Goal: Transaction & Acquisition: Subscribe to service/newsletter

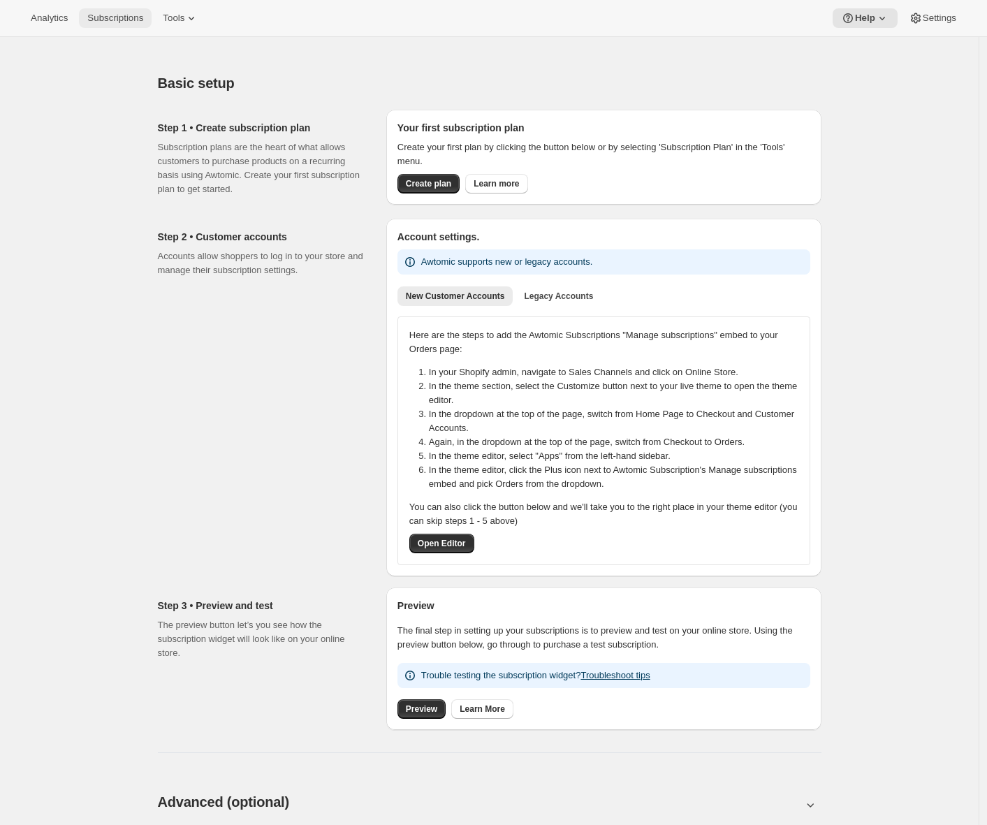
click at [133, 14] on span "Subscriptions" at bounding box center [115, 18] width 56 height 11
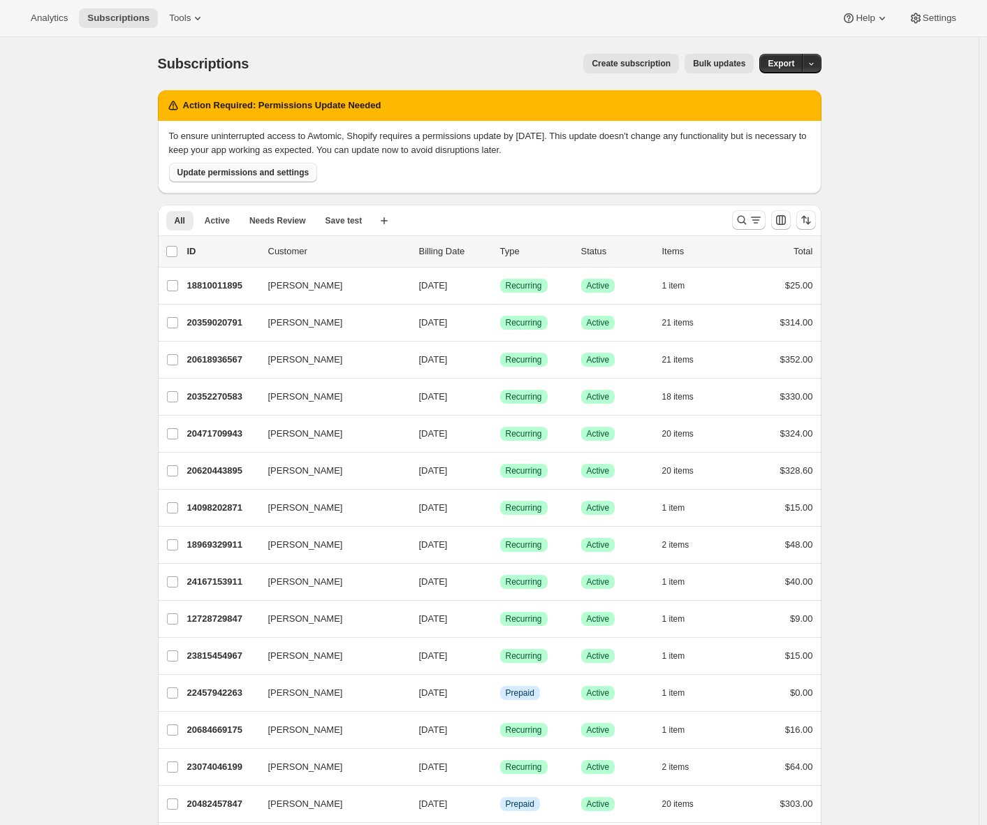
click at [270, 173] on span "Update permissions and settings" at bounding box center [243, 172] width 132 height 11
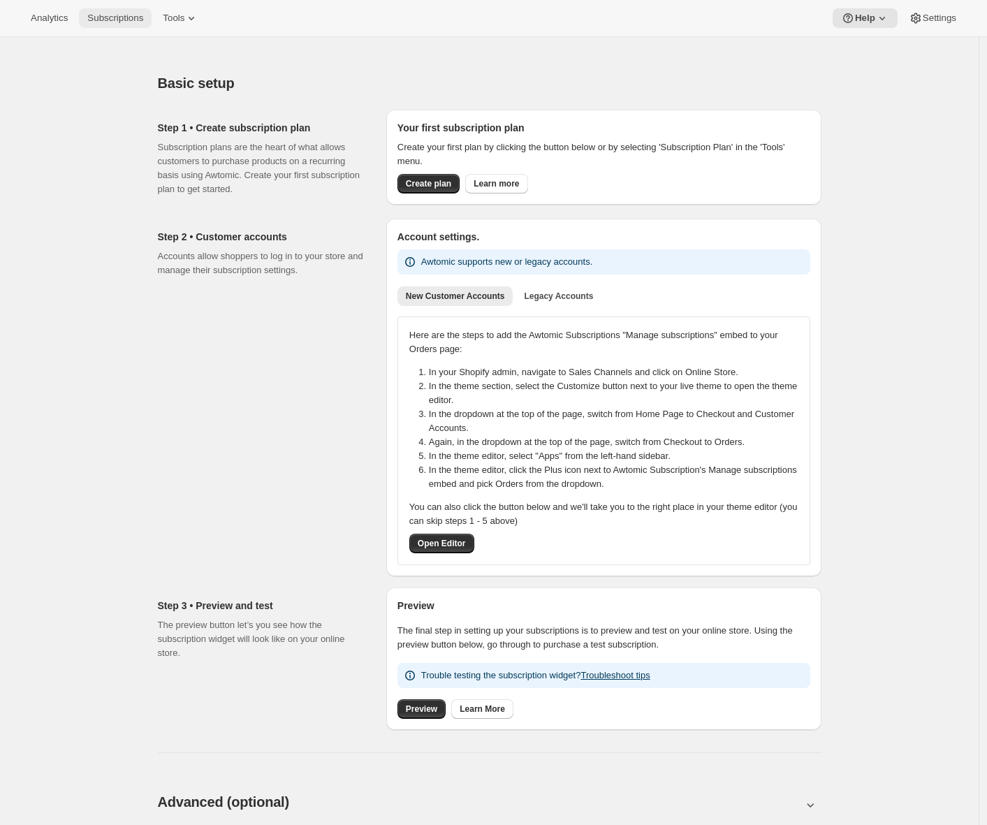
click at [133, 27] on button "Subscriptions" at bounding box center [115, 18] width 73 height 20
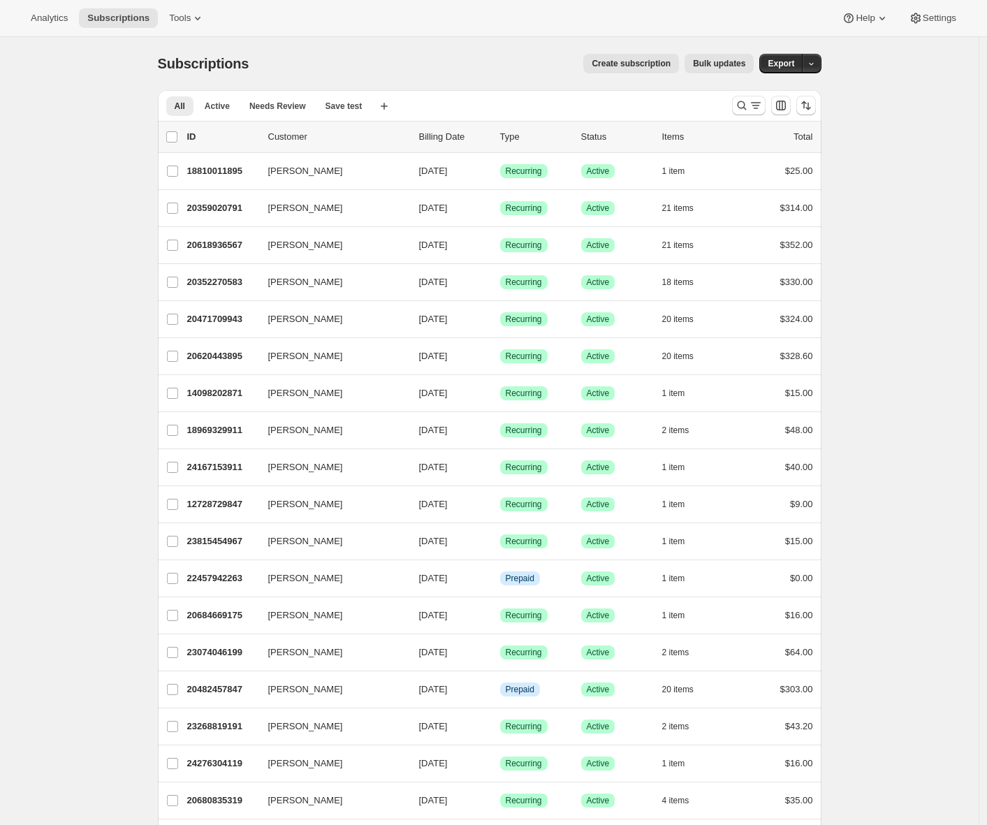
click at [602, 63] on span "Create subscription" at bounding box center [631, 63] width 79 height 11
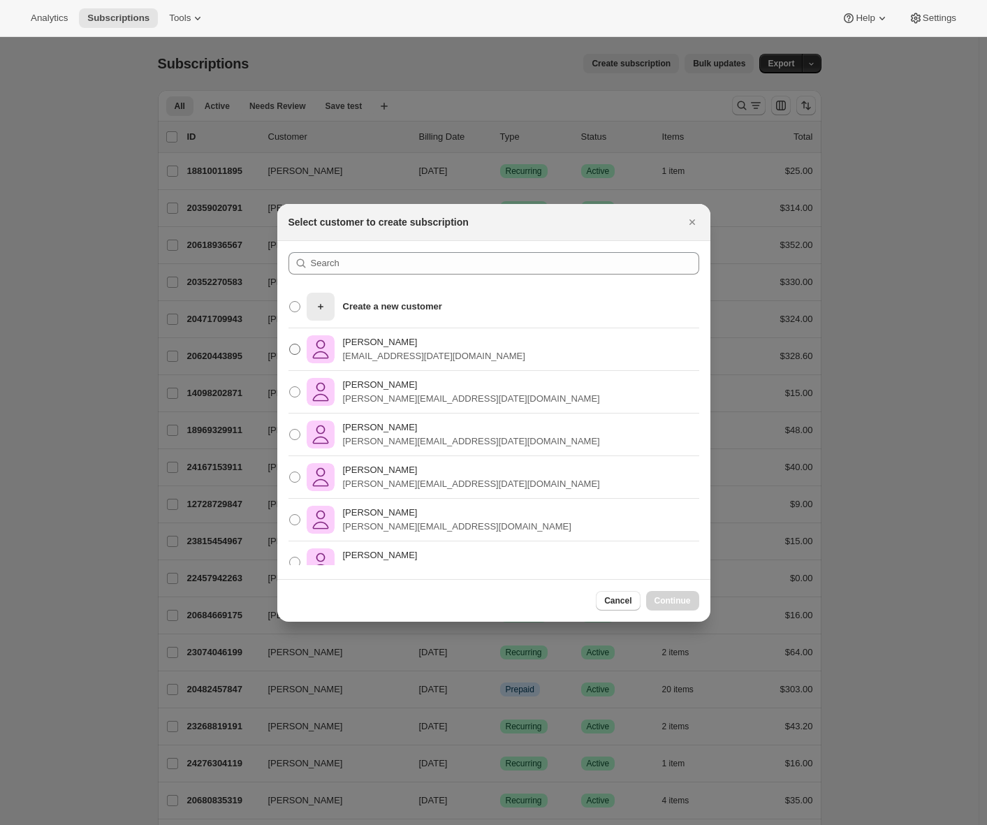
click at [413, 361] on p "adiran+dec9@awtomic.com" at bounding box center [434, 356] width 182 height 14
click at [290, 344] on input "Adrian Andrade adiran+dec9@awtomic.com" at bounding box center [289, 344] width 1 height 1
radio input "true"
click at [413, 361] on p "adiran+dec9@awtomic.com" at bounding box center [434, 356] width 182 height 14
click at [290, 344] on input "Adrian Andrade adiran+dec9@awtomic.com" at bounding box center [289, 344] width 1 height 1
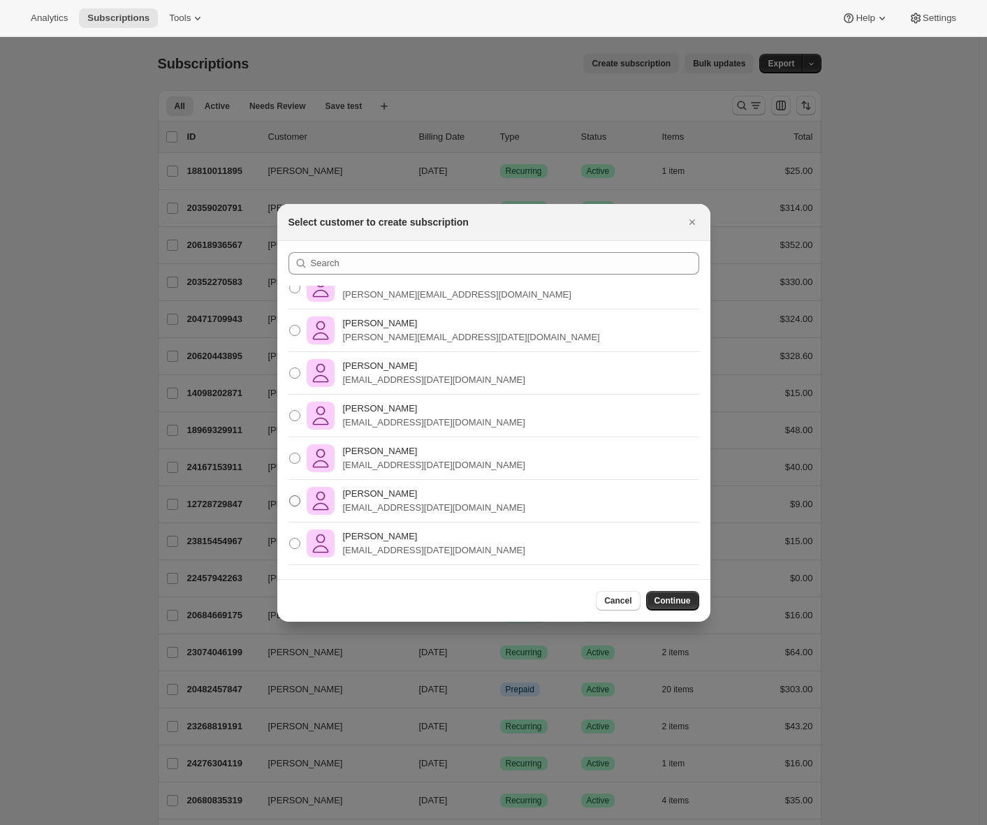
scroll to position [1212, 0]
click at [380, 508] on p "awtomictester+sep3@gmail.com" at bounding box center [434, 508] width 182 height 14
click at [290, 496] on input "Adrian Andrade awtomictester+sep3@gmail.com" at bounding box center [289, 495] width 1 height 1
radio input "true"
radio input "false"
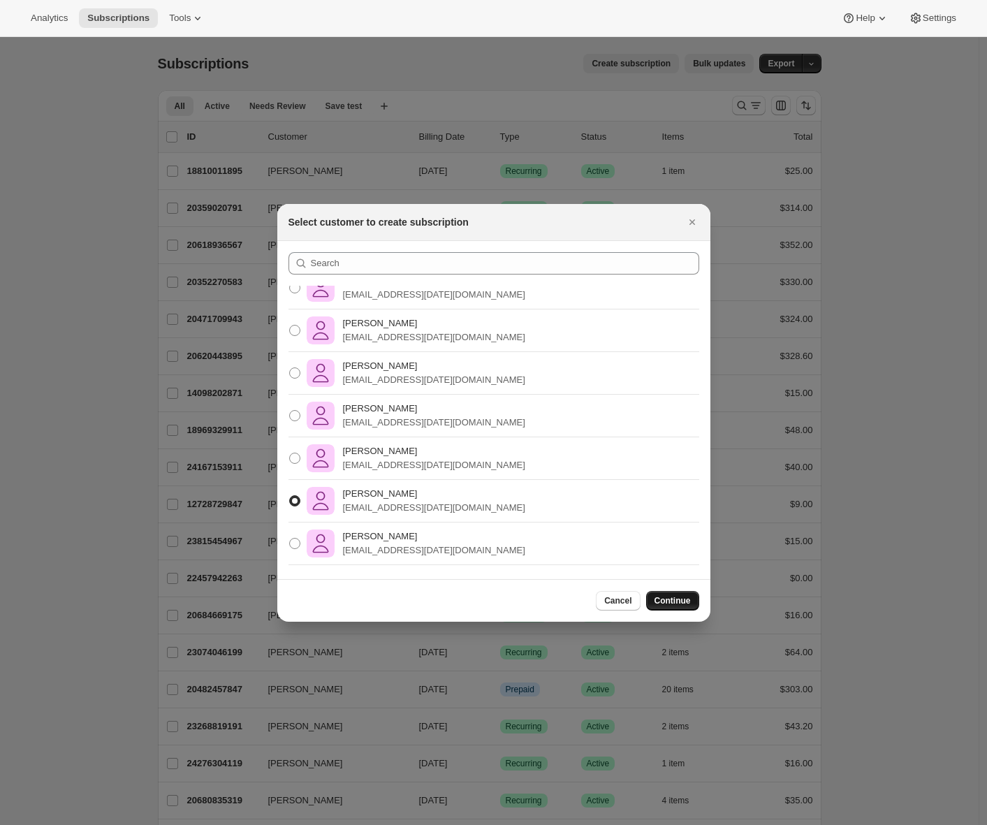
click at [664, 601] on span "Continue" at bounding box center [672, 600] width 36 height 11
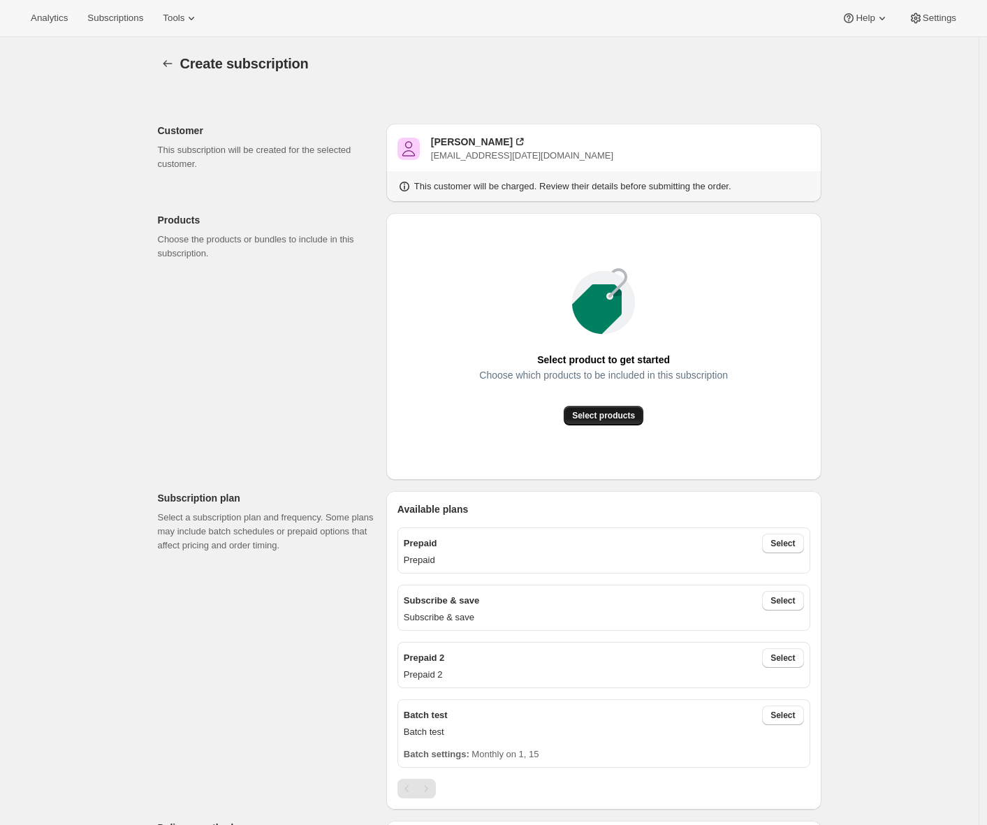
click at [596, 420] on span "Select products" at bounding box center [603, 415] width 63 height 11
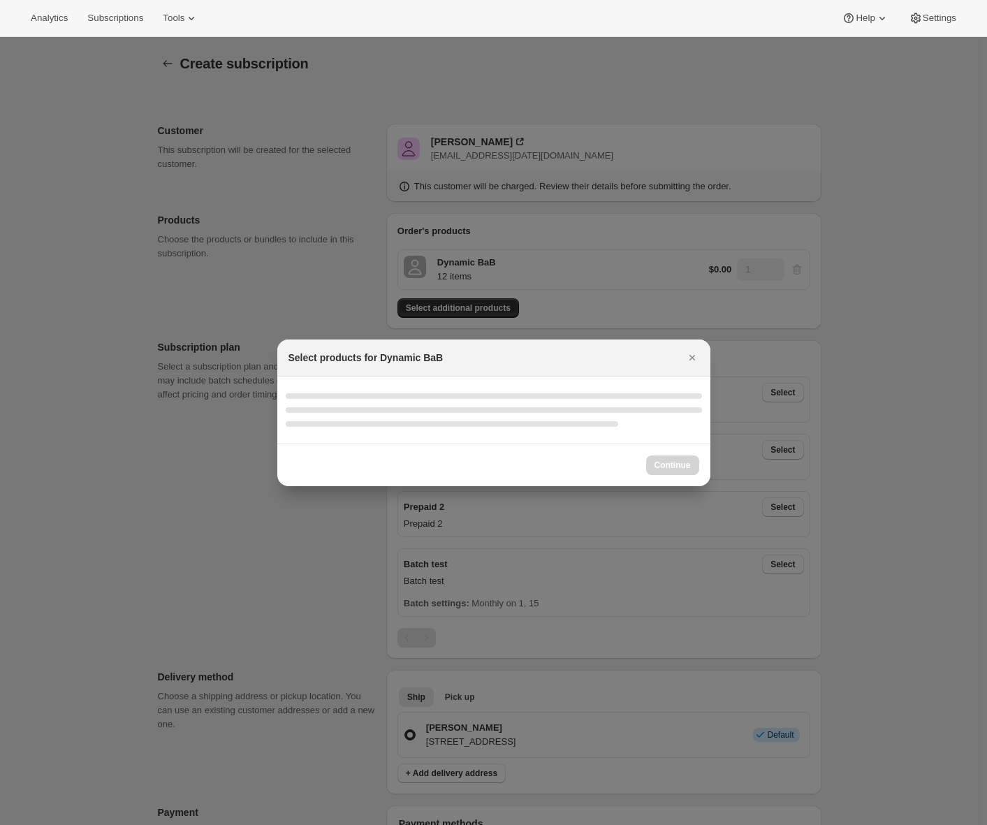
select select "gid://shopify/ProductVariant/49285354455287"
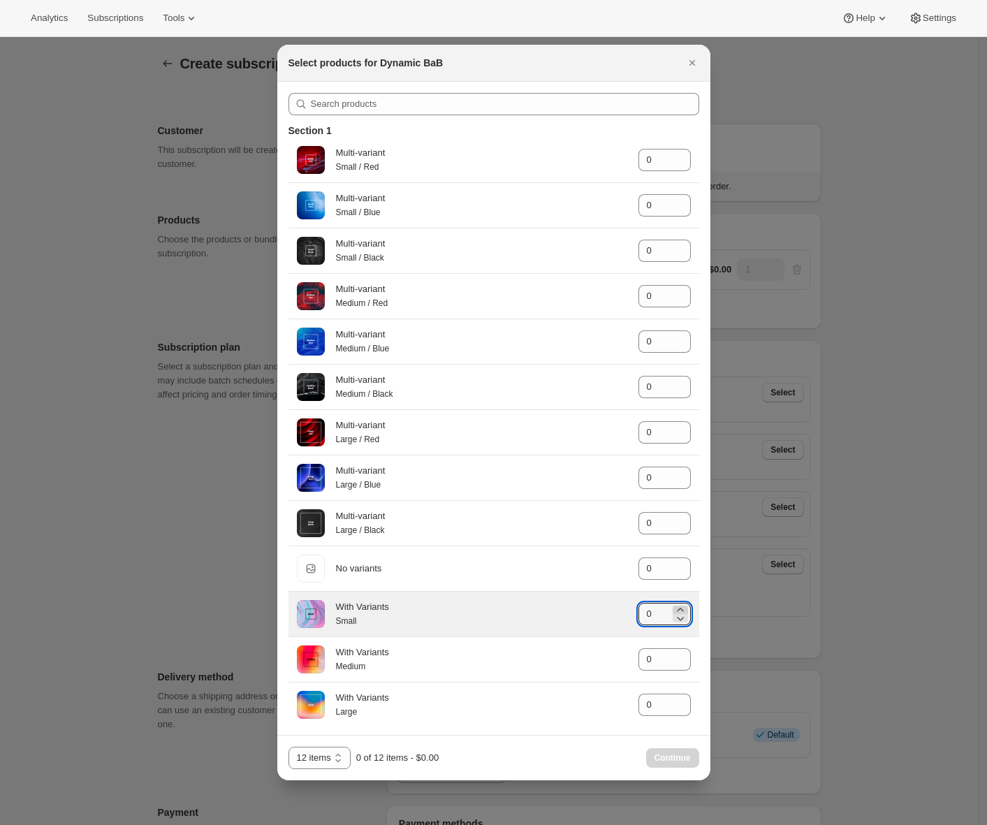
click at [677, 611] on icon ":rbq:" at bounding box center [680, 609] width 6 height 3
type input "3"
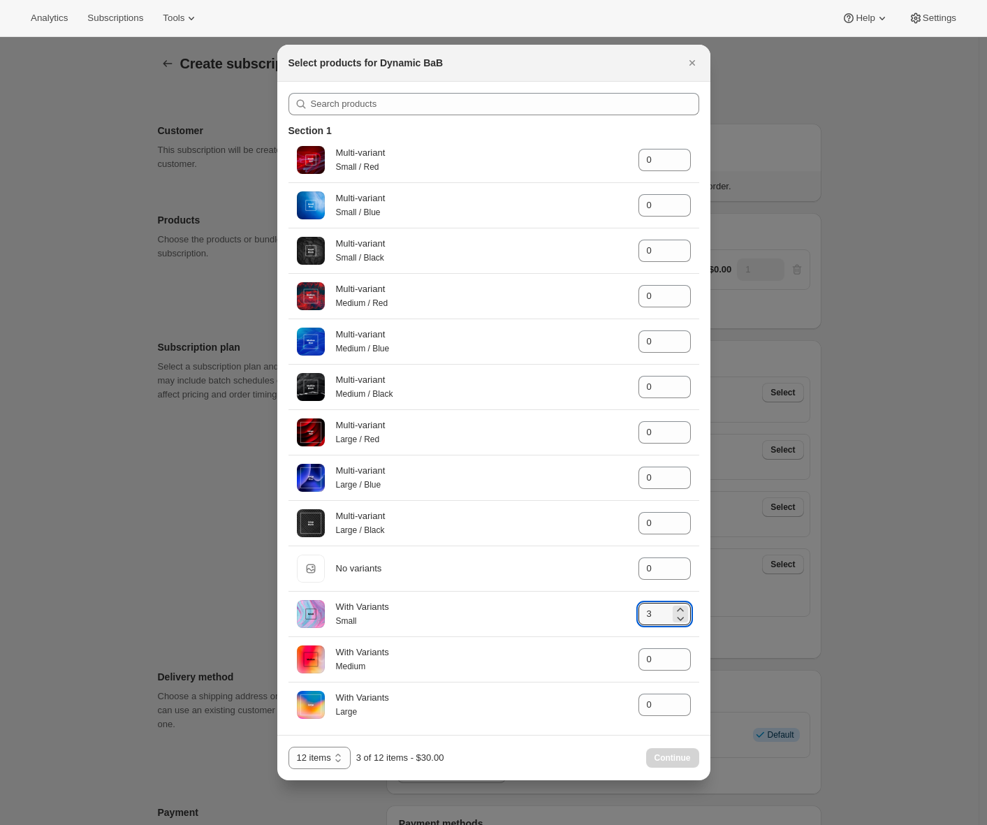
scroll to position [203, 0]
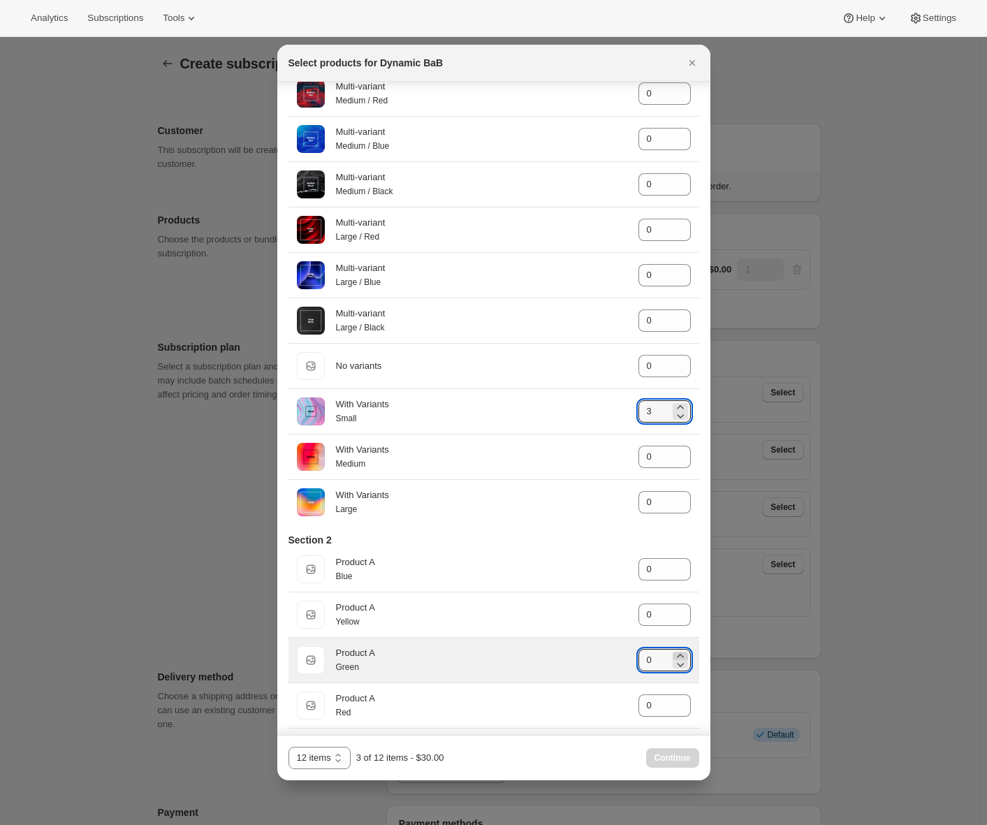
click at [676, 663] on icon ":rbq:" at bounding box center [680, 656] width 14 height 14
type input "3"
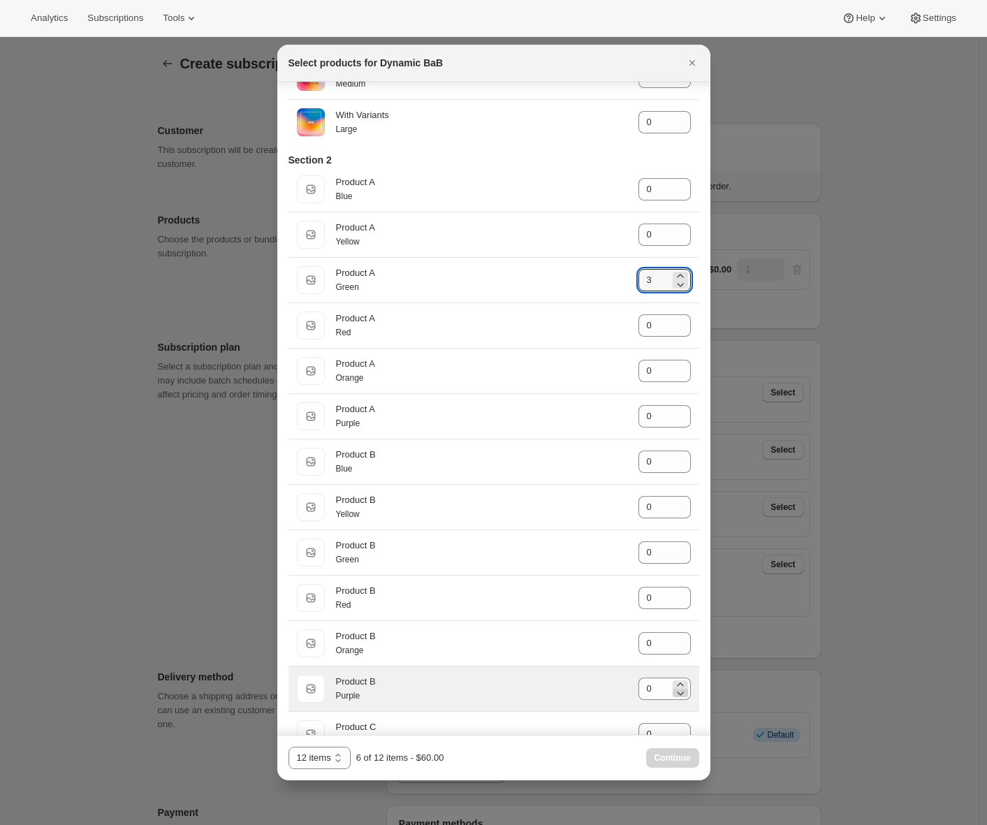
scroll to position [713, 0]
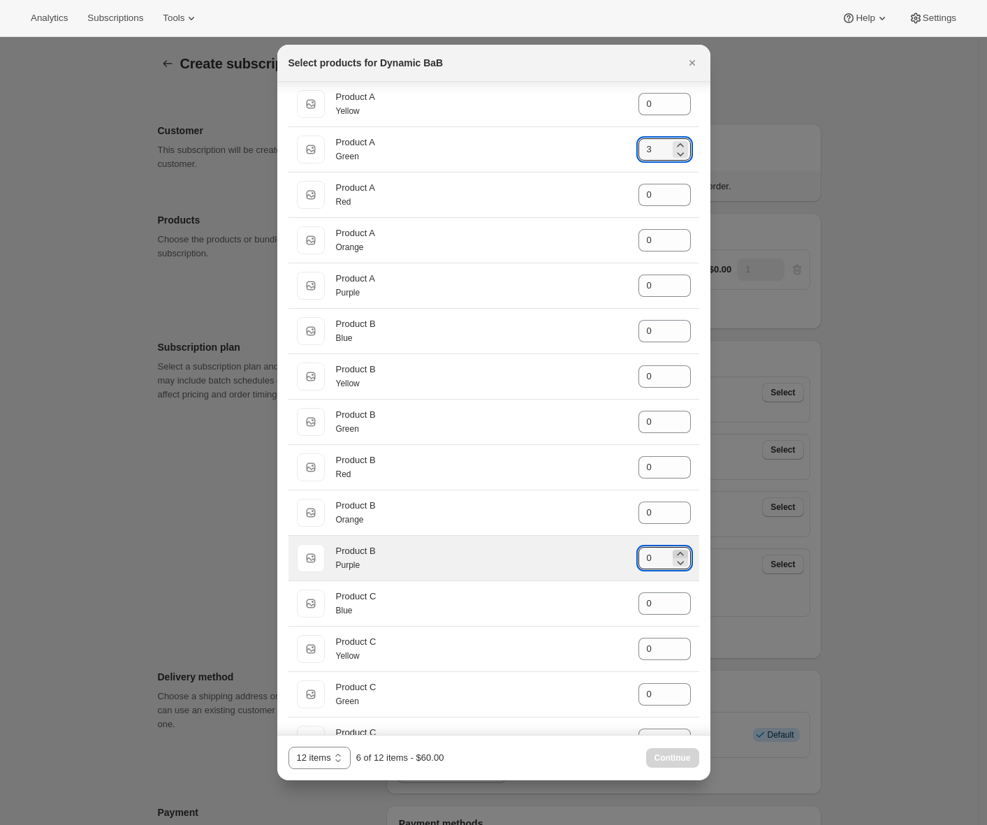
click at [673, 561] on icon ":rbq:" at bounding box center [680, 554] width 14 height 14
type input "3"
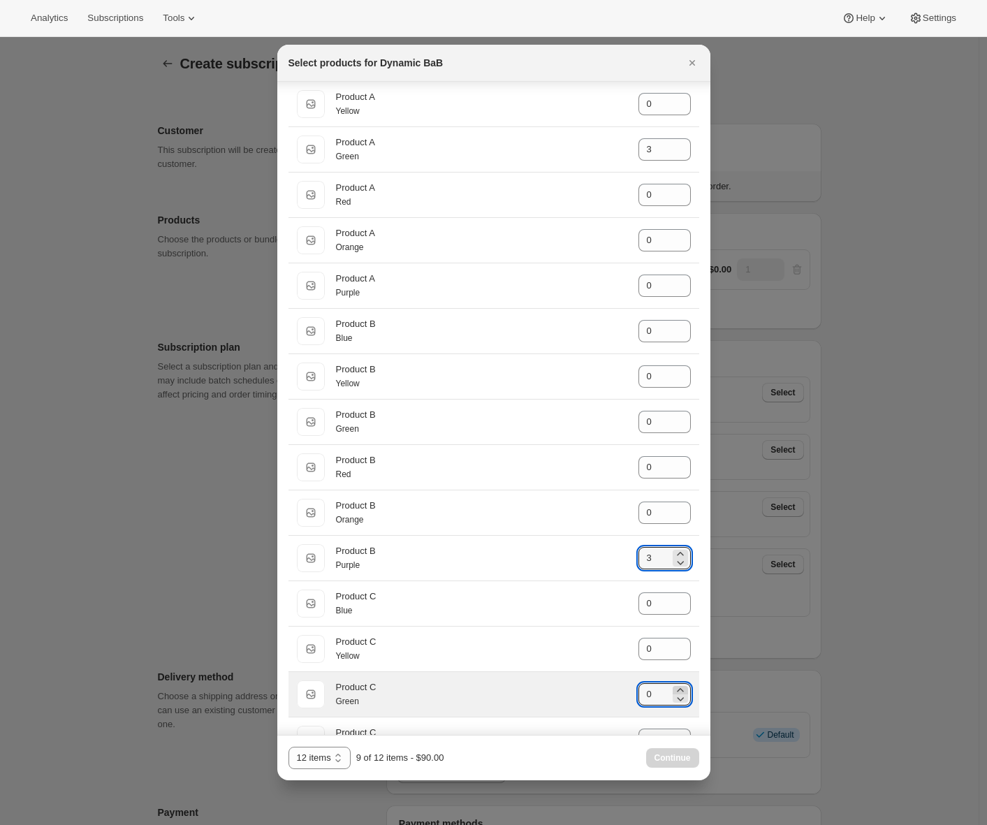
click at [677, 691] on icon ":rbq:" at bounding box center [680, 689] width 6 height 3
type input "3"
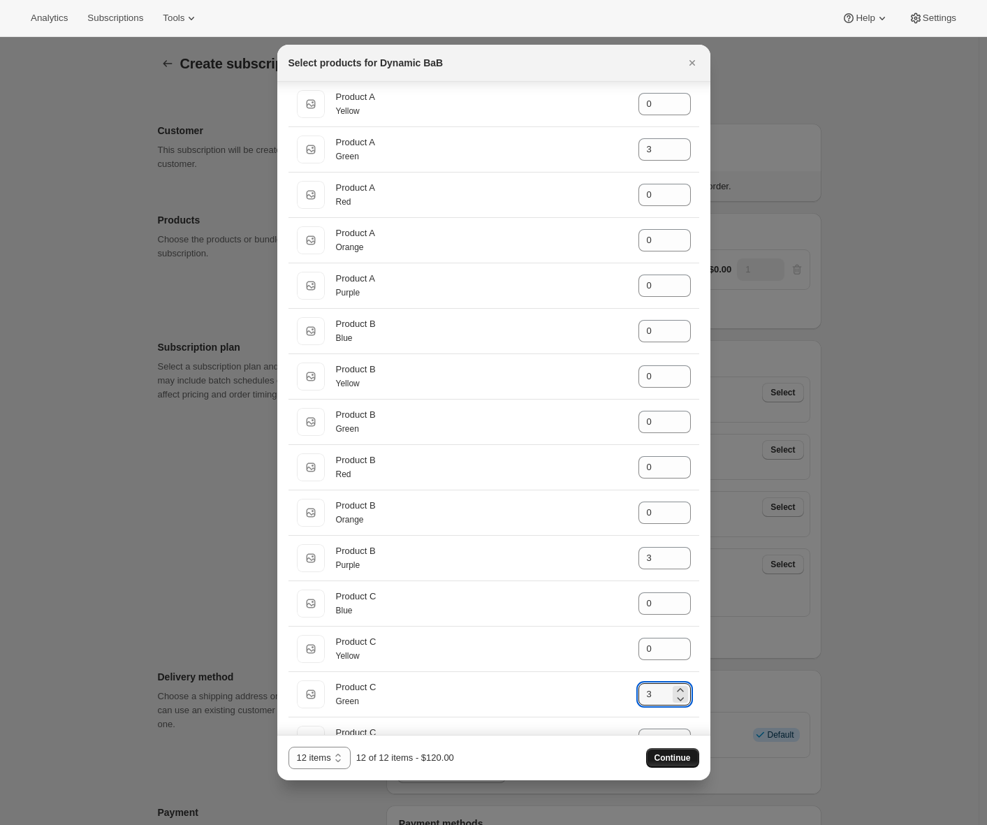
click at [666, 756] on span "Continue" at bounding box center [672, 757] width 36 height 11
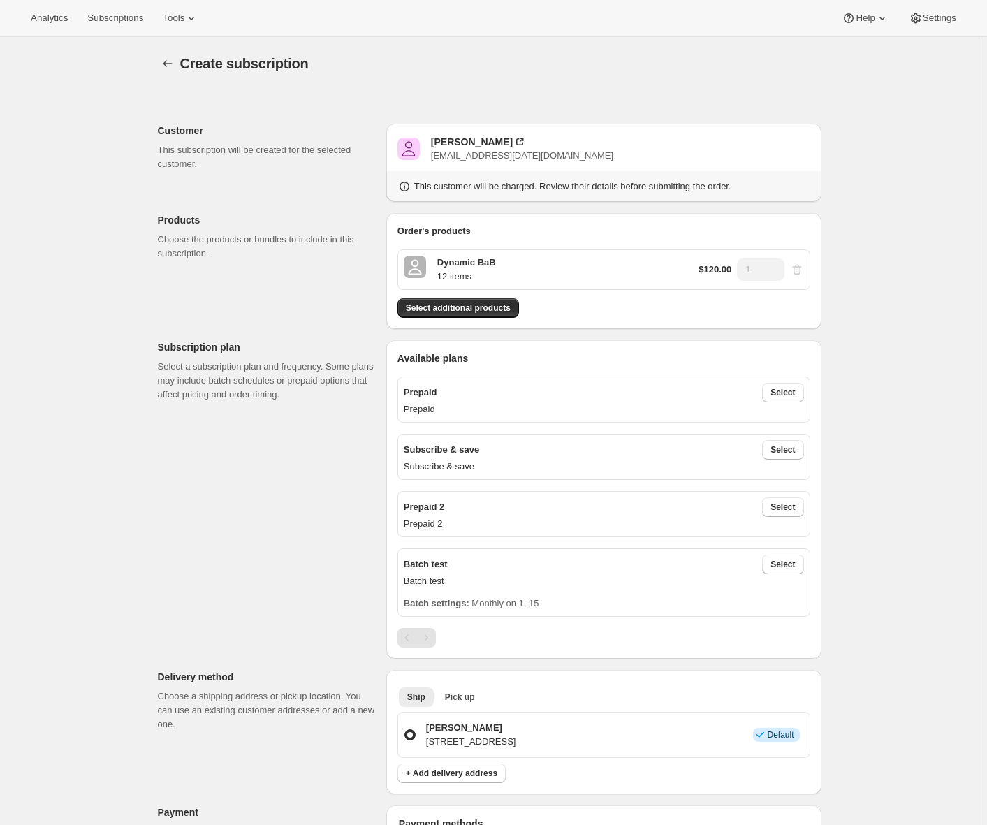
scroll to position [134, 0]
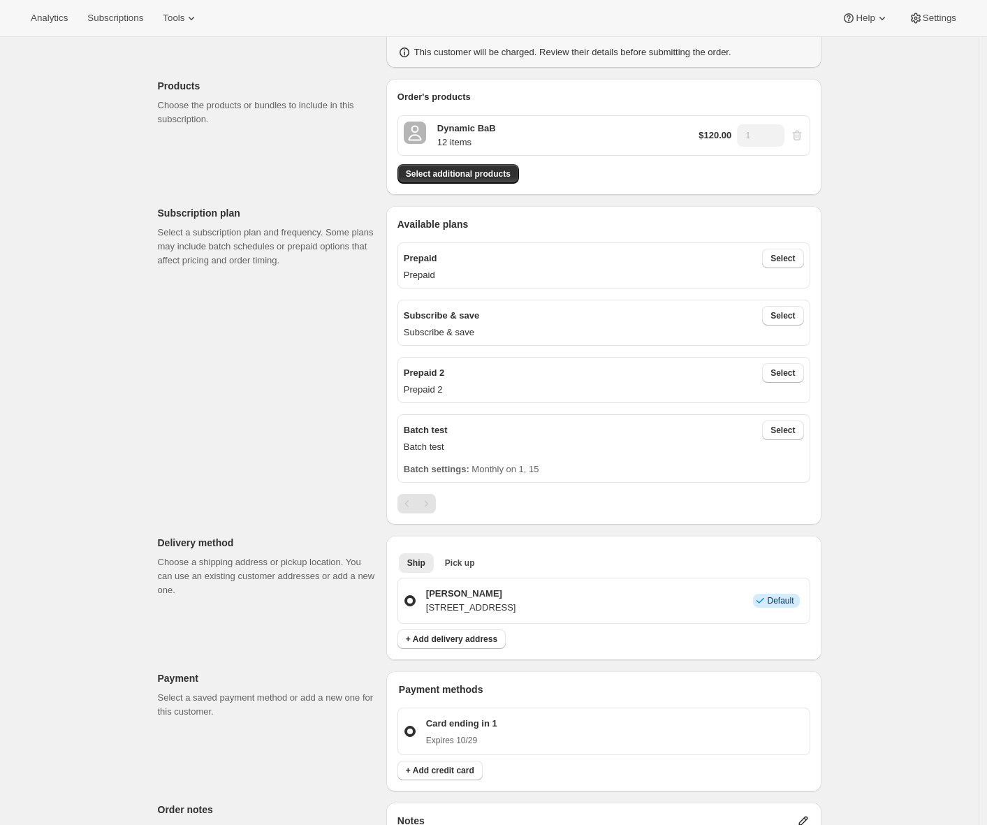
click at [788, 321] on span "Select" at bounding box center [782, 315] width 24 height 11
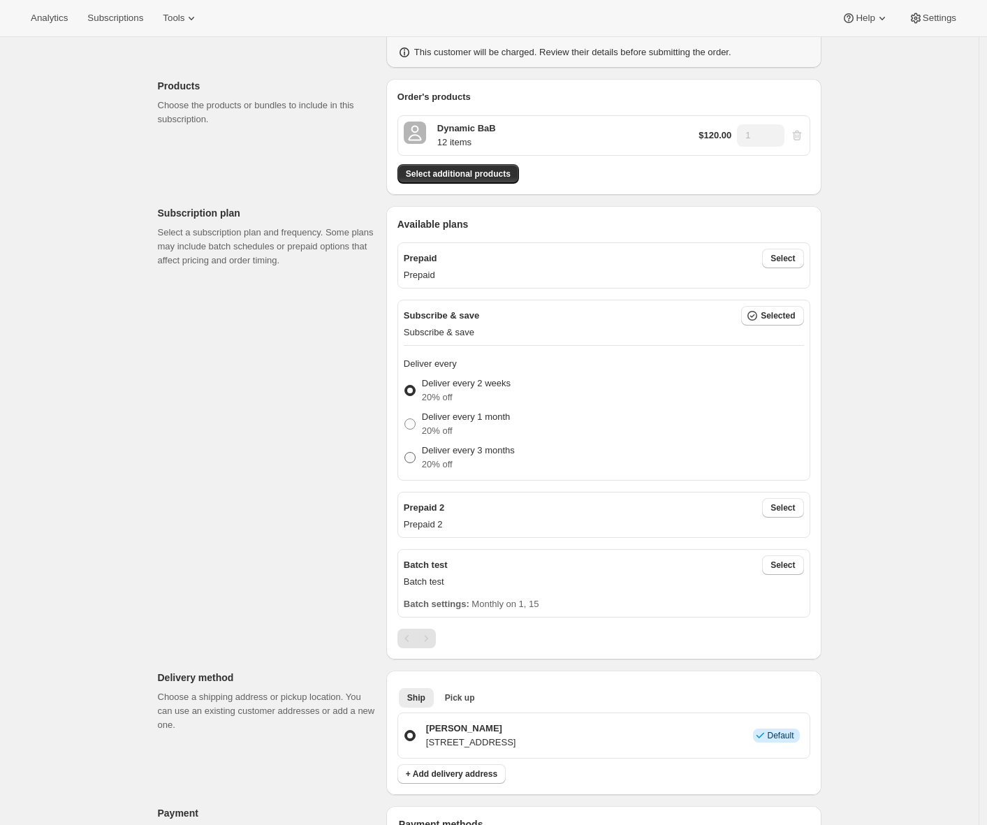
click at [411, 460] on span at bounding box center [409, 457] width 11 height 11
click at [405, 453] on input "Deliver every 3 months 20% off" at bounding box center [404, 452] width 1 height 1
radio input "true"
click at [321, 491] on div "Customer This subscription will be created for the selected customer. Adrian An…" at bounding box center [484, 767] width 675 height 1622
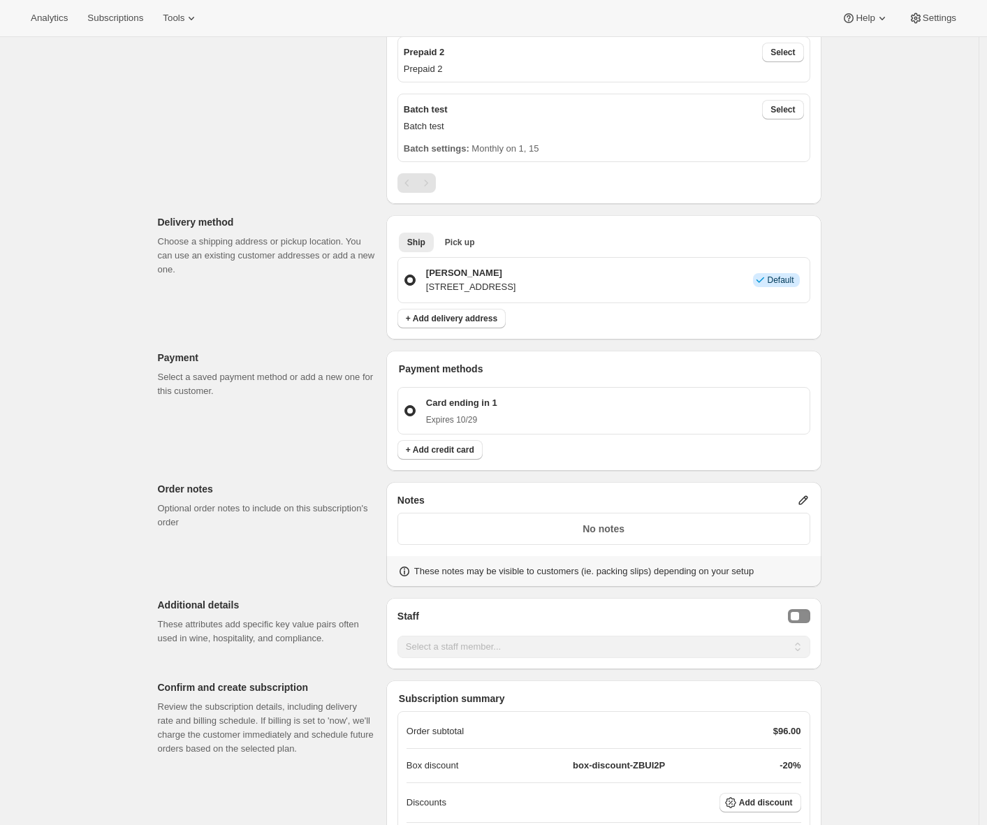
scroll to position [893, 0]
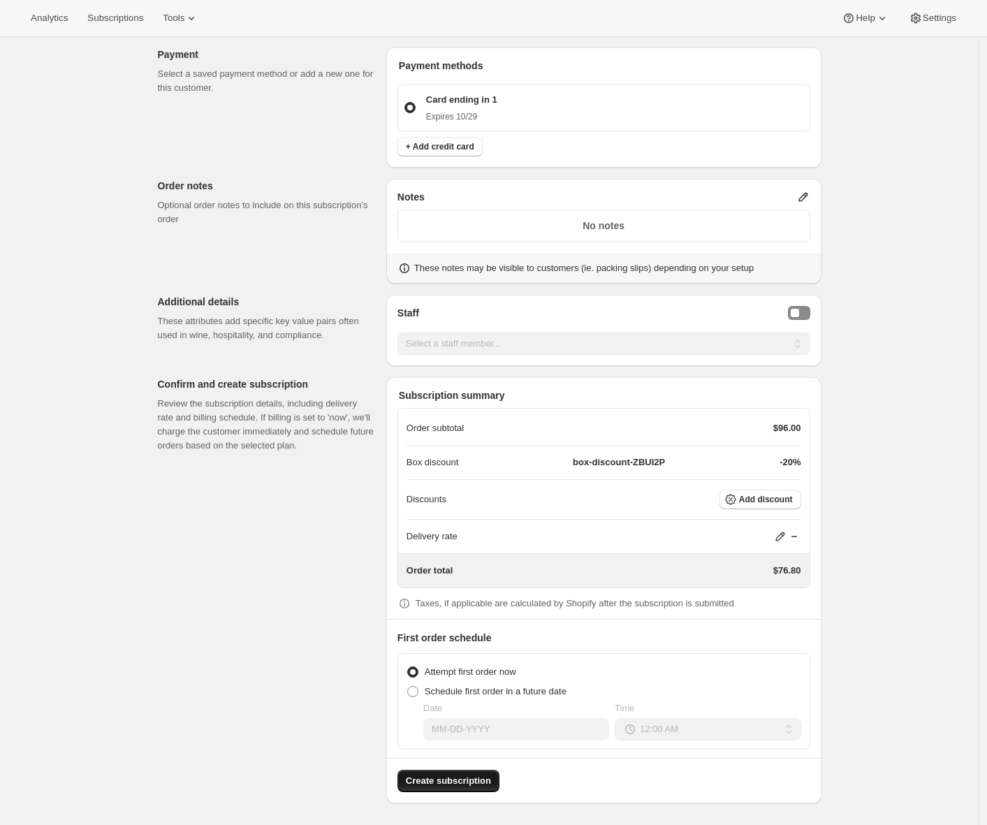
click at [432, 777] on span "Create subscription" at bounding box center [448, 781] width 85 height 14
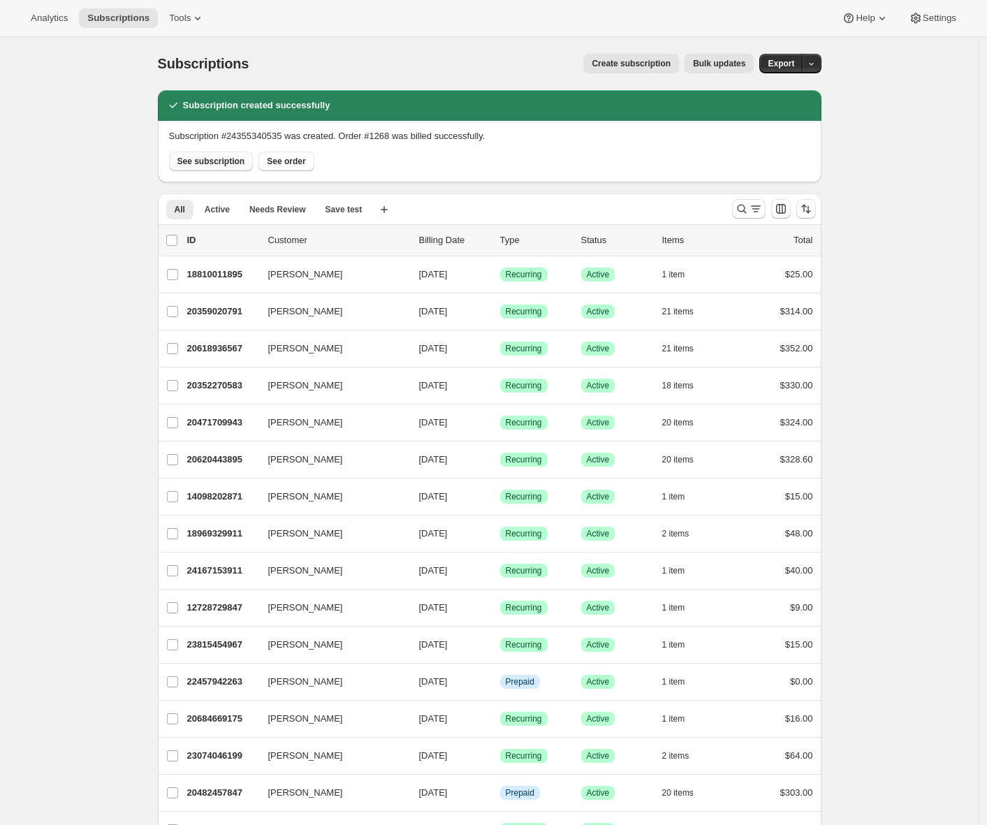
click at [218, 159] on span "See subscription" at bounding box center [211, 161] width 68 height 11
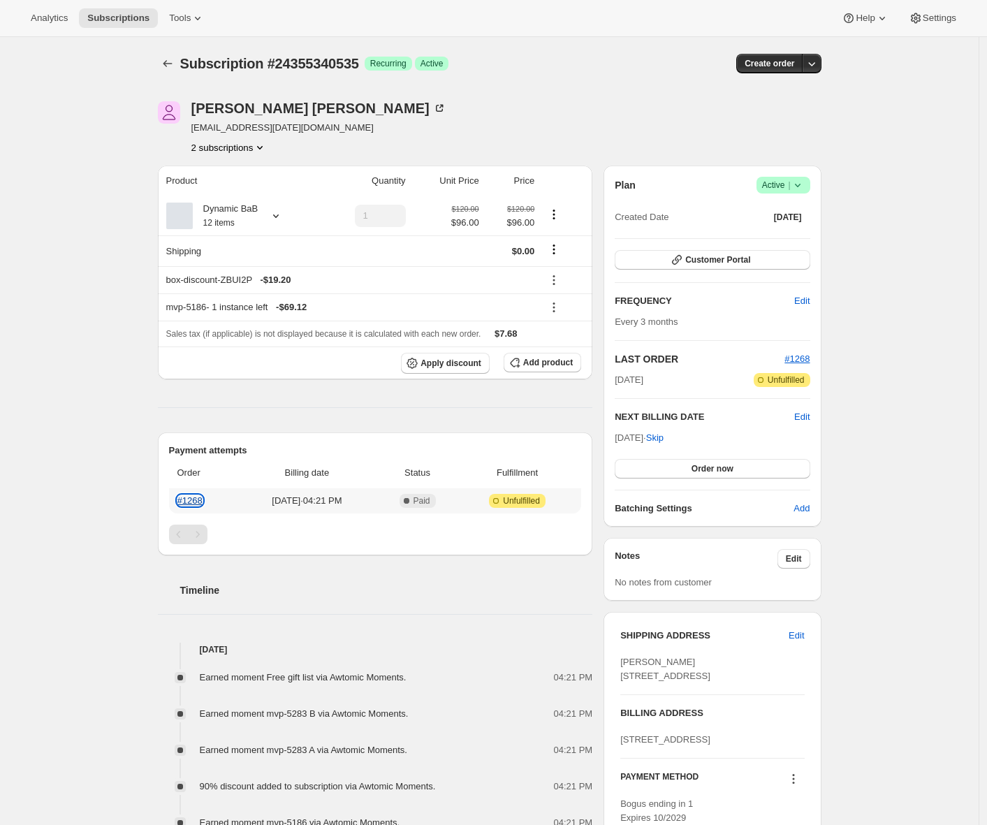
click at [193, 497] on link "#1268" at bounding box center [189, 500] width 25 height 10
drag, startPoint x: 261, startPoint y: 279, endPoint x: 170, endPoint y: 274, distance: 90.9
click at [170, 274] on div "box-discount-ZBUI2P - $19.20" at bounding box center [350, 280] width 369 height 14
copy div "box-discount-ZBUI2P"
click at [557, 283] on icon at bounding box center [554, 280] width 14 height 14
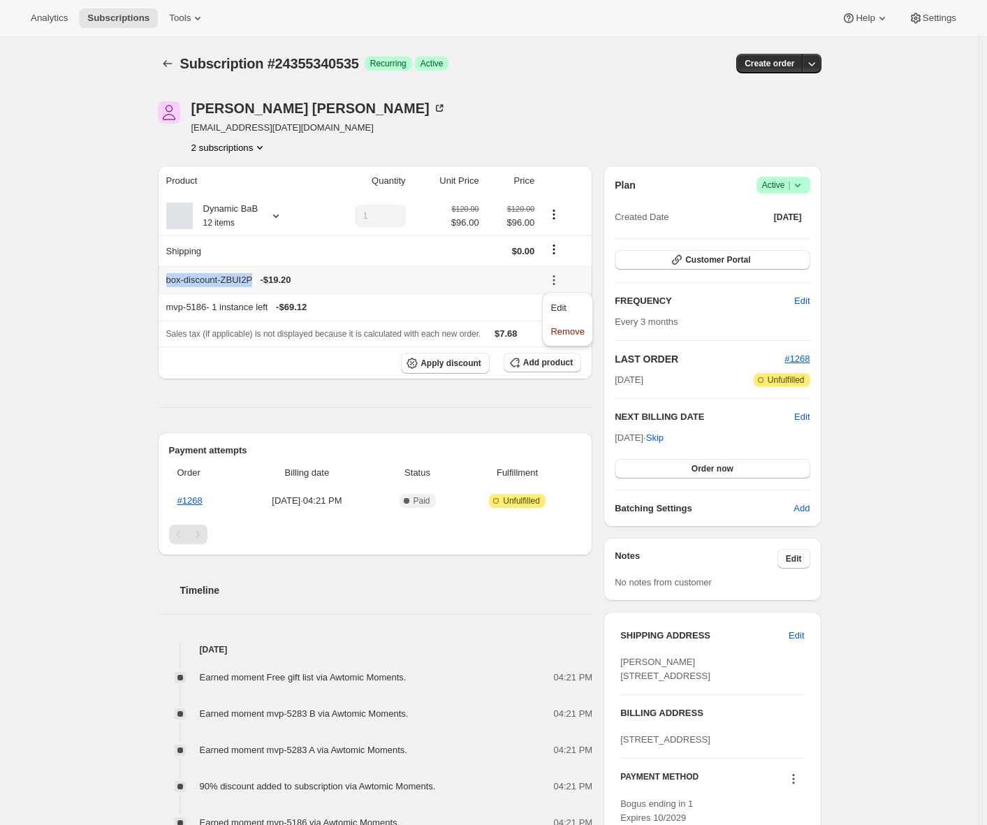
click at [567, 328] on span "Remove" at bounding box center [567, 331] width 34 height 10
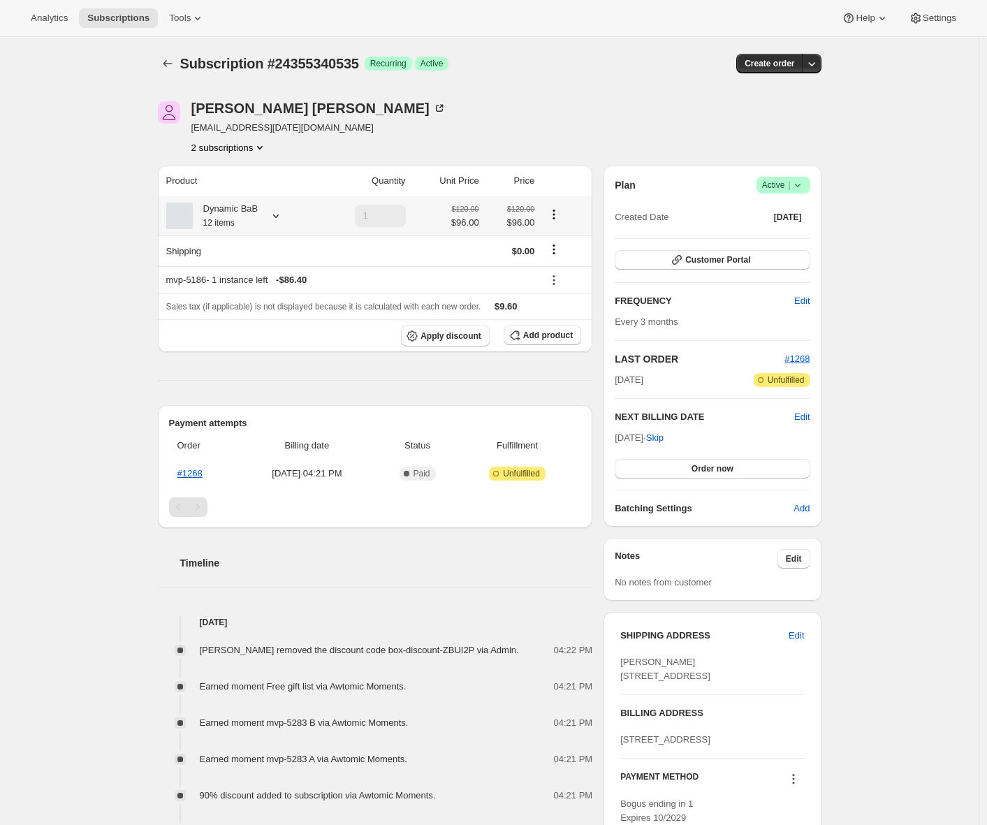
click at [297, 214] on div "Dynamic BaB 12 items" at bounding box center [240, 216] width 148 height 28
click at [279, 216] on icon at bounding box center [276, 215] width 6 height 3
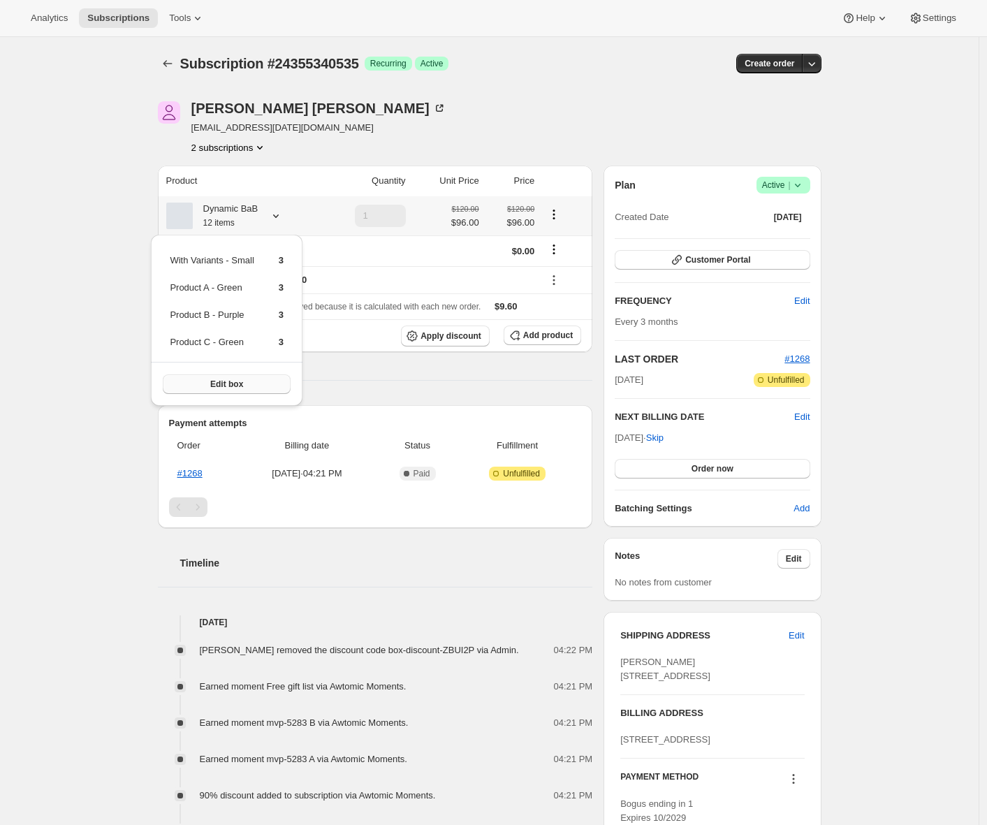
click at [242, 377] on button "Edit box" at bounding box center [227, 384] width 128 height 20
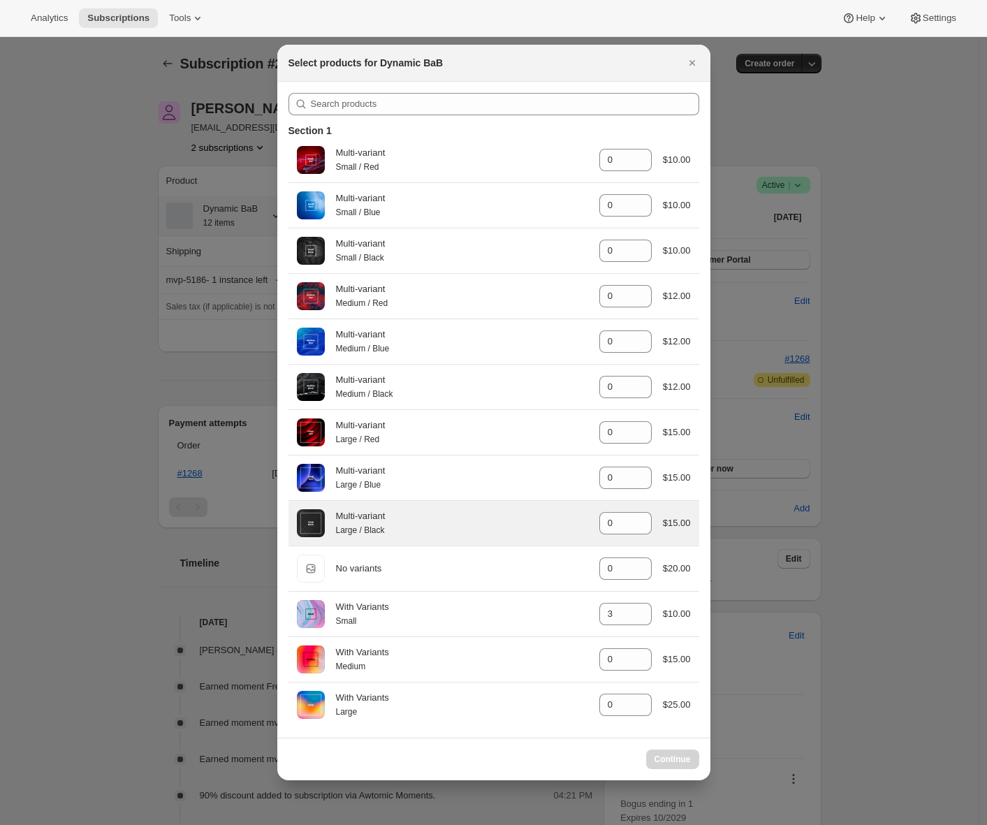
select select "gid://shopify/ProductVariant/49285354455287"
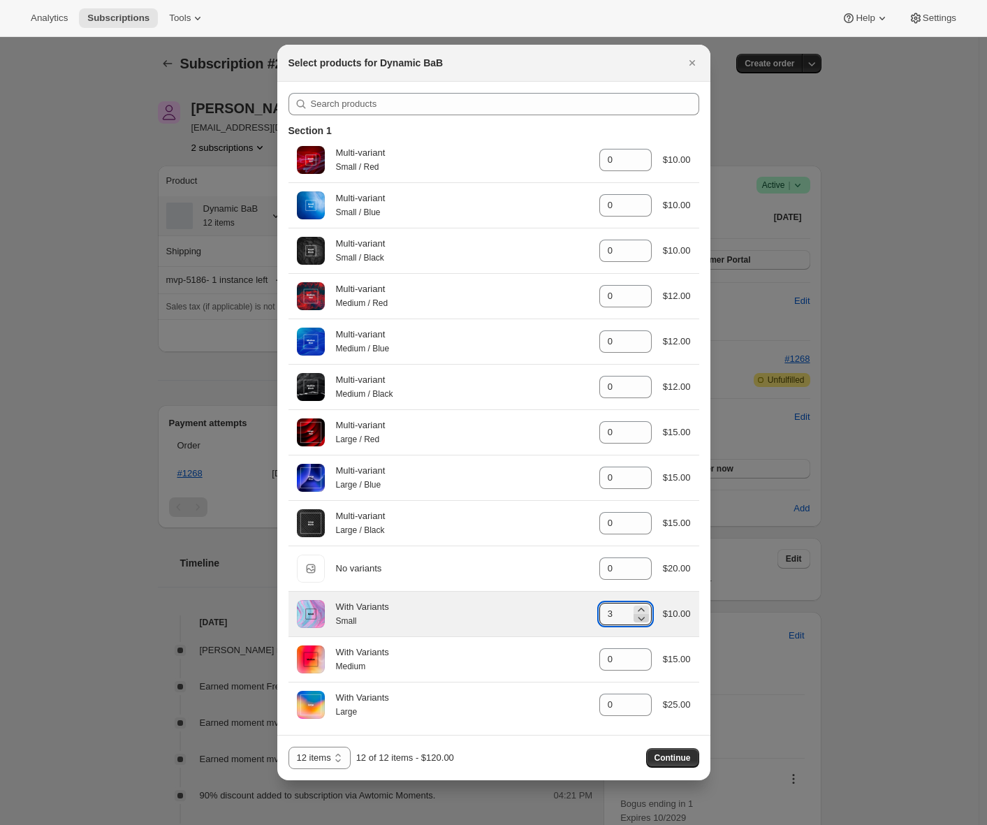
click at [634, 625] on icon ":r7f:" at bounding box center [641, 618] width 14 height 14
type input "2"
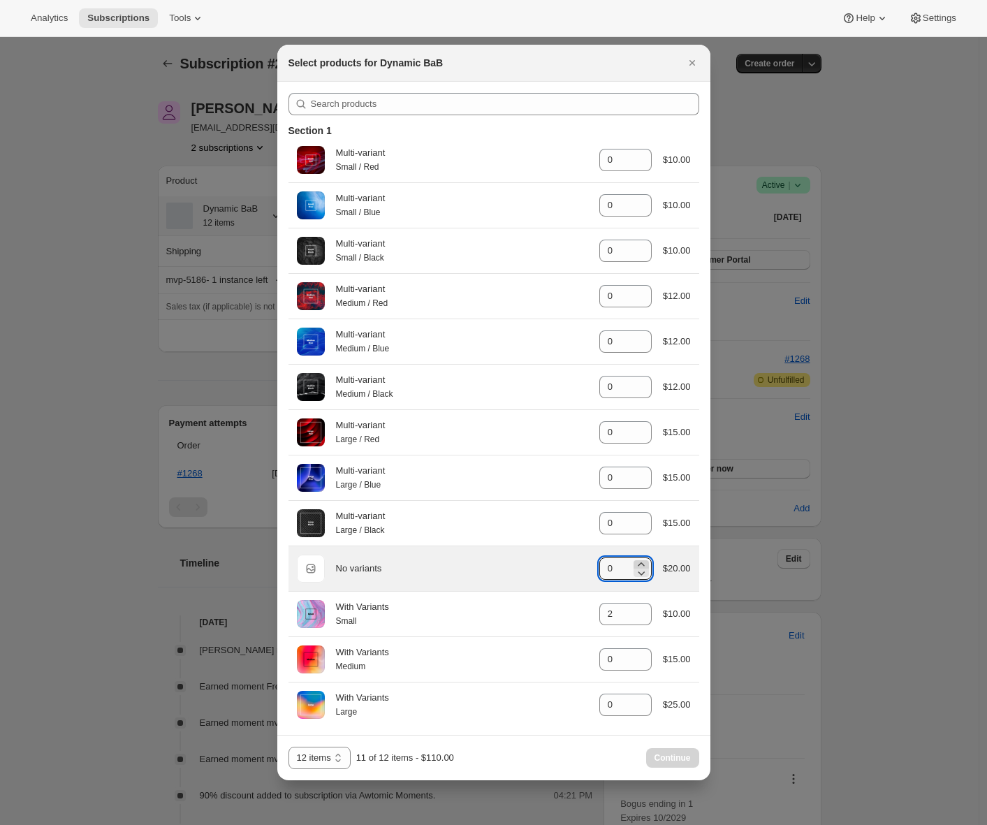
click at [638, 566] on icon ":r7f:" at bounding box center [641, 563] width 6 height 3
type input "1"
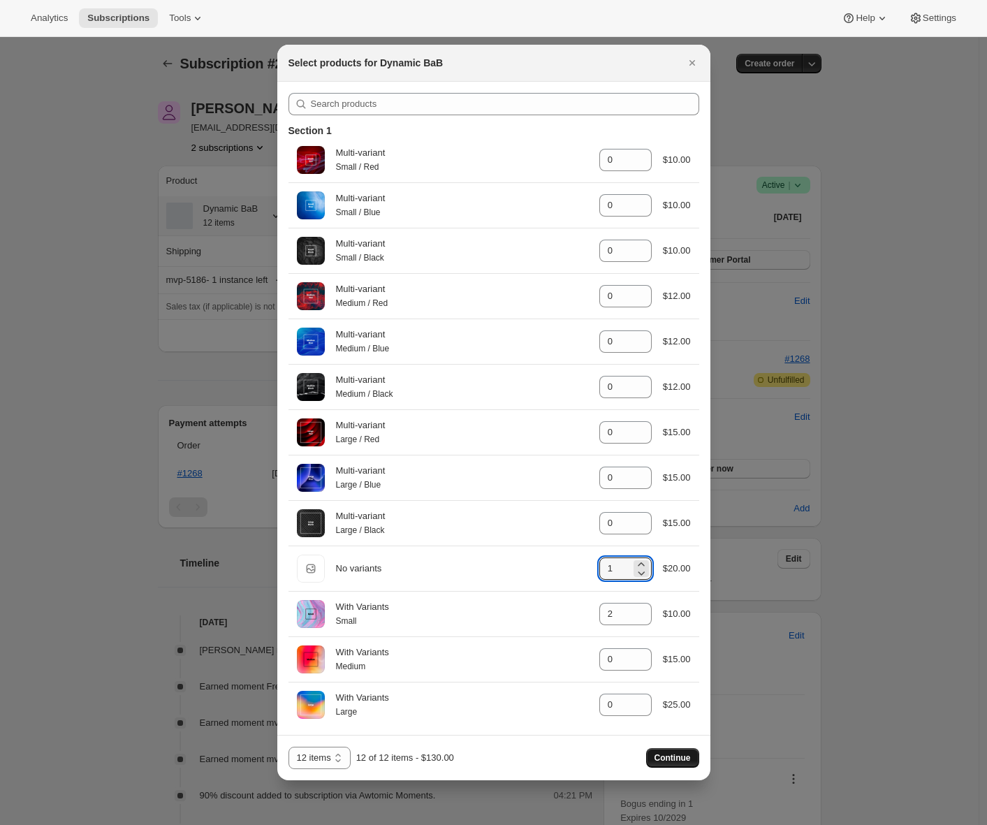
click at [669, 755] on span "Continue" at bounding box center [672, 757] width 36 height 11
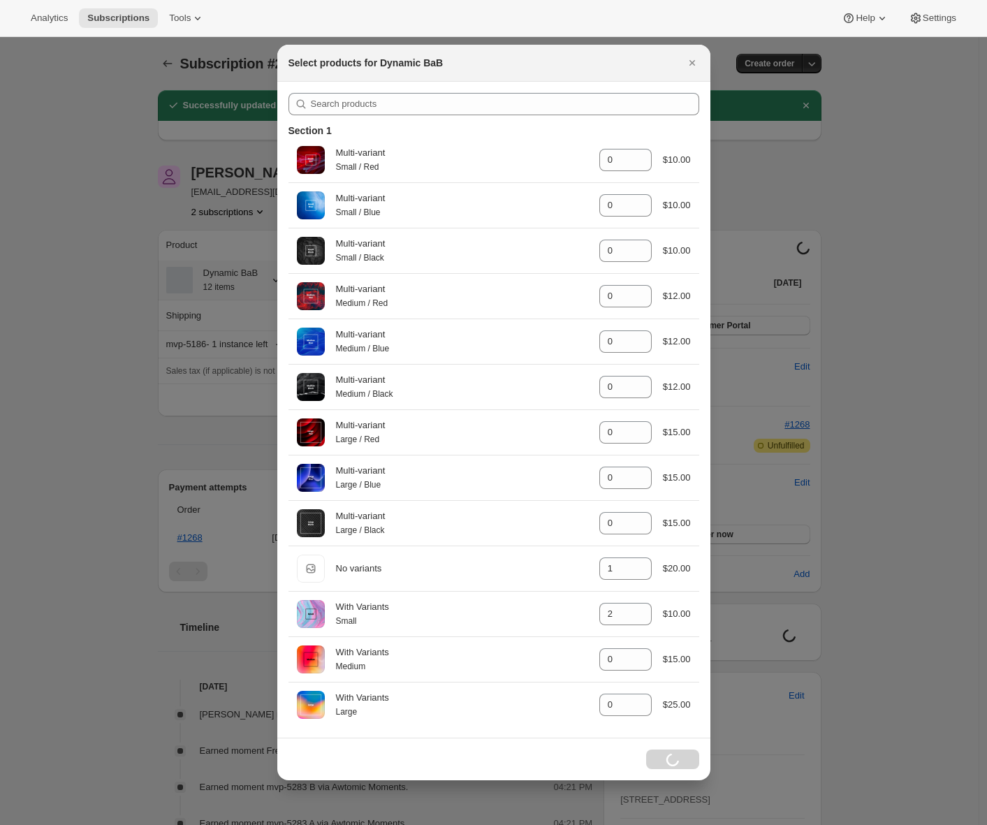
click at [96, 505] on div at bounding box center [493, 412] width 987 height 825
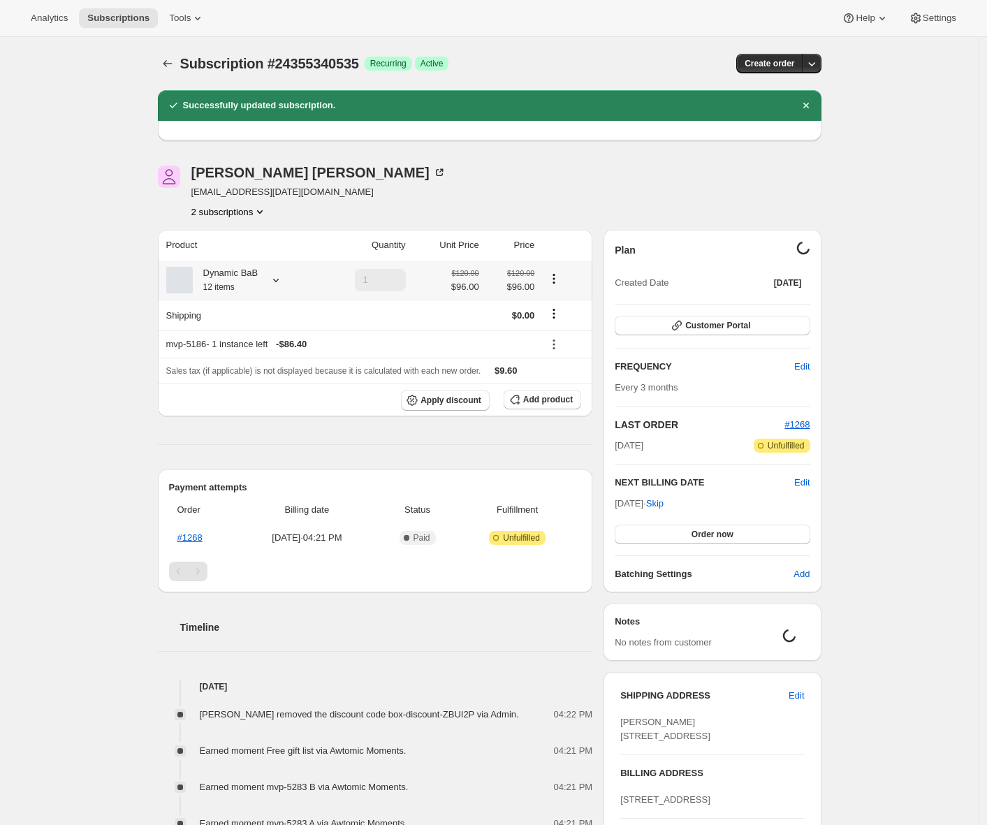
click at [96, 505] on div "Subscription #24355340535. This page is ready Subscription #24355340535 Success…" at bounding box center [489, 563] width 979 height 1053
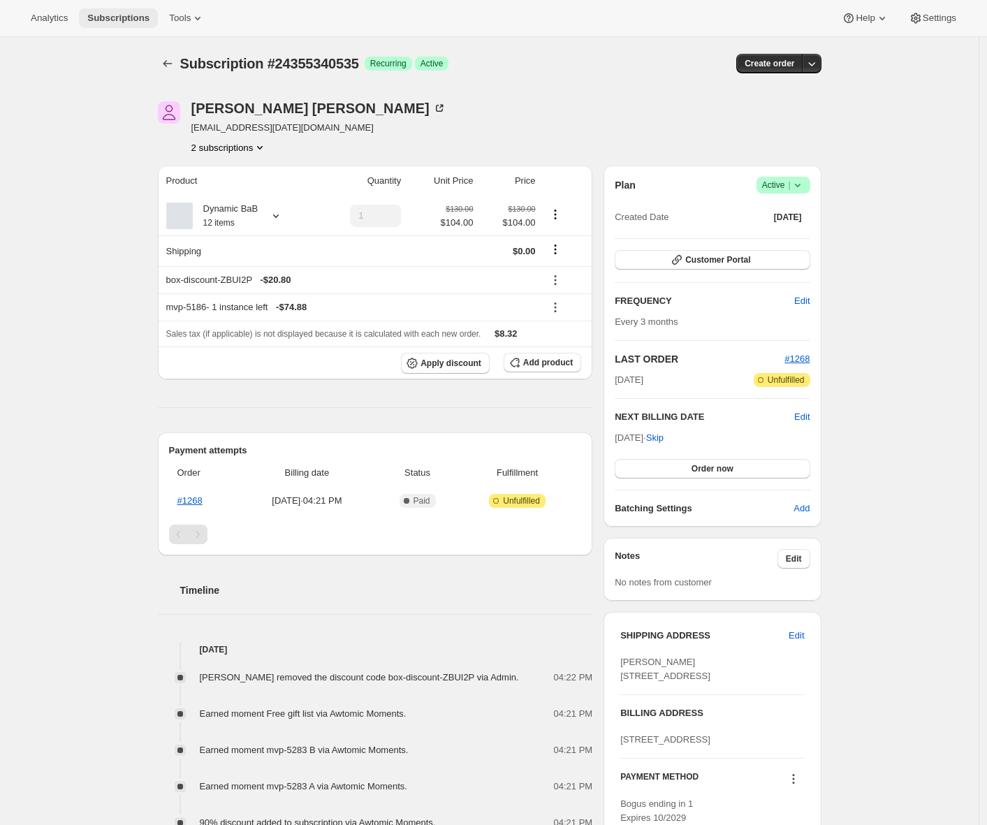
click at [118, 18] on span "Subscriptions" at bounding box center [118, 18] width 62 height 11
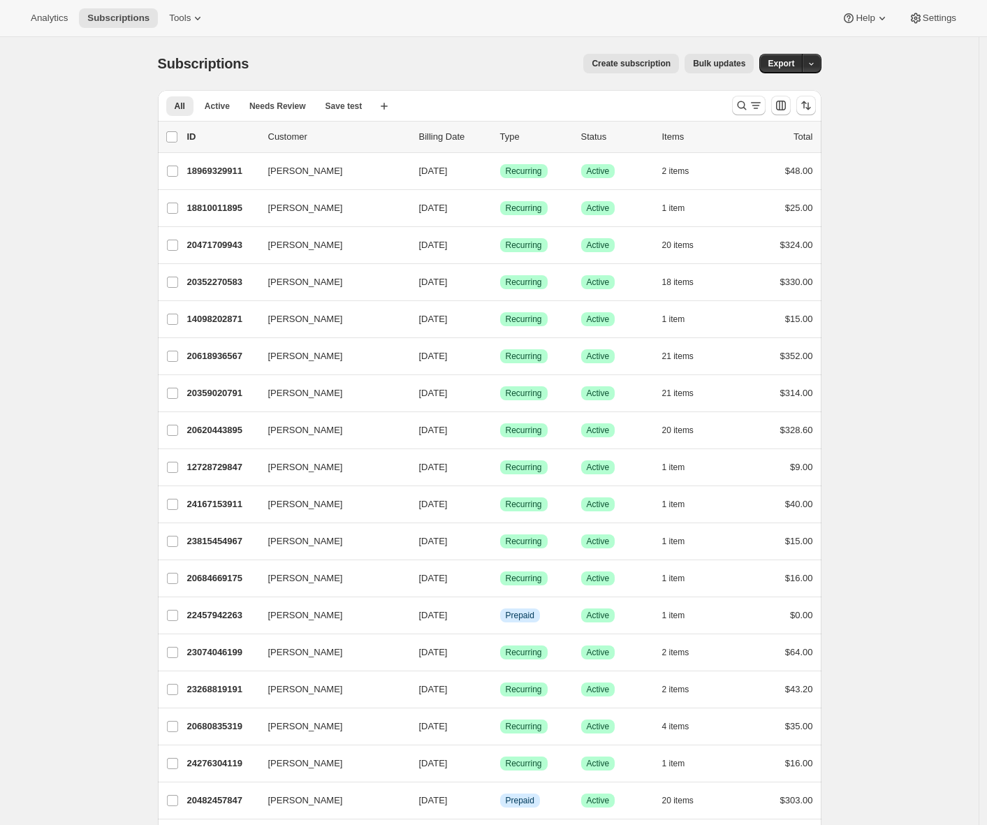
click at [620, 61] on span "Create subscription" at bounding box center [631, 63] width 79 height 11
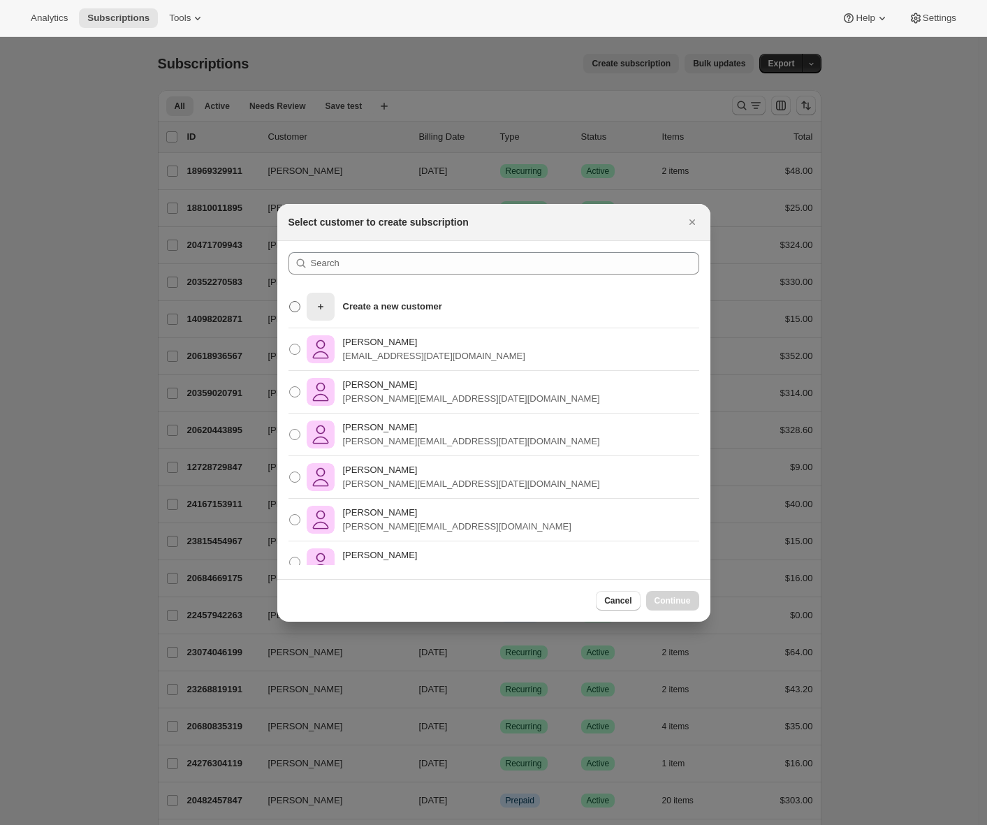
click at [349, 309] on p "Create a new customer" at bounding box center [392, 307] width 99 height 14
click at [290, 302] on input "Create a new customer" at bounding box center [289, 301] width 1 height 1
radio input "true"
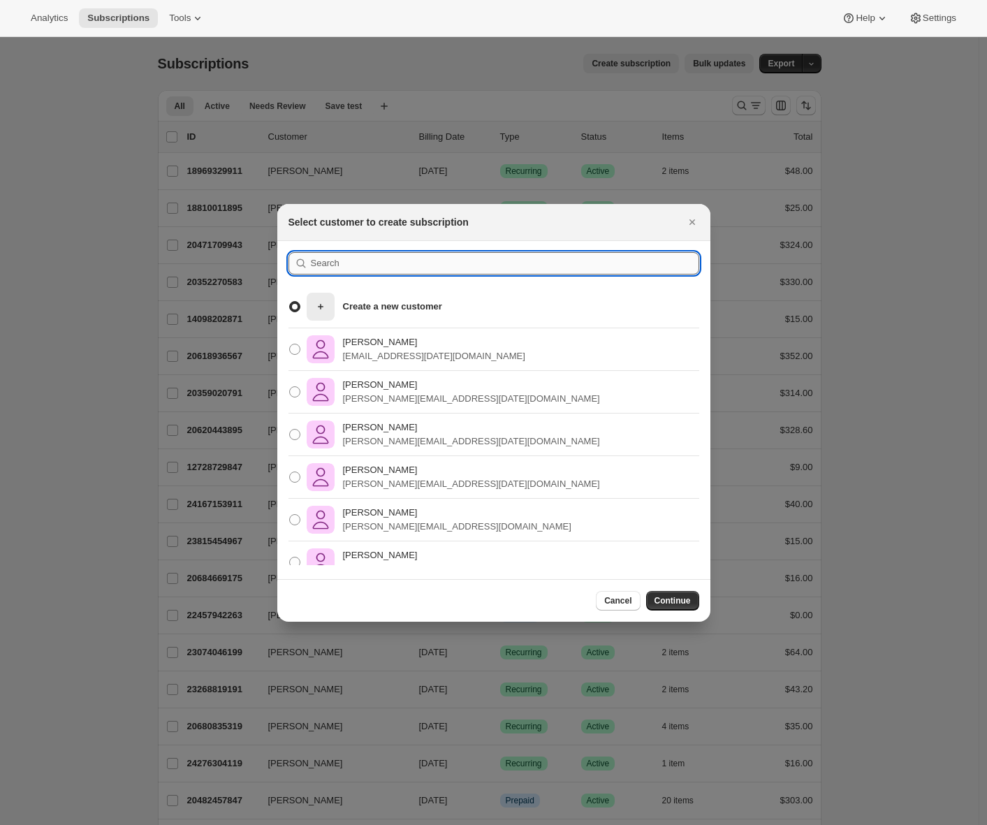
click at [356, 272] on input ":r3u:" at bounding box center [505, 263] width 388 height 22
click at [654, 601] on span "Continue" at bounding box center [672, 600] width 36 height 11
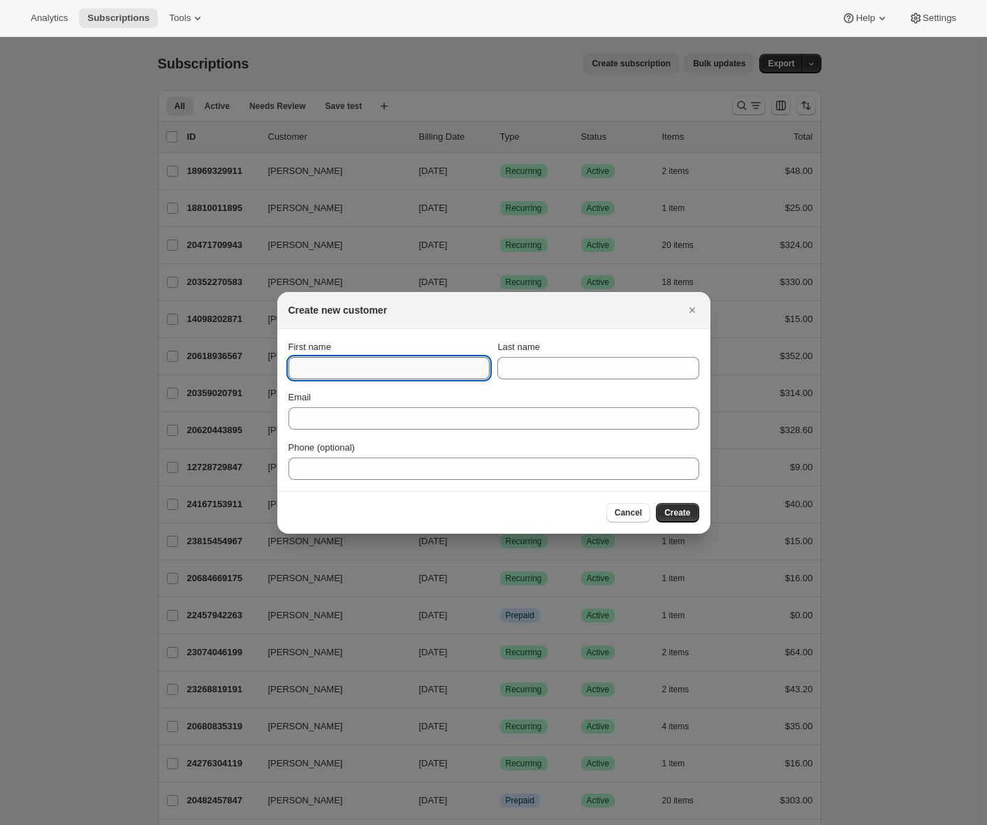
click at [371, 372] on input "First name" at bounding box center [388, 368] width 201 height 22
type input "[PERSON_NAME]"
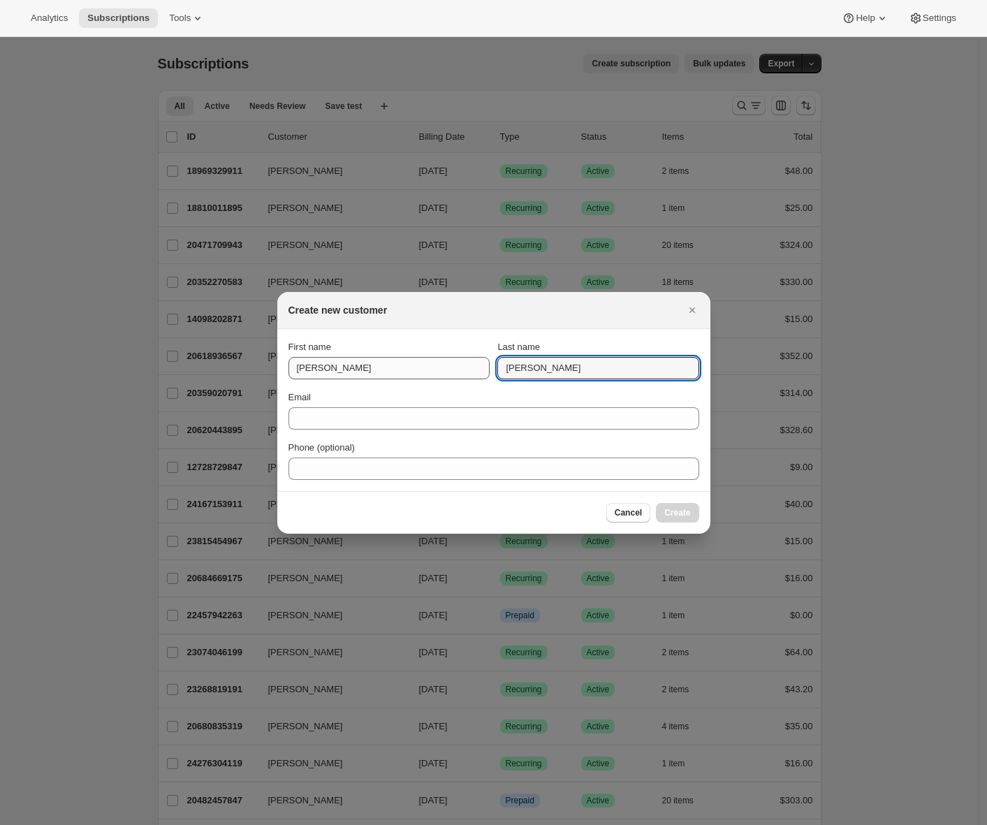
type input "[PERSON_NAME]"
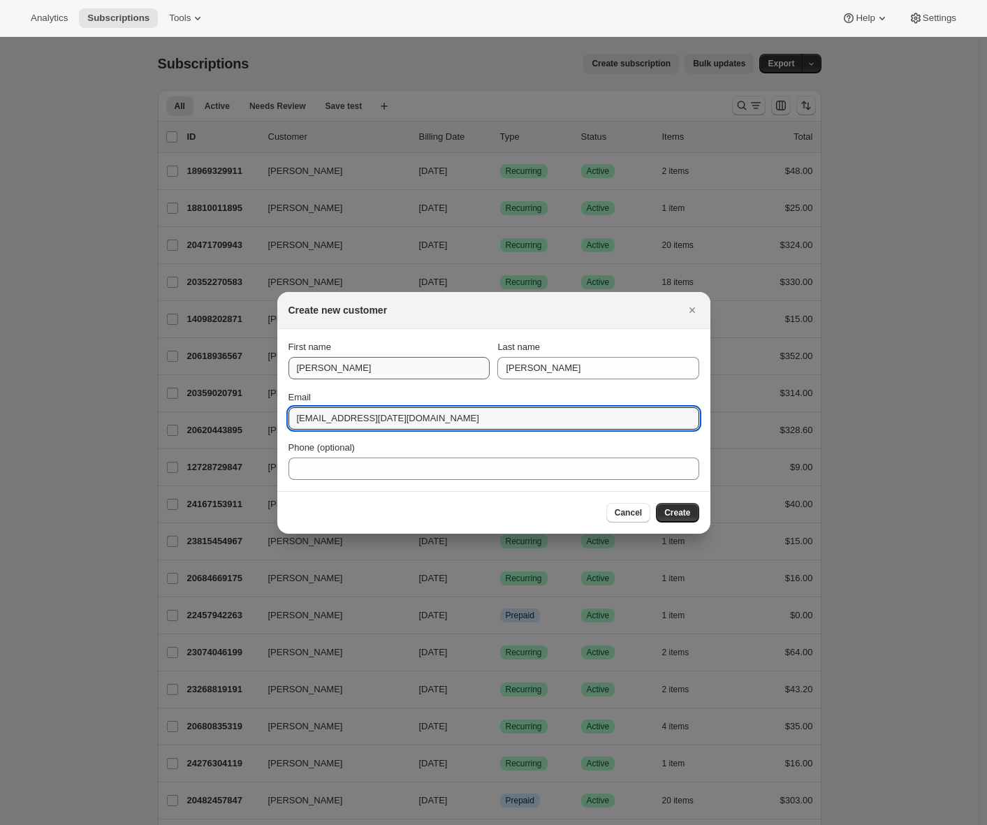
type input "awtomictester+sep12@awtomic.com"
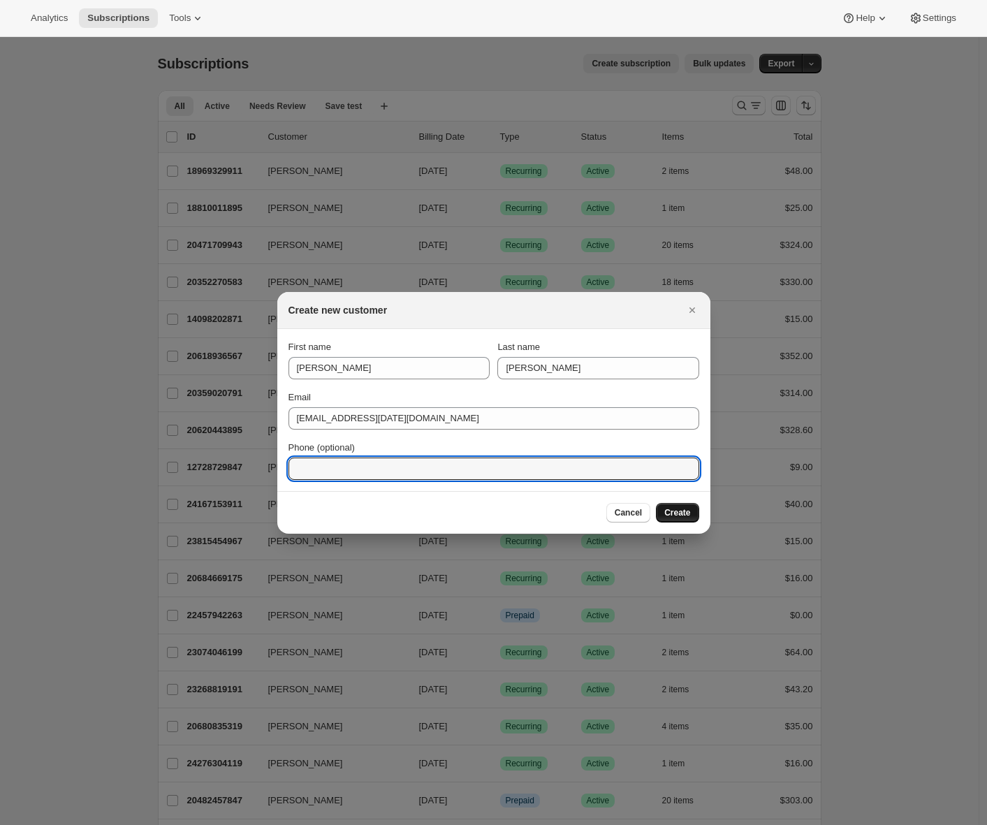
click at [680, 508] on span "Create" at bounding box center [677, 512] width 26 height 11
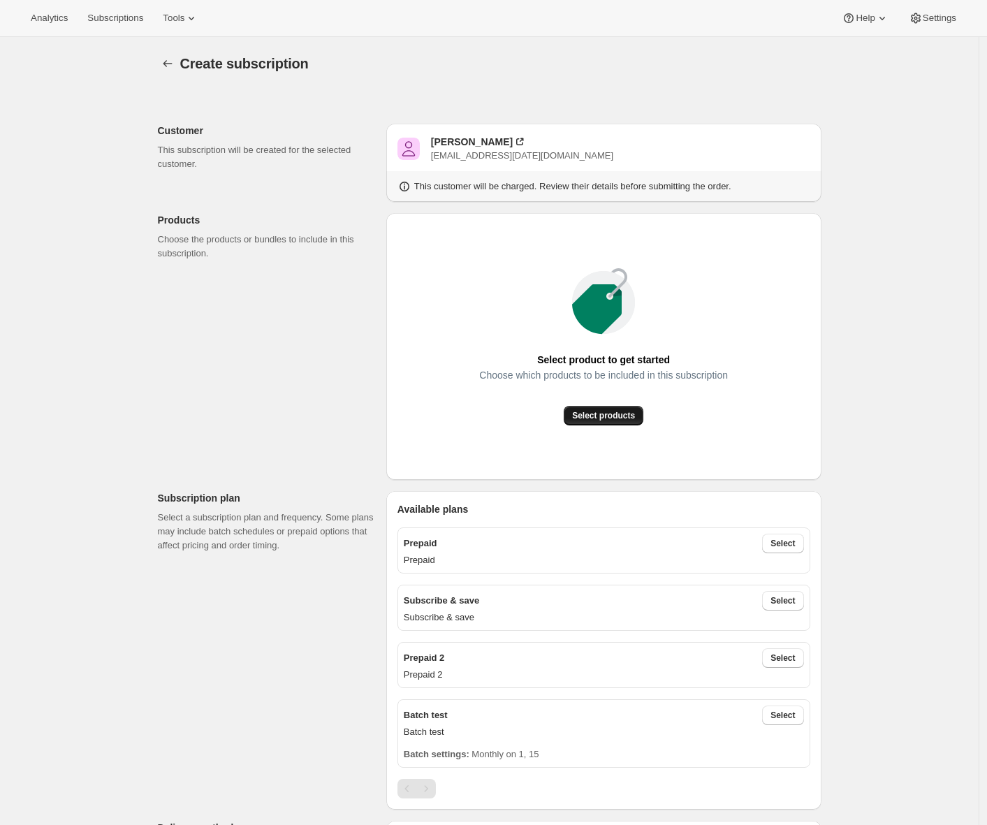
click at [608, 416] on span "Select products" at bounding box center [603, 415] width 63 height 11
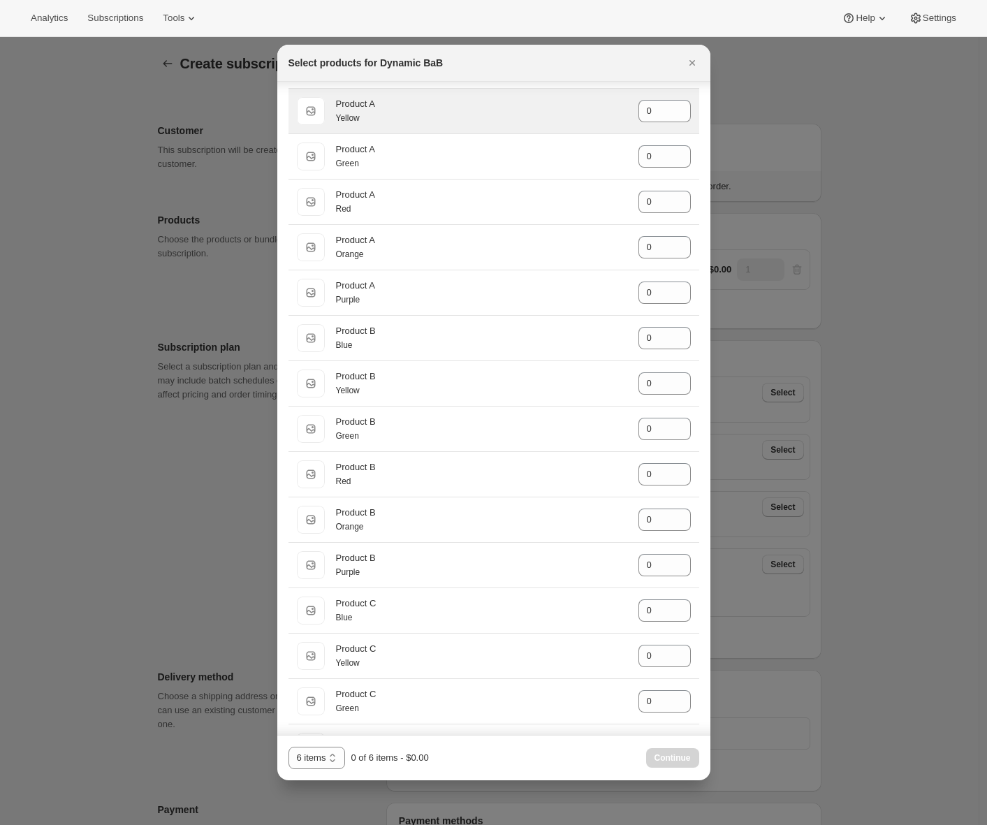
scroll to position [368, 0]
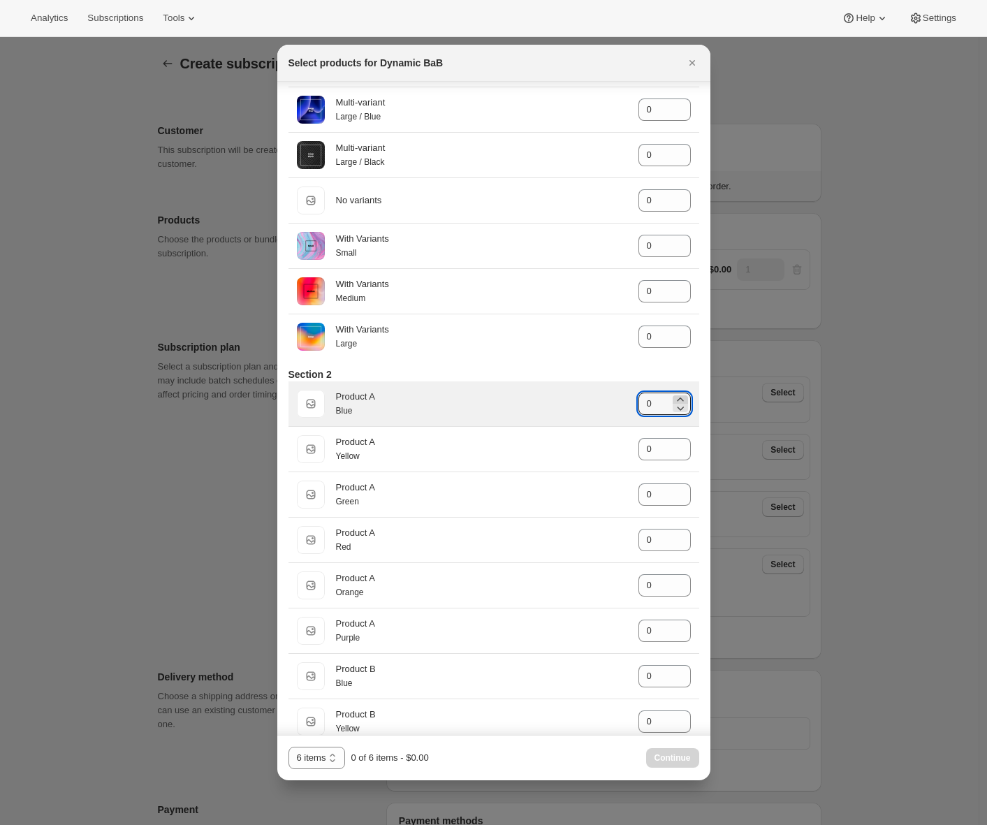
click at [675, 406] on icon ":ree:" at bounding box center [680, 400] width 14 height 14
type input "3"
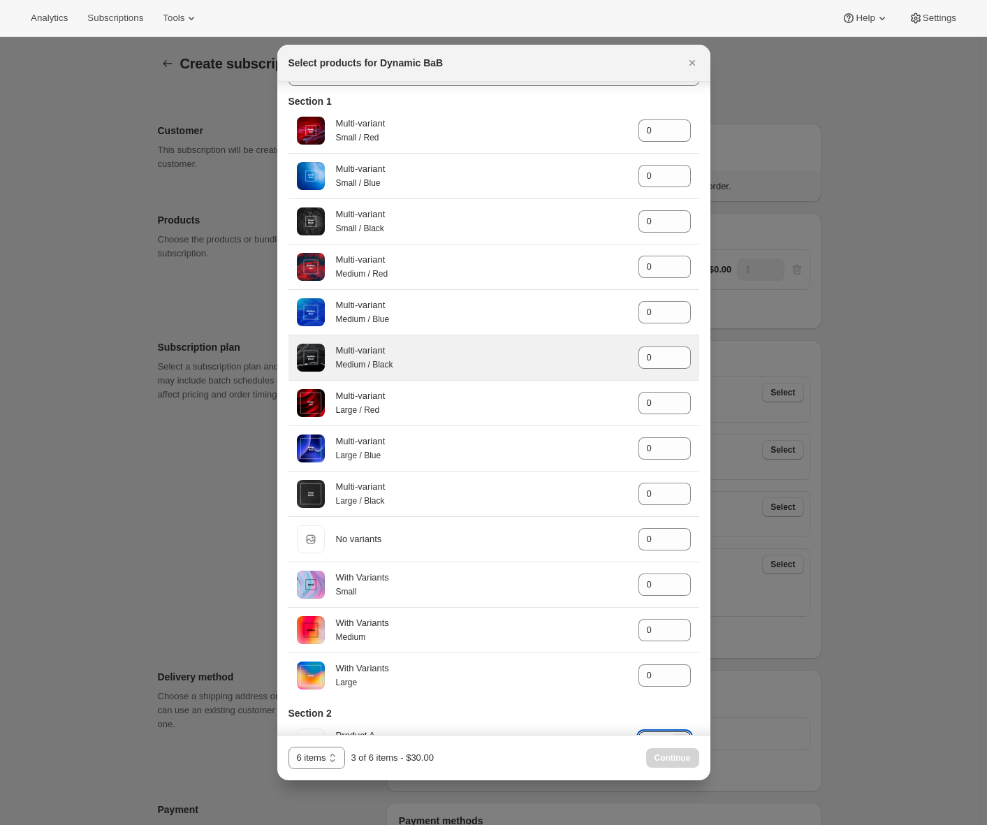
scroll to position [0, 0]
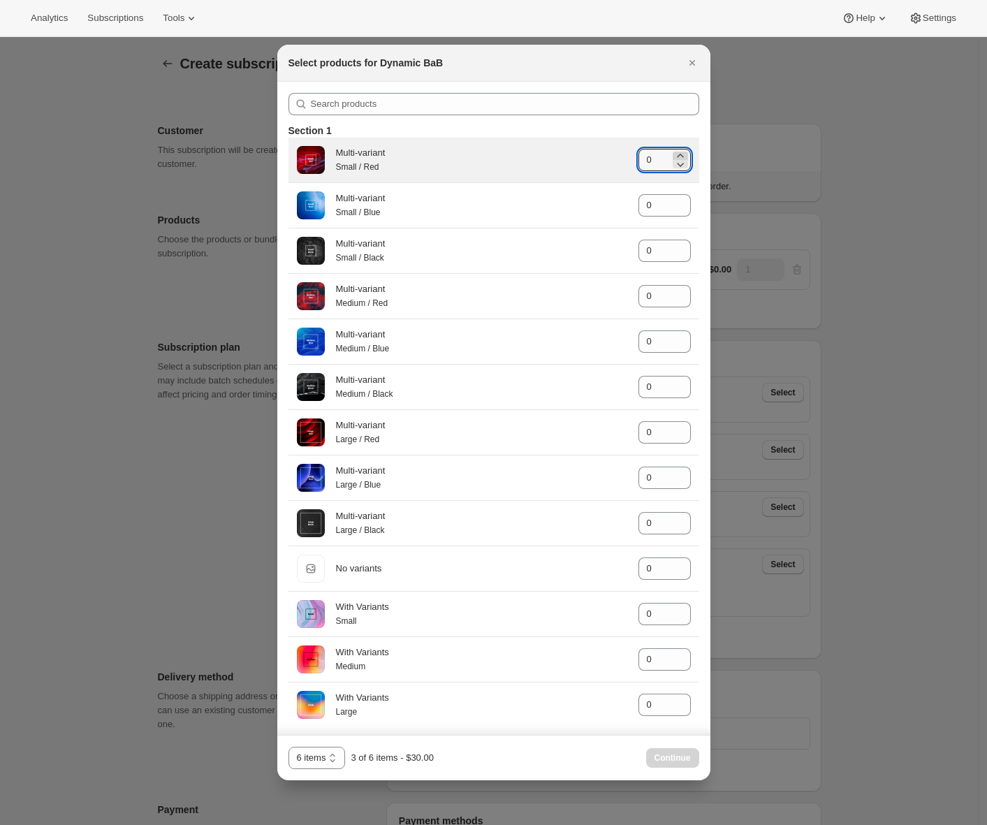
click at [673, 154] on icon ":ree:" at bounding box center [680, 156] width 14 height 14
type input "3"
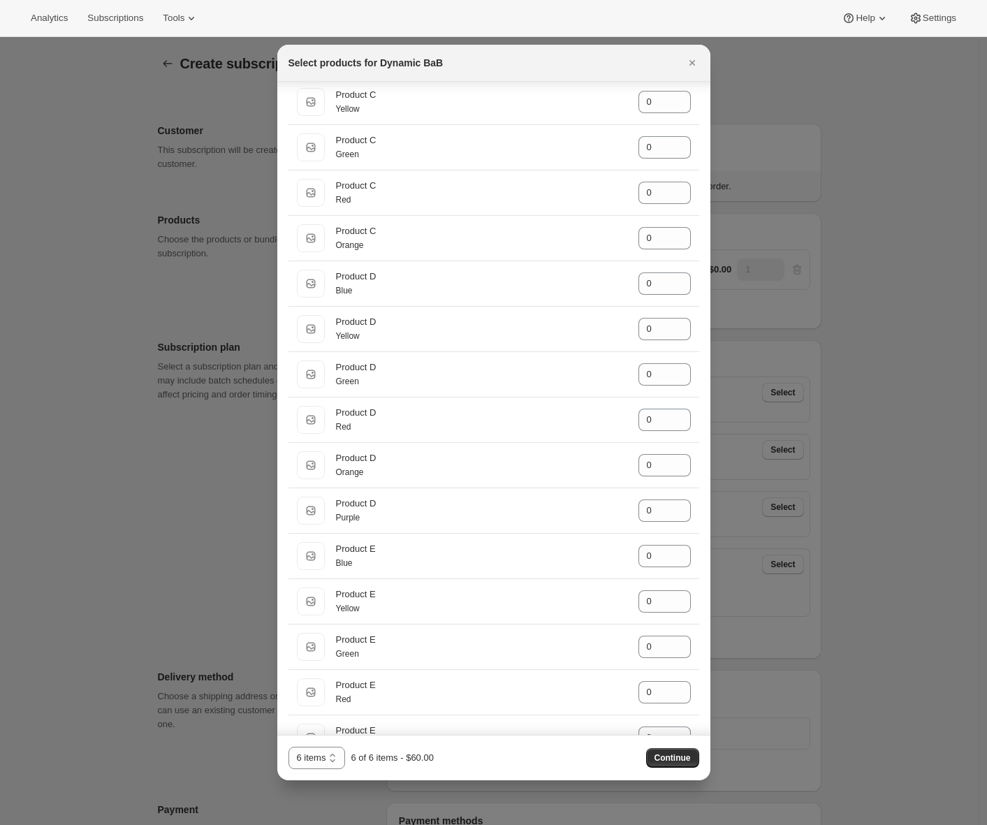
scroll to position [1370, 0]
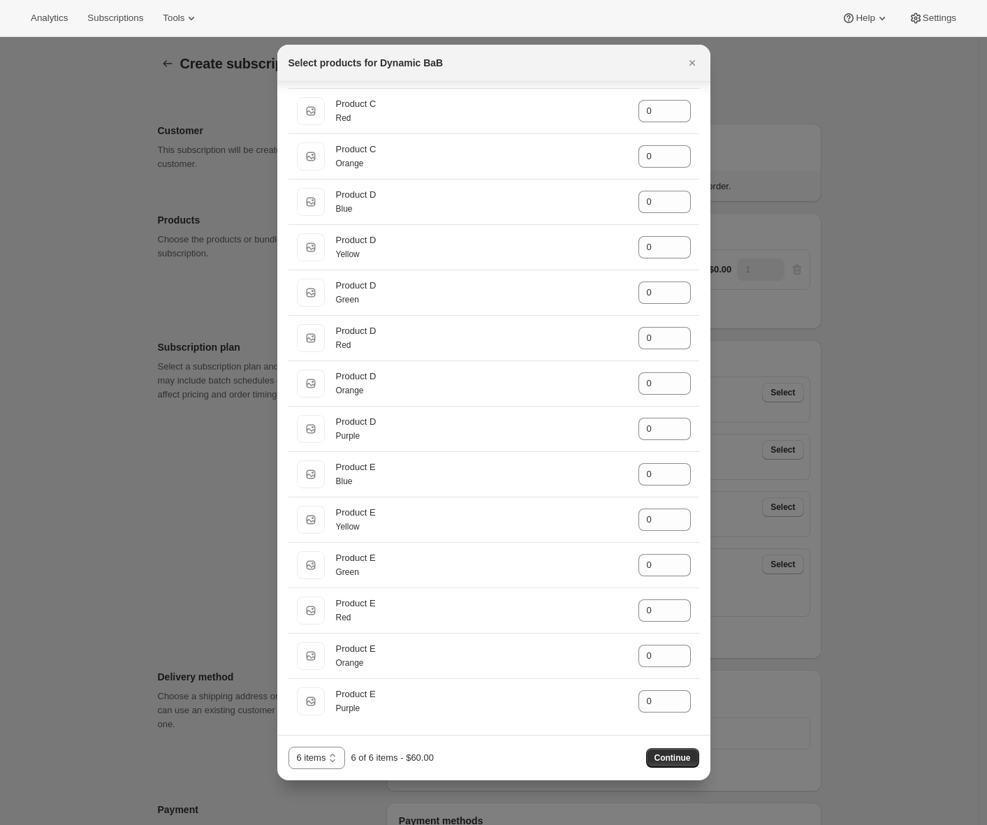
click at [659, 754] on span "Continue" at bounding box center [672, 757] width 36 height 11
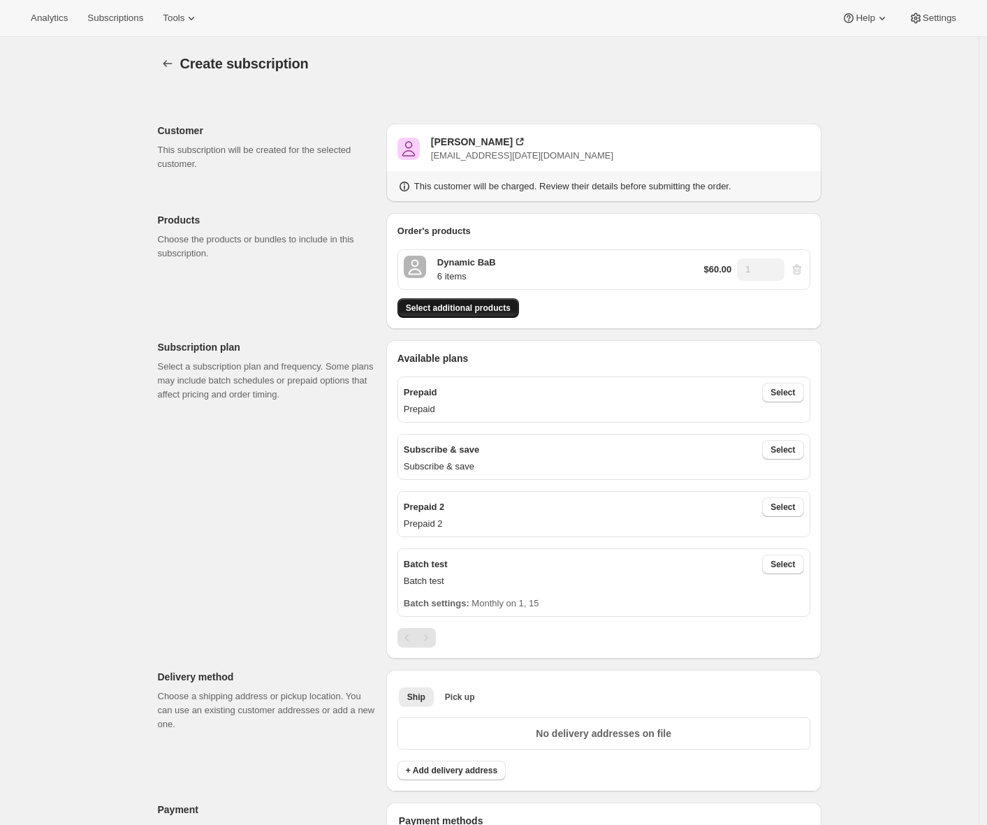
click at [510, 307] on span "Select additional products" at bounding box center [458, 307] width 105 height 11
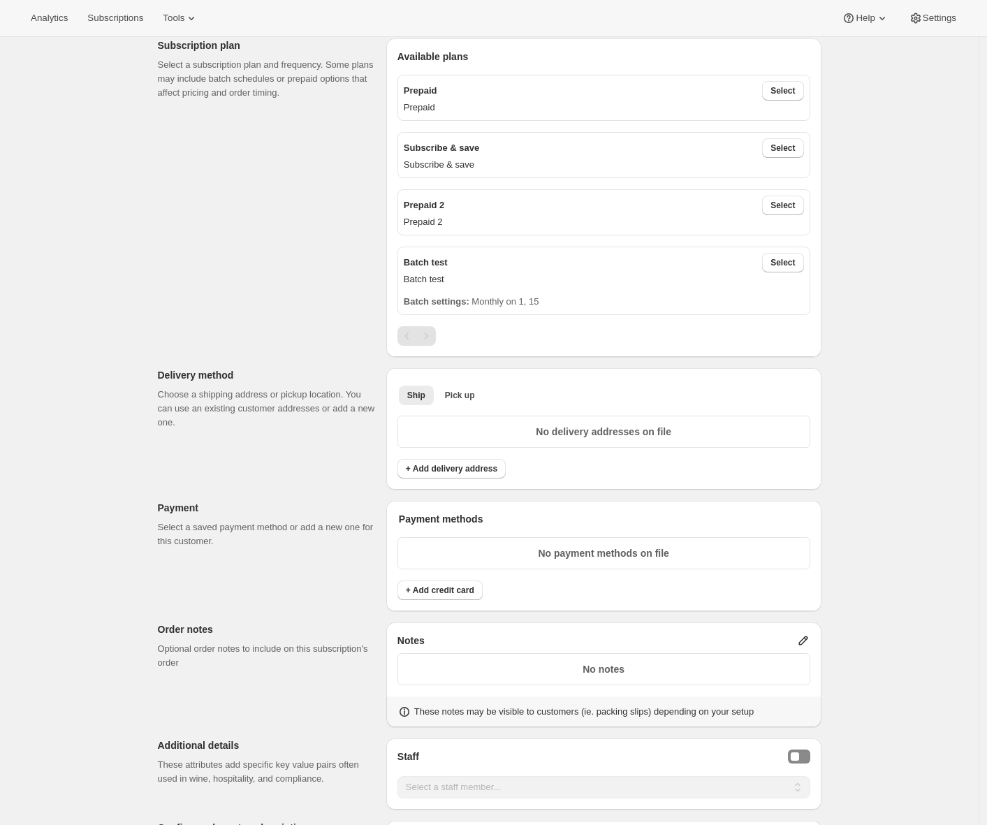
scroll to position [35, 0]
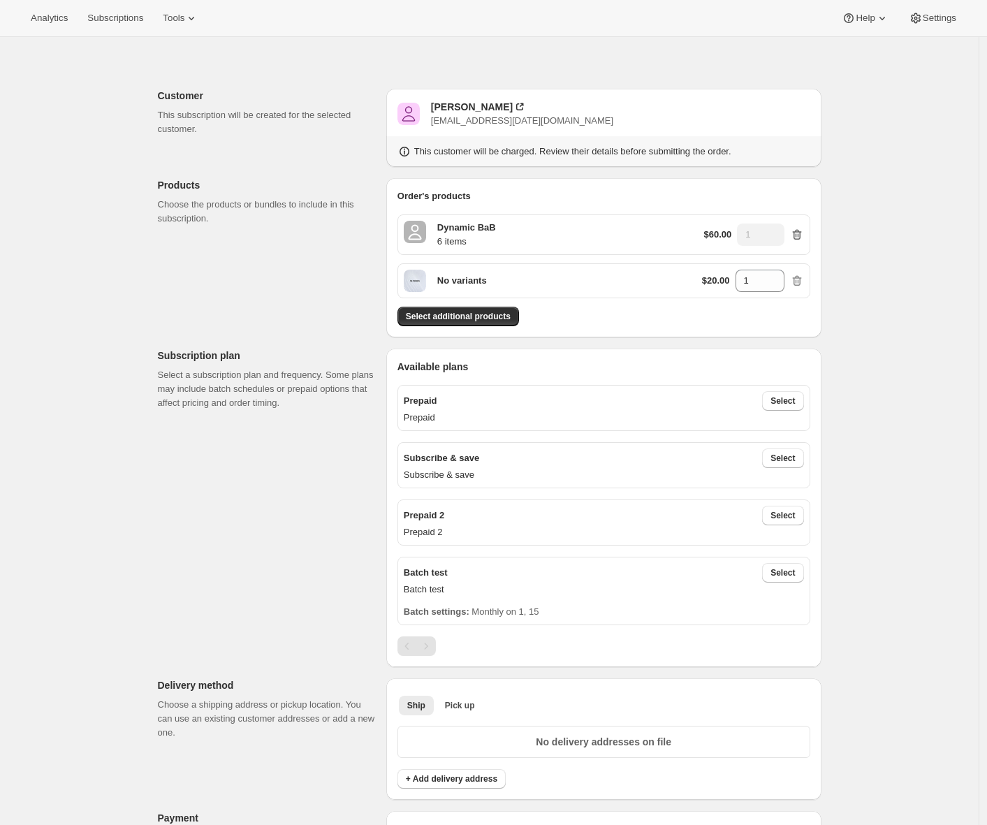
click at [804, 237] on icon "button" at bounding box center [797, 235] width 14 height 14
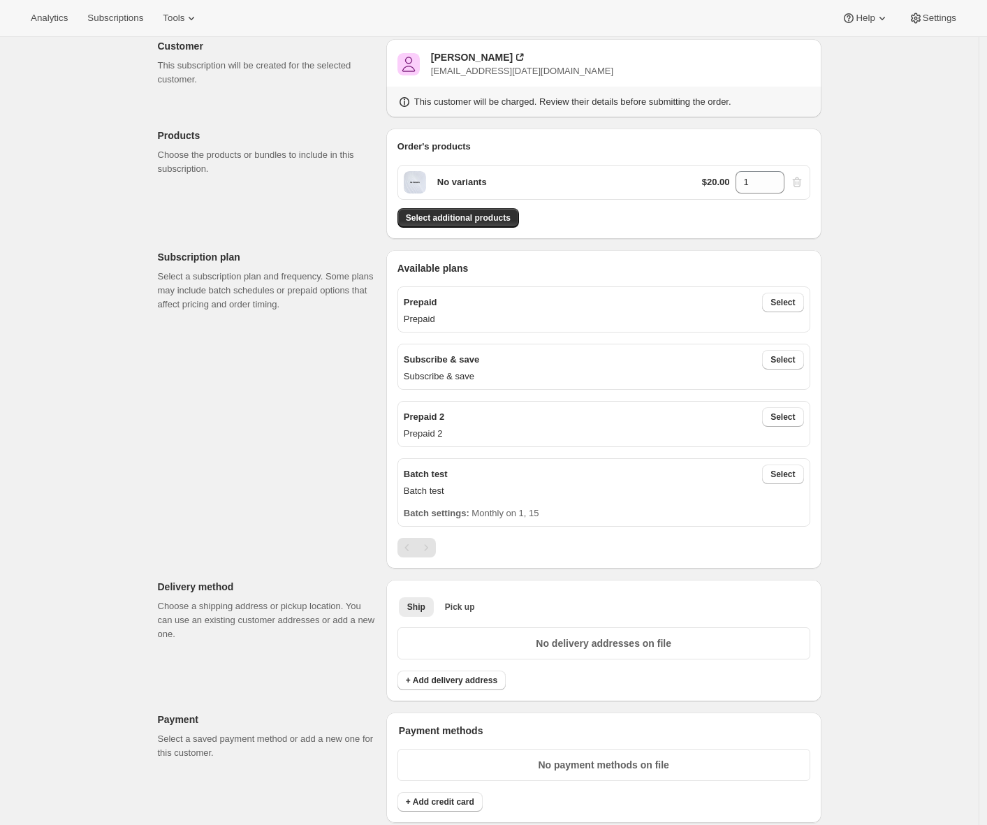
scroll to position [75, 0]
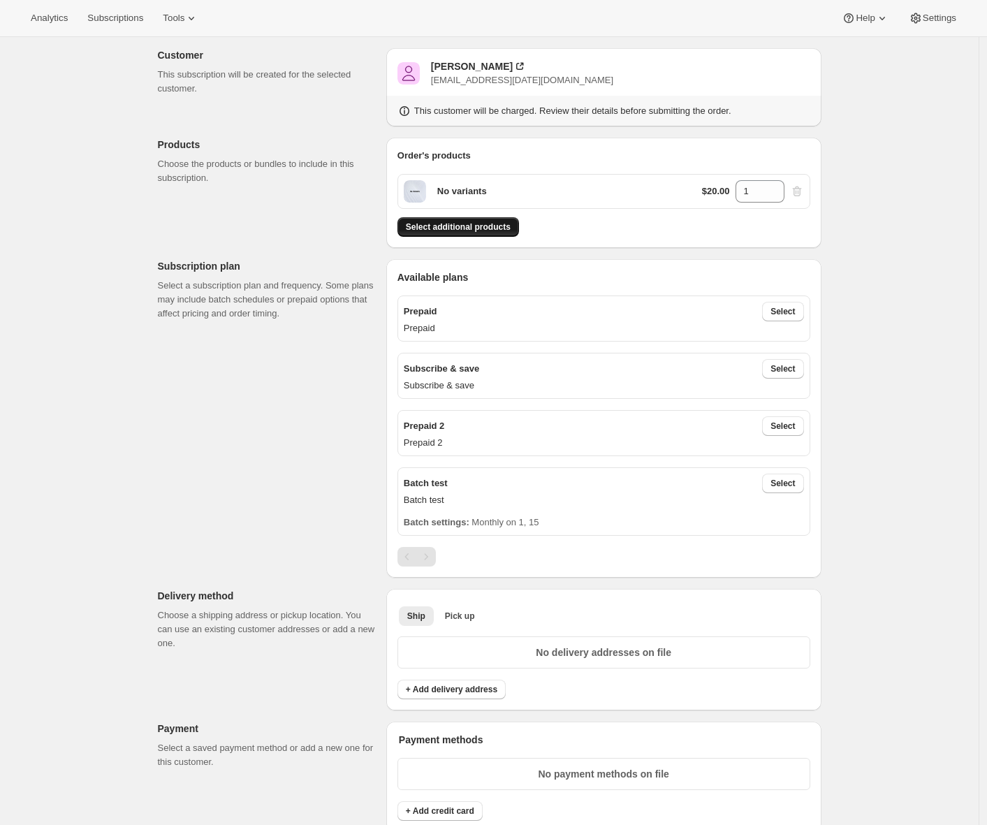
click at [456, 220] on button "Select additional products" at bounding box center [458, 227] width 122 height 20
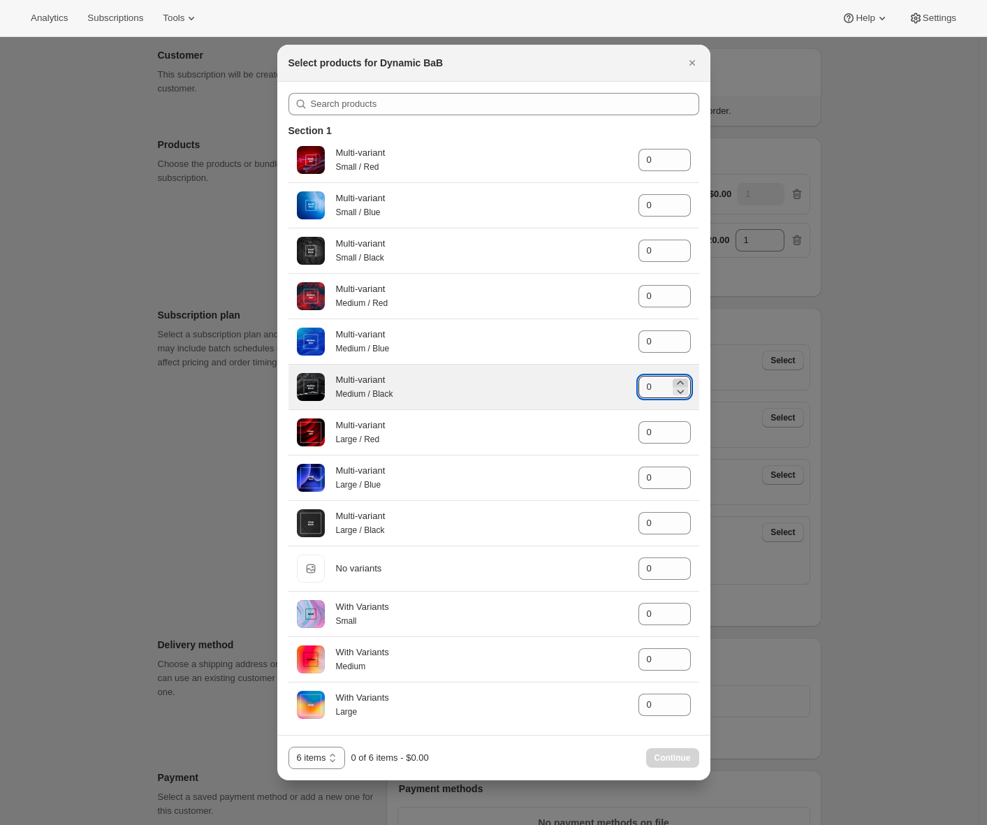
click at [677, 386] on icon ":rfv:" at bounding box center [680, 383] width 14 height 14
type input "3"
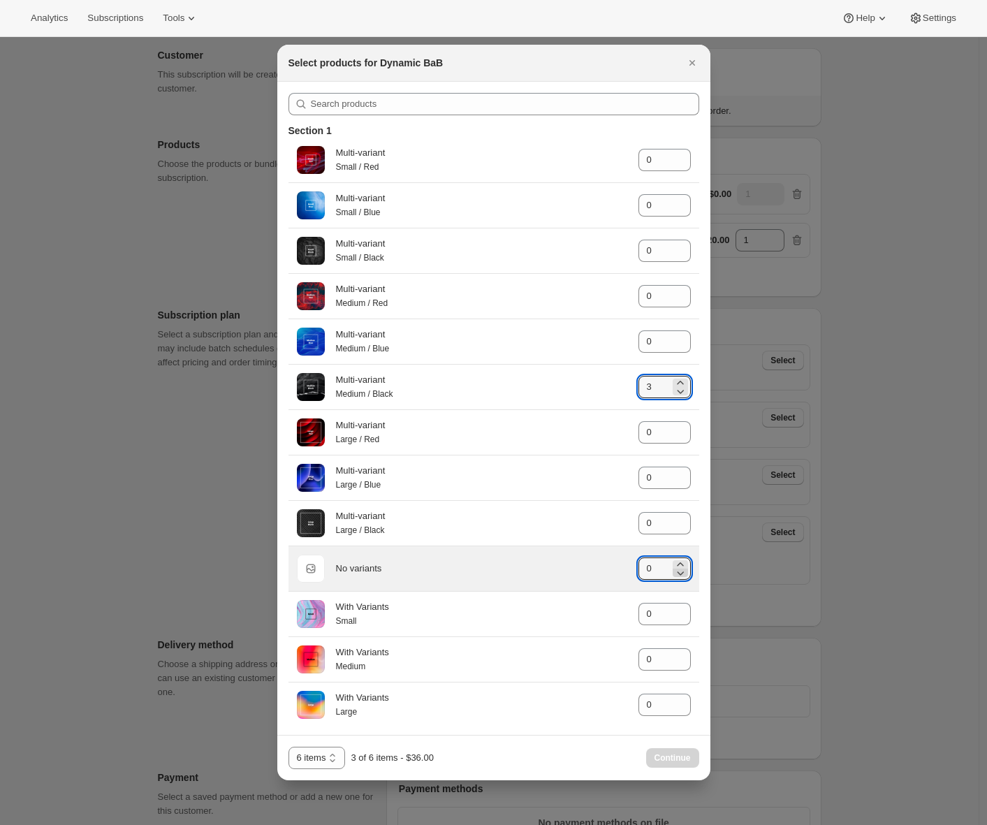
click at [673, 571] on icon ":rfv:" at bounding box center [680, 573] width 14 height 14
click at [673, 568] on icon ":rfv:" at bounding box center [680, 564] width 14 height 14
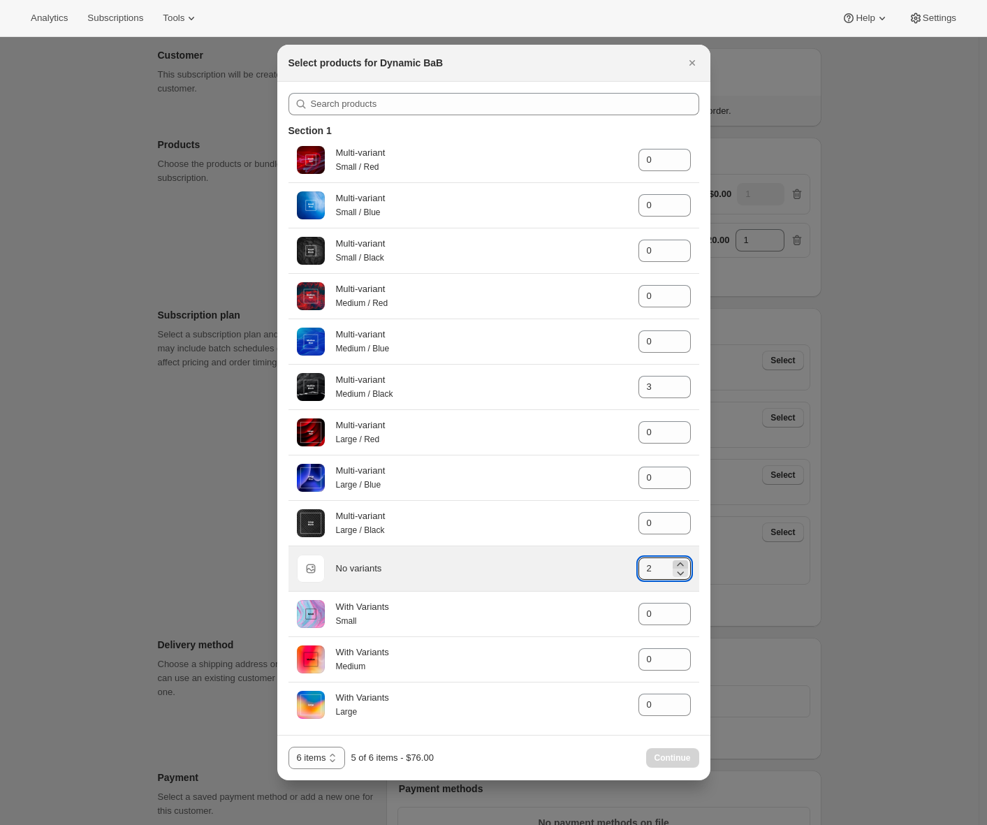
click at [673, 568] on icon ":rfv:" at bounding box center [680, 564] width 14 height 14
type input "3"
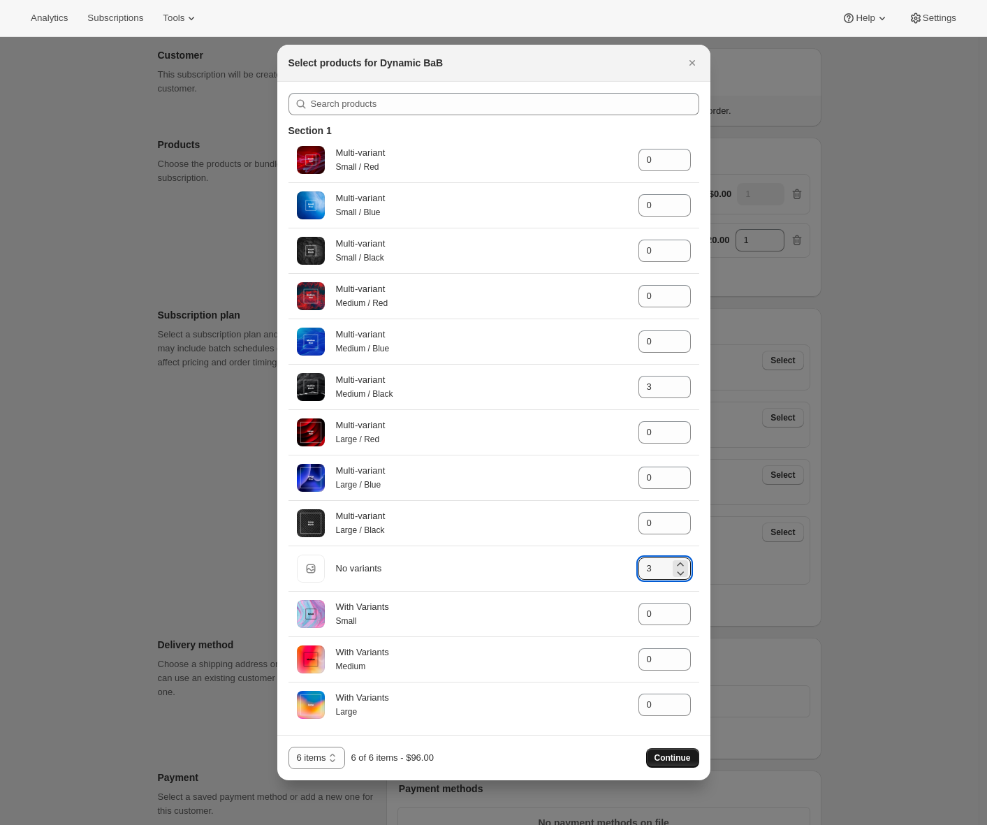
click at [659, 758] on span "Continue" at bounding box center [672, 757] width 36 height 11
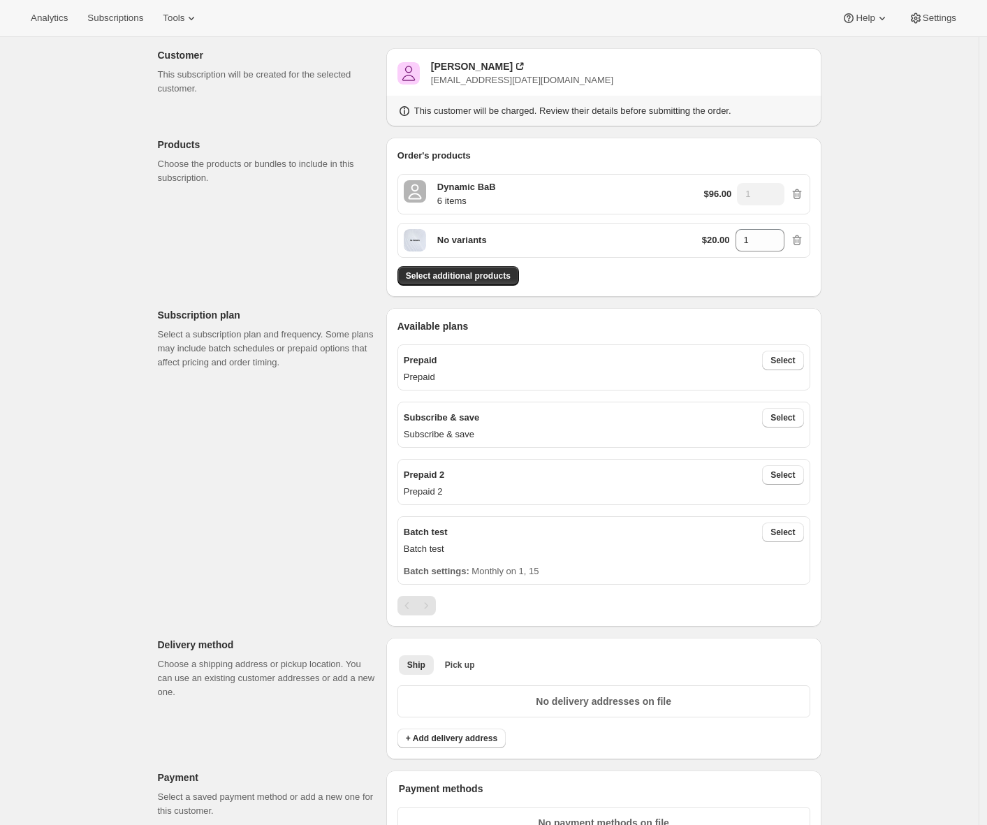
click at [342, 508] on div "Customer This subscription will be created for the selected customer. Adrian An…" at bounding box center [484, 766] width 675 height 1502
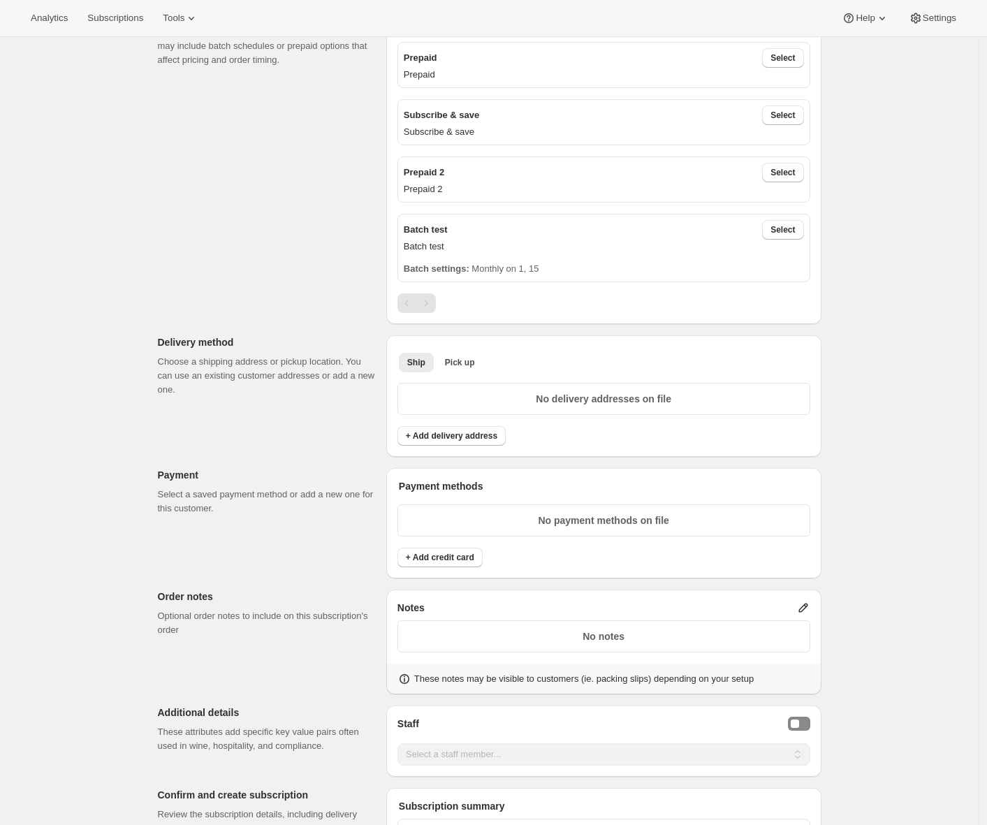
scroll to position [138, 0]
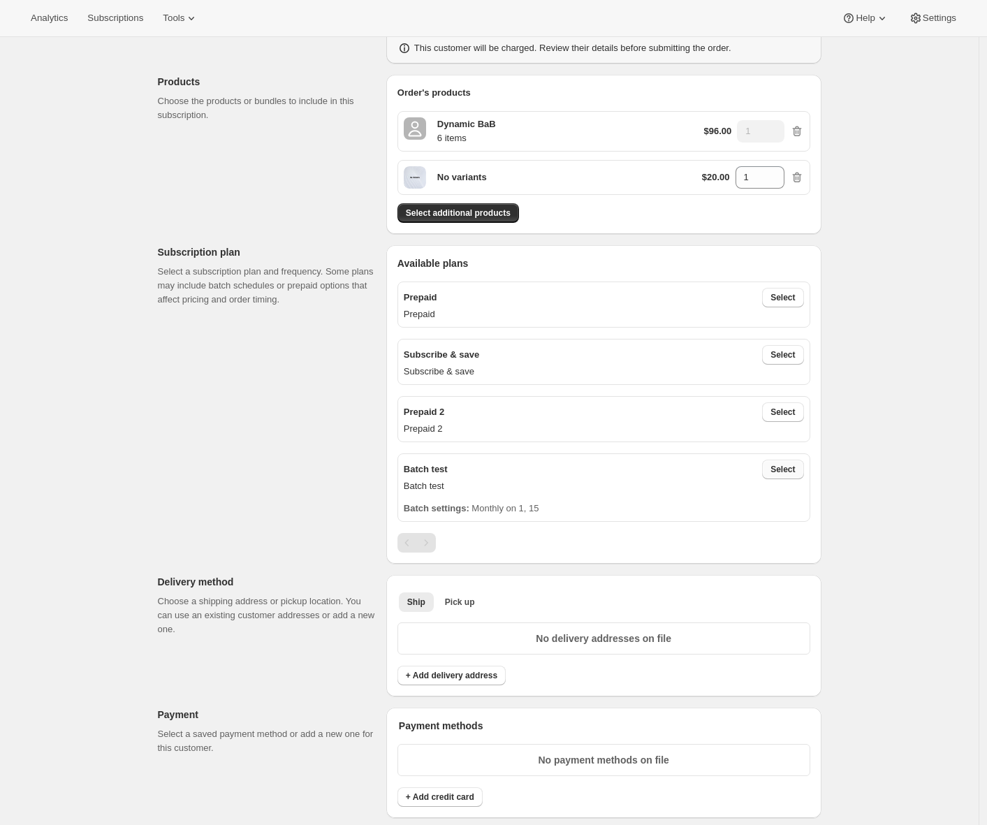
click at [786, 469] on span "Select" at bounding box center [782, 469] width 24 height 11
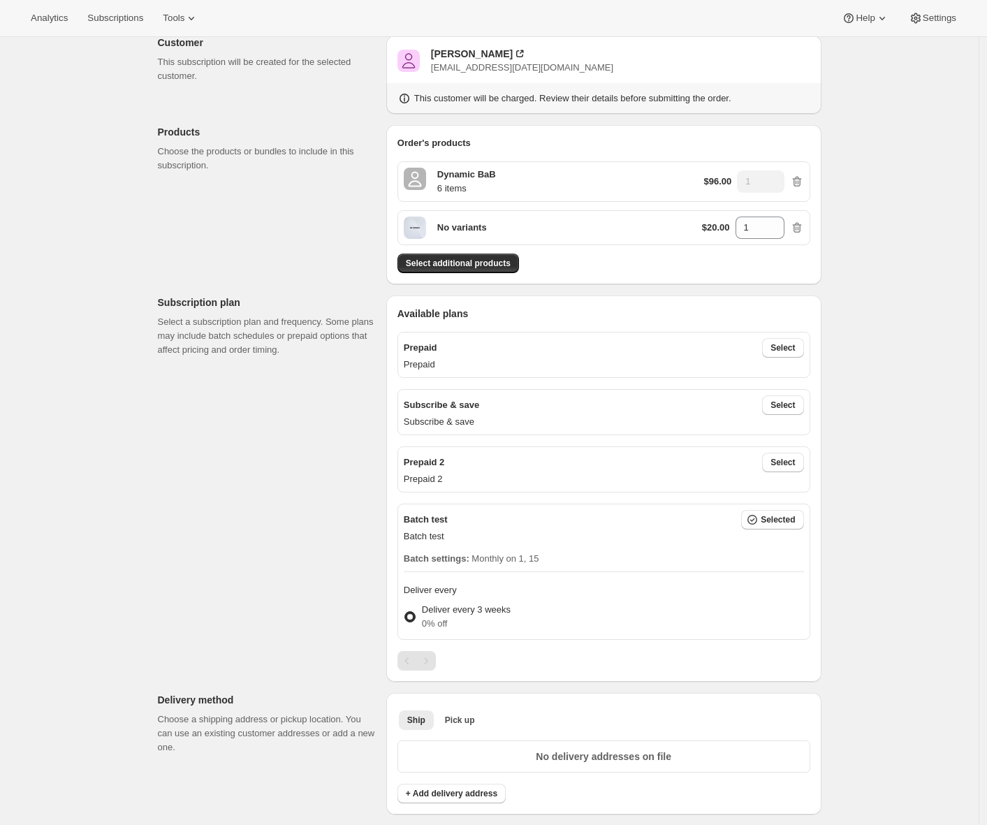
scroll to position [16, 0]
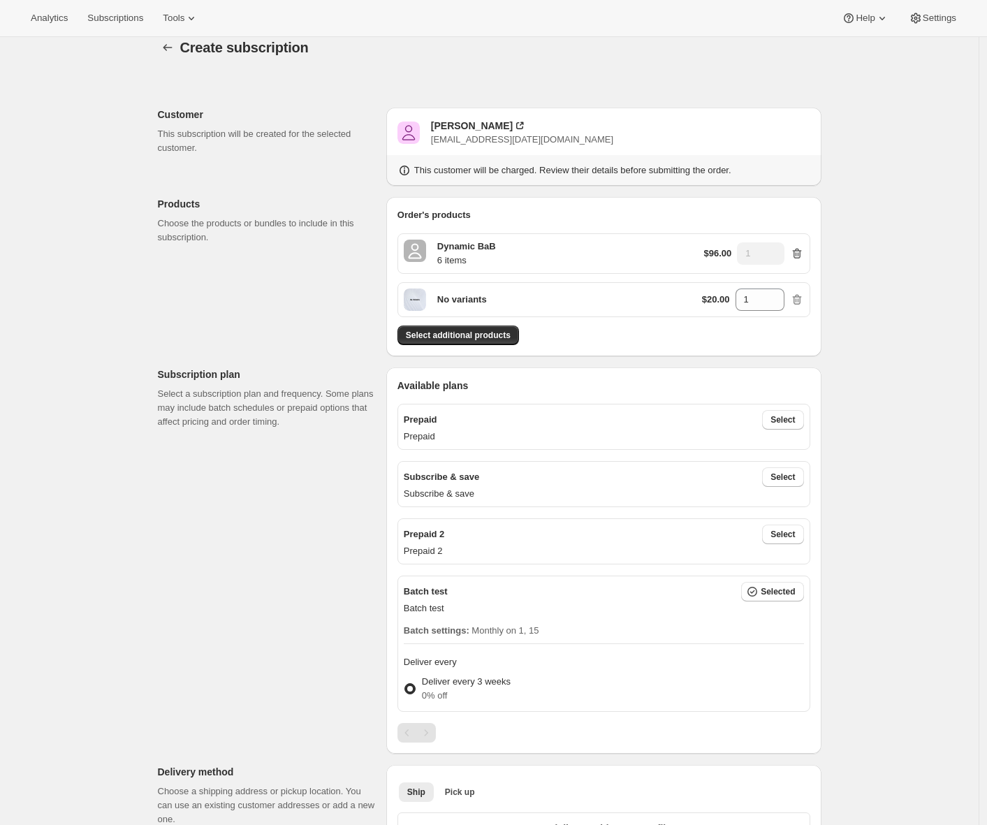
click at [801, 256] on icon "button" at bounding box center [796, 254] width 9 height 10
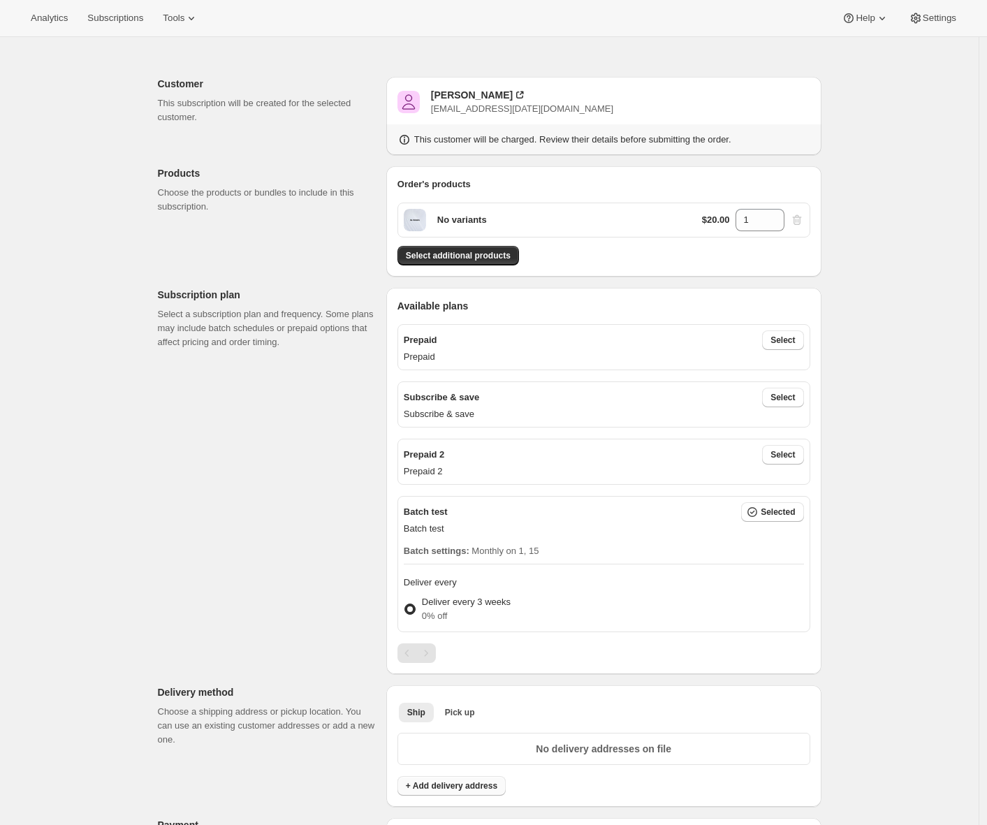
scroll to position [342, 0]
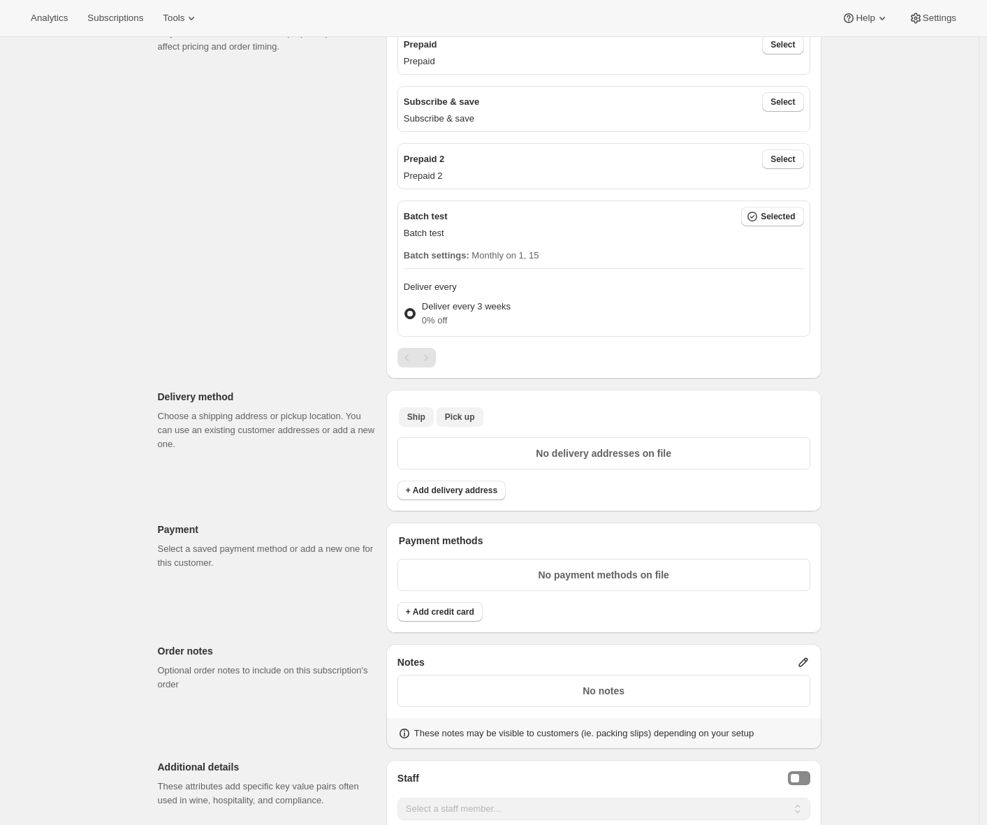
click at [460, 419] on span "Pick up" at bounding box center [460, 416] width 30 height 11
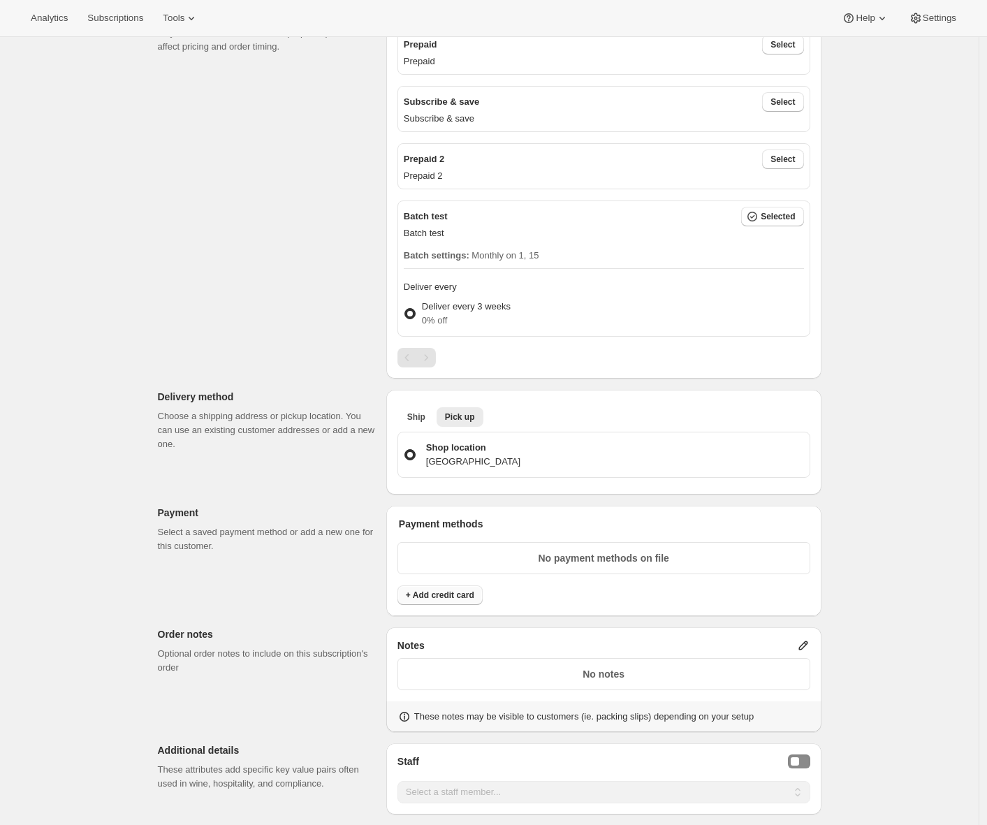
click at [425, 593] on span "+ Add credit card" at bounding box center [440, 594] width 68 height 11
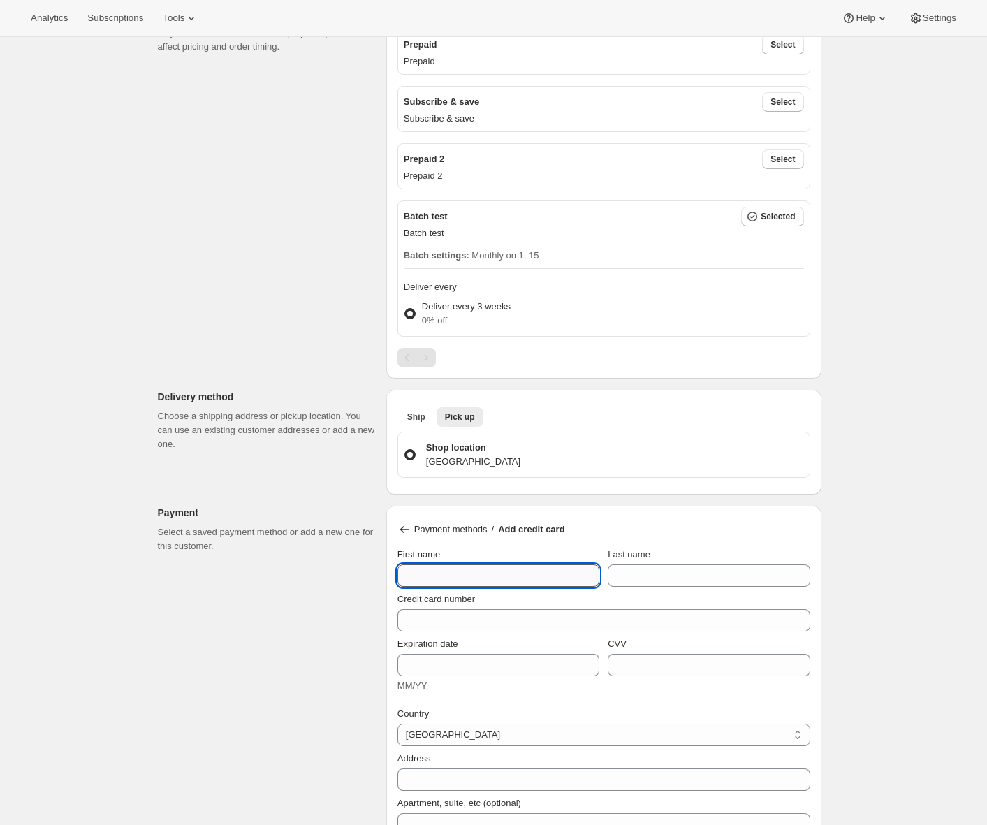
click at [452, 576] on input "First name" at bounding box center [498, 575] width 202 height 22
type input "[PERSON_NAME]"
click at [624, 587] on div "Credit card number" at bounding box center [603, 609] width 413 height 45
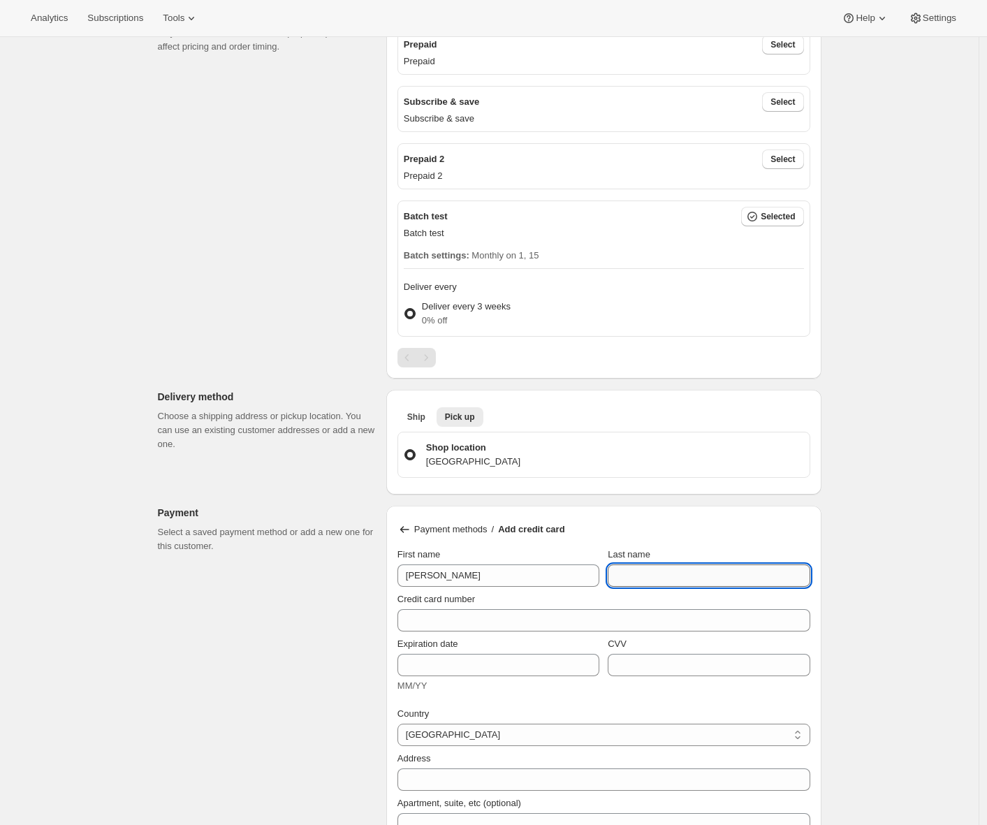
click at [635, 586] on input "Last name" at bounding box center [709, 575] width 202 height 22
type input "[PERSON_NAME]"
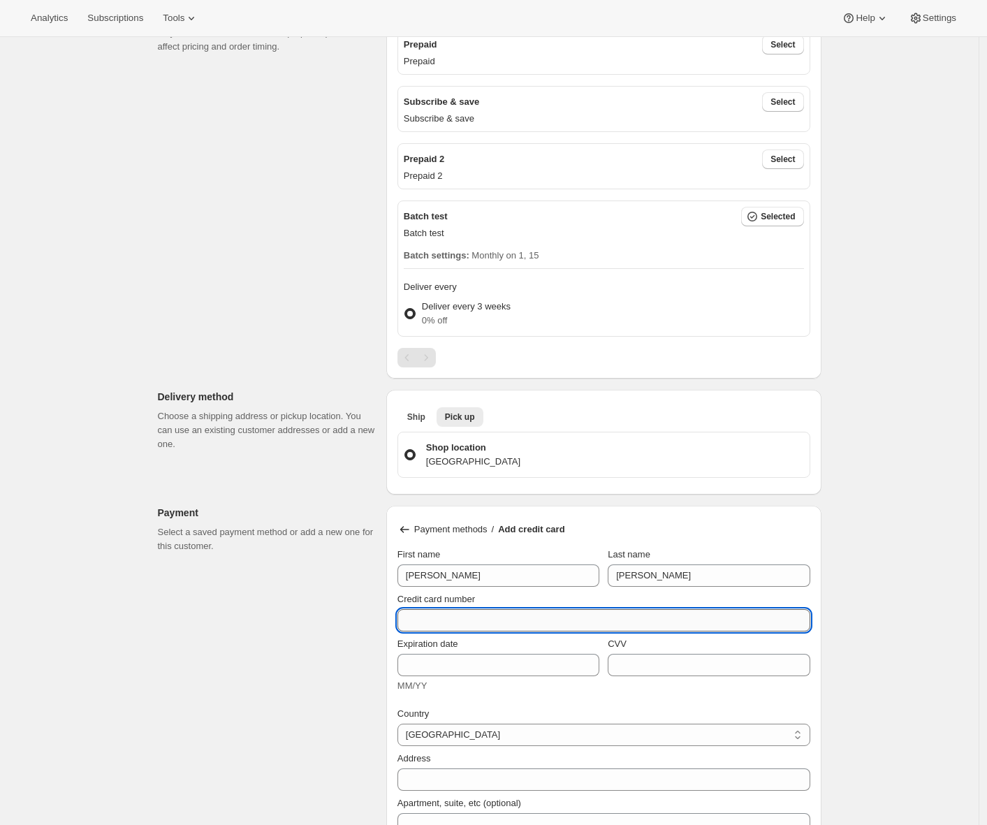
click at [520, 619] on input "Credit card number" at bounding box center [598, 620] width 402 height 22
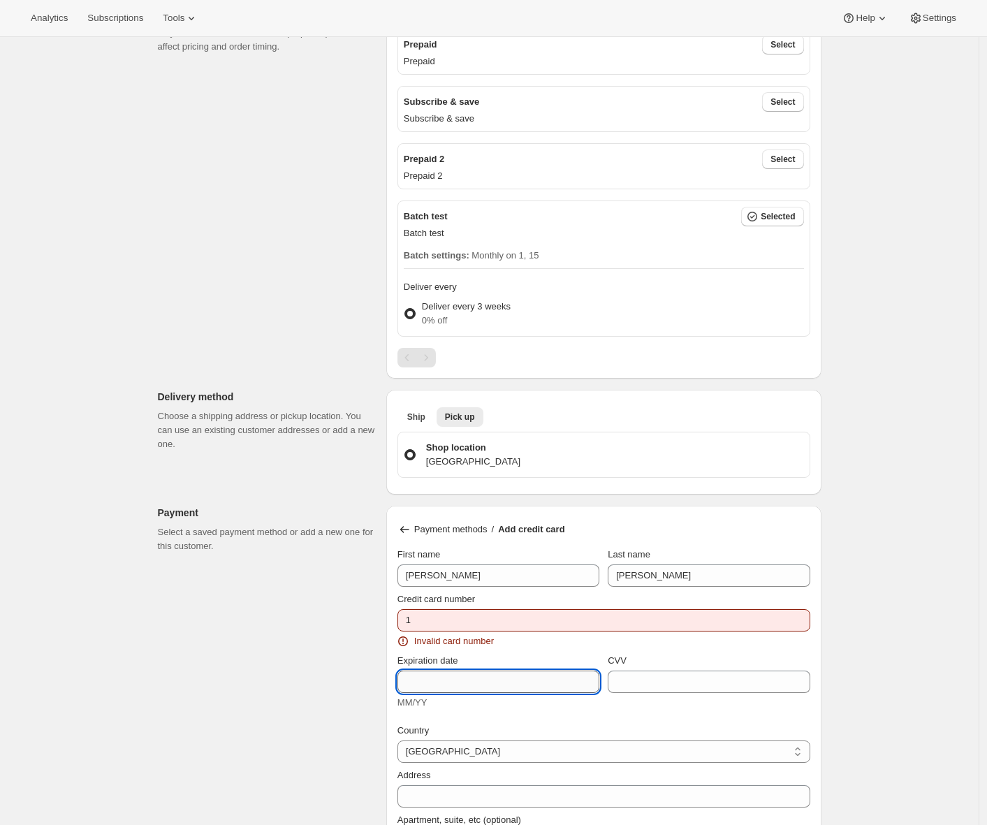
click at [418, 659] on div "Expiration date MM/YY" at bounding box center [498, 682] width 202 height 56
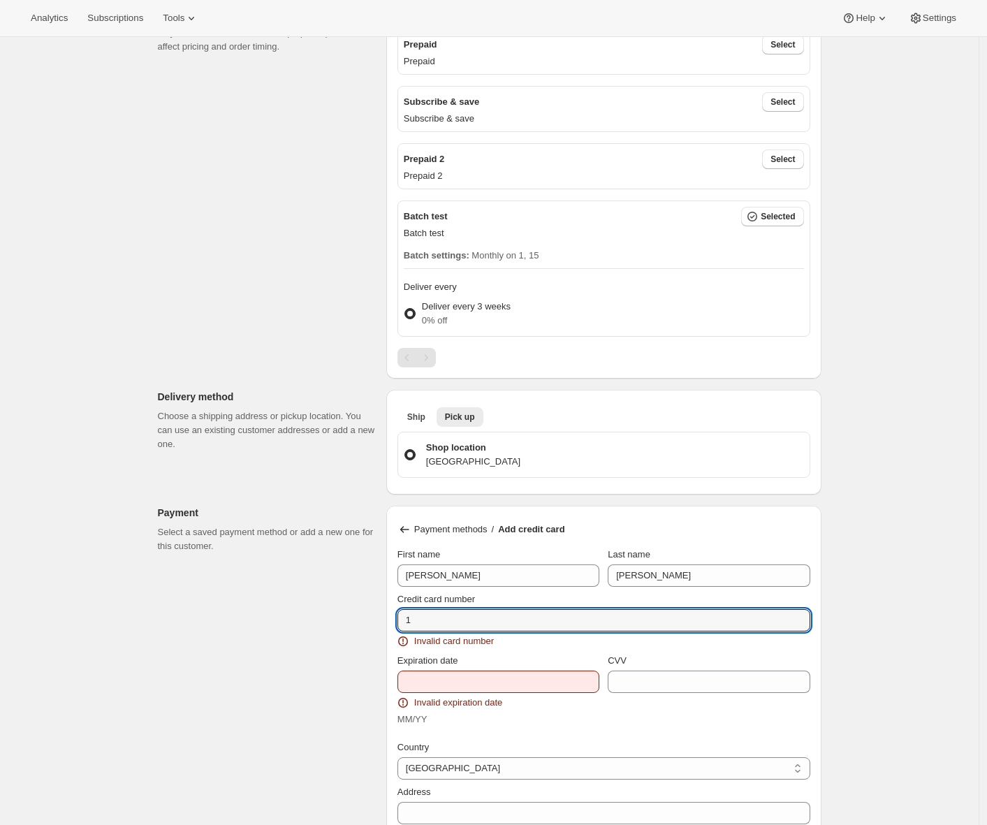
drag, startPoint x: 424, startPoint y: 615, endPoint x: 399, endPoint y: 613, distance: 25.2
click at [399, 613] on div "Payment methods / Add credit card First name Adrian Last name Andrade Credit ca…" at bounding box center [603, 752] width 435 height 492
type input "2"
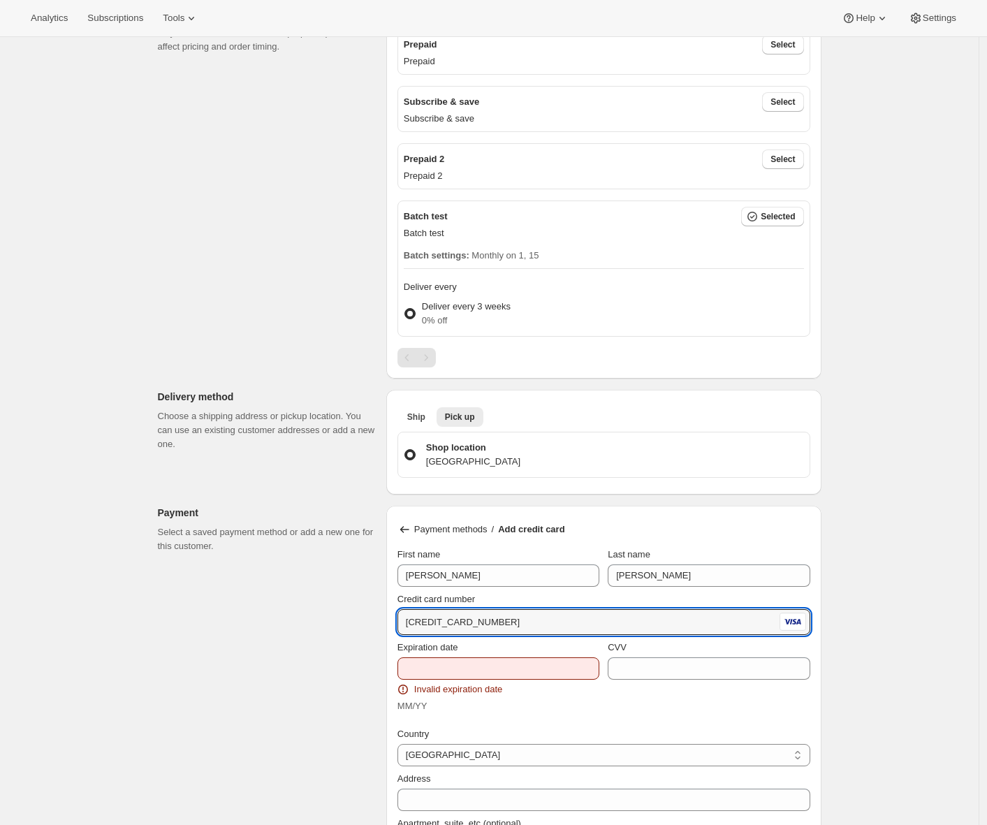
type input "4242 4242 4242 4242"
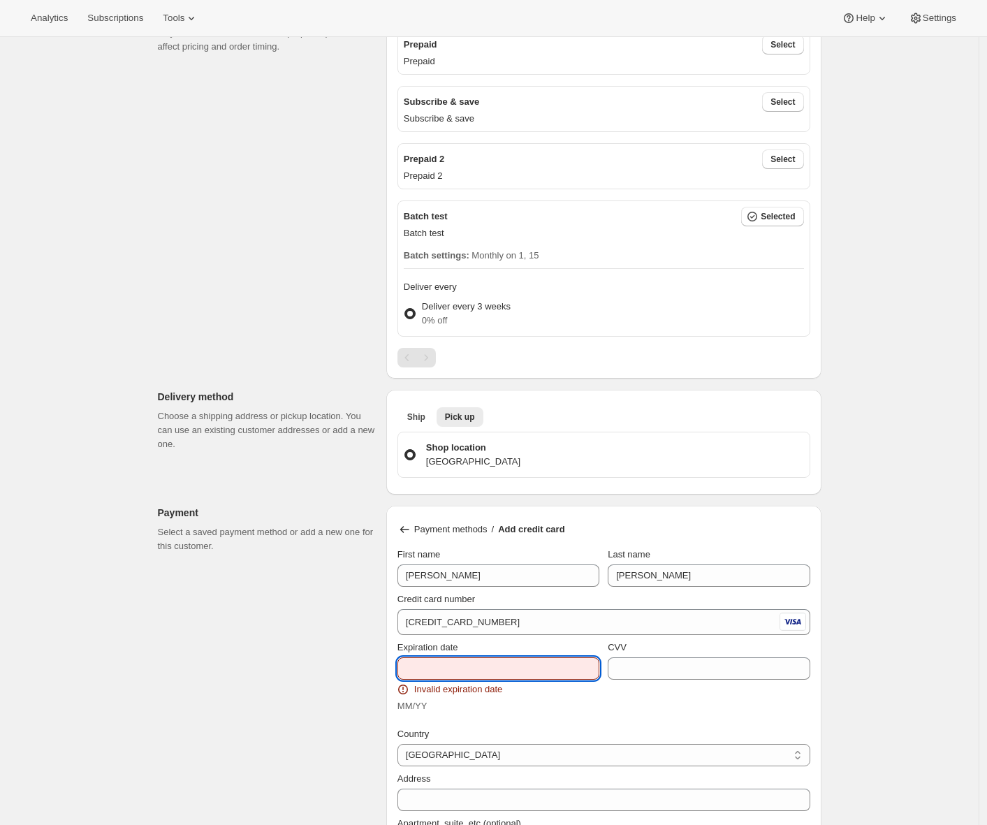
click at [425, 676] on input "Expiration date" at bounding box center [498, 668] width 202 height 22
click at [422, 666] on input "1029" at bounding box center [498, 668] width 202 height 22
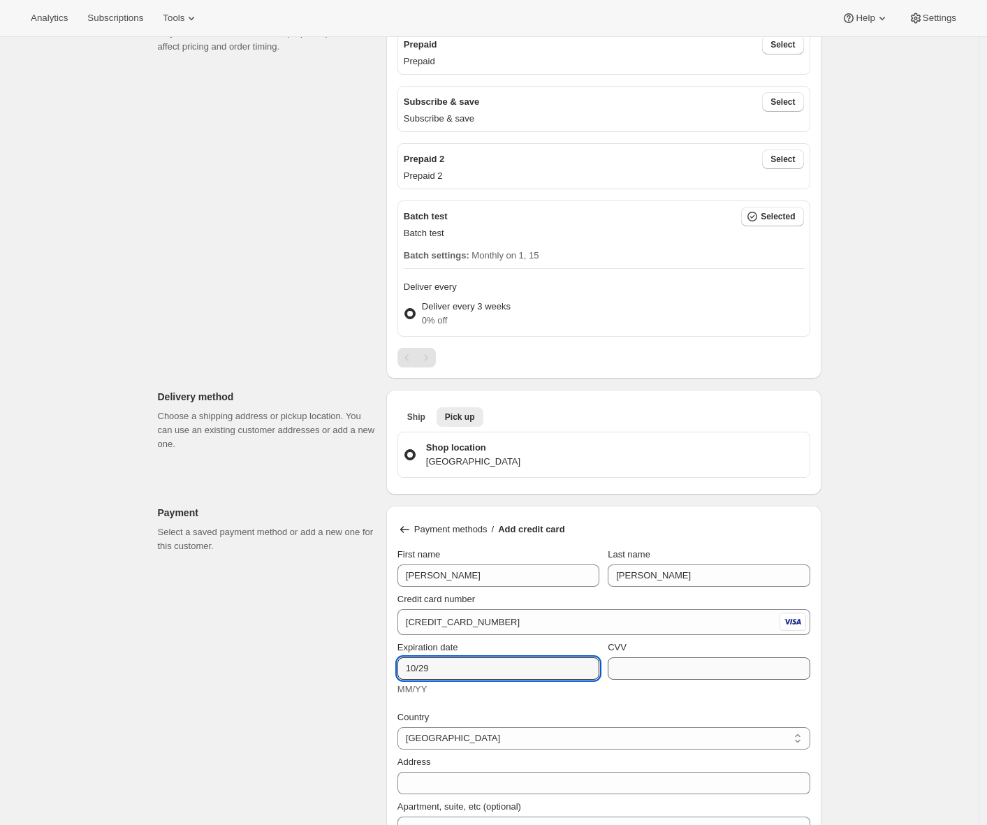
type input "10/29"
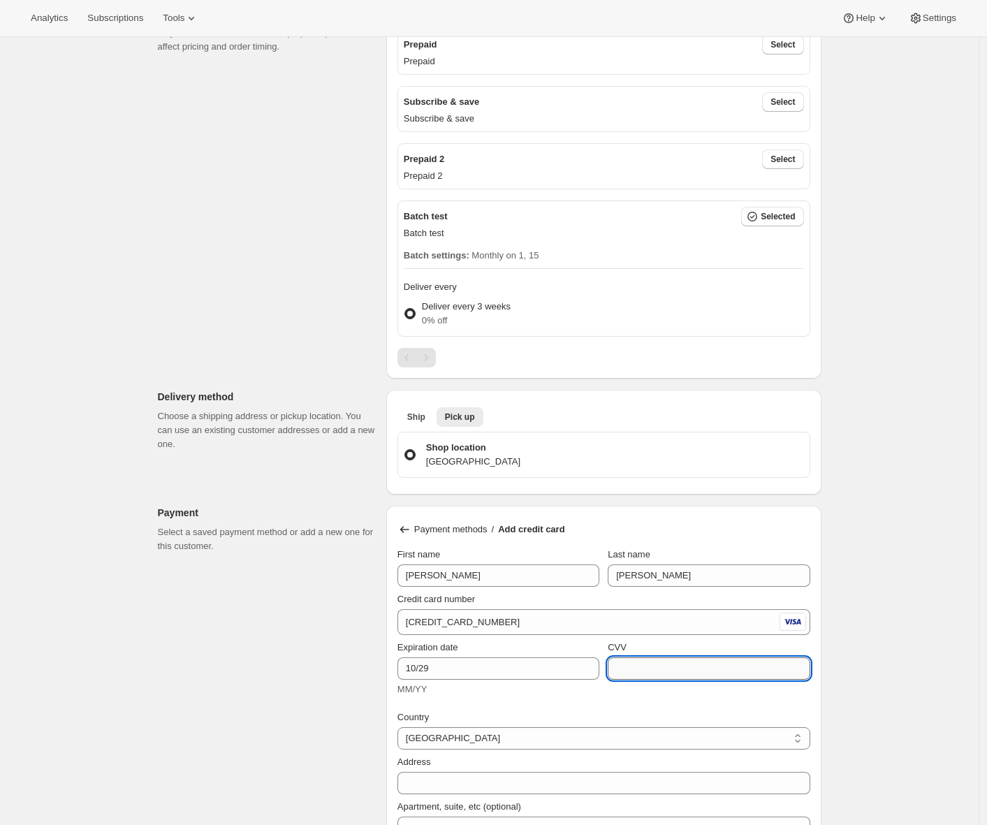
click at [643, 664] on input "CVV" at bounding box center [709, 668] width 202 height 22
type input "789"
click at [305, 758] on div "Customer This subscription will be created for the selected customer. Adrian An…" at bounding box center [484, 641] width 675 height 1787
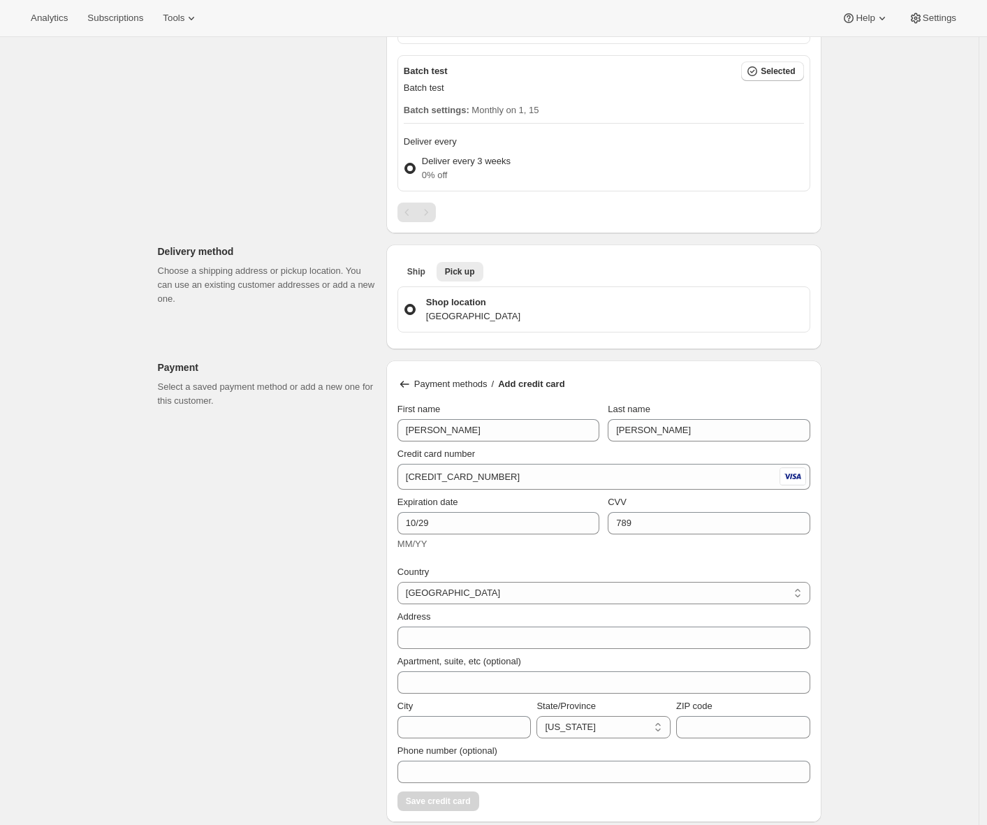
scroll to position [497, 0]
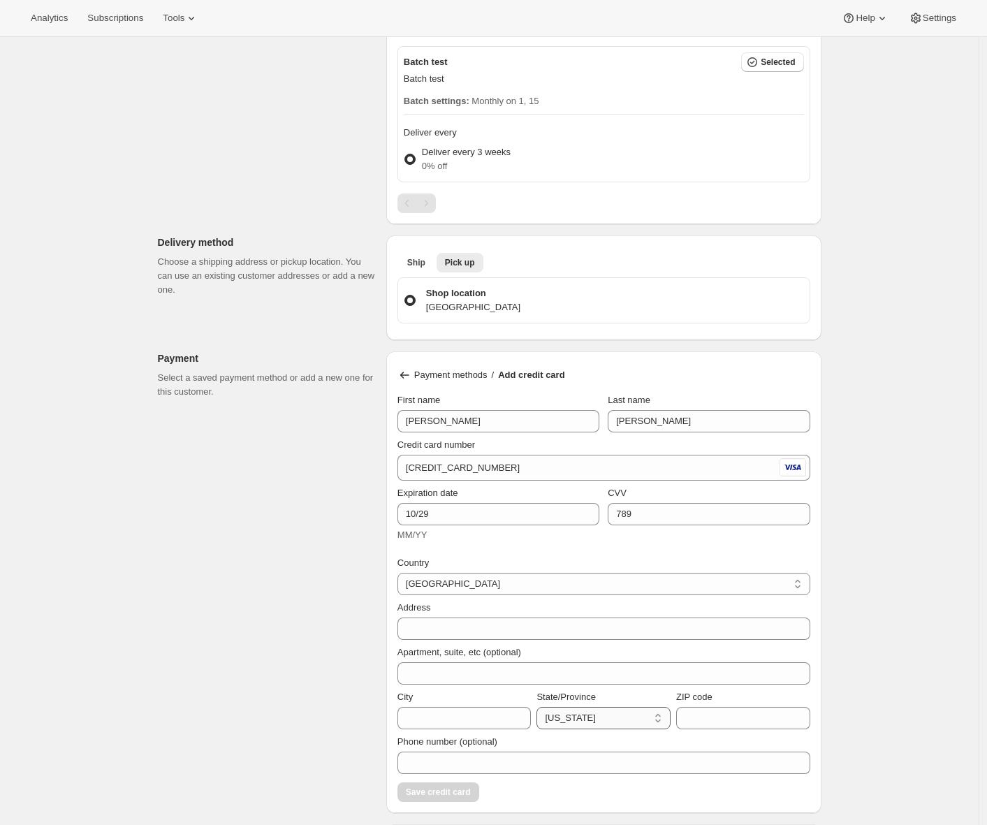
click at [594, 719] on select "Alabama Alaska American Samoa Arizona Arkansas Armed Forces Americas Armed Forc…" at bounding box center [603, 718] width 134 height 22
select select "CA"
click at [540, 707] on select "Alabama Alaska American Samoa Arizona Arkansas Armed Forces Americas Armed Forc…" at bounding box center [603, 718] width 134 height 22
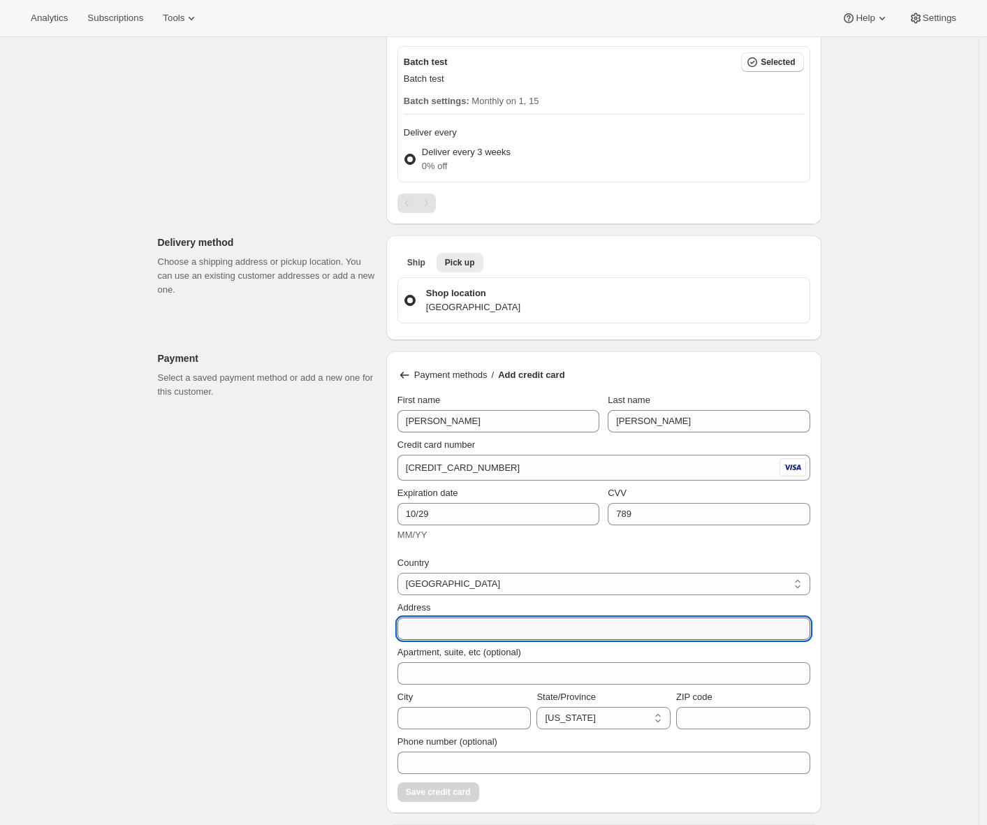
click at [444, 631] on input "Address" at bounding box center [603, 628] width 413 height 22
type input "1030 Topsail Dr"
click at [466, 717] on input "City" at bounding box center [464, 718] width 134 height 22
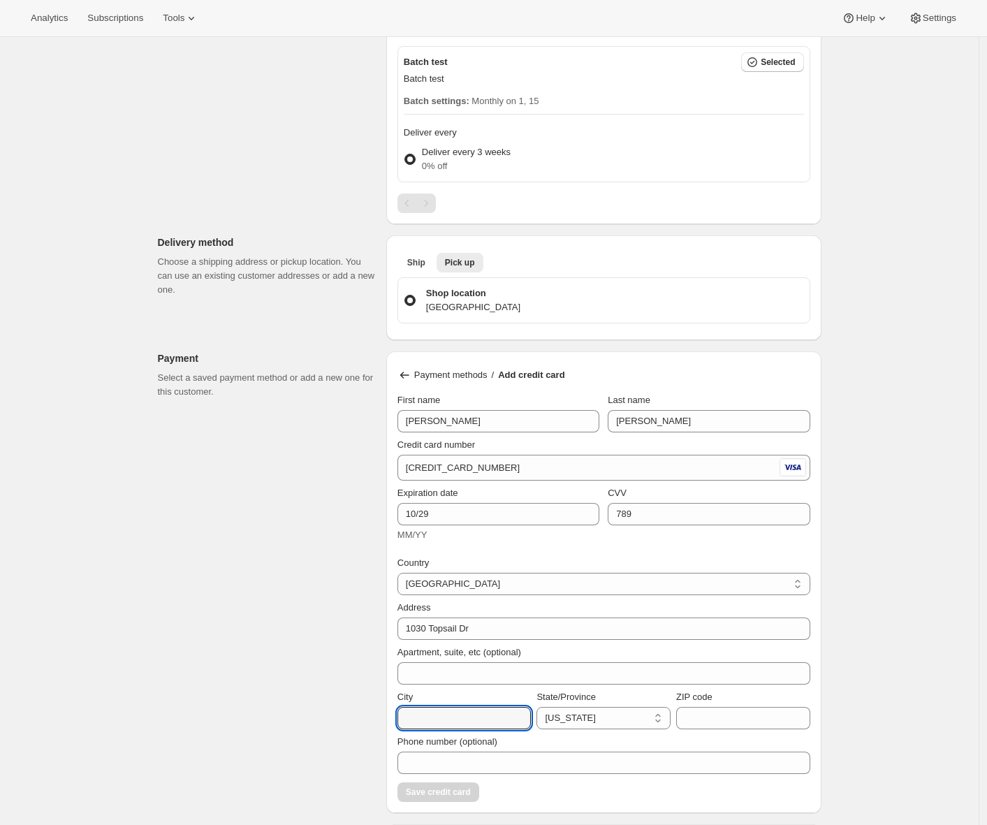
type input "Vallejo"
click at [710, 716] on input "ZIP code" at bounding box center [743, 718] width 134 height 22
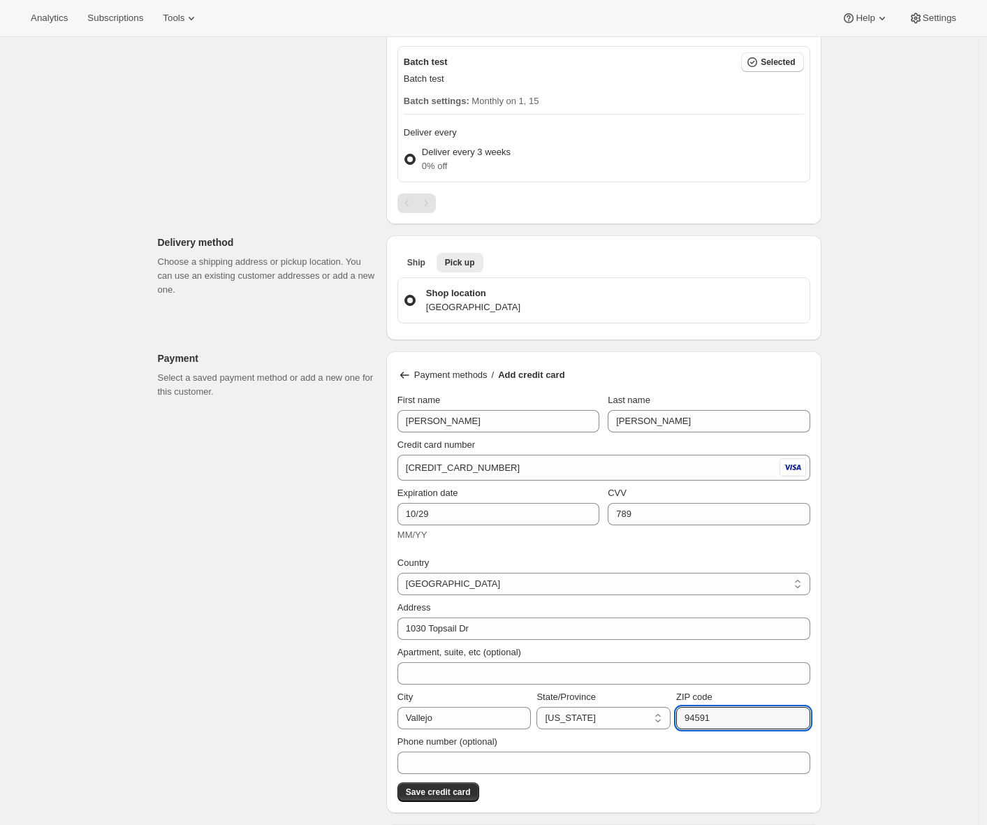
type input "94591"
click at [295, 694] on div "Customer This subscription will be created for the selected customer. Adrian An…" at bounding box center [484, 487] width 675 height 1787
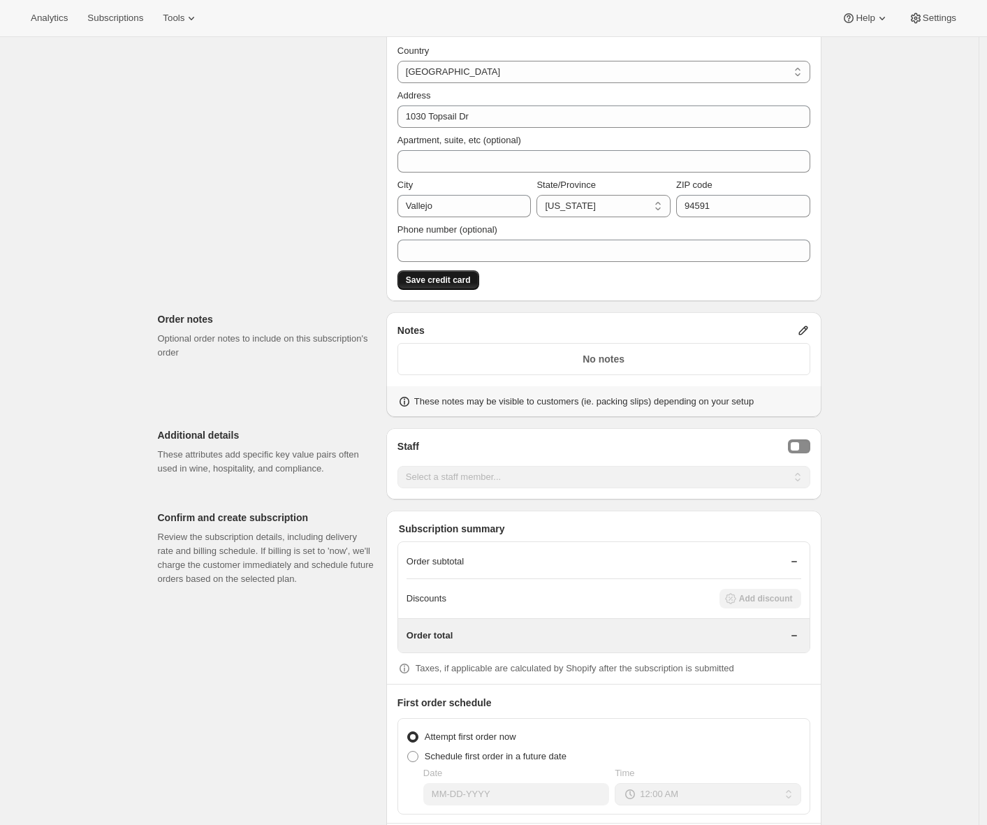
click at [451, 277] on span "Save credit card" at bounding box center [438, 279] width 65 height 11
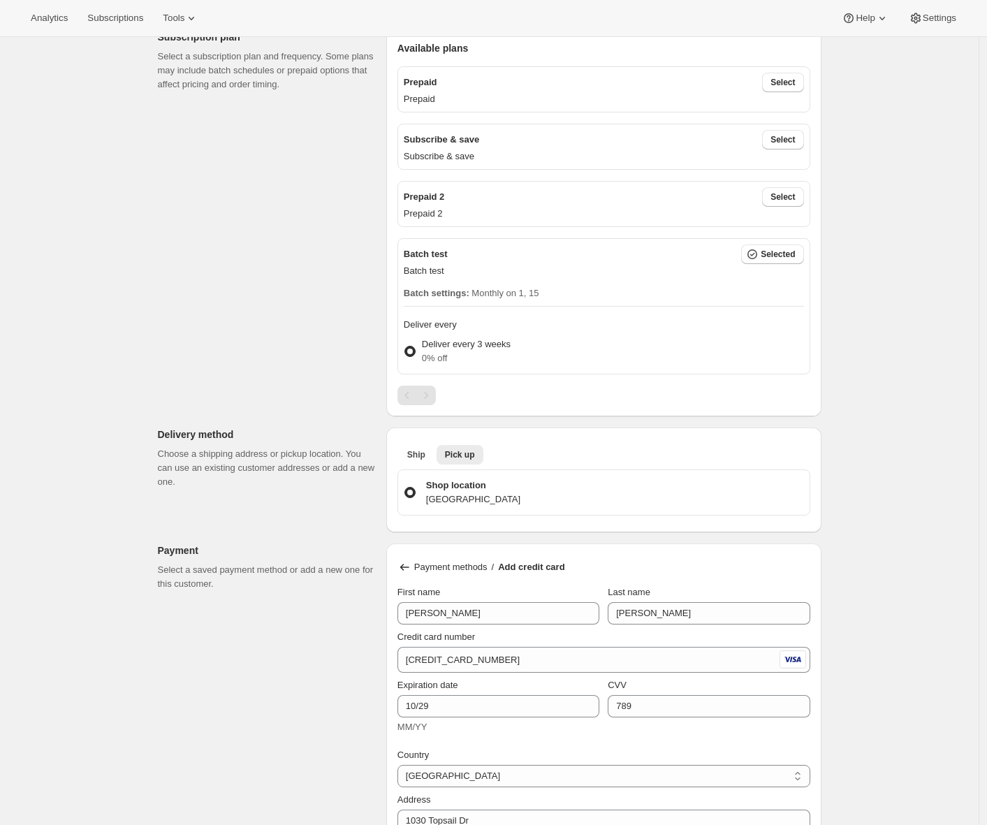
scroll to position [182, 0]
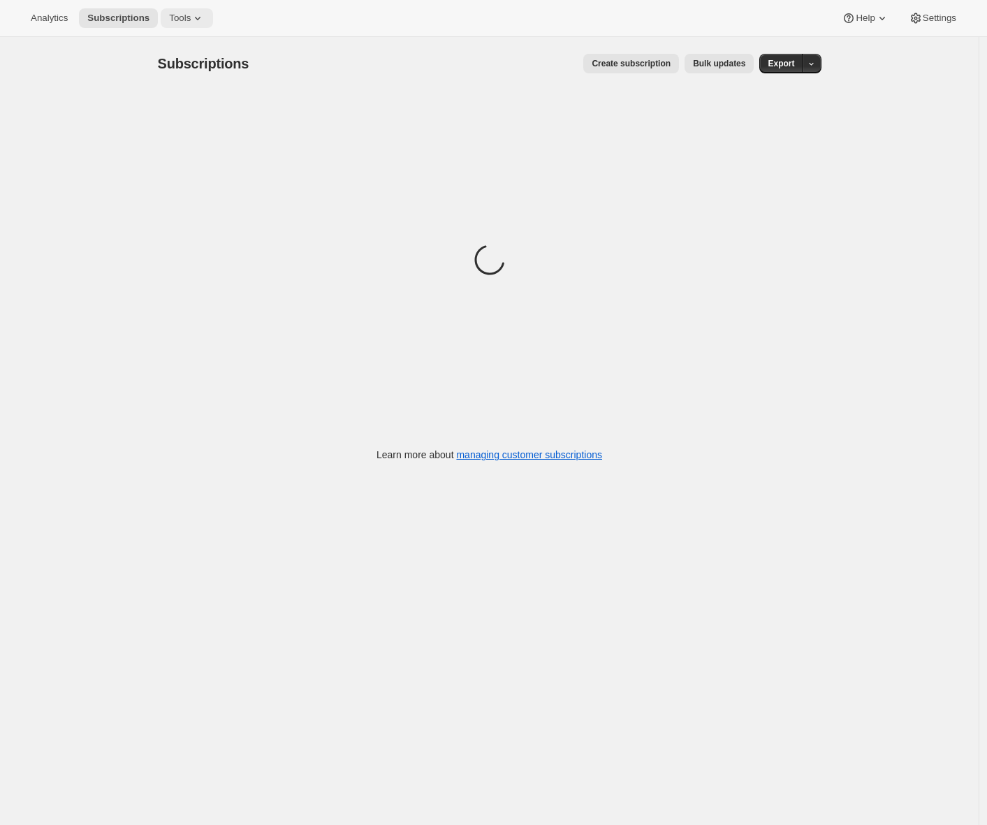
click at [179, 13] on span "Tools" at bounding box center [180, 18] width 22 height 11
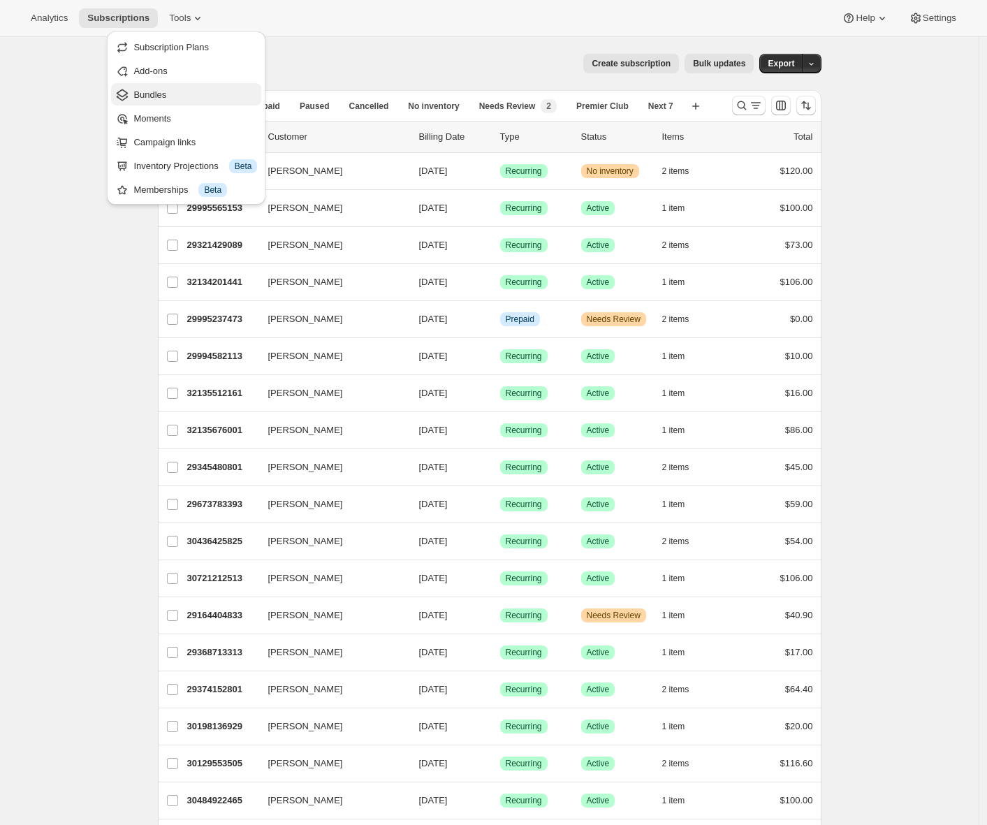
click at [156, 90] on span "Bundles" at bounding box center [149, 94] width 33 height 10
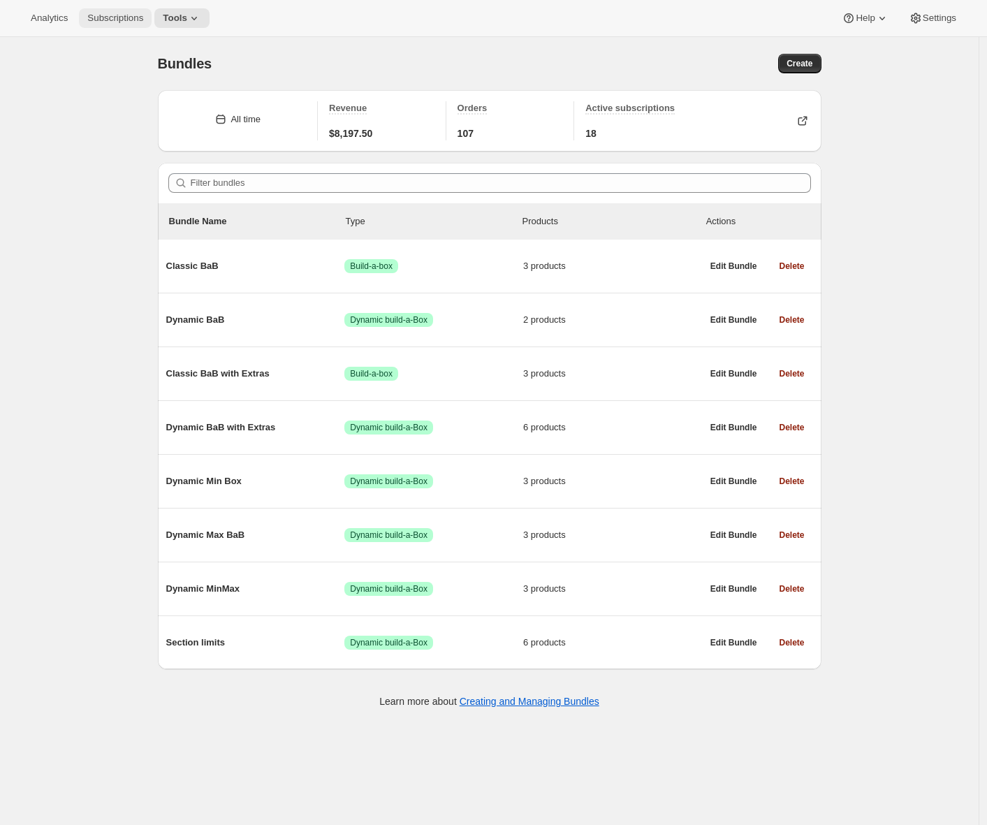
click at [99, 22] on span "Subscriptions" at bounding box center [115, 18] width 56 height 11
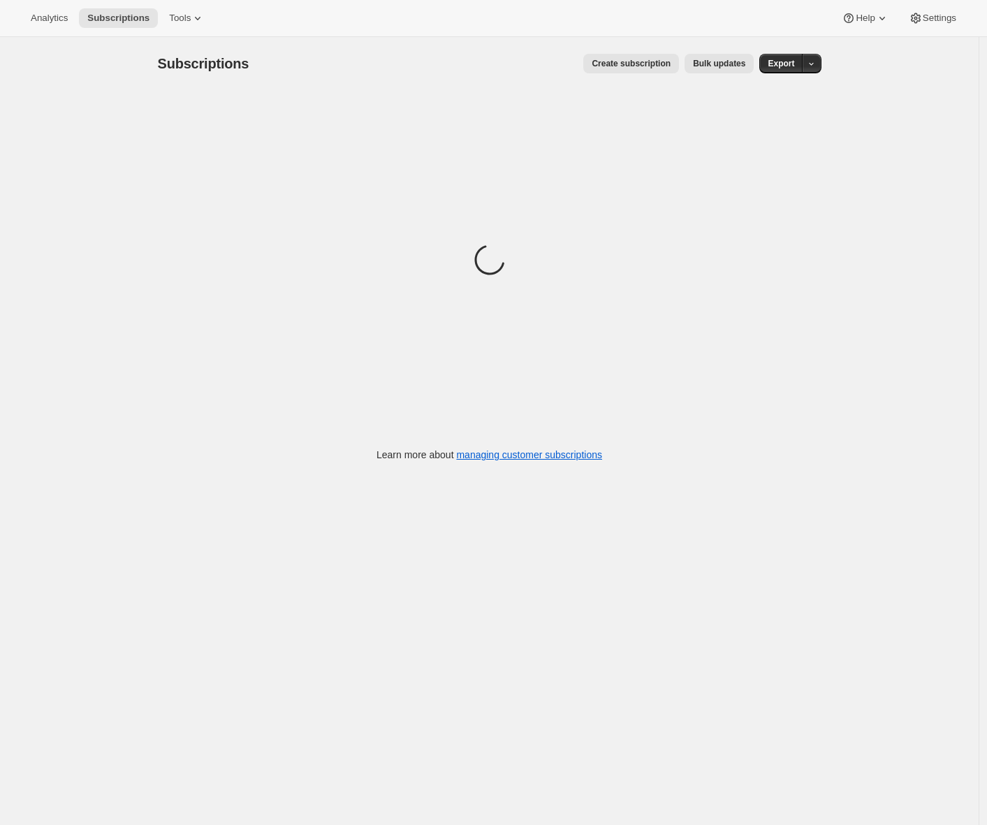
click at [635, 61] on span "Create subscription" at bounding box center [631, 63] width 79 height 11
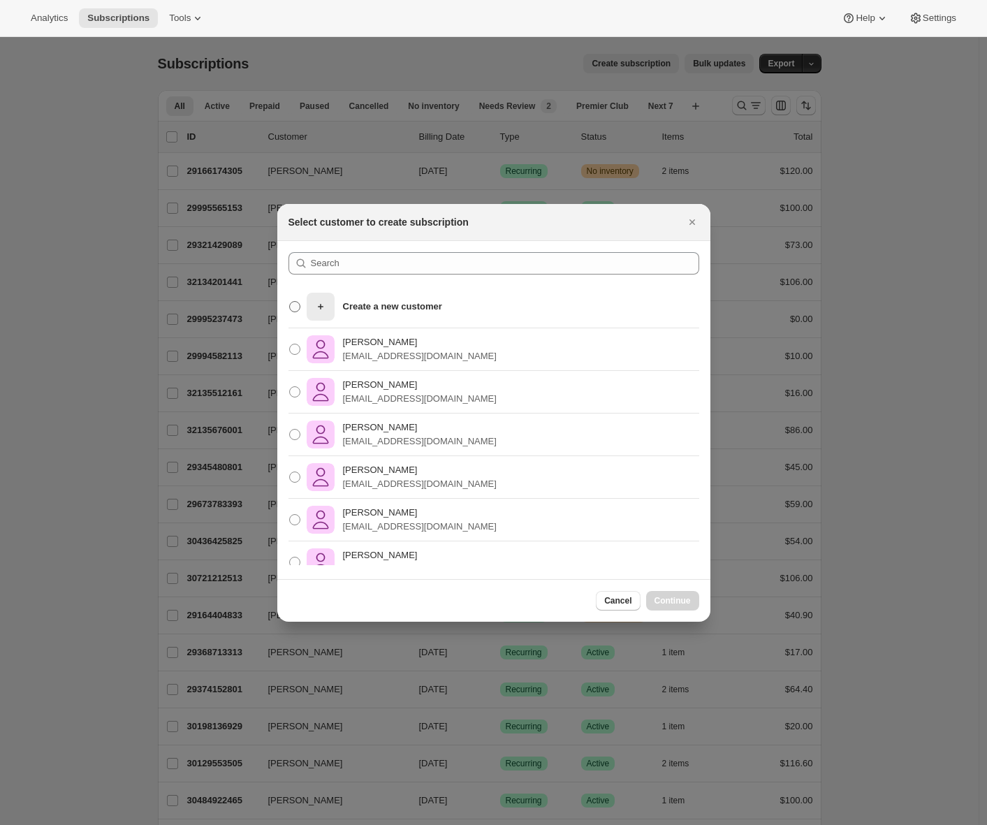
click at [432, 301] on p "Create a new customer" at bounding box center [392, 307] width 99 height 14
click at [290, 301] on input "Create a new customer" at bounding box center [289, 301] width 1 height 1
radio input "true"
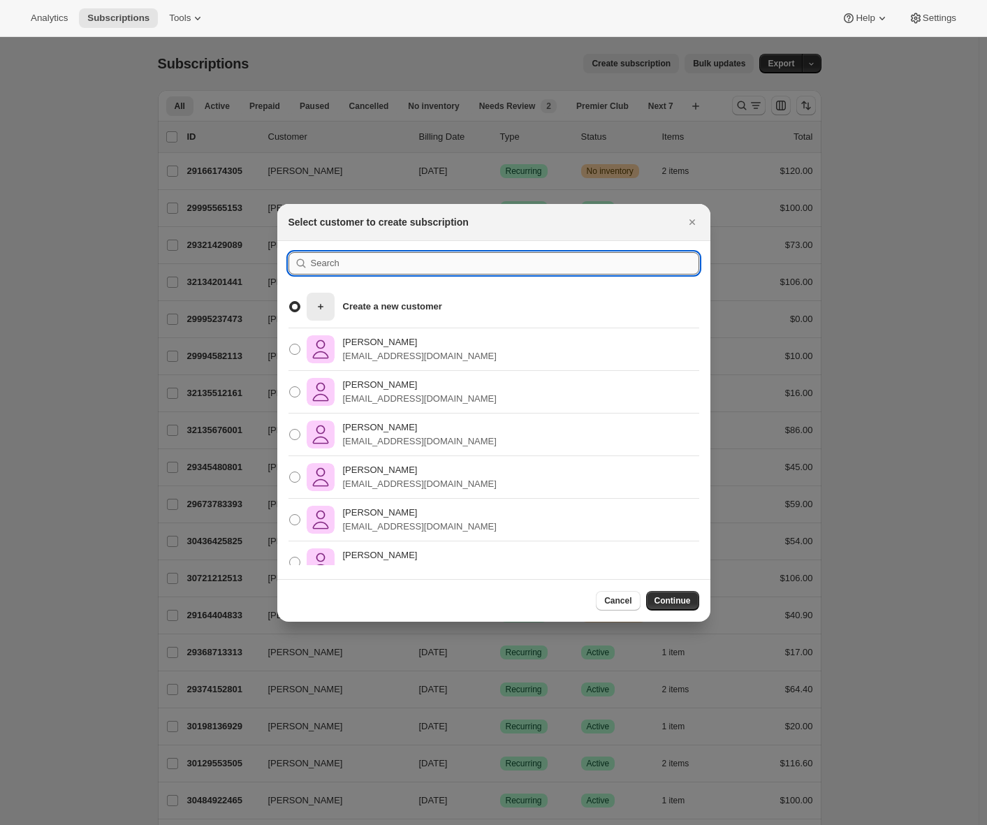
click at [409, 256] on input ":rb5:" at bounding box center [505, 263] width 388 height 22
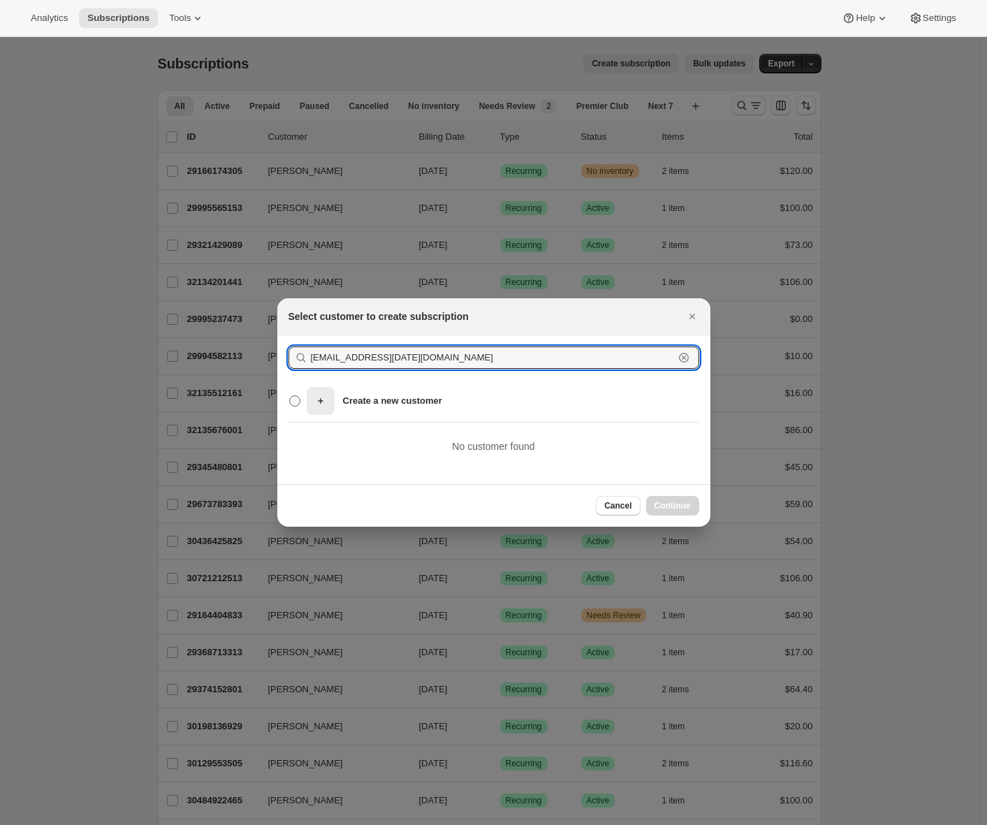
type input "awtomictester+sep12@gmail.com"
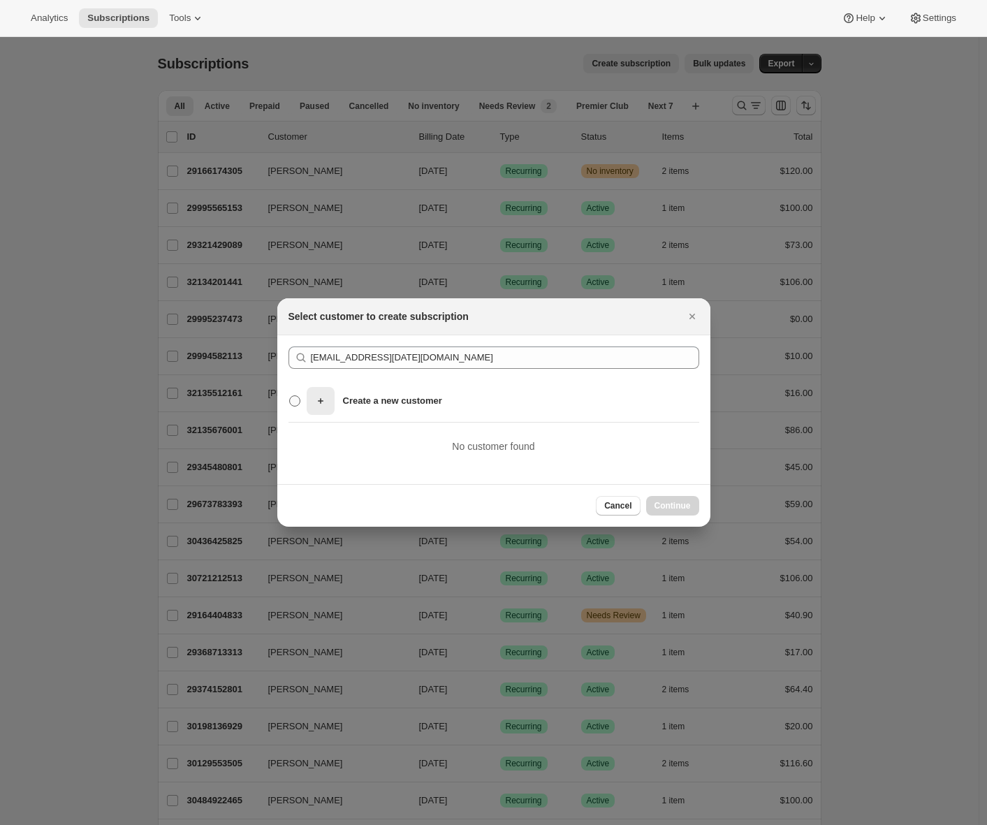
click at [293, 398] on span ":rb5:" at bounding box center [294, 400] width 11 height 11
click at [290, 396] on input "Create a new customer" at bounding box center [289, 395] width 1 height 1
radio input "true"
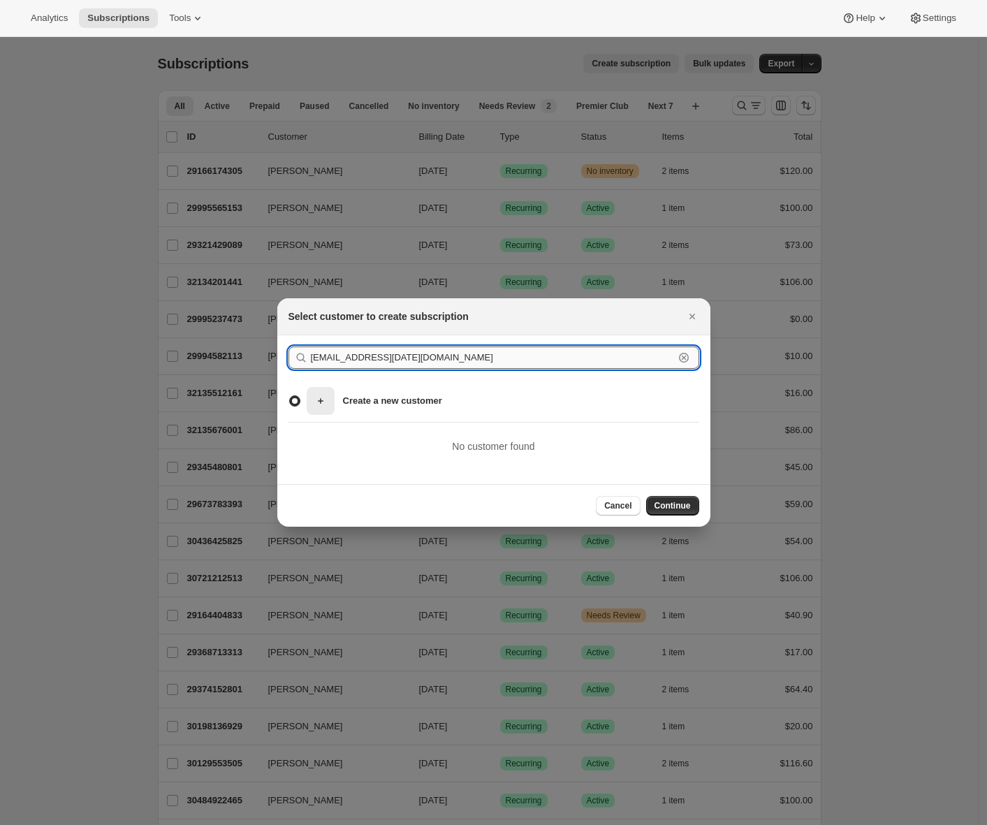
click at [333, 362] on input "awtomictester+sep12@gmail.com" at bounding box center [492, 357] width 363 height 22
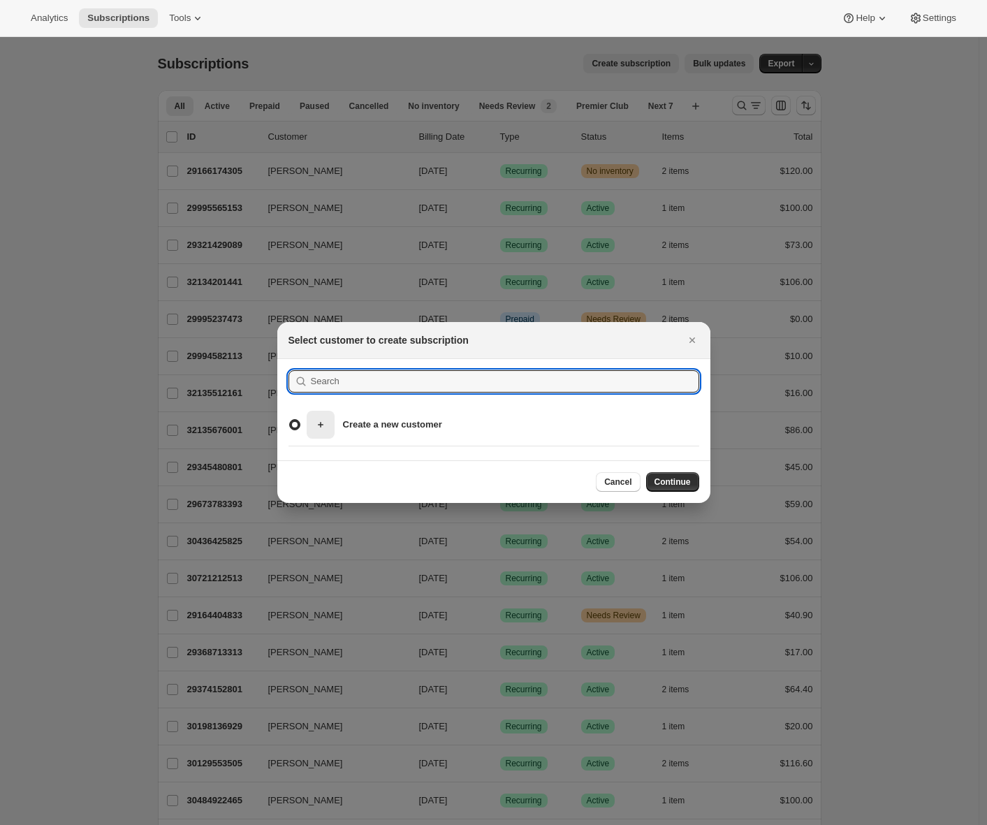
radio input "false"
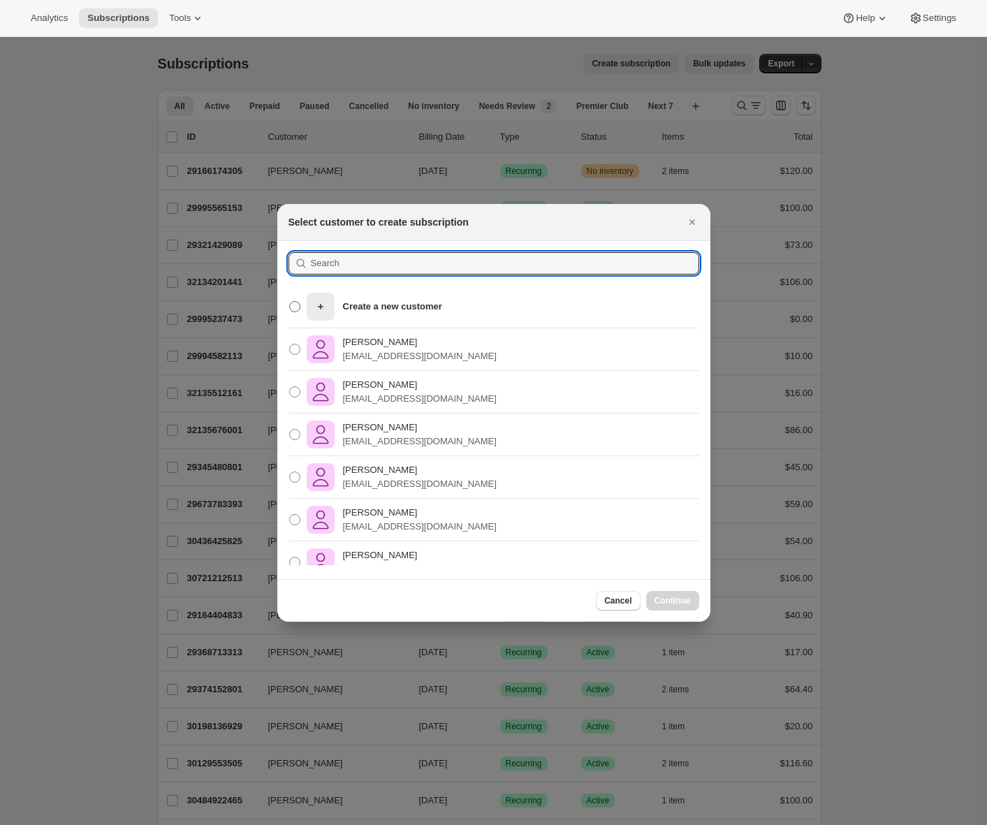
click at [393, 301] on p "Create a new customer" at bounding box center [392, 307] width 99 height 14
click at [290, 301] on input "Create a new customer" at bounding box center [289, 301] width 1 height 1
radio input "true"
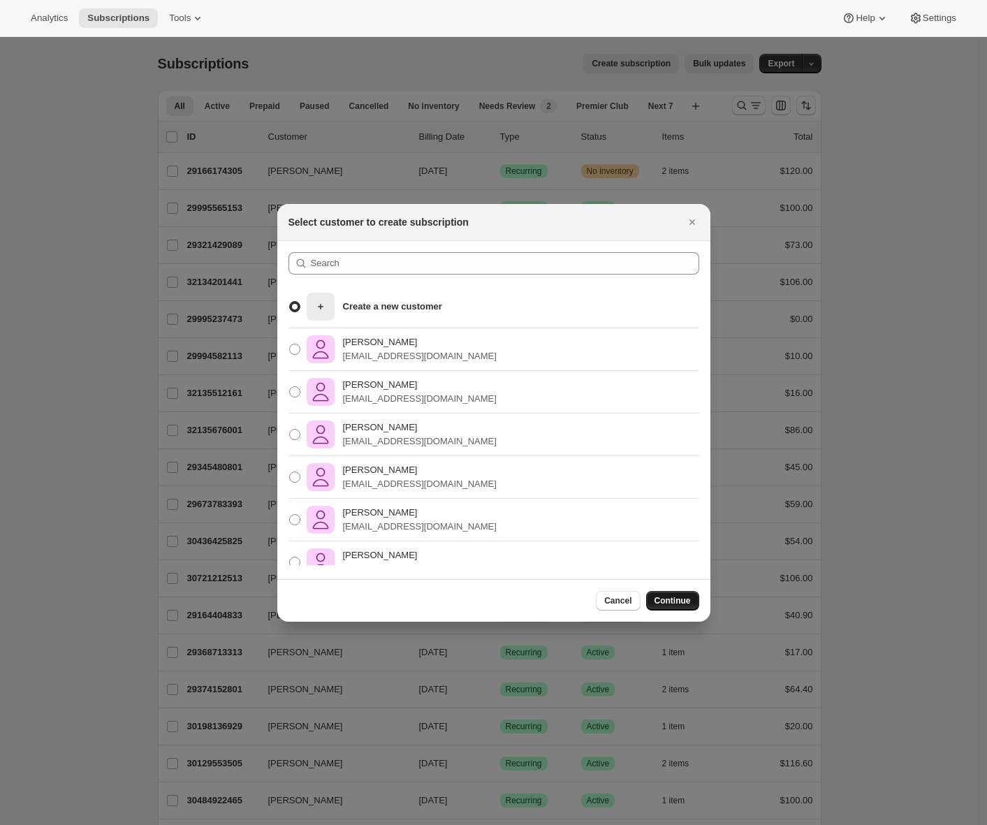
click at [666, 596] on span "Continue" at bounding box center [672, 600] width 36 height 11
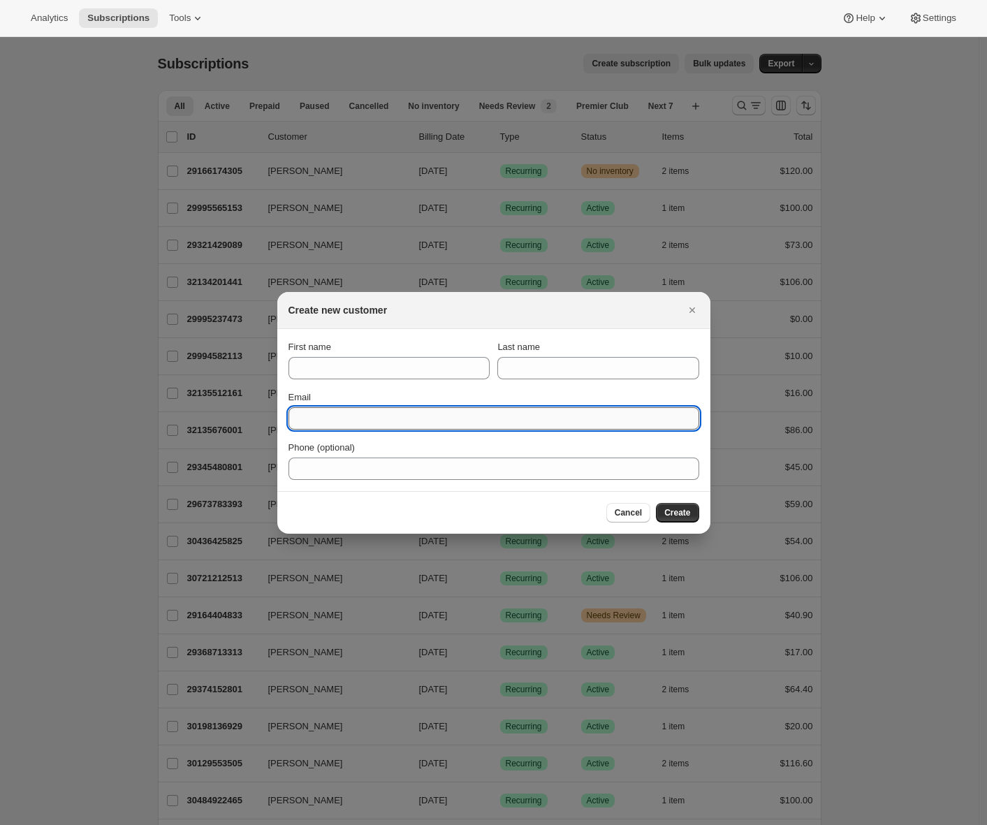
click at [427, 416] on input "Email" at bounding box center [493, 418] width 411 height 22
paste input "awtomictester+sep12@gmail.com"
type input "awtomictester+sep12@gmail.com"
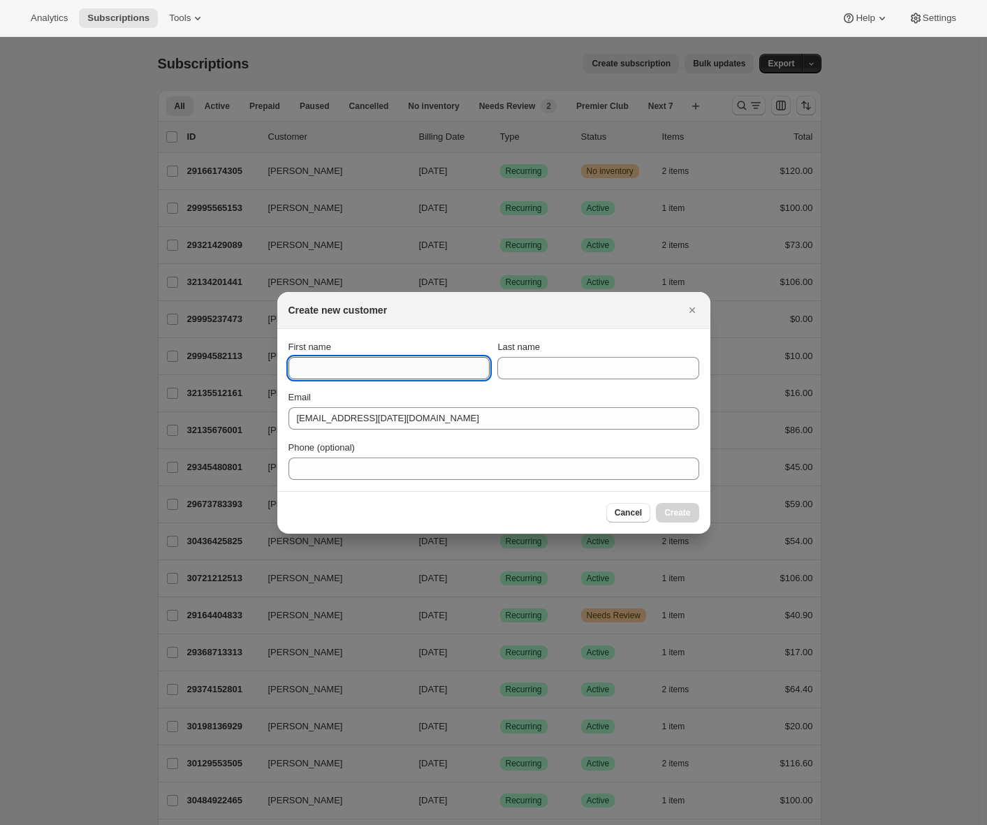
click at [347, 361] on input "First name" at bounding box center [388, 368] width 201 height 22
type input "[PERSON_NAME]"
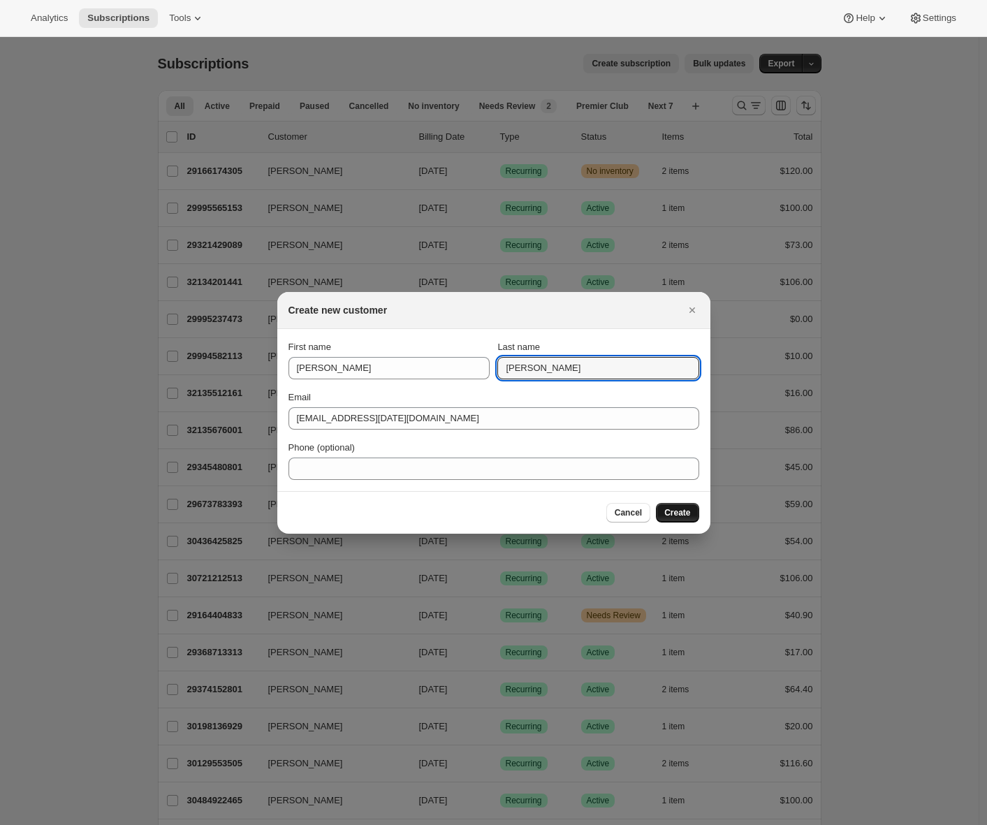
type input "[PERSON_NAME]"
click at [671, 512] on span "Create" at bounding box center [677, 512] width 26 height 11
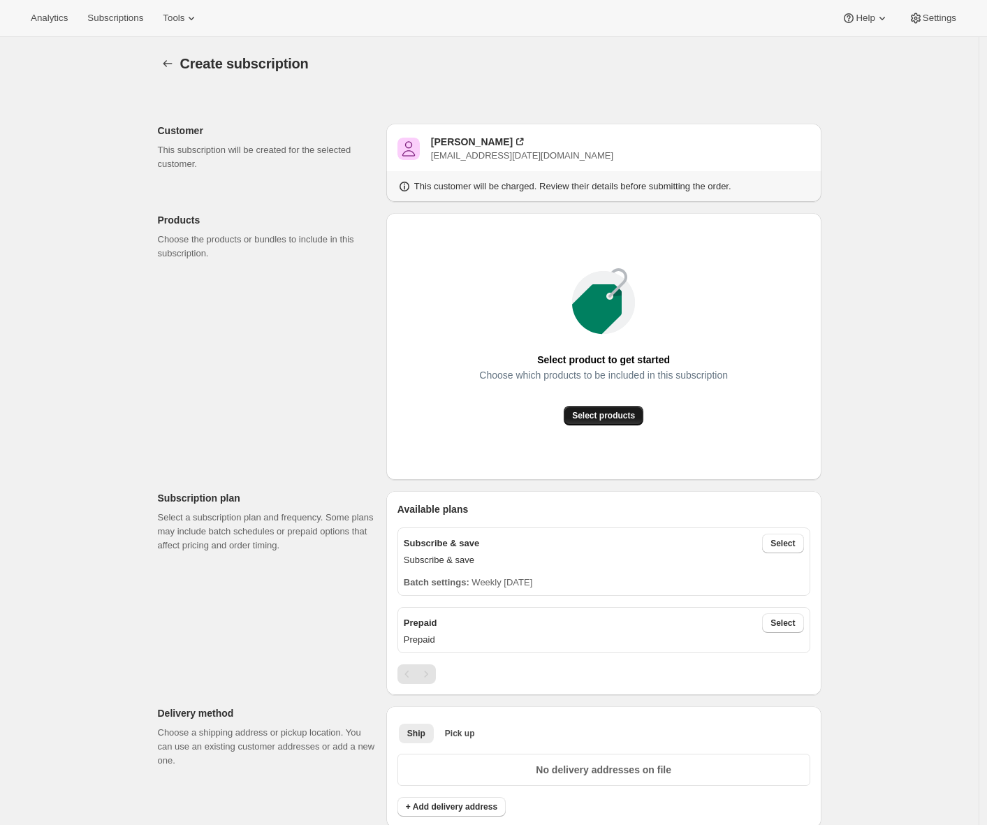
click at [608, 421] on button "Select products" at bounding box center [604, 416] width 80 height 20
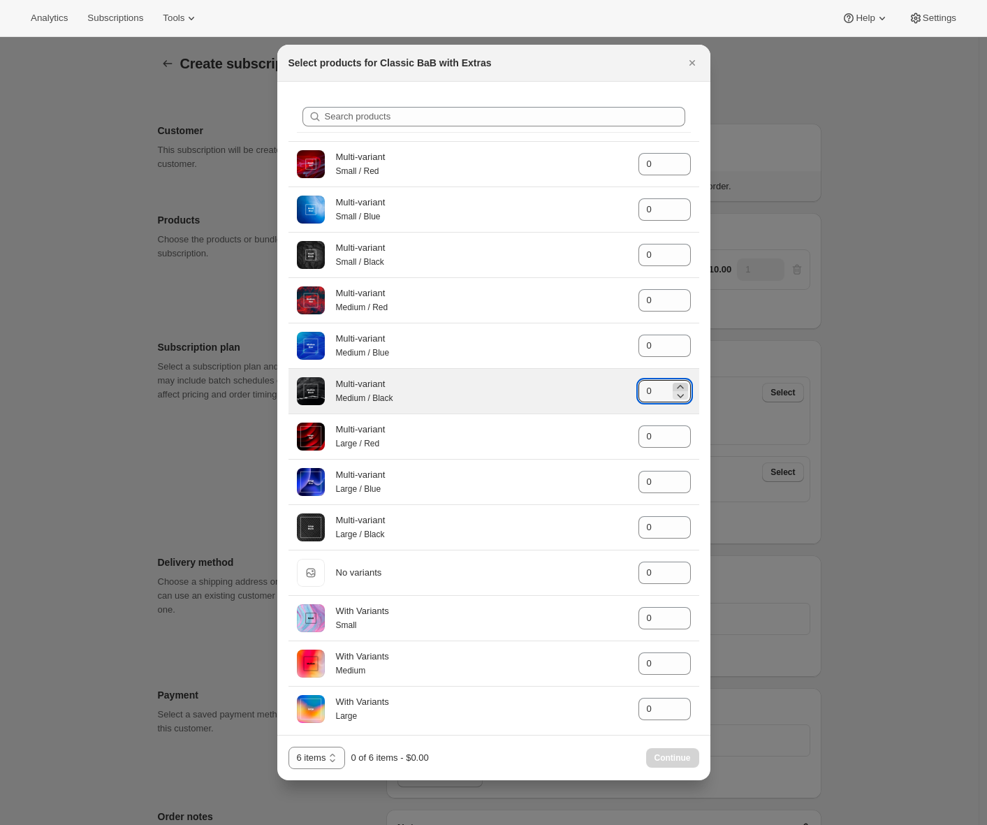
click at [673, 388] on icon ":rnd:" at bounding box center [680, 387] width 14 height 14
type input "3"
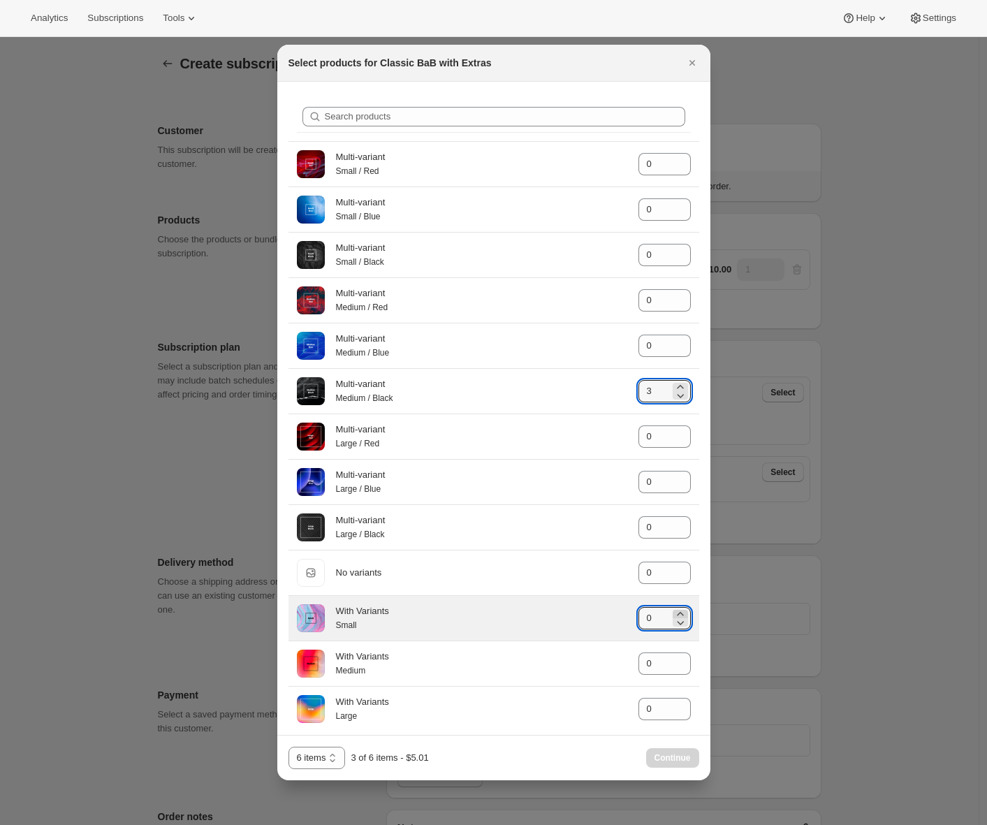
click at [677, 615] on icon ":rnd:" at bounding box center [680, 613] width 6 height 3
type input "3"
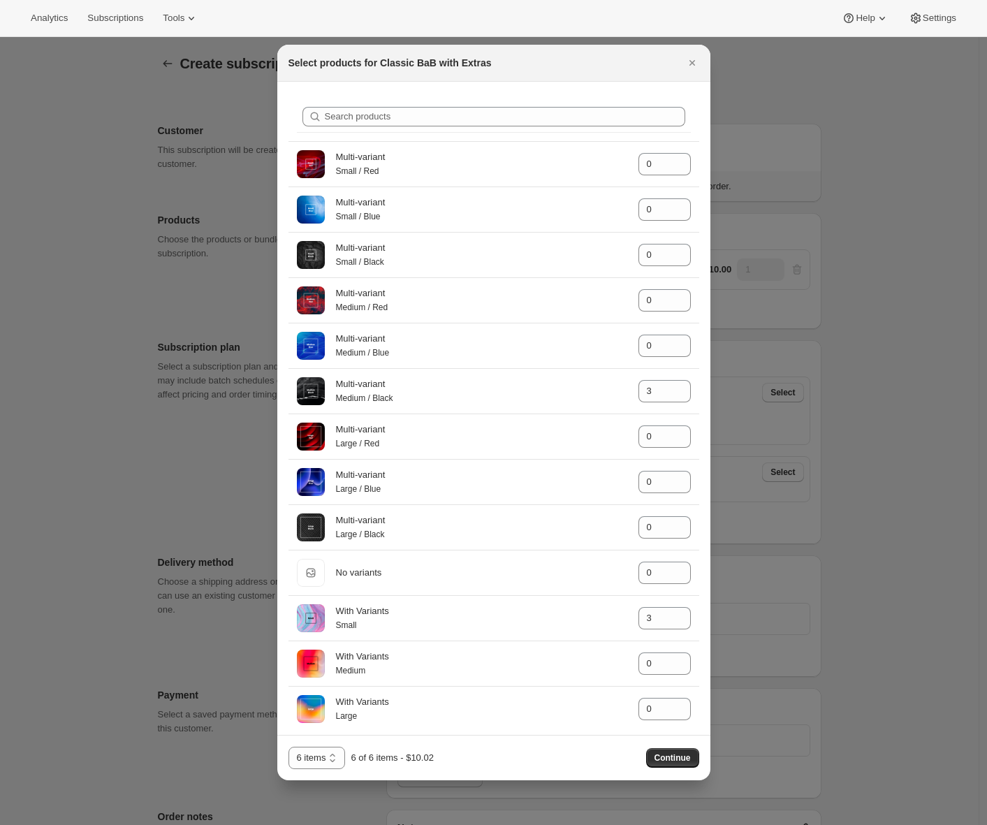
click at [664, 753] on span "Continue" at bounding box center [672, 757] width 36 height 11
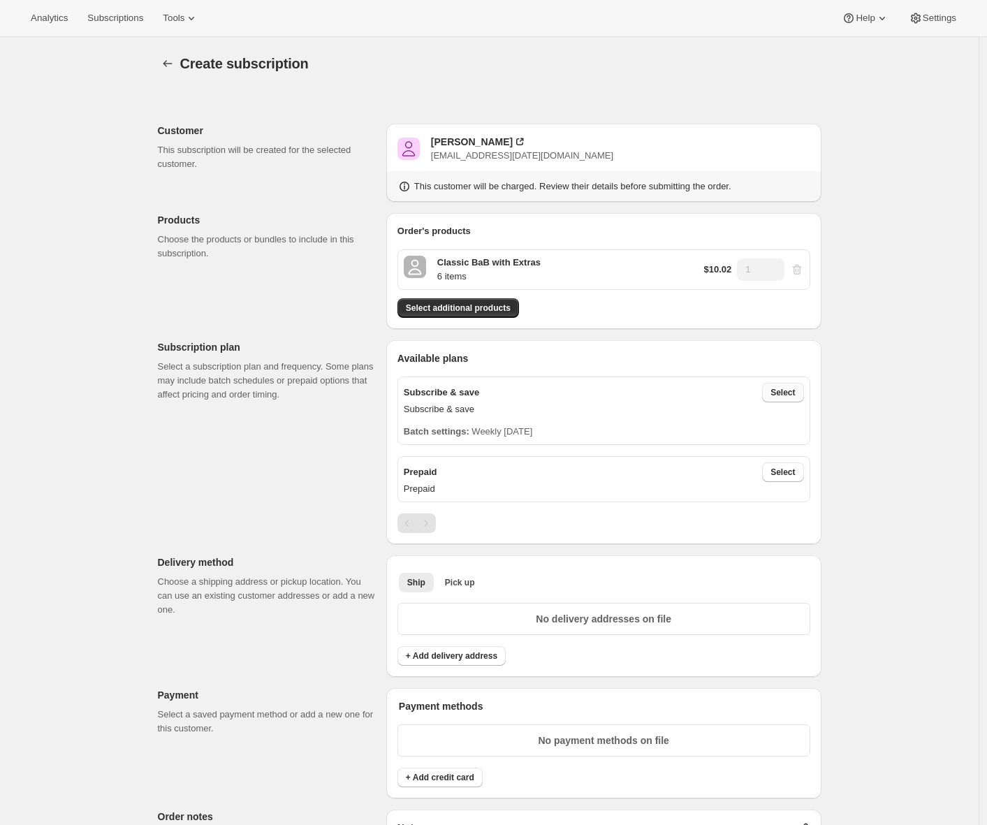
click at [777, 394] on span "Select" at bounding box center [782, 392] width 24 height 11
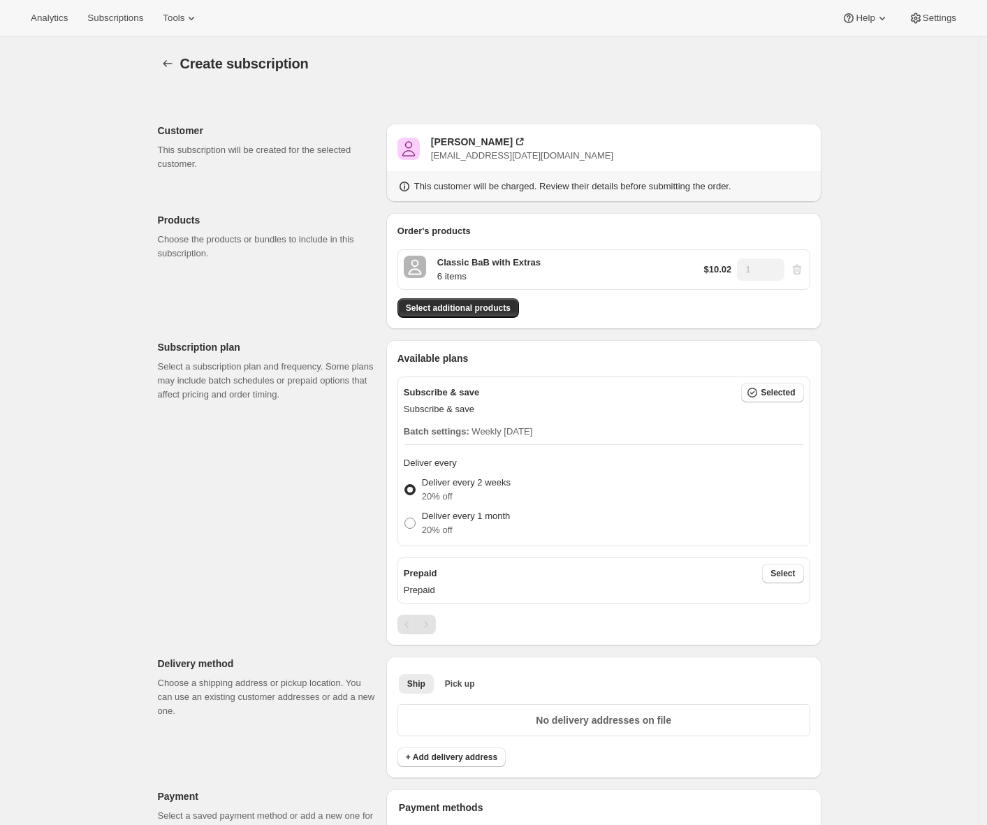
scroll to position [316, 0]
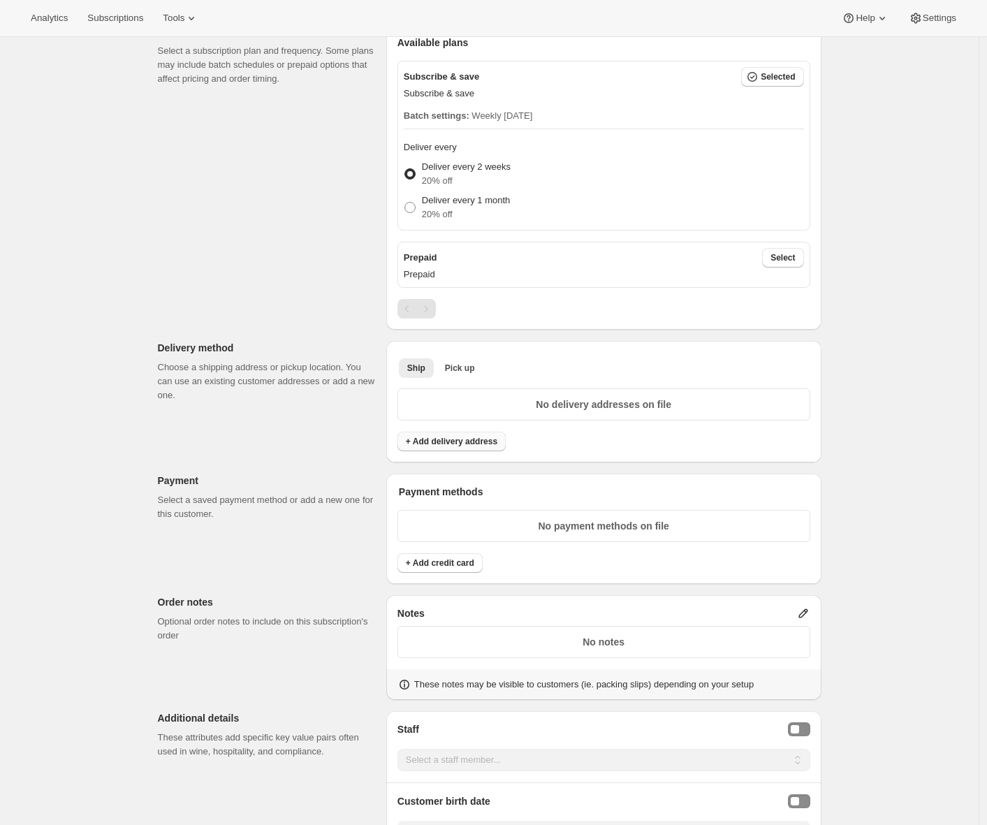
click at [434, 444] on span "+ Add delivery address" at bounding box center [451, 441] width 91 height 11
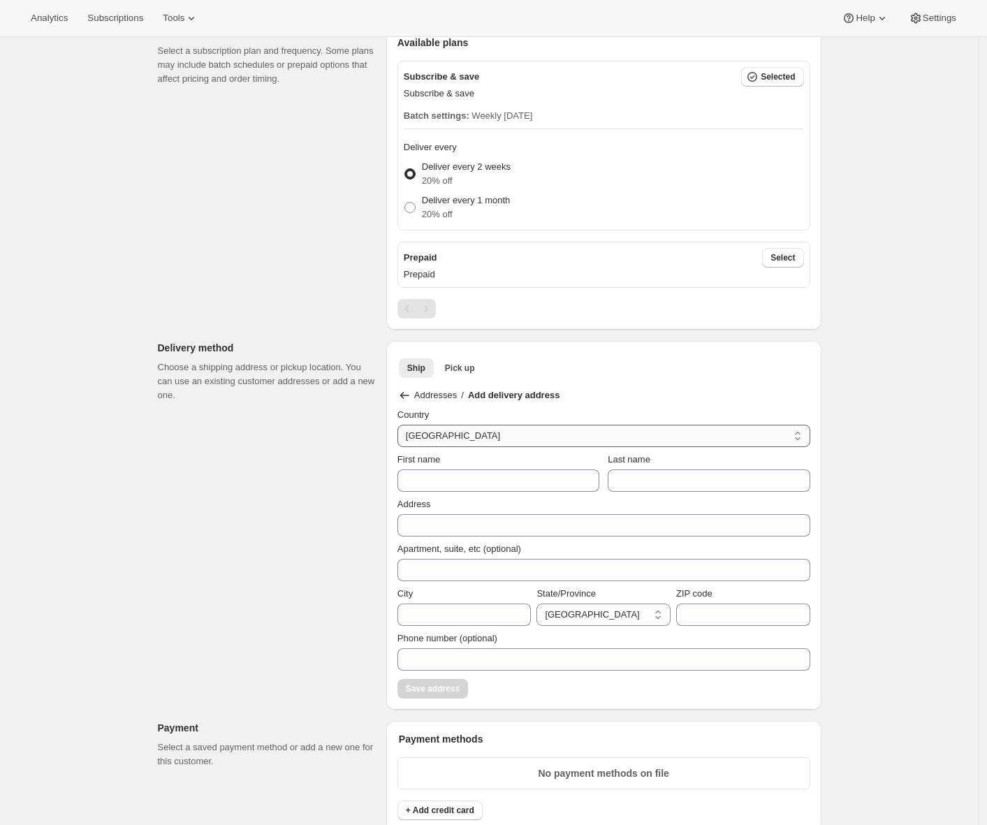
click at [435, 438] on select "Australia Hong Kong Israel Japan Malaysia New Zealand Singapore South Korea Uni…" at bounding box center [603, 436] width 413 height 22
select select "US"
click at [401, 425] on select "Australia Hong Kong Israel Japan Malaysia New Zealand Singapore South Korea Uni…" at bounding box center [603, 436] width 413 height 22
select select "AL"
click at [427, 480] on input "First name" at bounding box center [498, 480] width 202 height 22
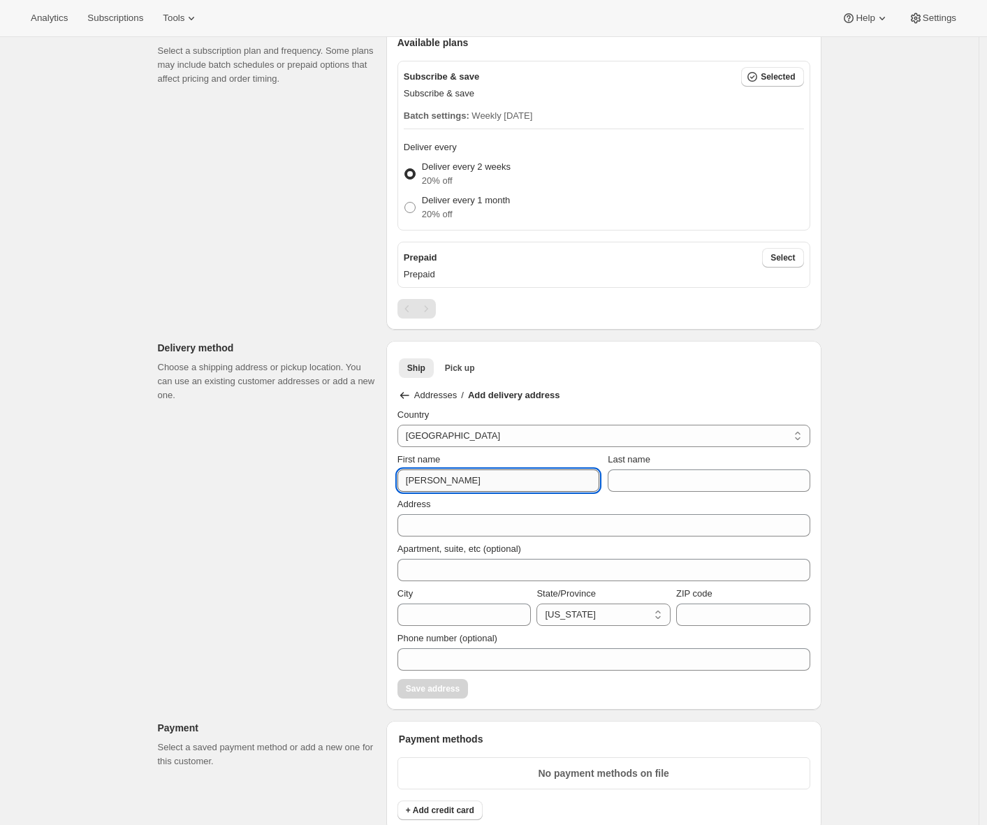
type input "[PERSON_NAME]"
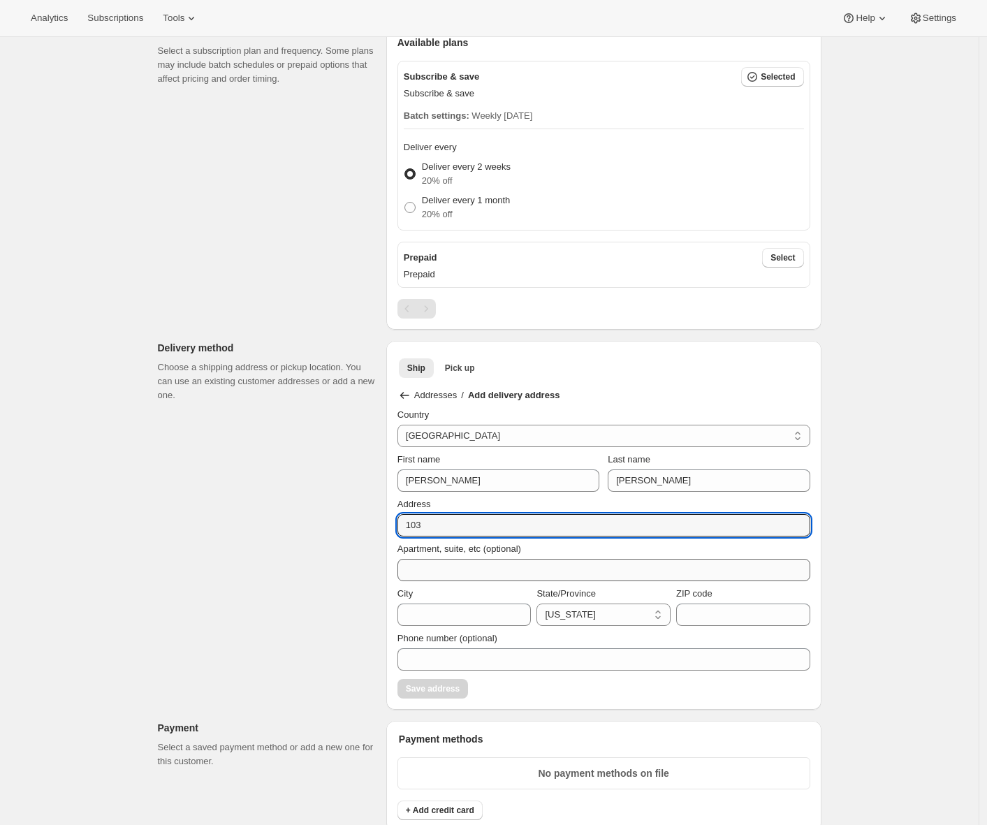
type input "1030 Topsail Dr"
click at [461, 611] on input "City" at bounding box center [464, 614] width 134 height 22
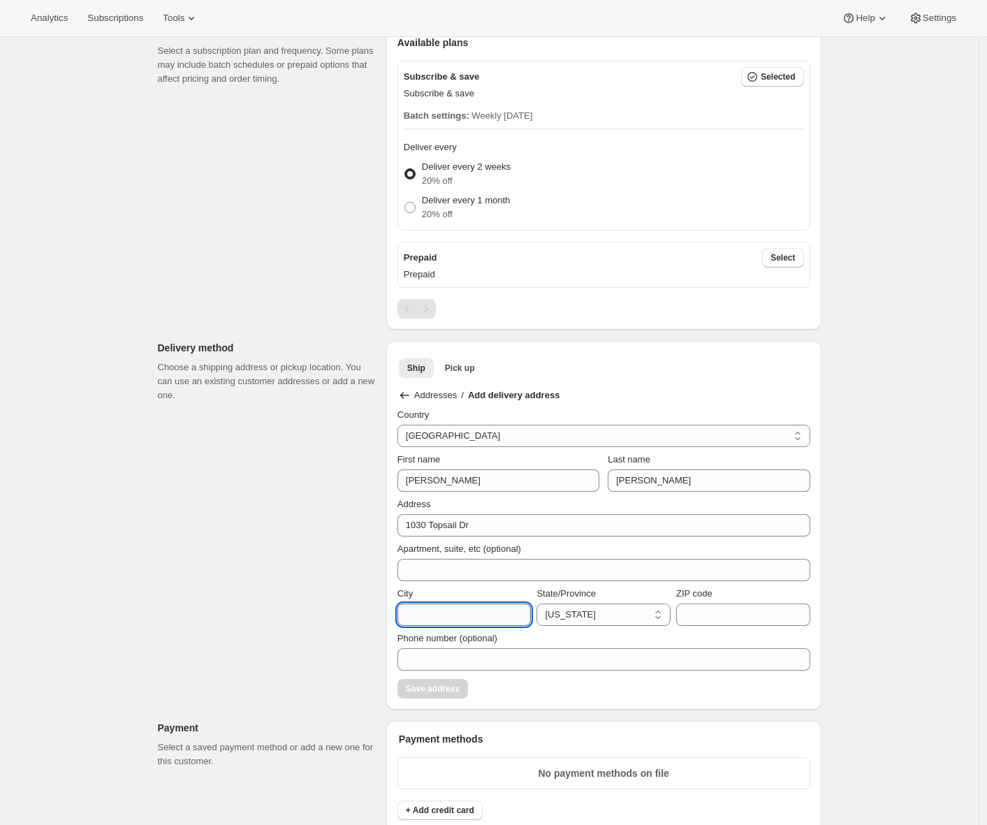
type input "Vallejo"
click at [590, 612] on select "Alabama Alaska American Samoa Arizona Arkansas Armed Forces Americas Armed Forc…" at bounding box center [603, 614] width 134 height 22
select select "CA"
click at [540, 603] on select "Alabama Alaska American Samoa Arizona Arkansas Armed Forces Americas Armed Forc…" at bounding box center [603, 614] width 134 height 22
click at [706, 614] on input "ZIP code" at bounding box center [743, 614] width 134 height 22
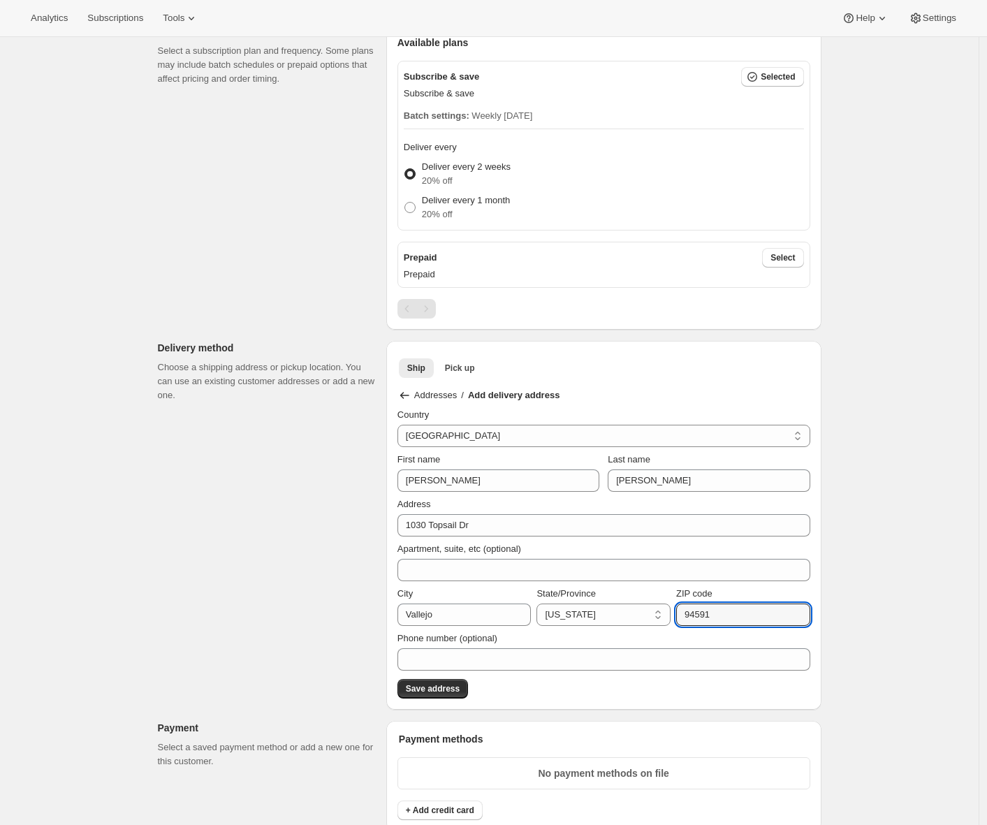
type input "94591"
click at [231, 640] on div "Customer This subscription will be created for the selected customer. Adrian An…" at bounding box center [484, 647] width 675 height 1747
click at [425, 692] on span "Save address" at bounding box center [433, 688] width 54 height 11
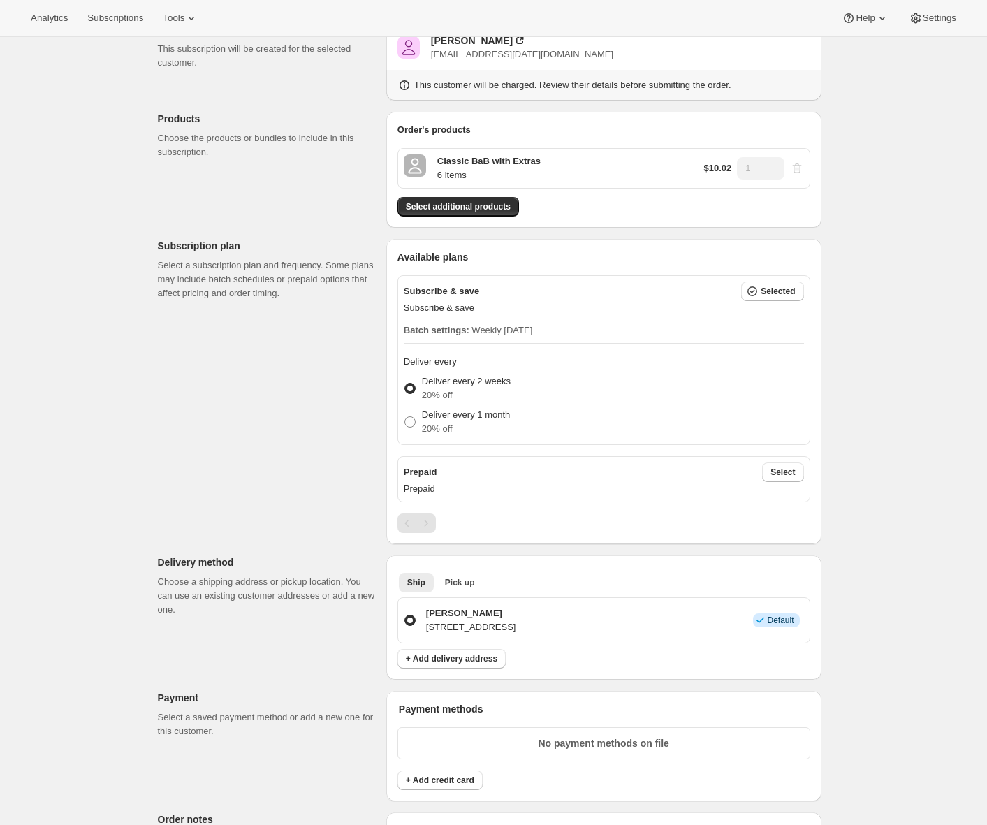
scroll to position [515, 0]
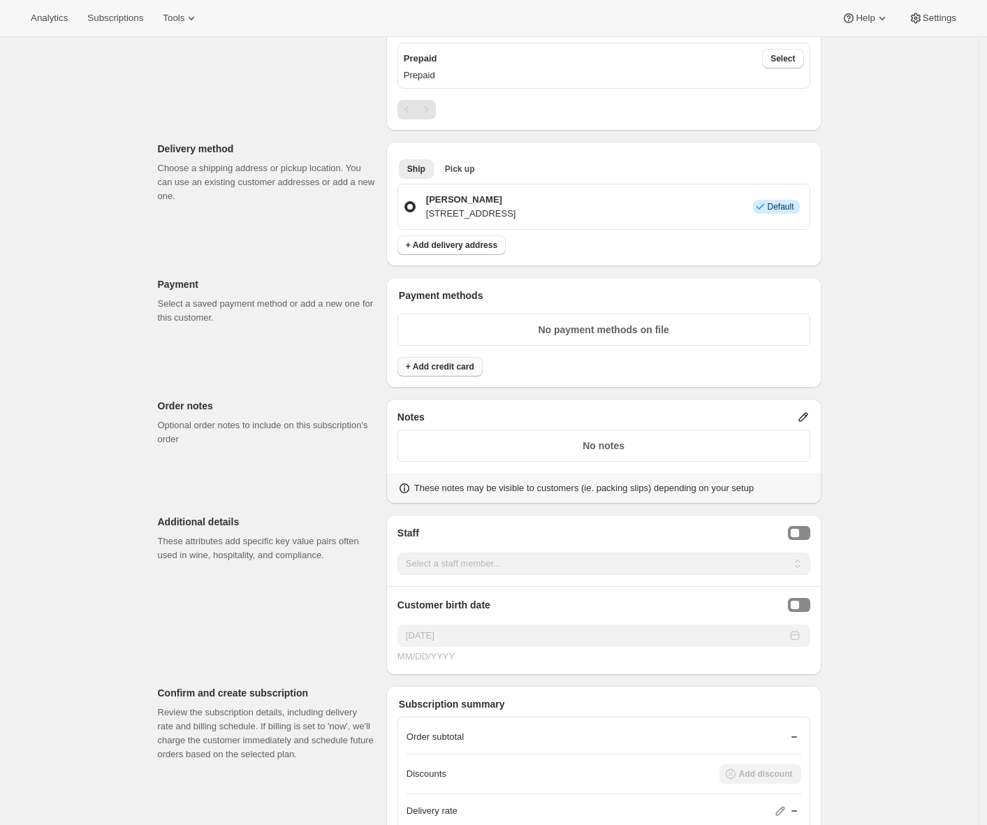
click at [466, 368] on span "+ Add credit card" at bounding box center [440, 366] width 68 height 11
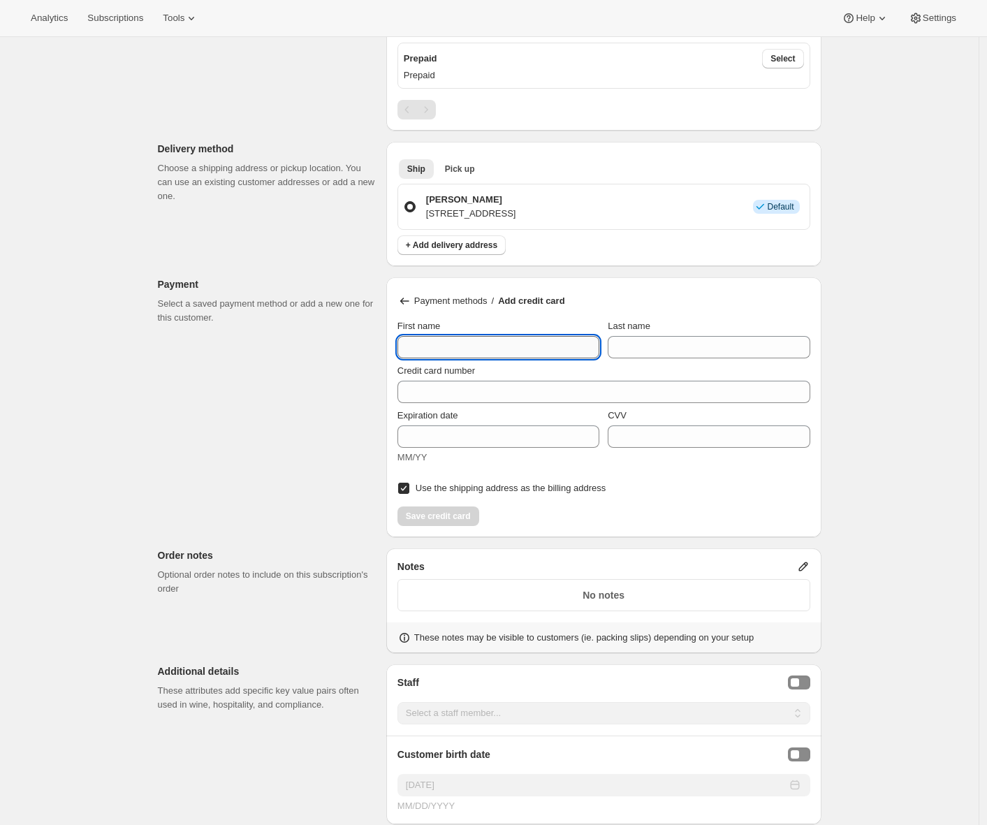
click at [453, 346] on input "First name" at bounding box center [498, 347] width 202 height 22
type input "Adrian"
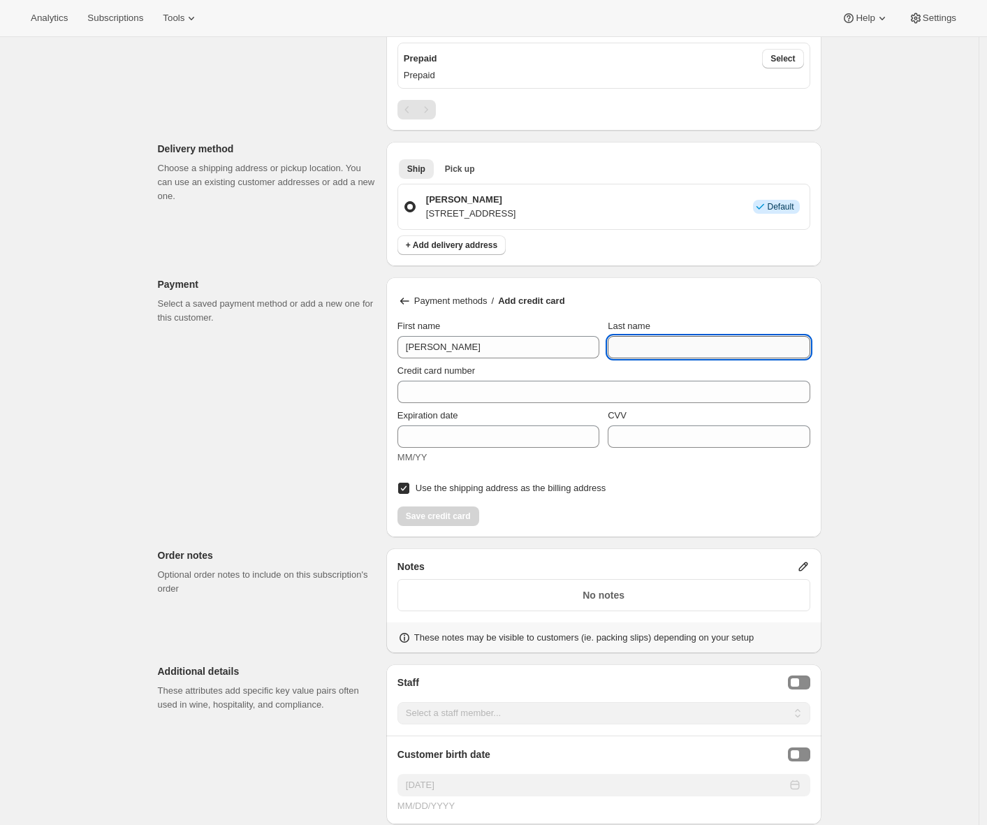
click at [637, 346] on input "Last name" at bounding box center [709, 347] width 202 height 22
type input "[PERSON_NAME]"
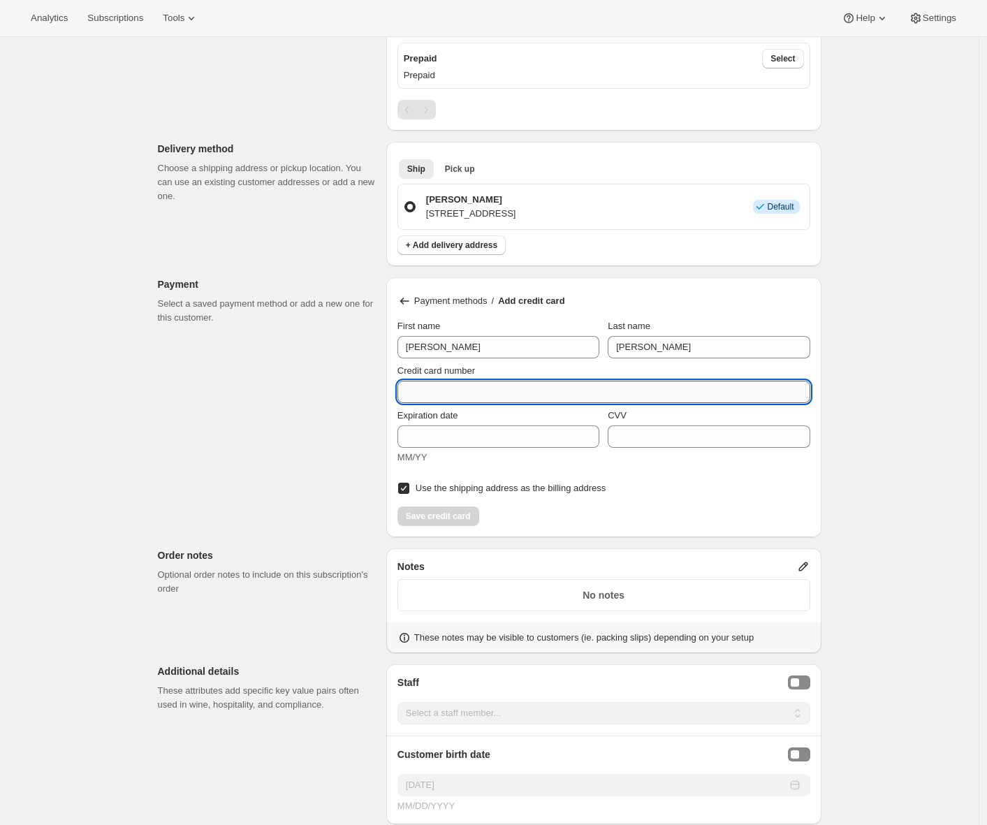
click at [474, 393] on input "Credit card number" at bounding box center [598, 392] width 402 height 22
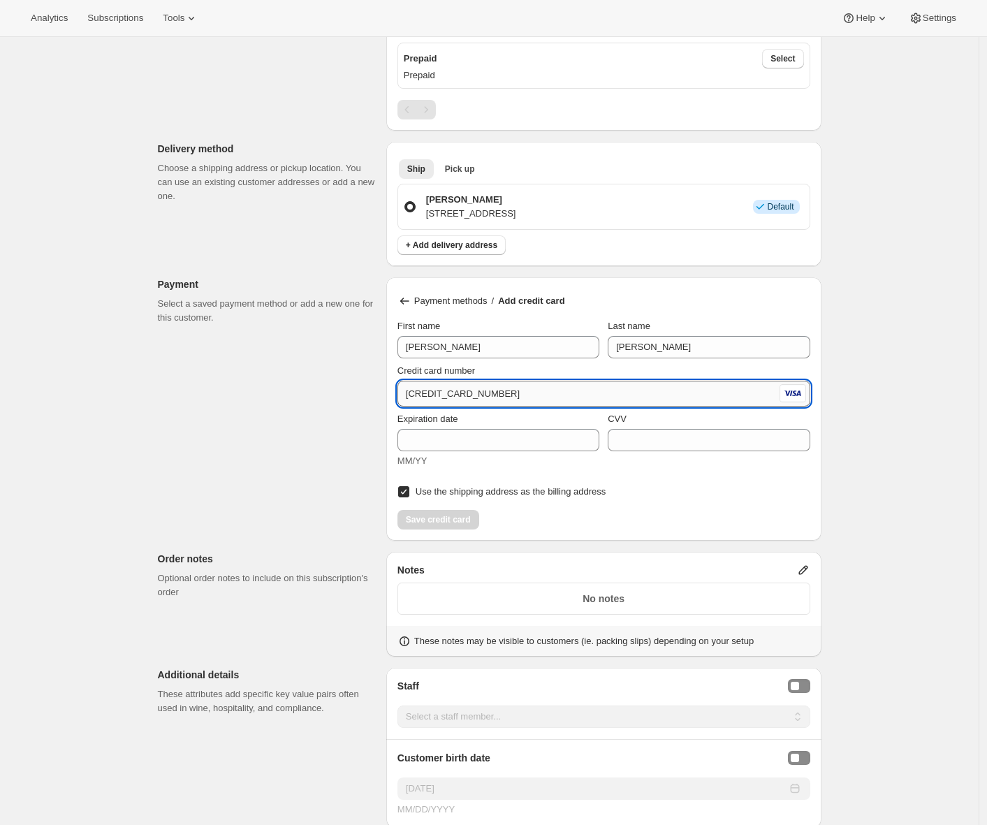
type input "4242 4242 4242 4242"
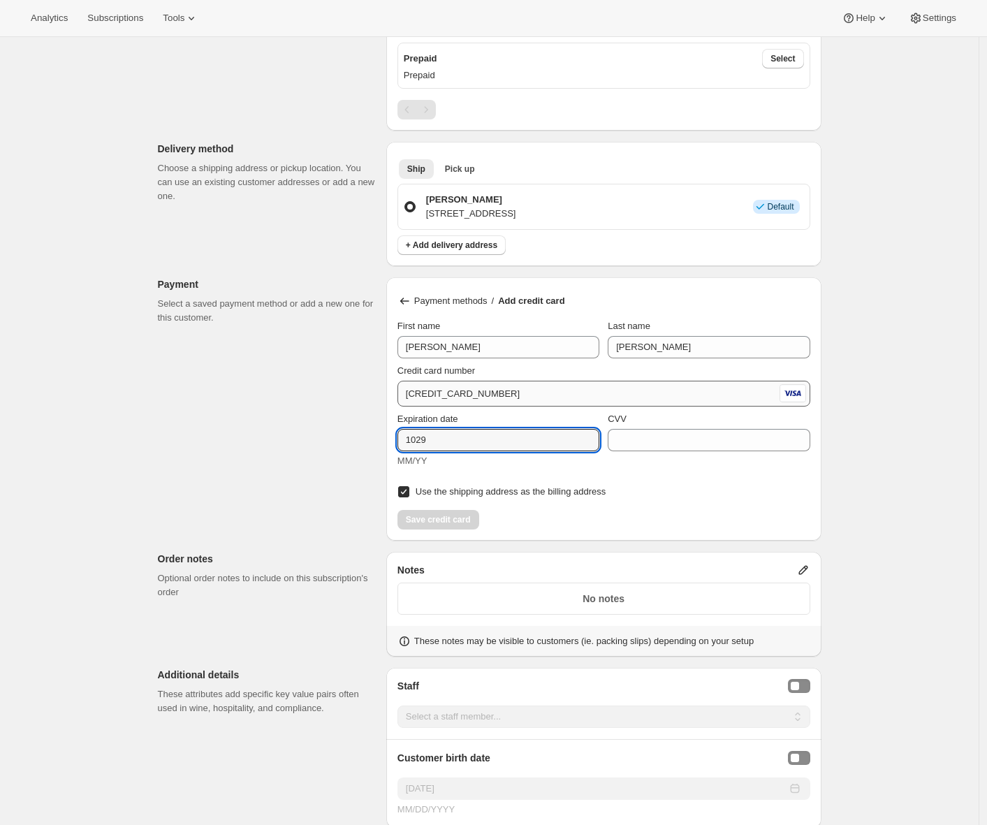
type input "1029"
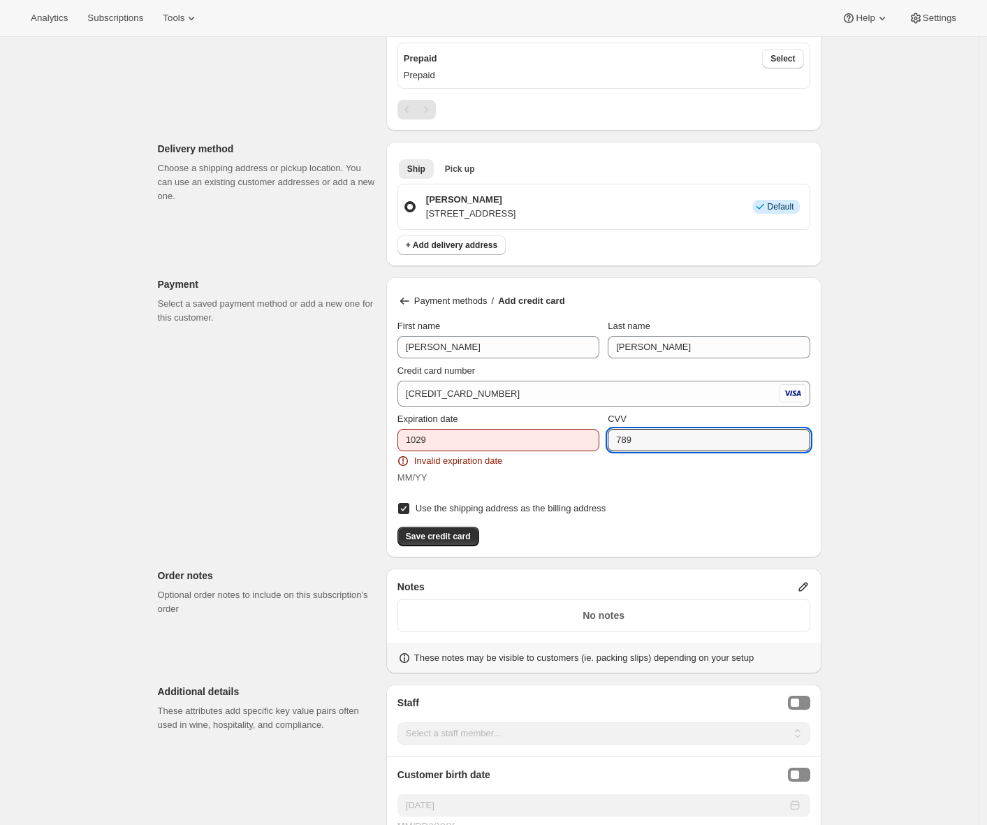
type input "789"
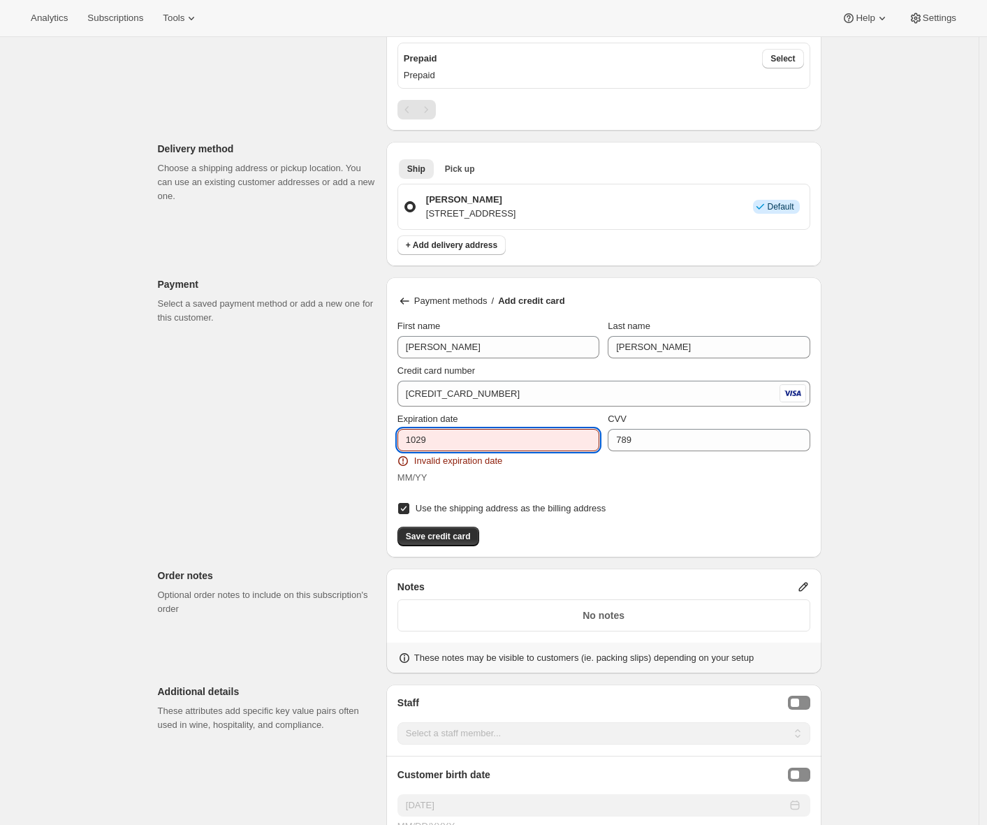
click at [423, 441] on input "1029" at bounding box center [498, 440] width 202 height 22
click at [419, 439] on input "1029" at bounding box center [498, 440] width 202 height 22
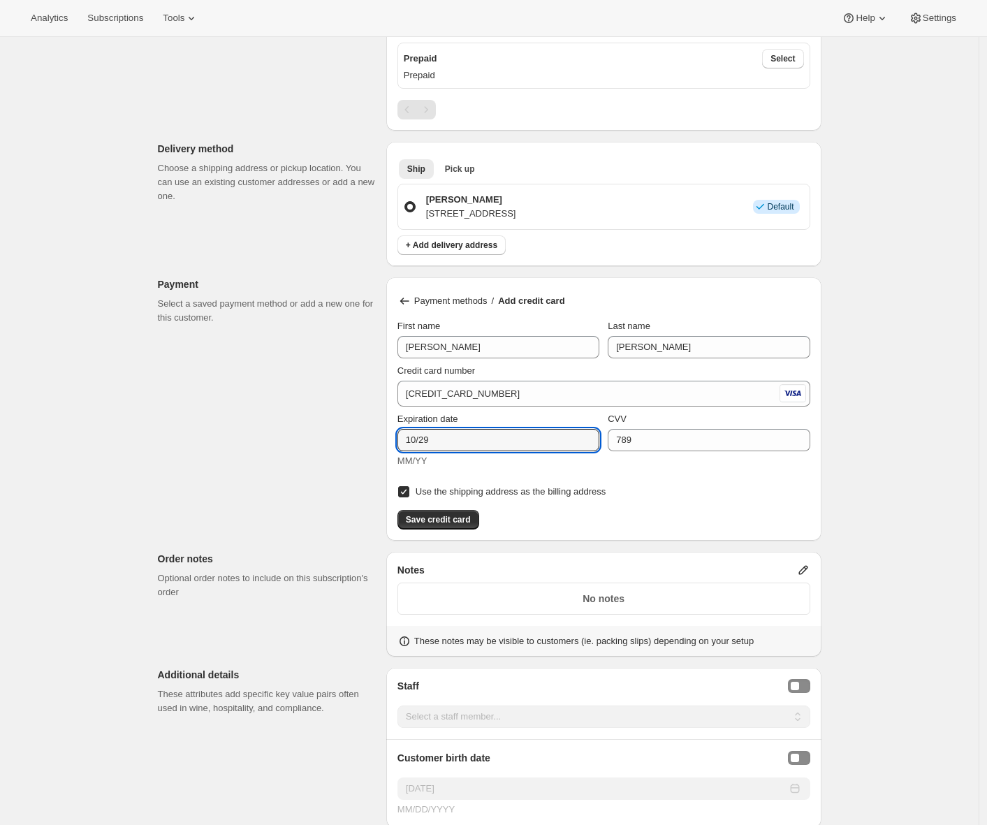
type input "10/29"
click at [329, 509] on div "Customer This subscription will be created for the selected customer. Adrian An…" at bounding box center [484, 402] width 675 height 1655
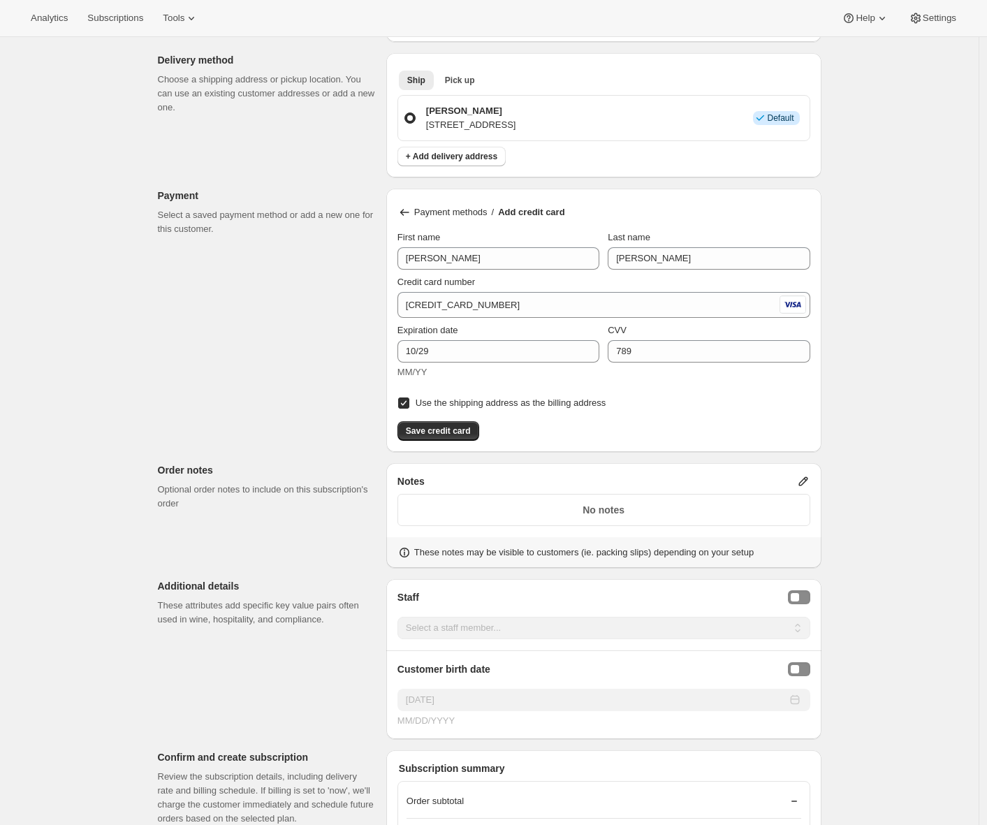
scroll to position [594, 0]
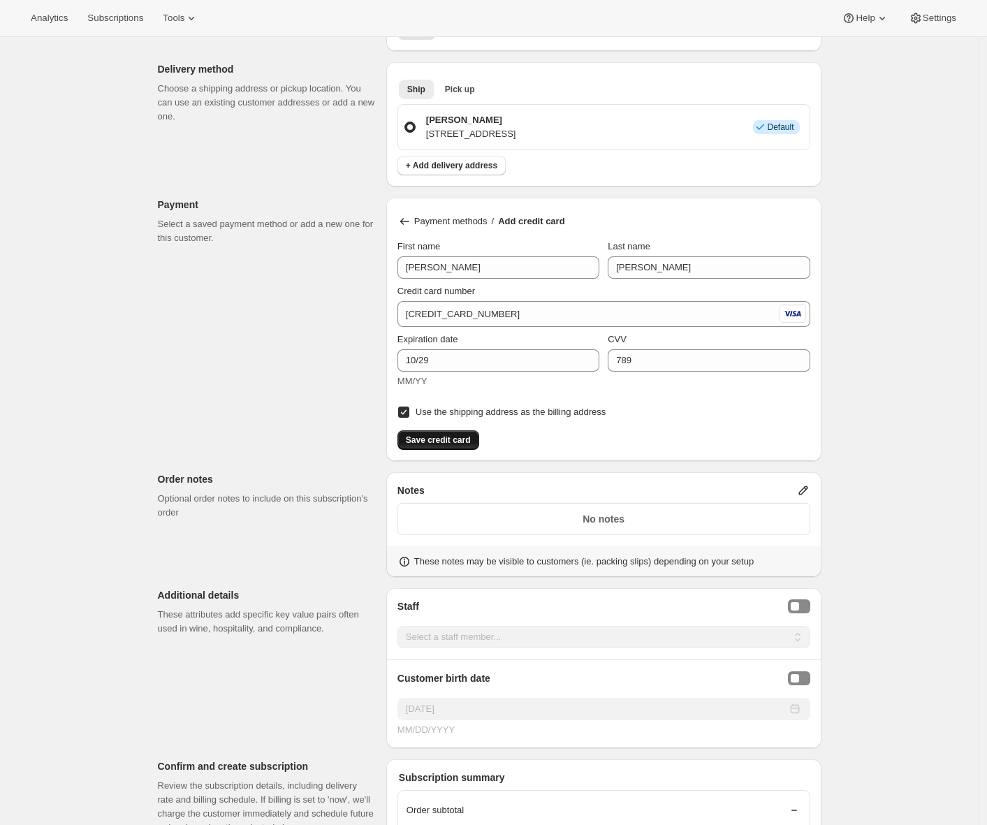
click at [450, 447] on button "Save credit card" at bounding box center [438, 440] width 82 height 20
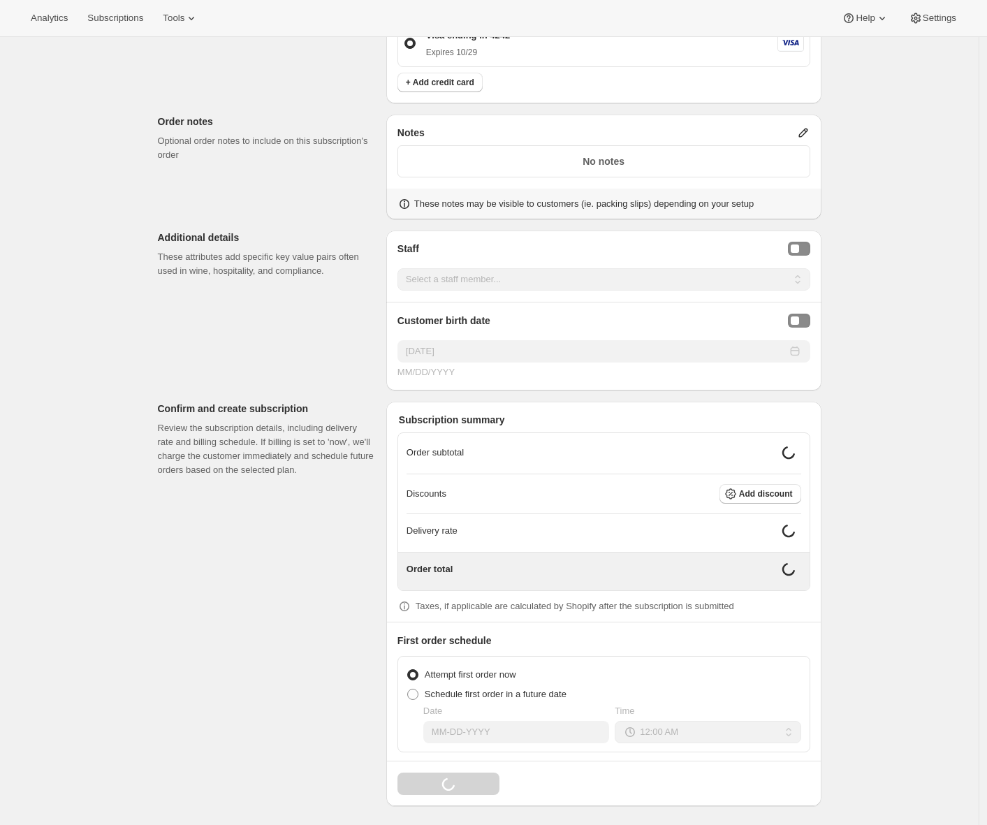
scroll to position [798, 0]
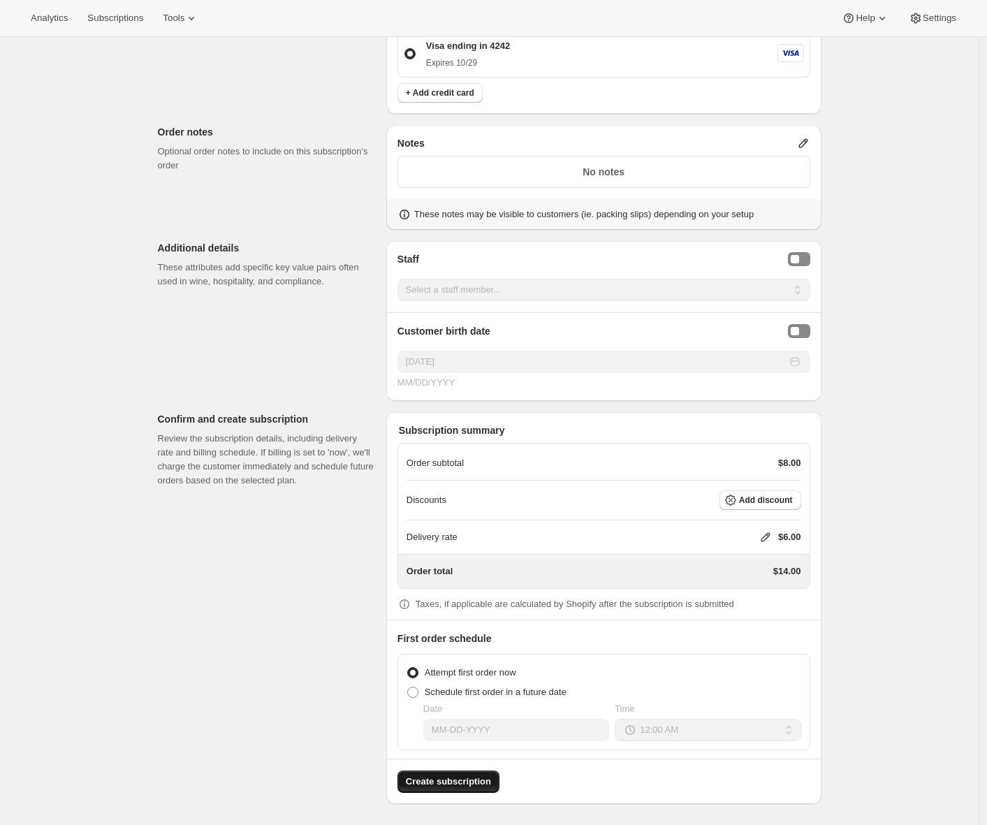
click at [457, 779] on span "Create subscription" at bounding box center [448, 782] width 85 height 14
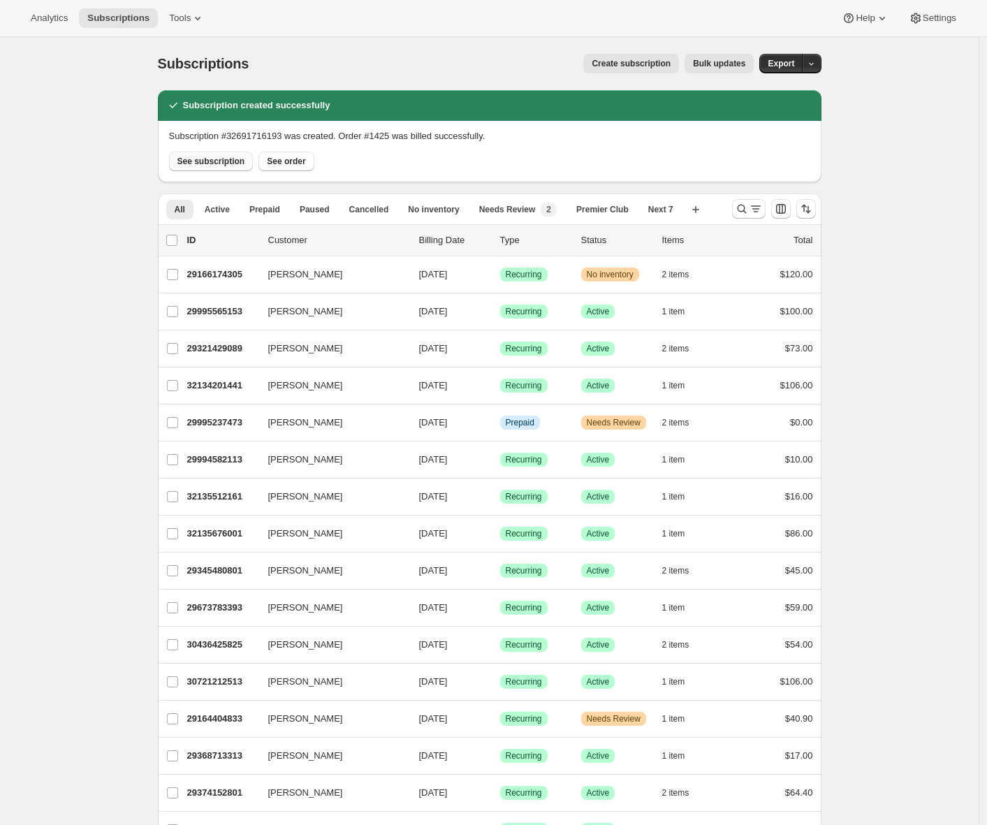
click at [204, 160] on span "See subscription" at bounding box center [211, 161] width 68 height 11
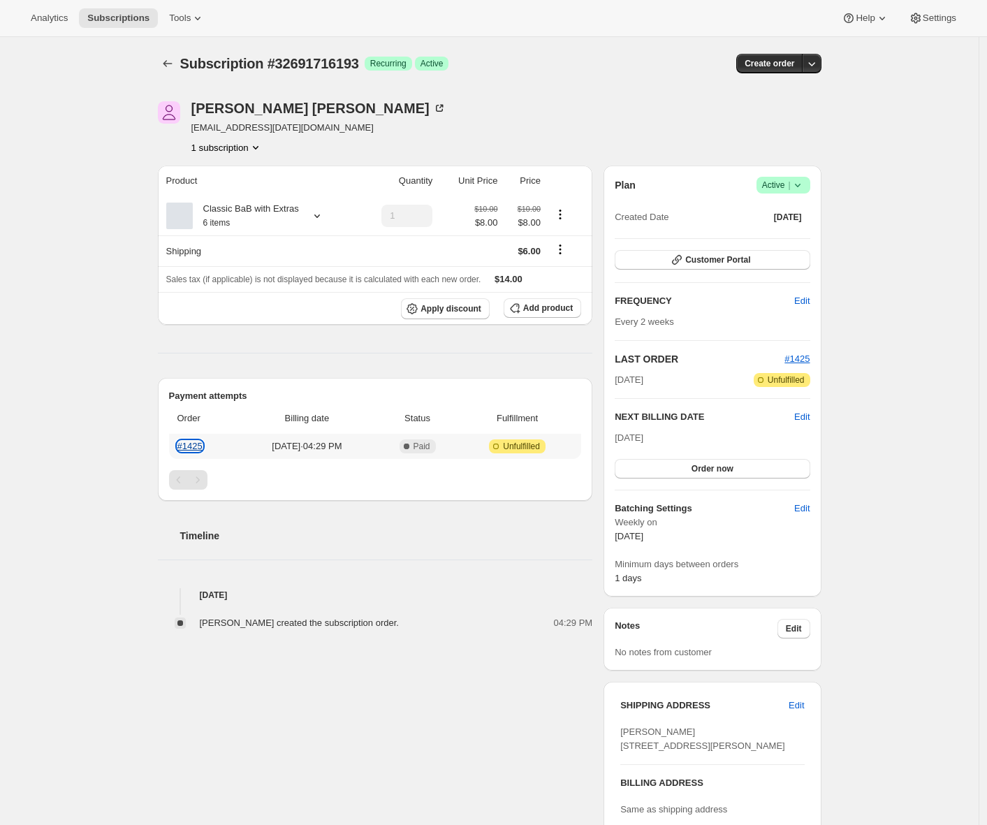
click at [198, 444] on link "#1425" at bounding box center [189, 446] width 25 height 10
click at [96, 13] on span "Subscriptions" at bounding box center [118, 18] width 62 height 11
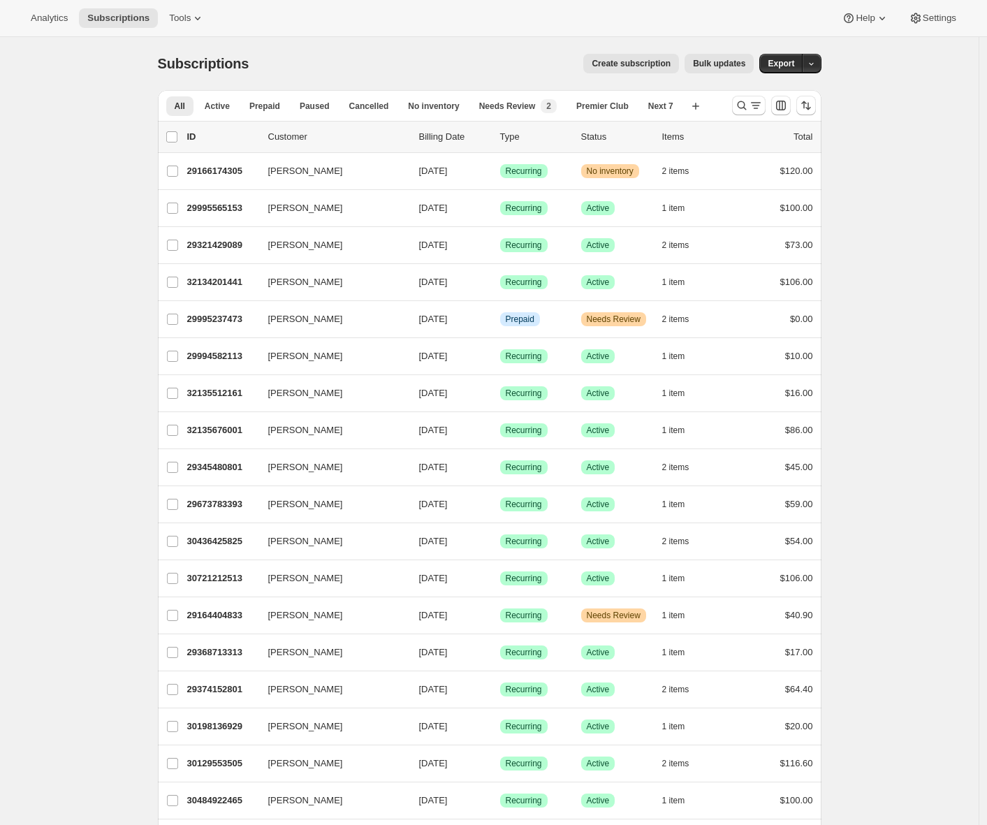
click at [633, 65] on span "Create subscription" at bounding box center [631, 63] width 79 height 11
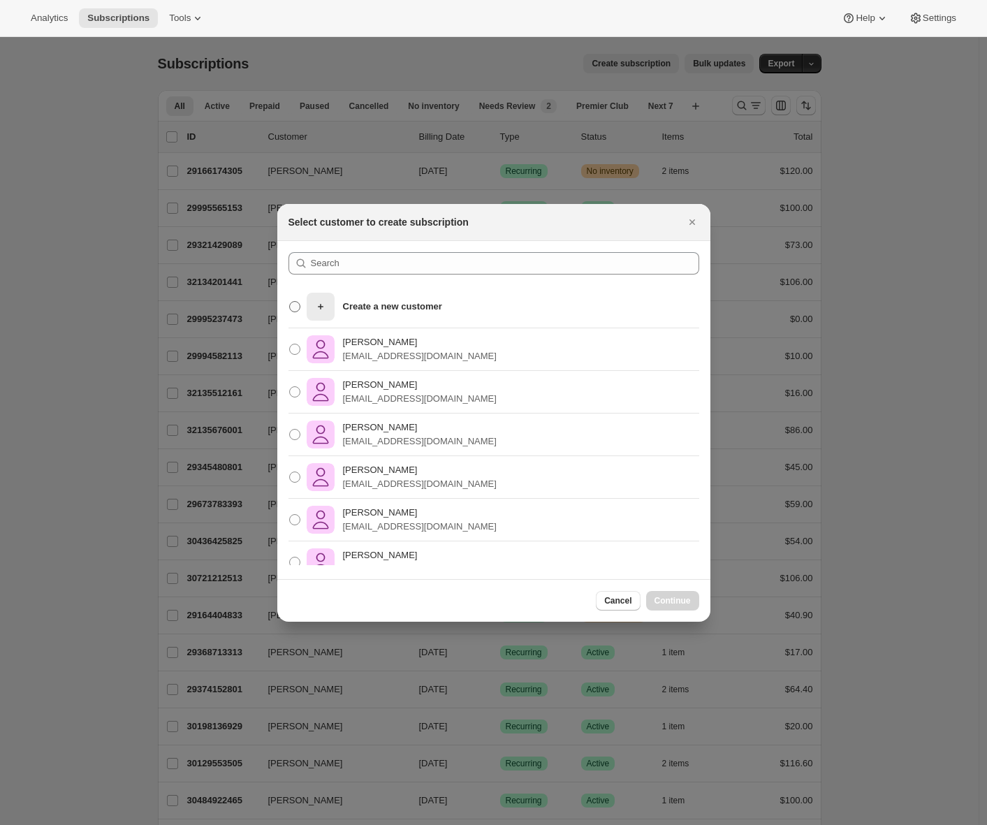
click at [406, 315] on div "Create a new customer" at bounding box center [374, 307] width 135 height 28
click at [290, 302] on input "Create a new customer" at bounding box center [289, 301] width 1 height 1
radio input "true"
click at [466, 360] on p "[EMAIL_ADDRESS][DOMAIN_NAME]" at bounding box center [420, 356] width 154 height 14
click at [290, 344] on input "Adrian Andrade awtomictester+1@gmail.com" at bounding box center [289, 344] width 1 height 1
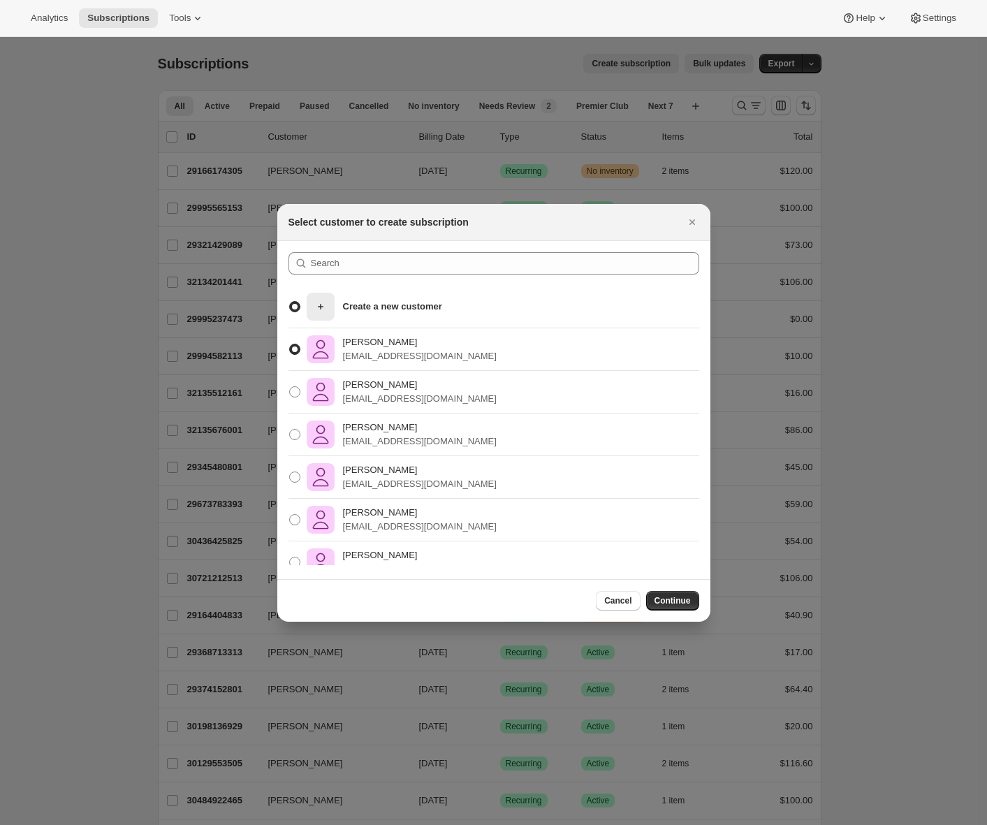
radio input "true"
radio input "false"
click at [661, 589] on div "Cancel Continue" at bounding box center [493, 600] width 433 height 43
click at [667, 597] on span "Continue" at bounding box center [672, 600] width 36 height 11
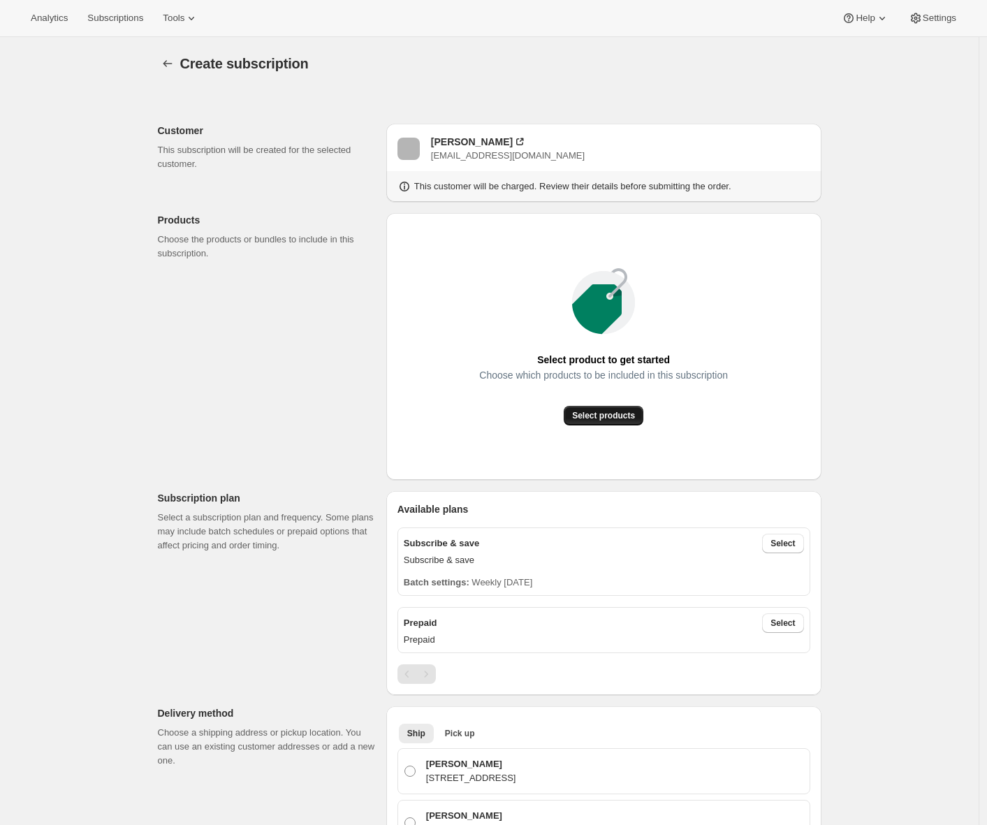
click at [618, 416] on span "Select products" at bounding box center [603, 415] width 63 height 11
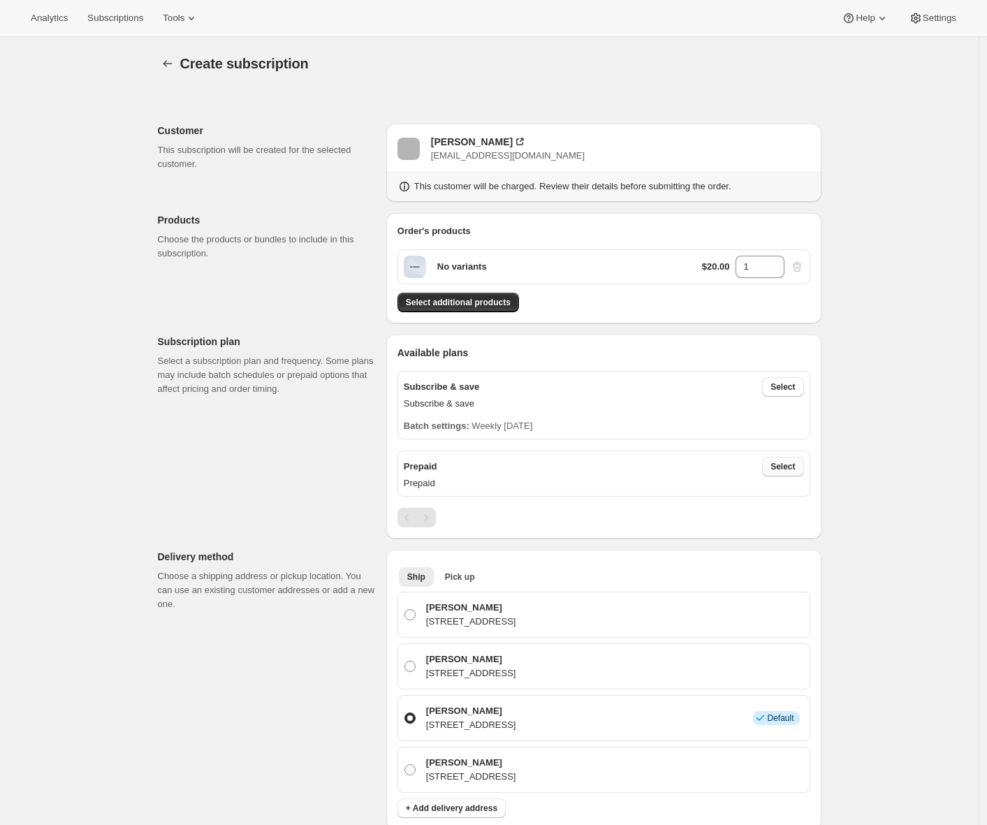
click at [794, 469] on span "Select" at bounding box center [782, 466] width 24 height 11
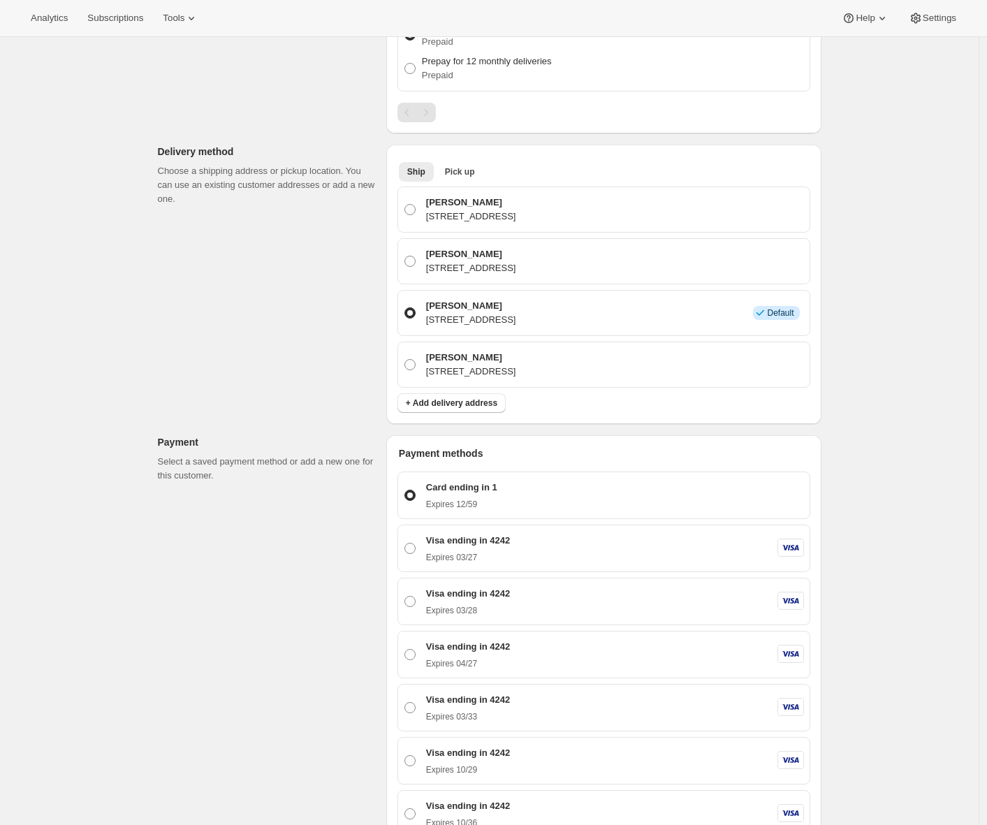
scroll to position [578, 0]
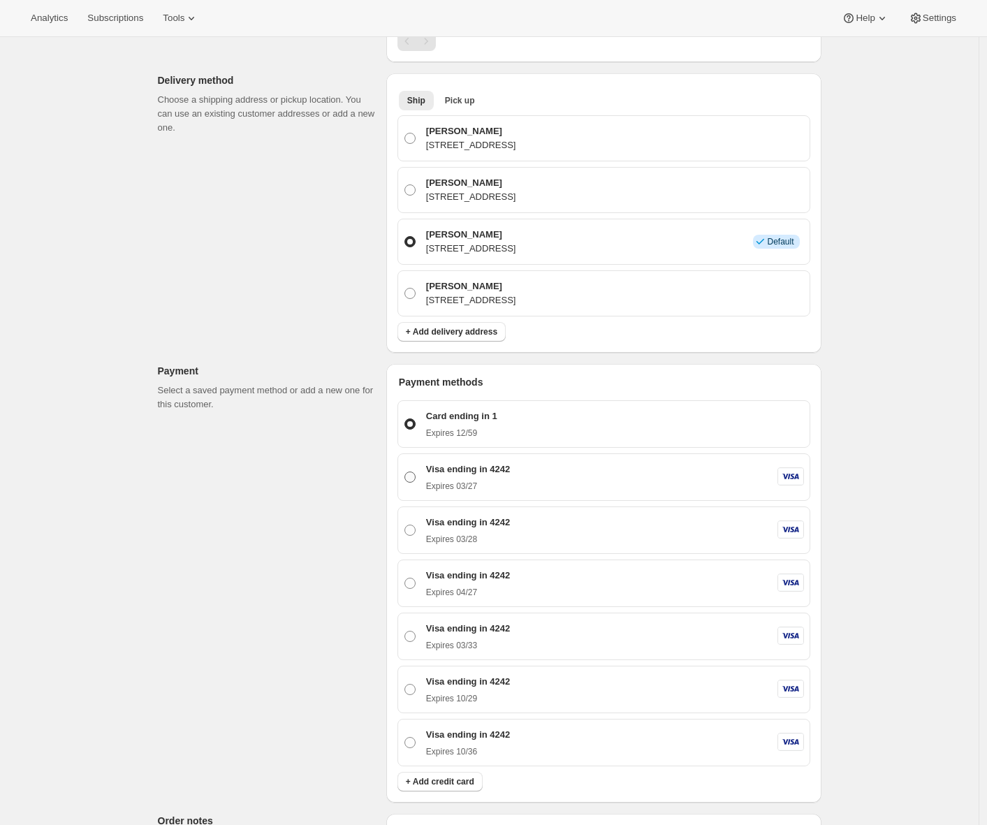
drag, startPoint x: 440, startPoint y: 479, endPoint x: 444, endPoint y: 493, distance: 14.6
click at [440, 479] on div "Expires 03/27" at bounding box center [468, 483] width 84 height 15
click at [405, 472] on input "Visa ending in 4242 Expires 03/27" at bounding box center [404, 471] width 1 height 1
radio input "true"
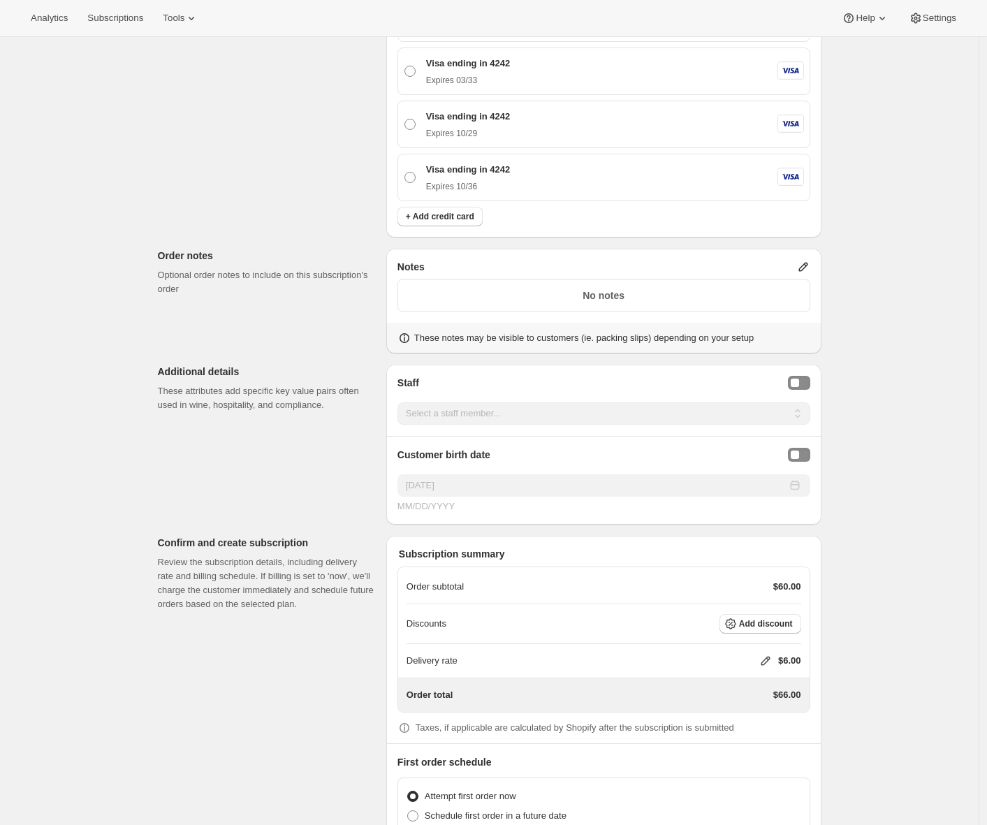
scroll to position [1266, 0]
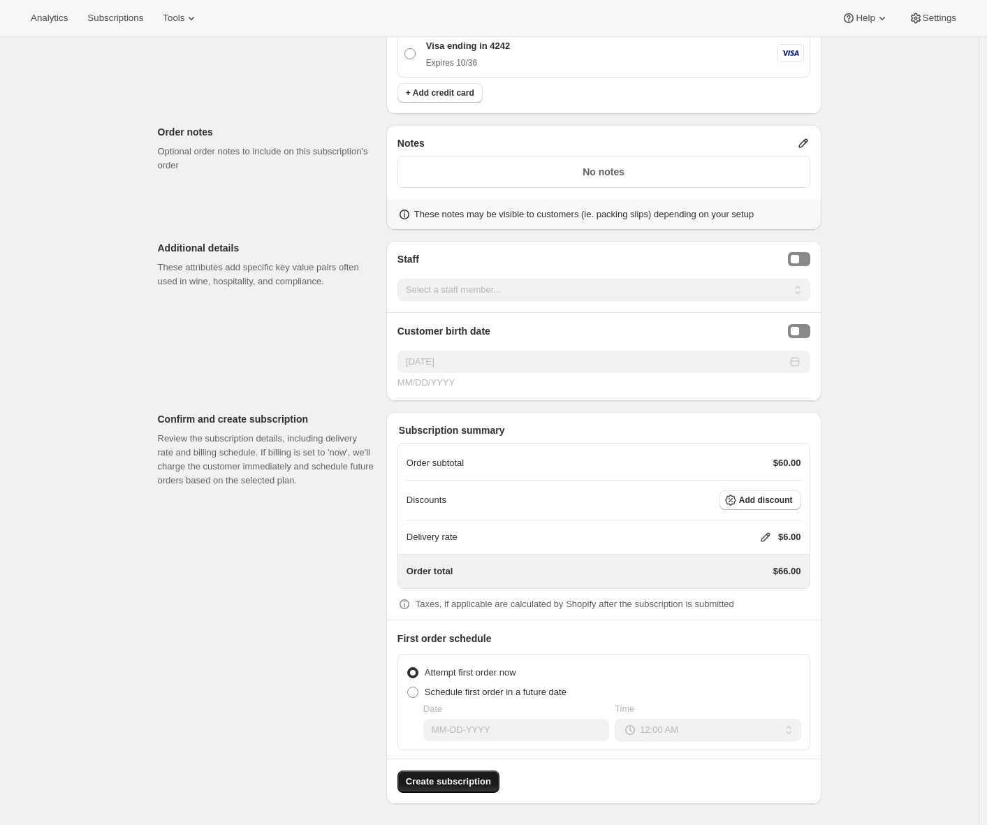
click at [441, 784] on span "Create subscription" at bounding box center [448, 782] width 85 height 14
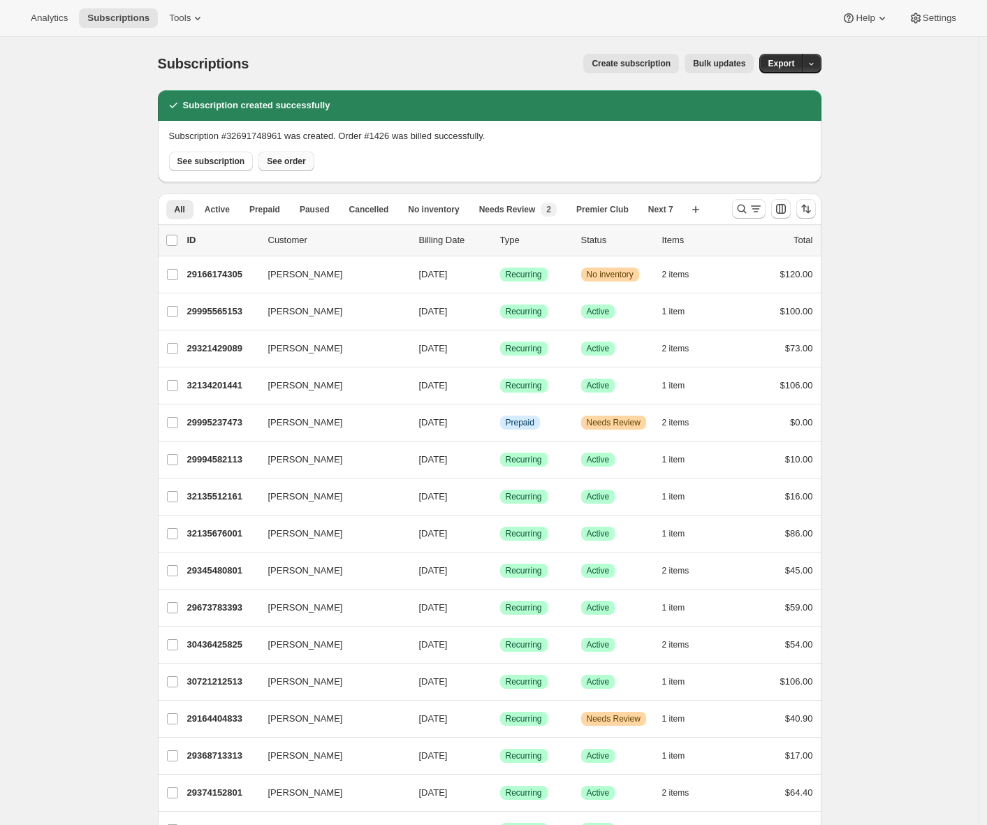
click at [277, 160] on span "See order" at bounding box center [286, 161] width 38 height 11
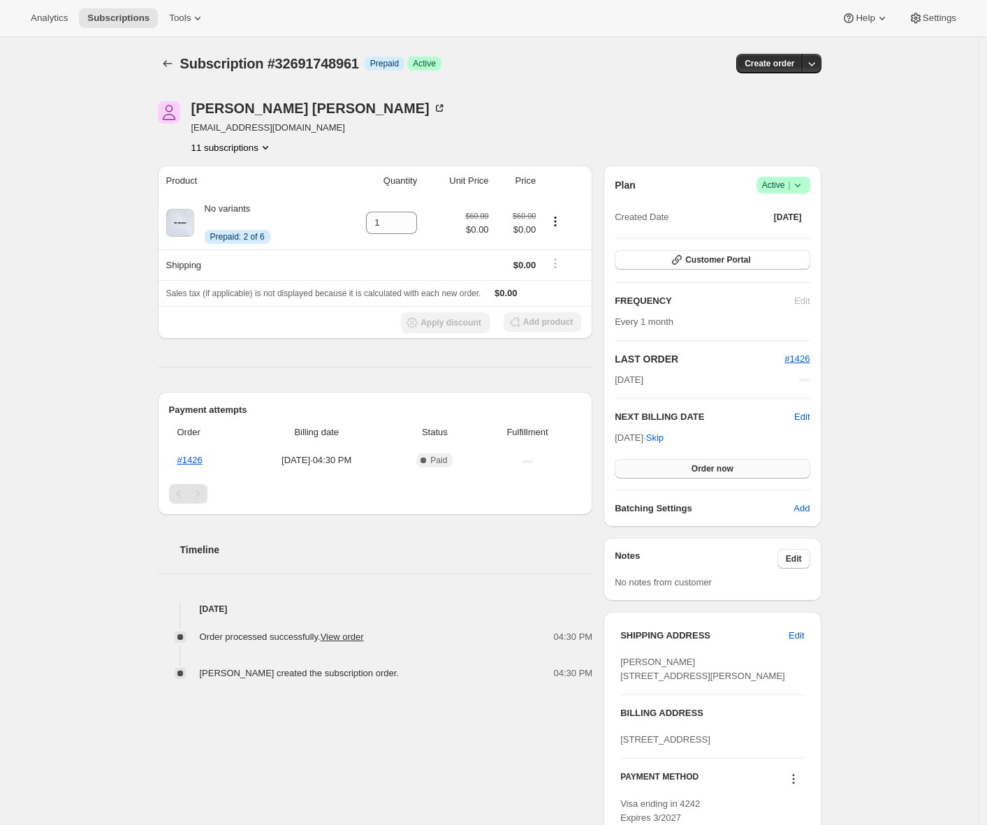
click at [710, 464] on span "Order now" at bounding box center [712, 468] width 42 height 11
click at [710, 471] on span "Click to confirm" at bounding box center [712, 468] width 64 height 11
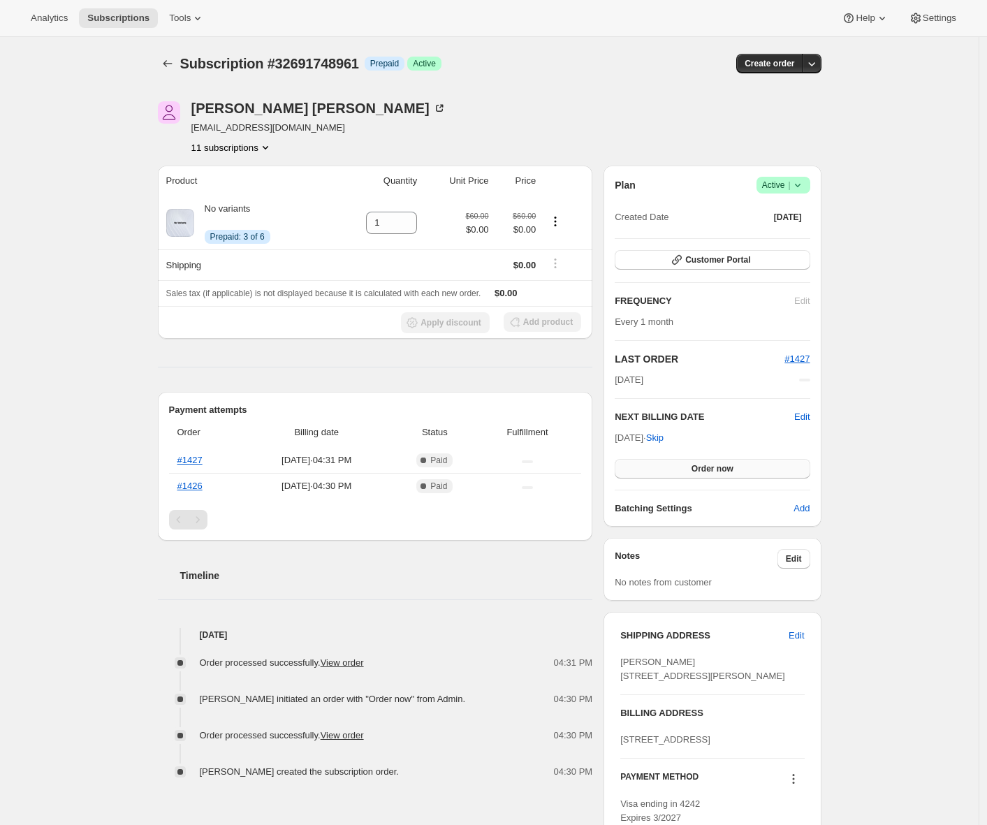
click at [727, 469] on span "Order now" at bounding box center [712, 468] width 42 height 11
click at [727, 469] on span "Click to confirm" at bounding box center [712, 468] width 64 height 11
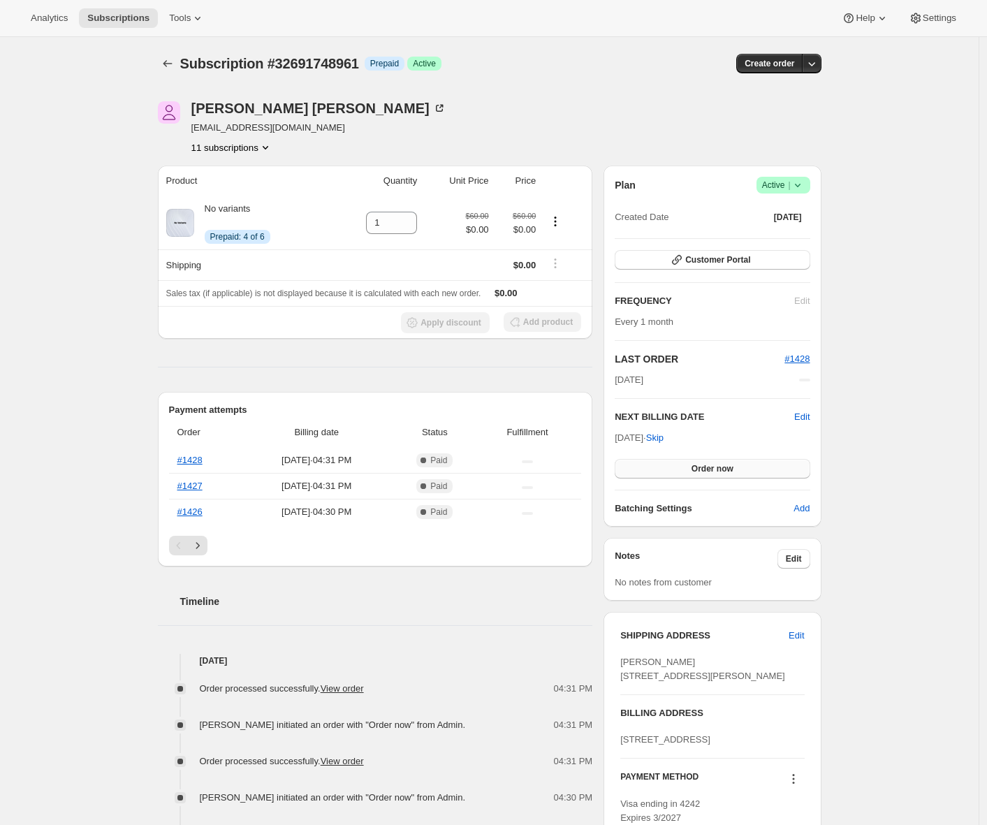
click at [728, 465] on span "Order now" at bounding box center [712, 468] width 42 height 11
drag, startPoint x: 722, startPoint y: 469, endPoint x: 704, endPoint y: 467, distance: 18.4
click at [721, 471] on span "Click to confirm" at bounding box center [712, 468] width 64 height 11
click at [707, 471] on span "Order now" at bounding box center [712, 468] width 42 height 11
click at [706, 475] on button "Click to confirm" at bounding box center [712, 469] width 195 height 20
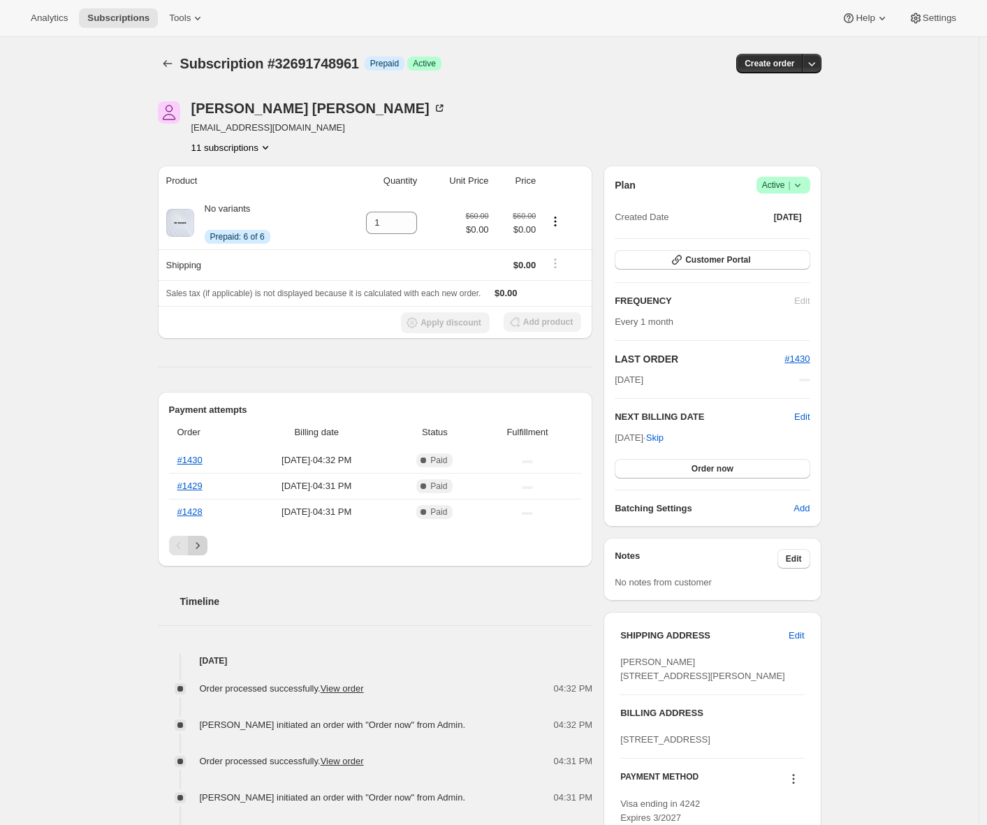
click at [207, 548] on button "Next" at bounding box center [198, 546] width 20 height 20
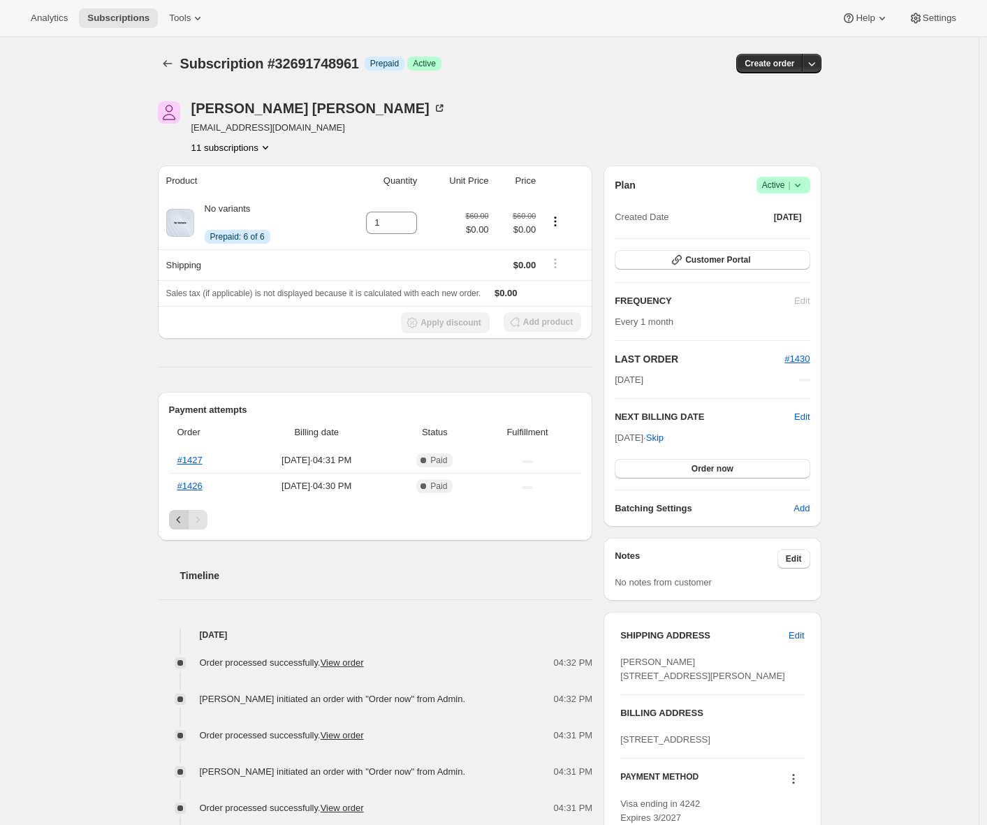
click at [184, 520] on icon "Previous" at bounding box center [179, 520] width 14 height 14
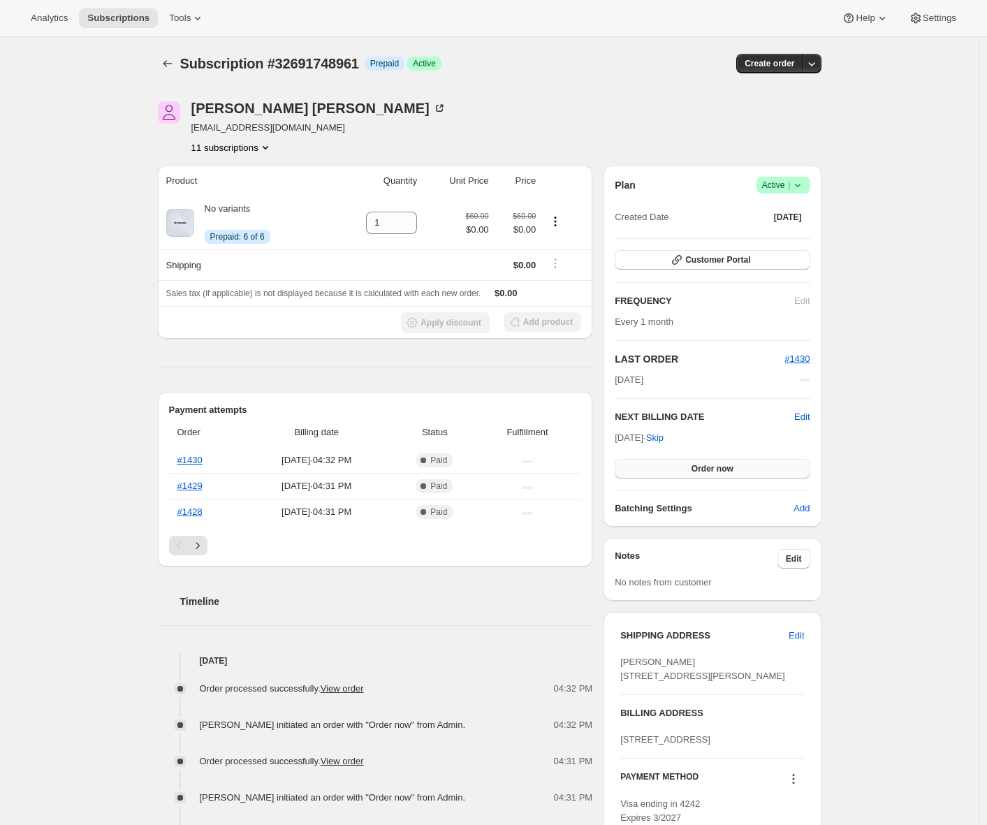
click at [691, 471] on button "Order now" at bounding box center [712, 469] width 195 height 20
click at [691, 471] on span "Click to confirm" at bounding box center [712, 468] width 64 height 11
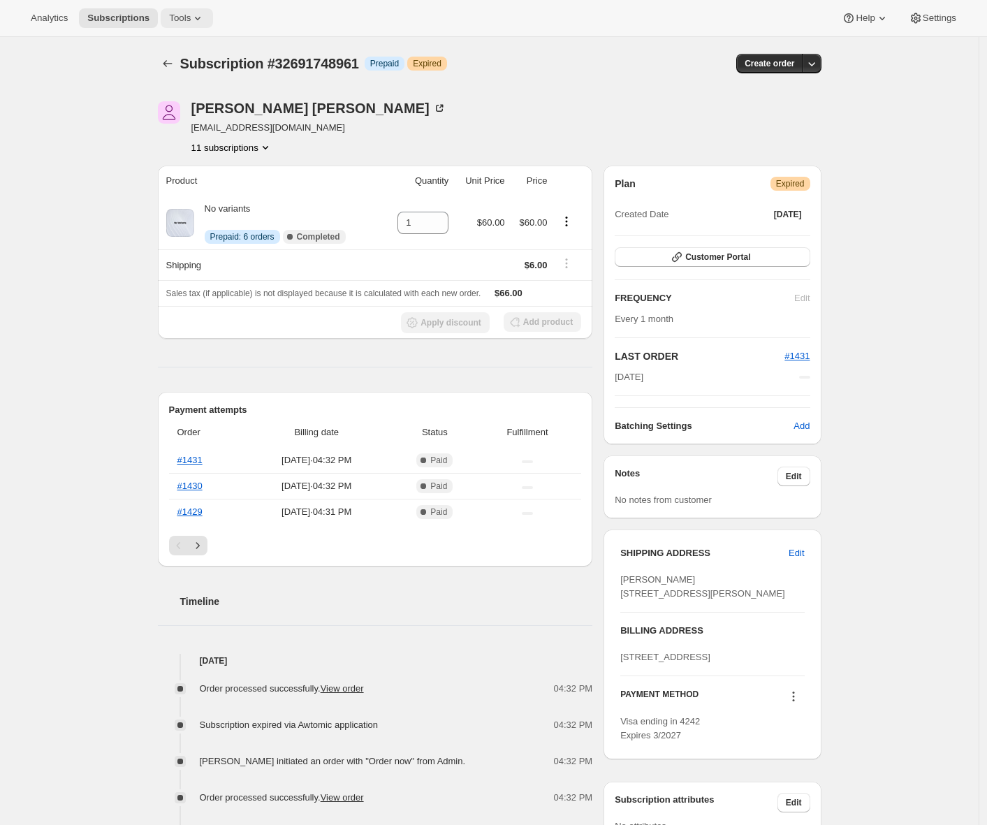
click at [179, 17] on span "Tools" at bounding box center [180, 18] width 22 height 11
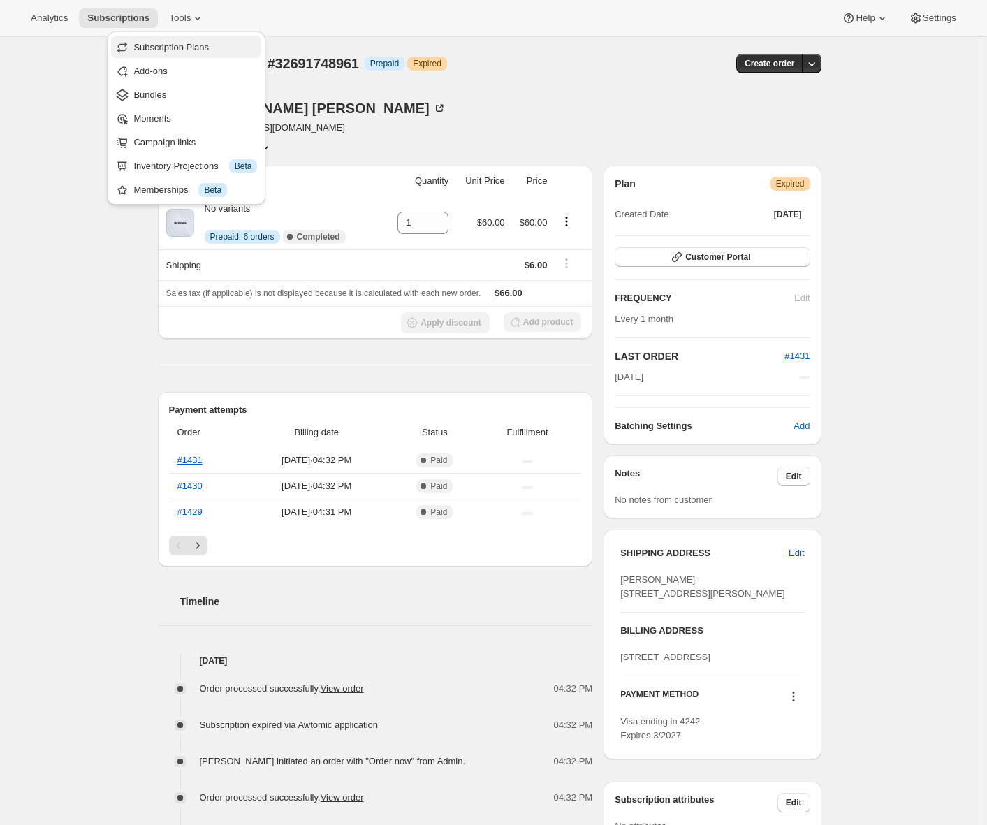
click at [184, 47] on span "Subscription Plans" at bounding box center [170, 47] width 75 height 10
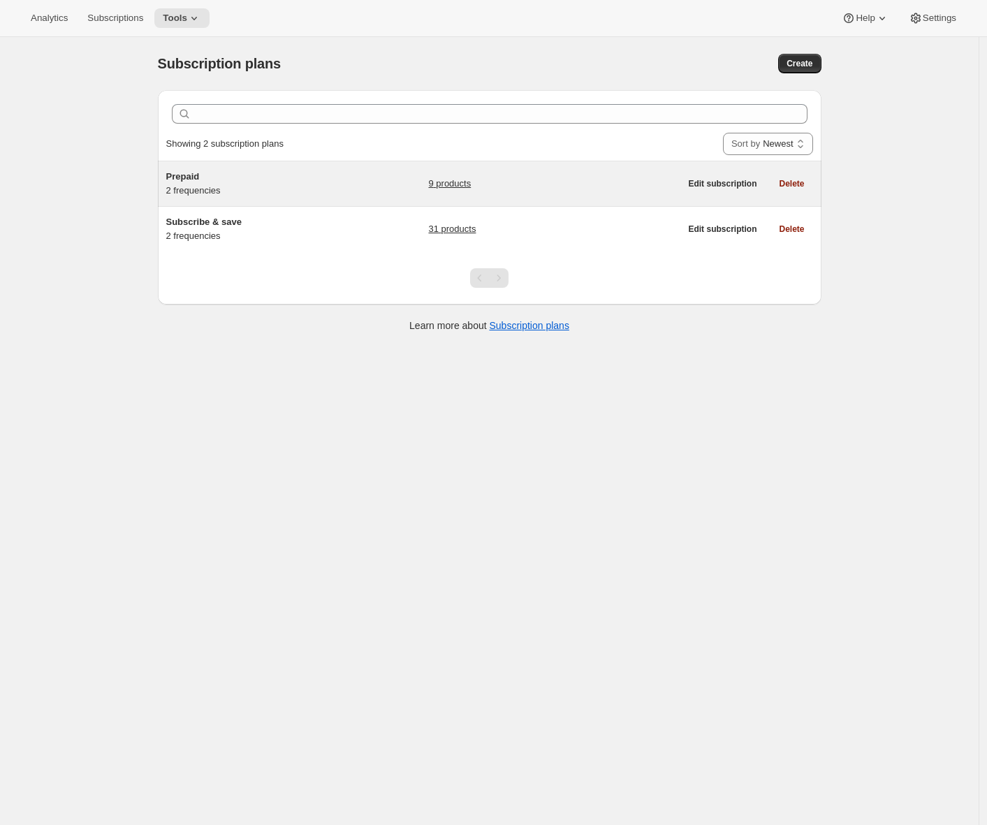
click at [358, 175] on div "Prepaid 2 frequencies 9 products" at bounding box center [423, 184] width 514 height 28
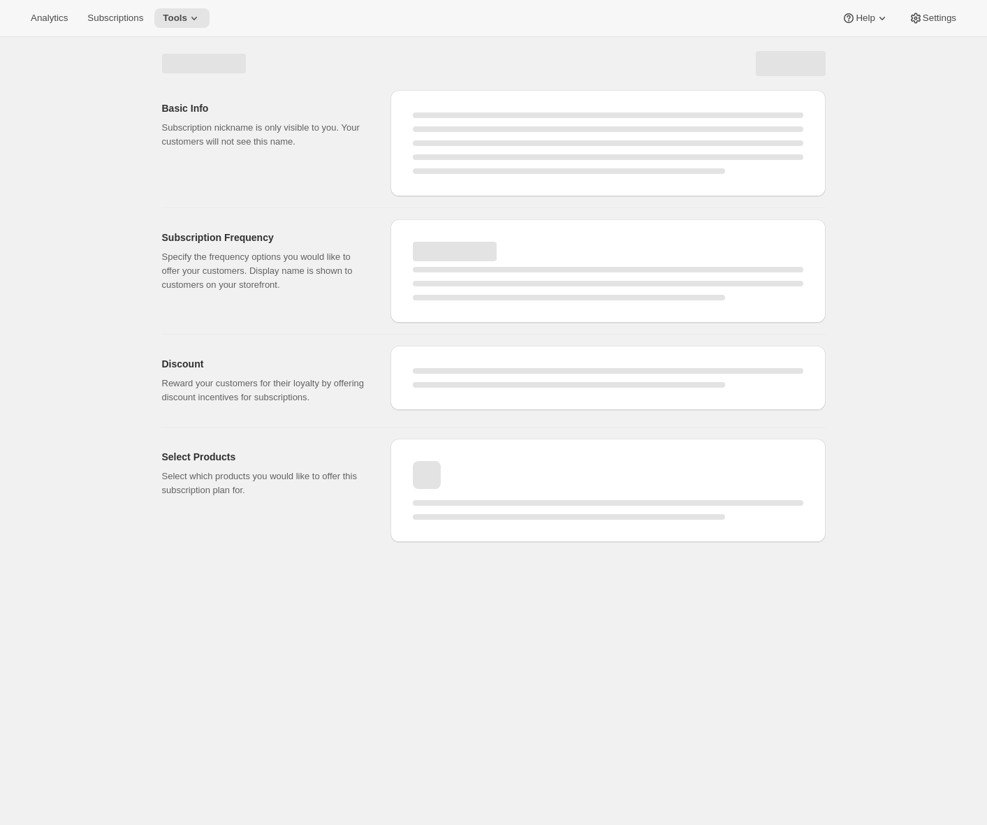
select select "WEEK"
select select "MONTH"
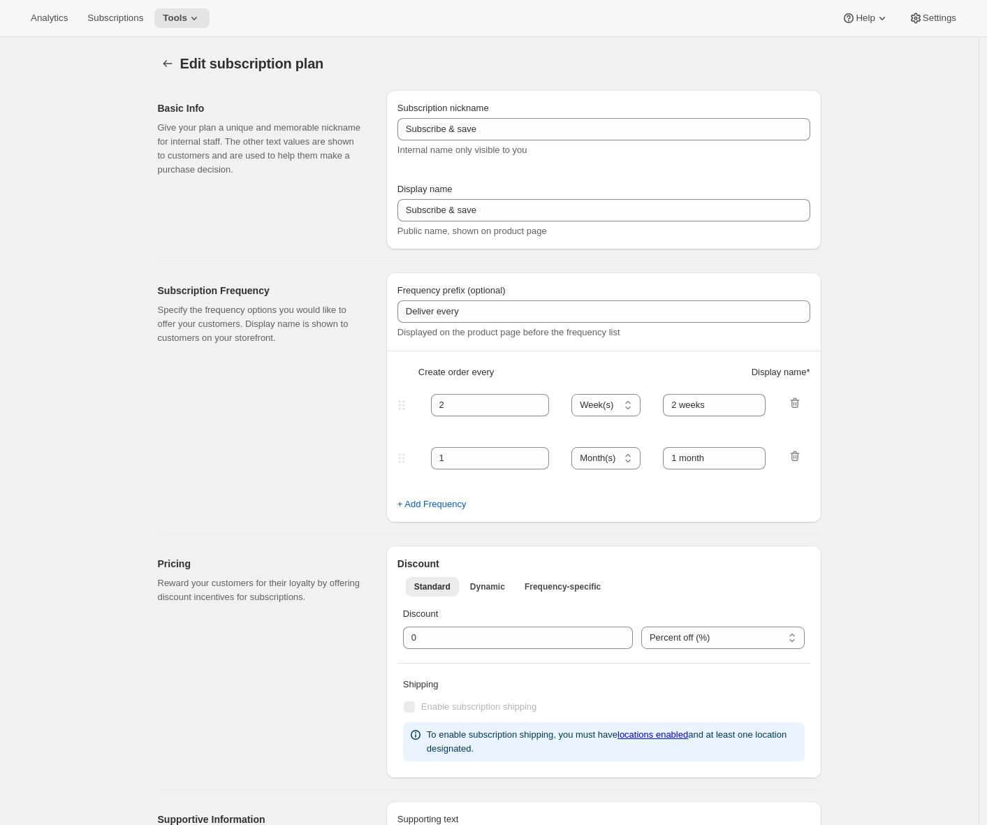
type input "Prepaid"
select select "MONTH"
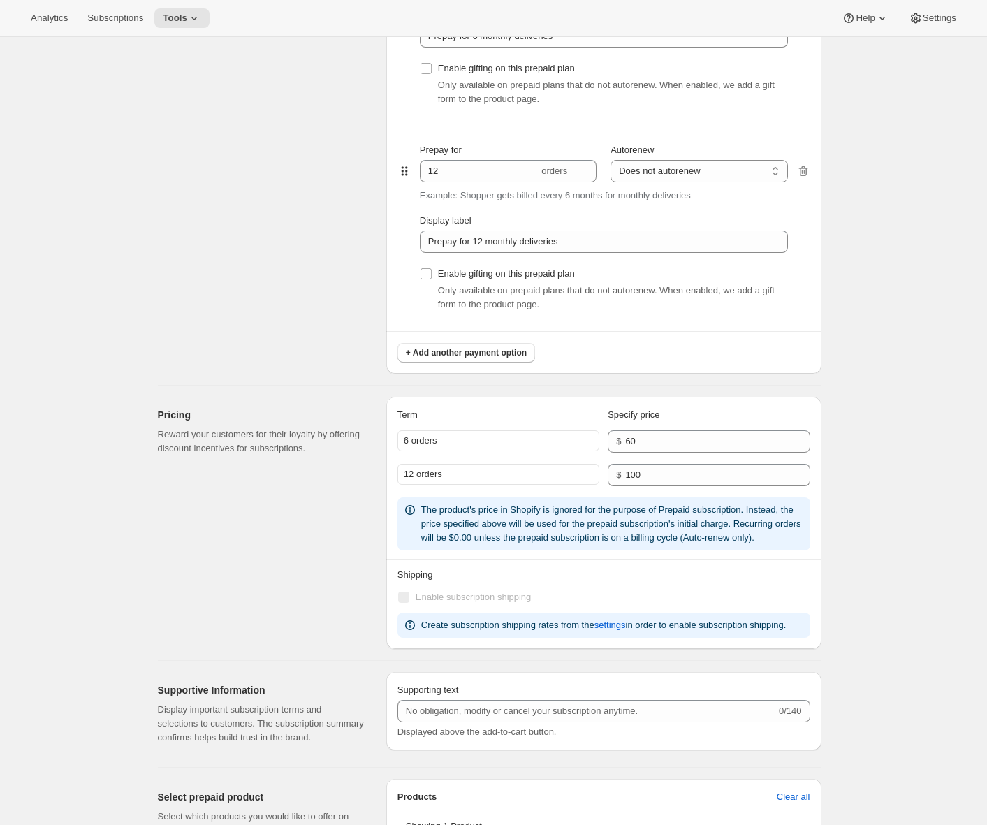
scroll to position [640, 0]
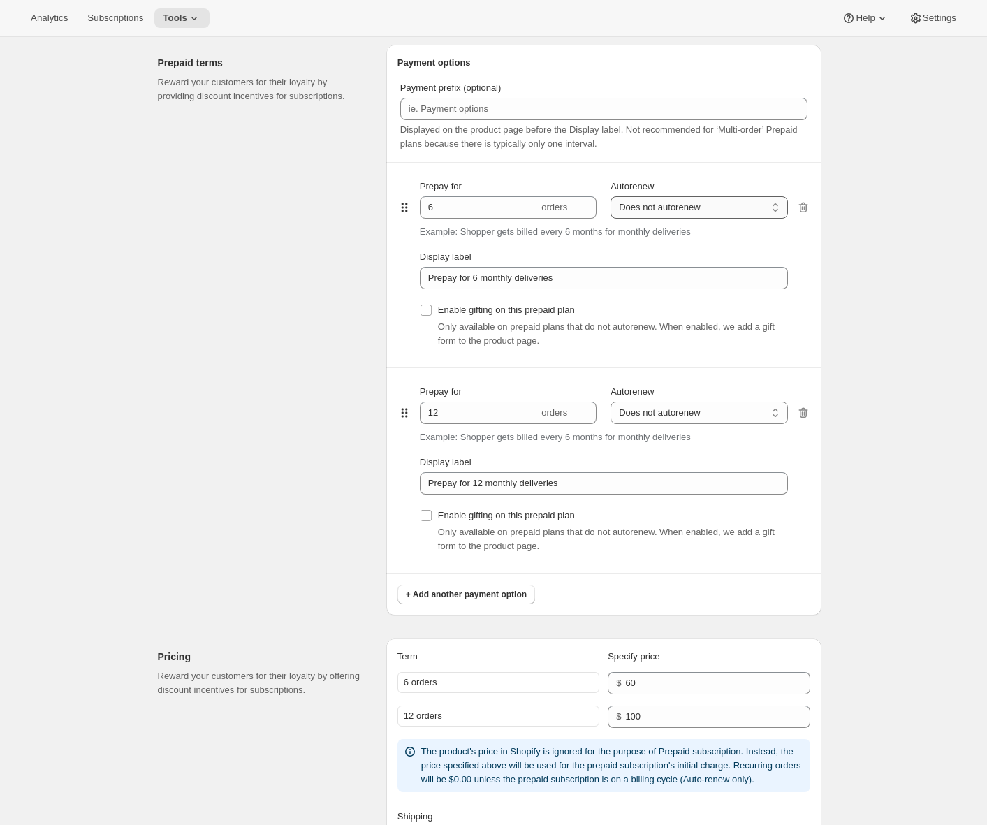
click at [670, 210] on select "Does not autorenew Renews after prepaid period" at bounding box center [698, 207] width 177 height 22
select select "ENABLED"
click at [614, 196] on select "Does not autorenew Renews after prepaid period" at bounding box center [698, 207] width 177 height 22
type input "Prepay for 6 monthly deliveries, Autorenews"
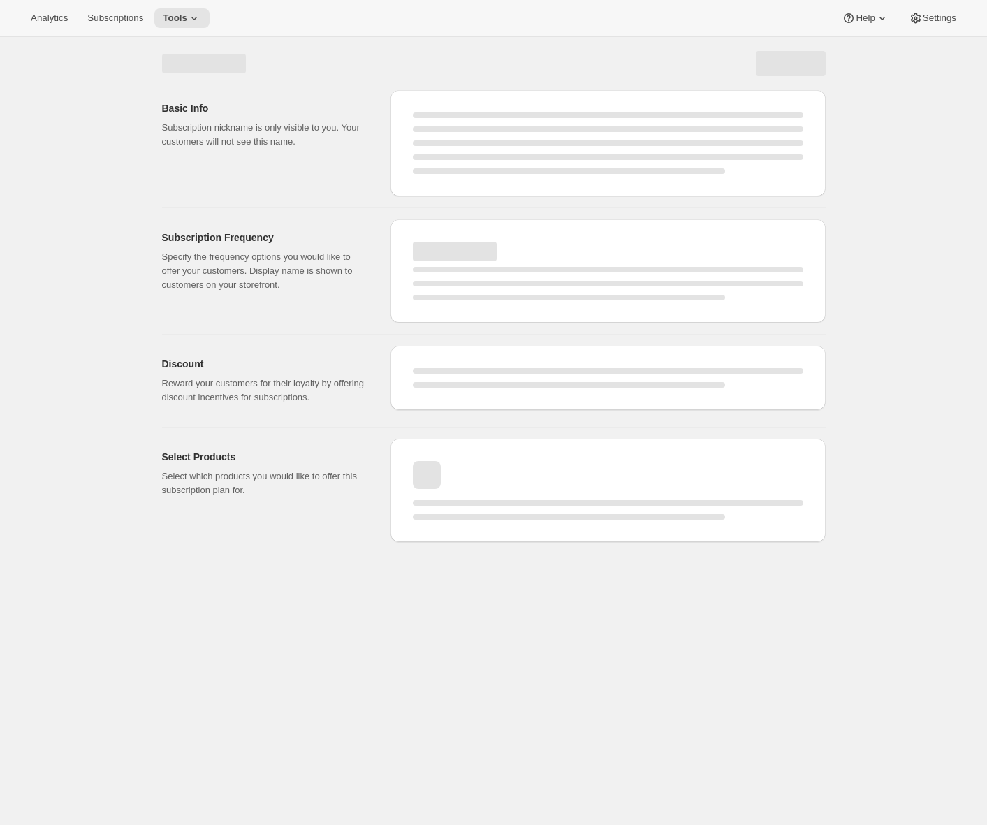
scroll to position [0, 0]
select select "MONTH"
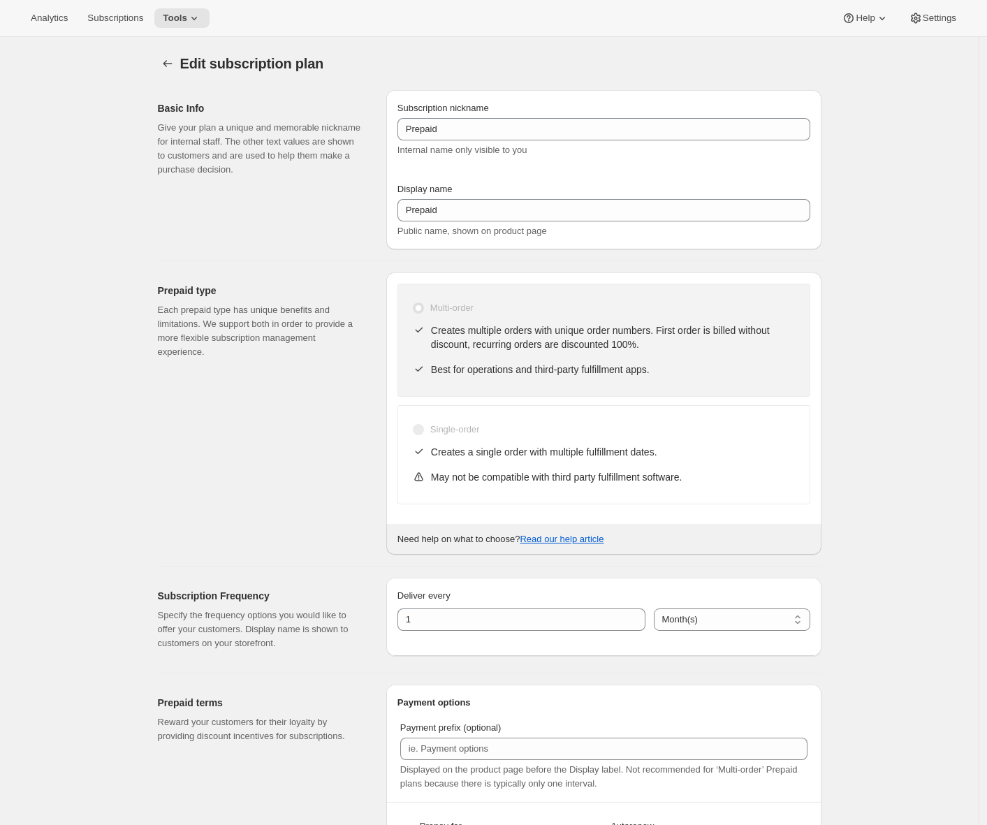
type input "Prepay for 6 monthly deliveries, Autorenews"
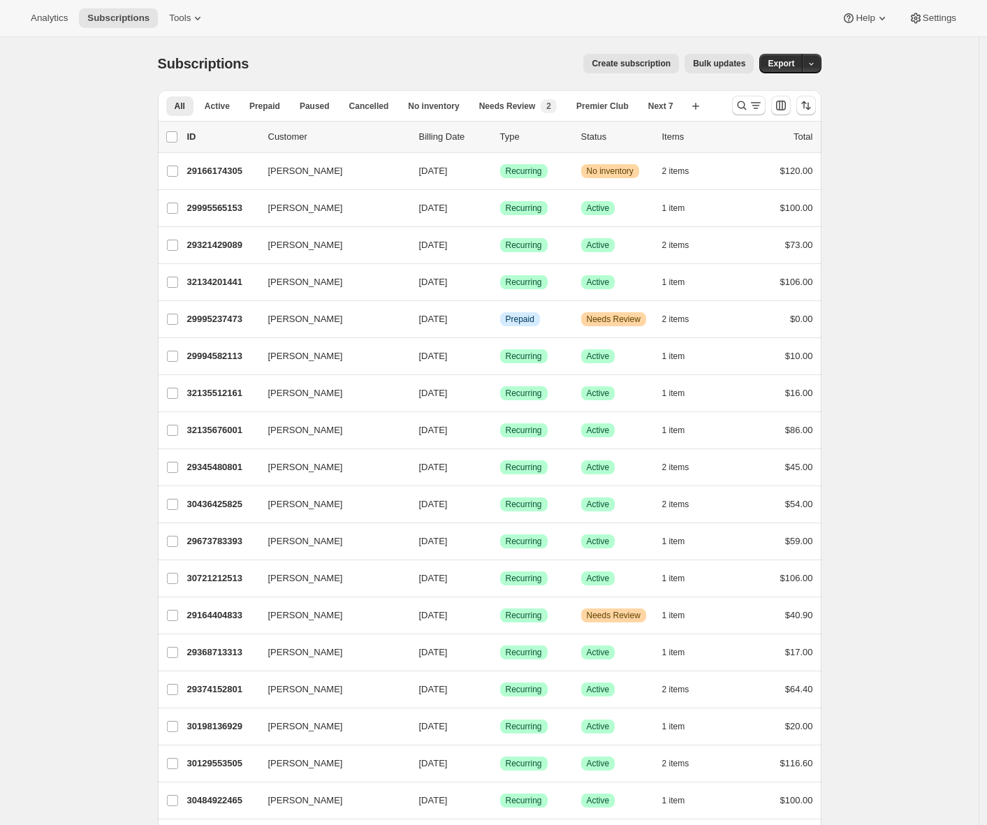
click at [635, 60] on span "Create subscription" at bounding box center [631, 63] width 79 height 11
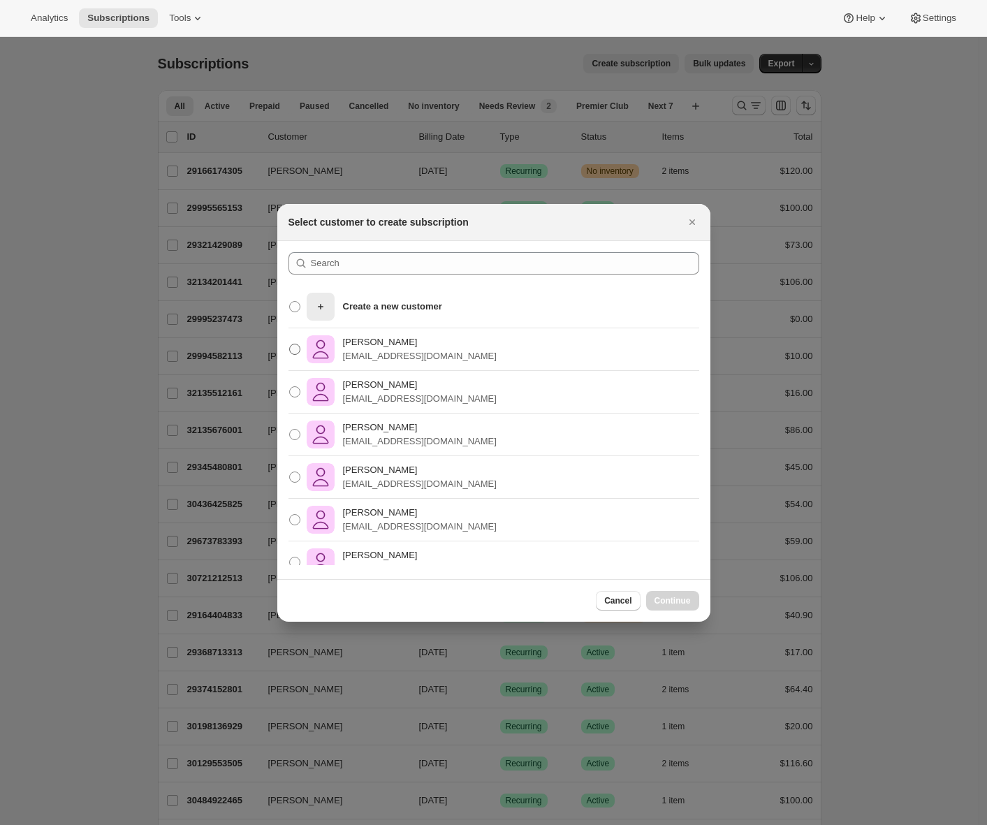
click at [384, 354] on p "[EMAIL_ADDRESS][DOMAIN_NAME]" at bounding box center [420, 356] width 154 height 14
click at [290, 344] on input "[PERSON_NAME] [EMAIL_ADDRESS][DOMAIN_NAME]" at bounding box center [289, 344] width 1 height 1
radio input "true"
click at [664, 596] on span "Continue" at bounding box center [672, 600] width 36 height 11
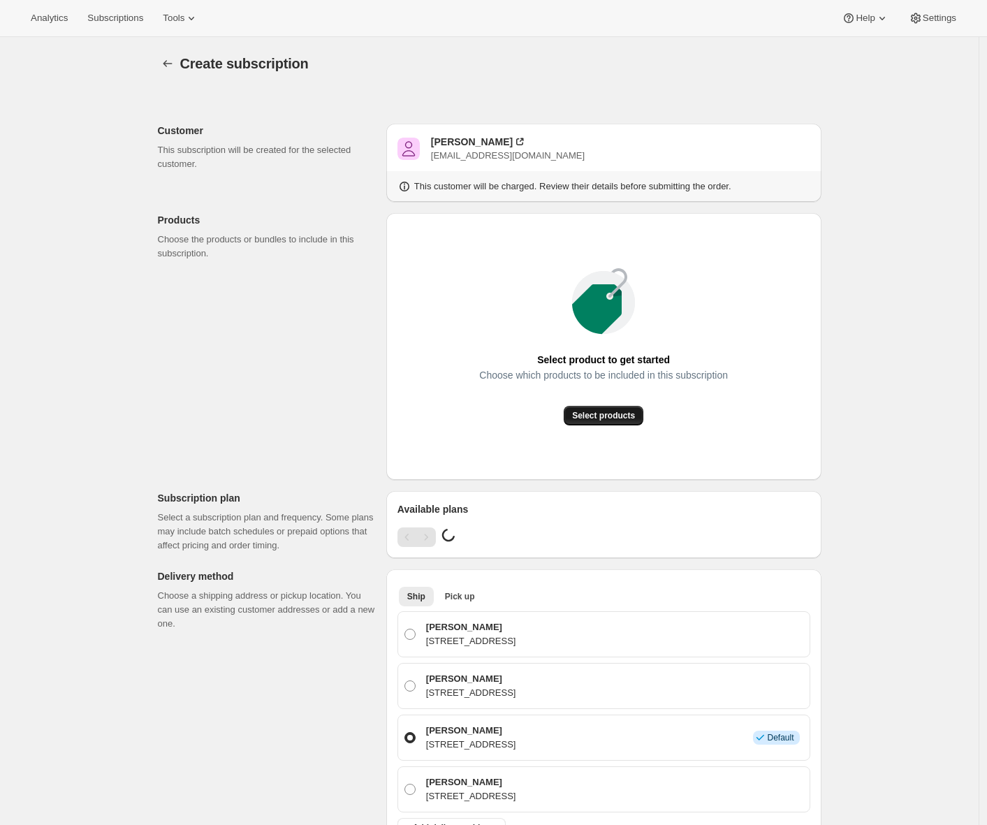
click at [630, 414] on span "Select products" at bounding box center [603, 415] width 63 height 11
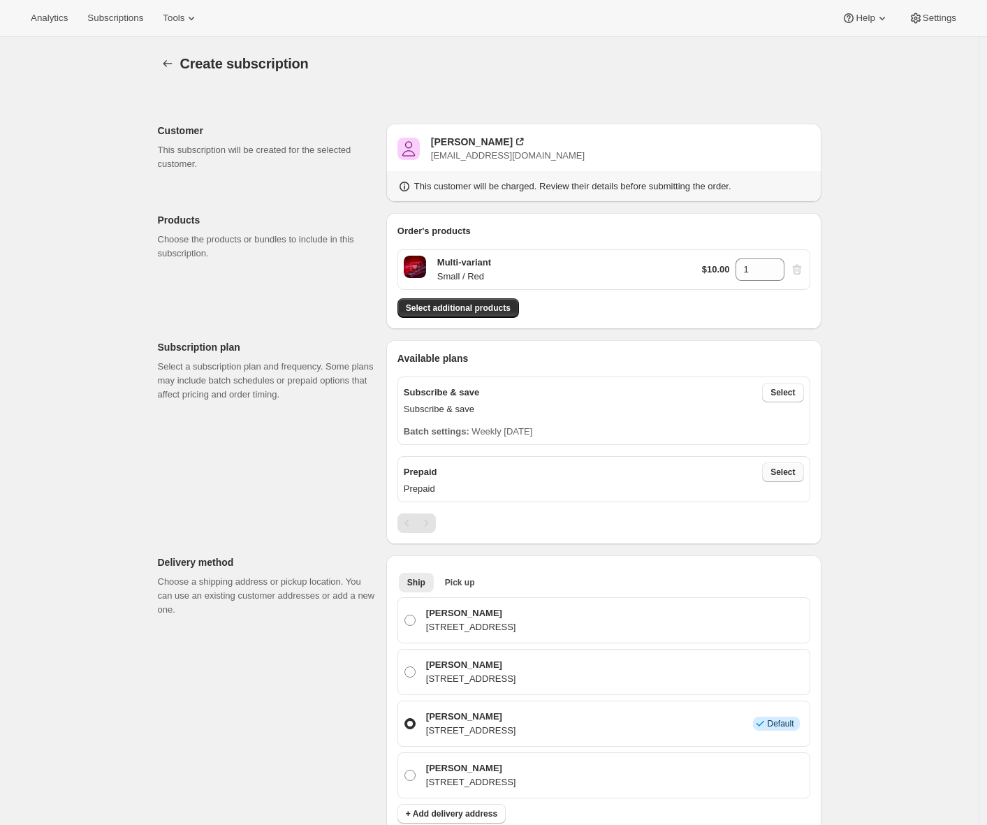
click at [789, 472] on span "Select" at bounding box center [782, 472] width 24 height 11
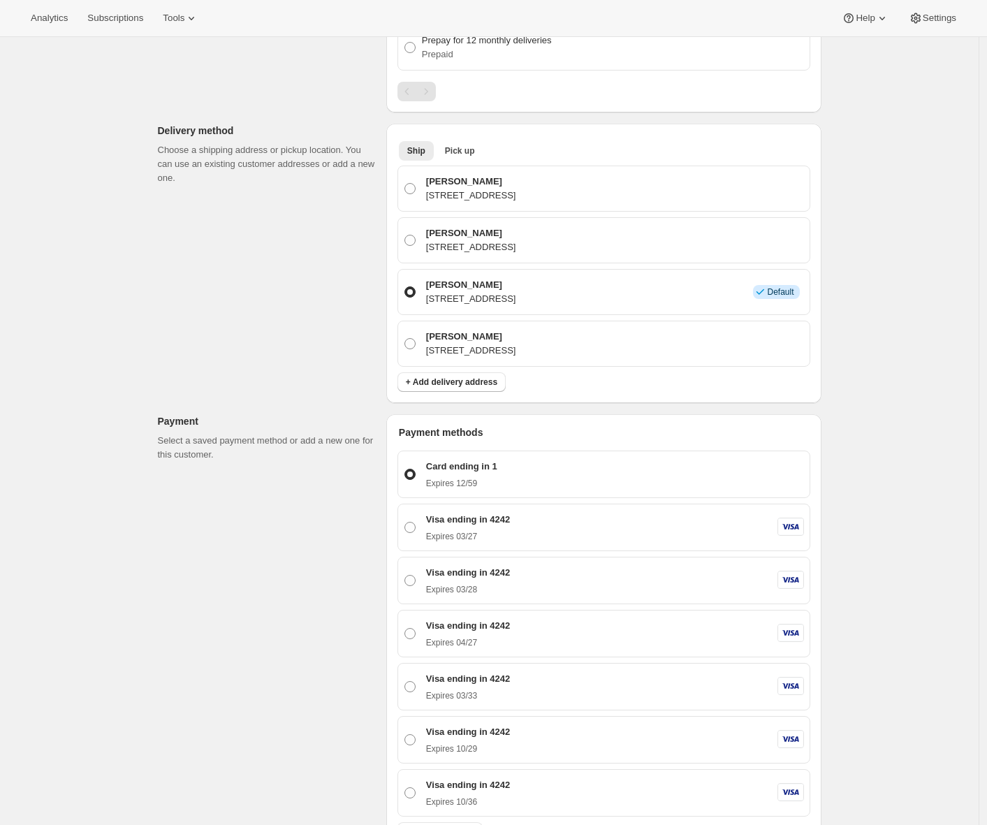
scroll to position [808, 0]
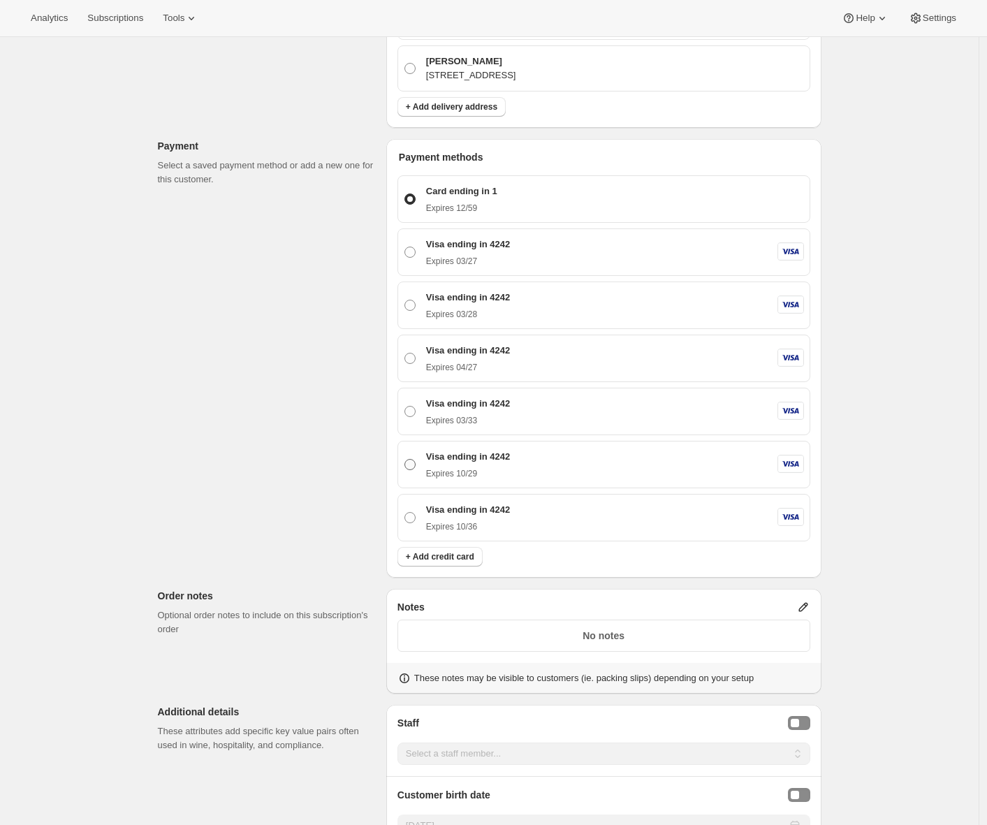
click at [469, 478] on p "Expires 10/29" at bounding box center [468, 473] width 84 height 11
click at [405, 460] on input "Visa ending in 4242 Expires [CREDIT_CARD_DATA]" at bounding box center [404, 459] width 1 height 1
radio input "true"
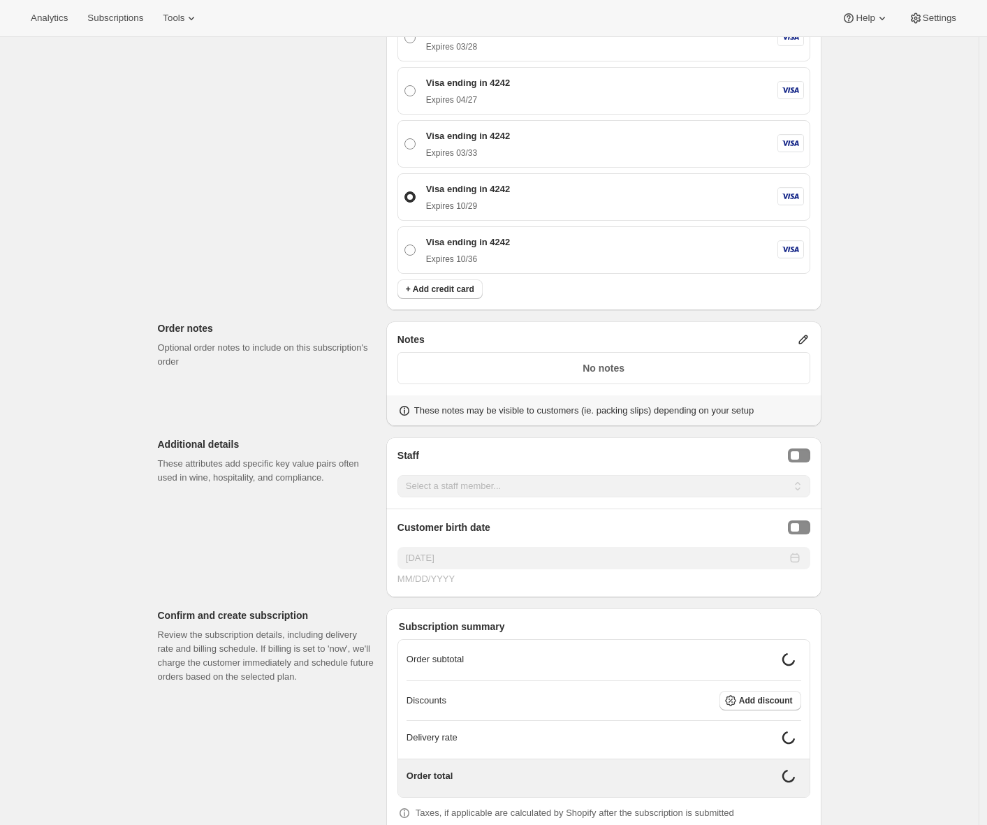
click at [191, 536] on div "Customer This subscription will be created for the selected customer. [PERSON_N…" at bounding box center [484, 14] width 675 height 1998
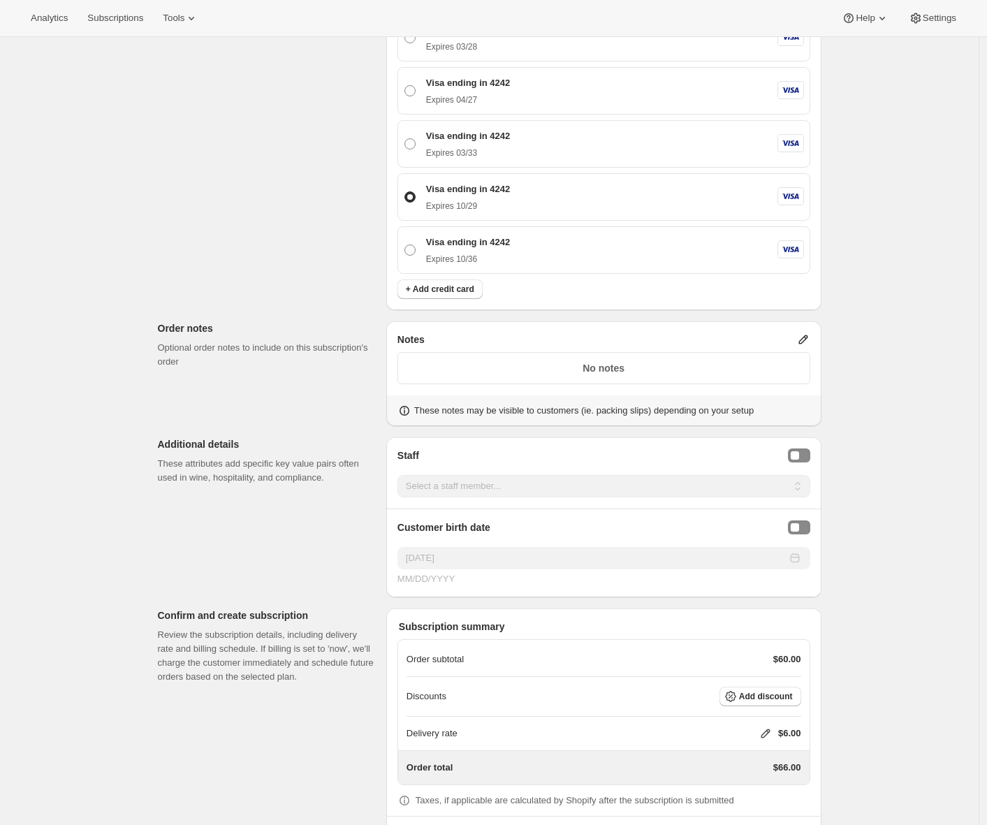
scroll to position [1272, 0]
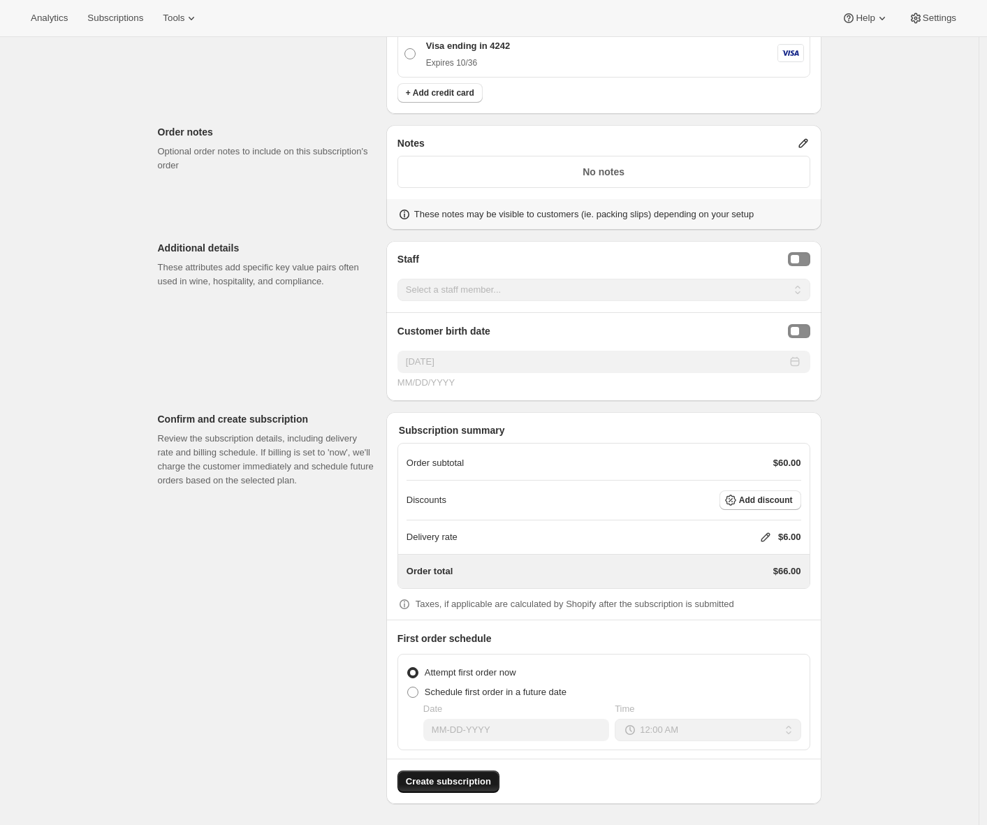
click at [443, 779] on span "Create subscription" at bounding box center [448, 782] width 85 height 14
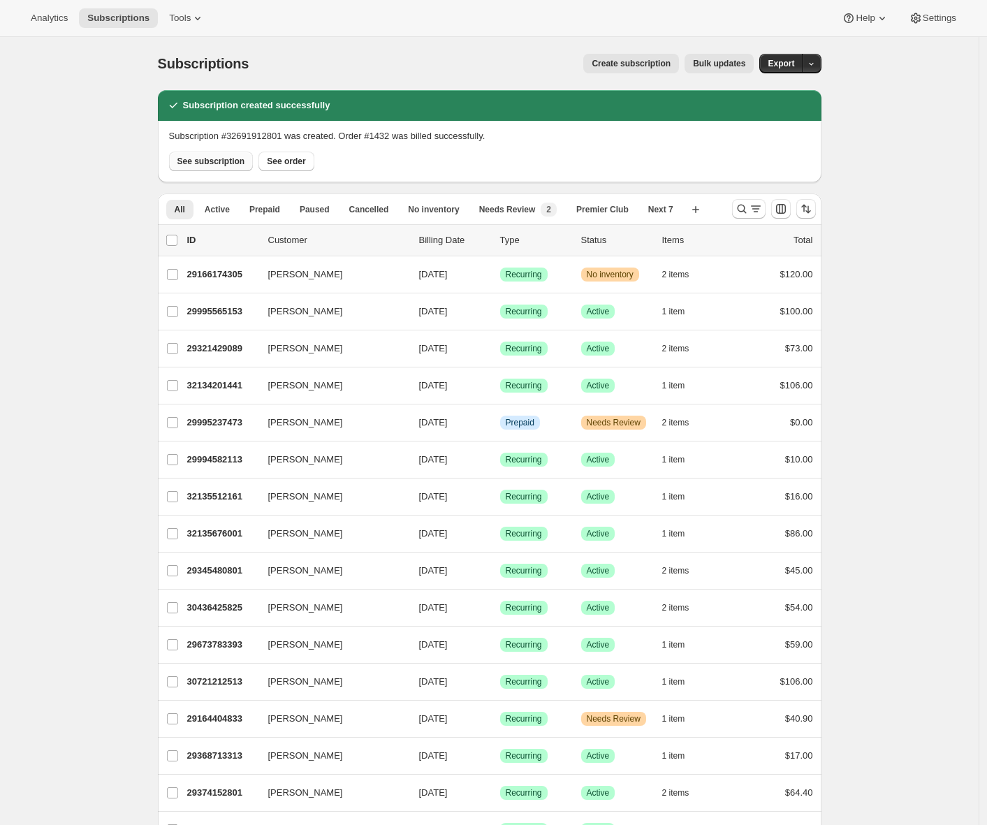
click at [218, 168] on button "See subscription" at bounding box center [211, 162] width 85 height 20
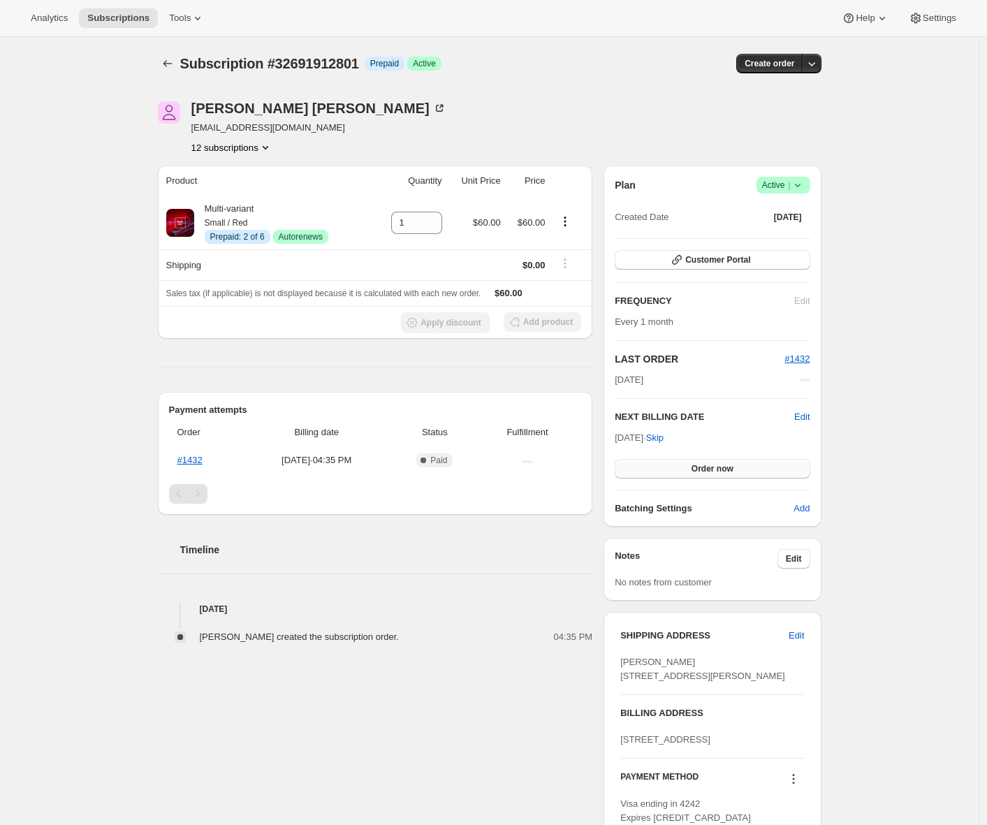
click at [724, 463] on span "Order now" at bounding box center [712, 468] width 42 height 11
click at [725, 468] on span "Click to confirm" at bounding box center [712, 468] width 64 height 11
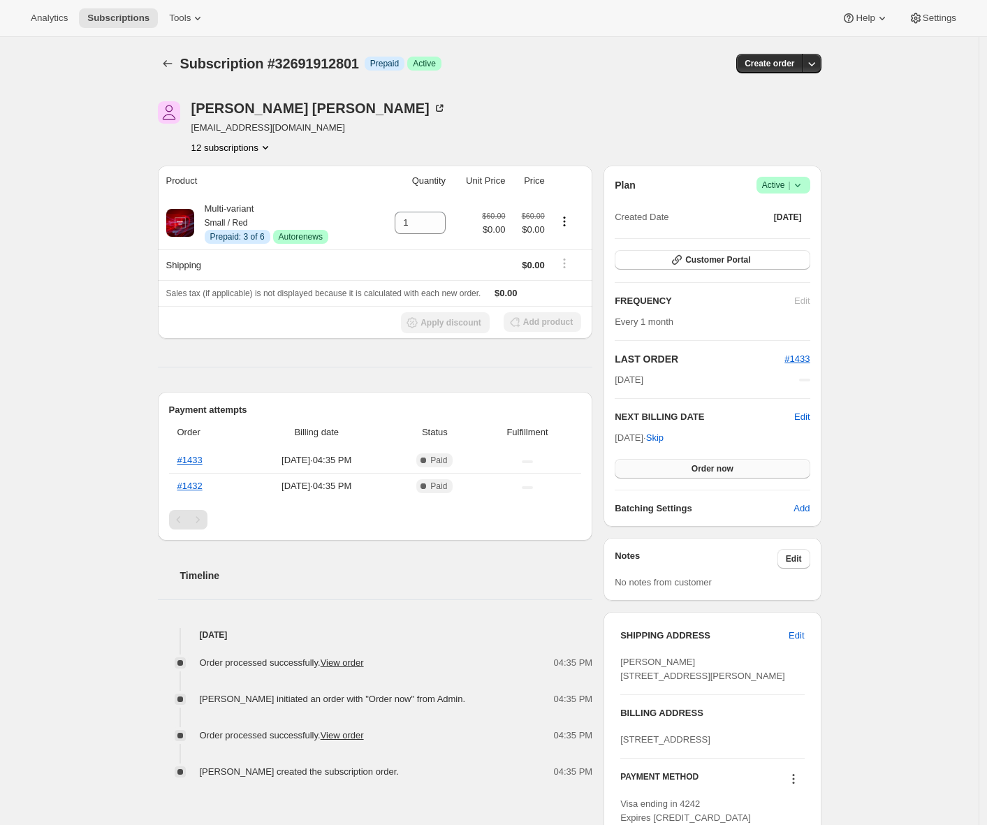
click at [753, 474] on button "Order now" at bounding box center [712, 469] width 195 height 20
click at [752, 472] on button "Click to confirm" at bounding box center [712, 469] width 195 height 20
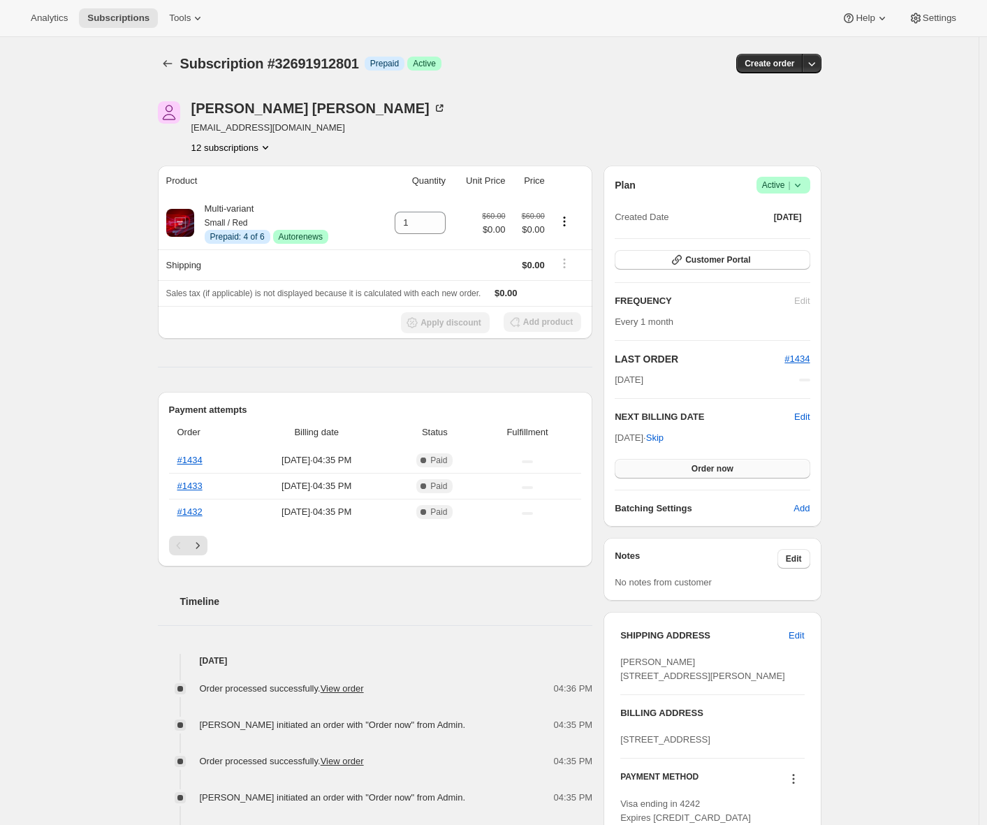
click at [732, 467] on span "Order now" at bounding box center [712, 468] width 42 height 11
click at [728, 468] on span "Click to confirm" at bounding box center [712, 468] width 64 height 11
click at [742, 473] on button "Order now" at bounding box center [712, 469] width 195 height 20
click at [742, 473] on span "Click to confirm" at bounding box center [712, 468] width 64 height 11
click at [203, 545] on icon "Next" at bounding box center [198, 545] width 14 height 14
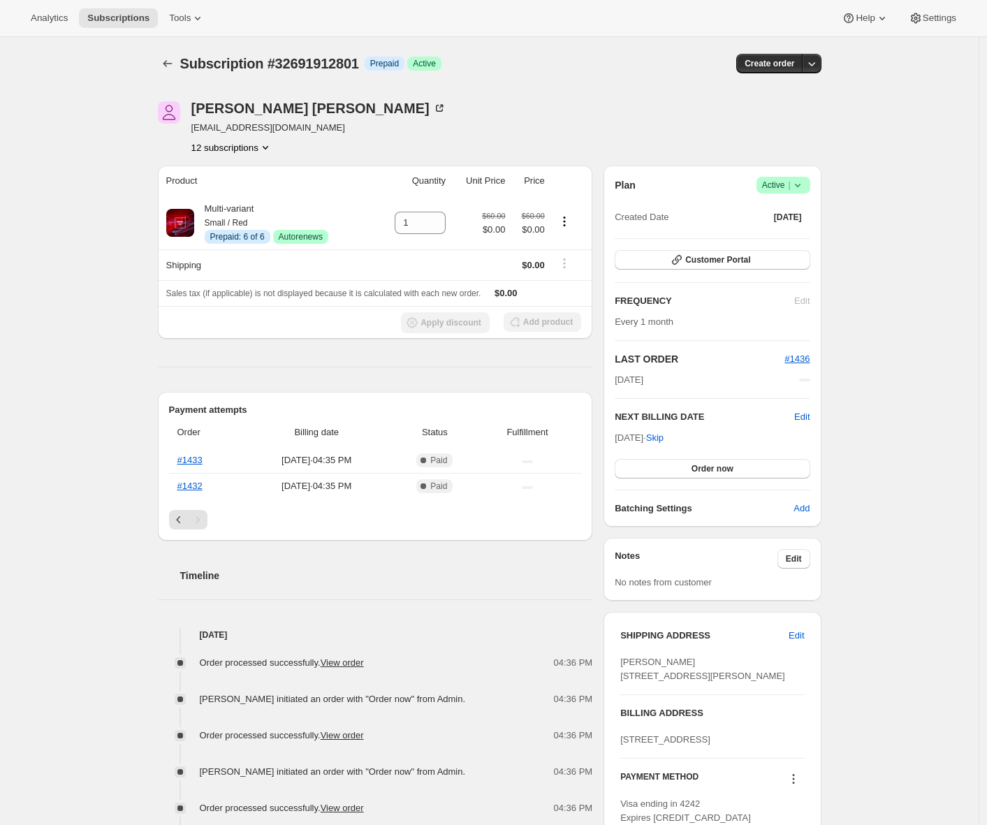
click at [193, 522] on div "Pagination" at bounding box center [198, 520] width 20 height 20
click at [186, 521] on icon "Previous" at bounding box center [179, 520] width 14 height 14
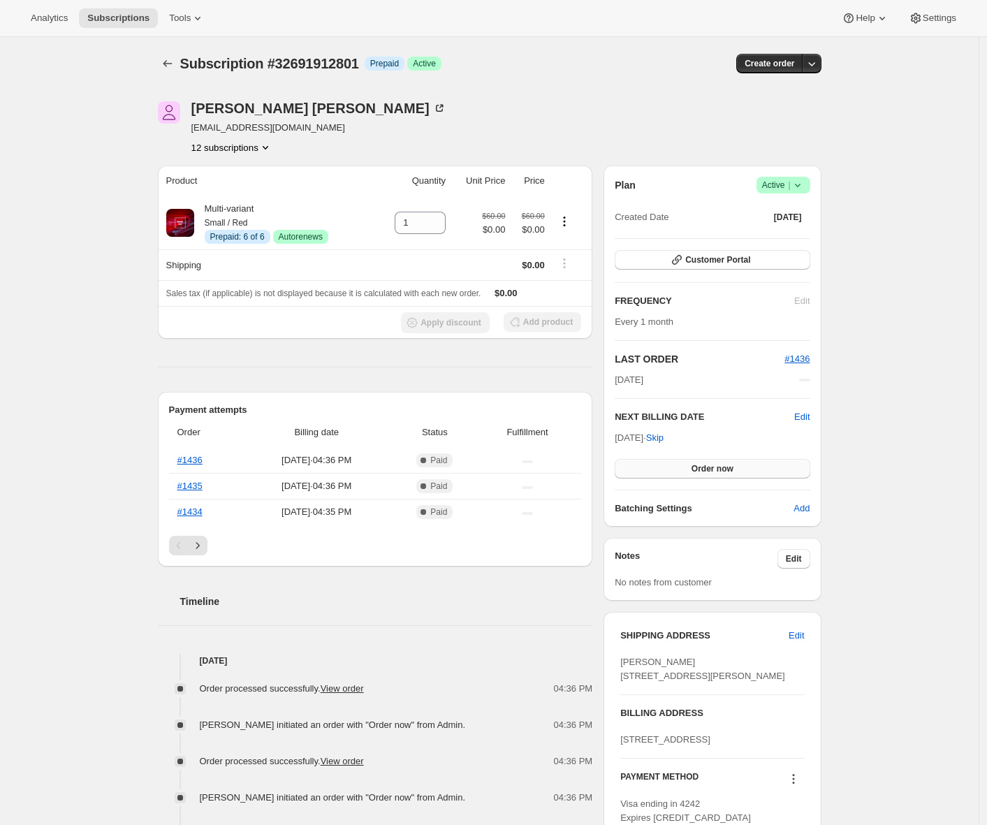
click at [703, 464] on span "Order now" at bounding box center [712, 468] width 42 height 11
click at [703, 464] on span "Click to confirm" at bounding box center [712, 468] width 64 height 11
click at [721, 465] on span "Order now" at bounding box center [712, 468] width 42 height 11
click at [712, 467] on span "Click to confirm" at bounding box center [712, 468] width 64 height 11
click at [203, 460] on link "#1438" at bounding box center [189, 460] width 25 height 10
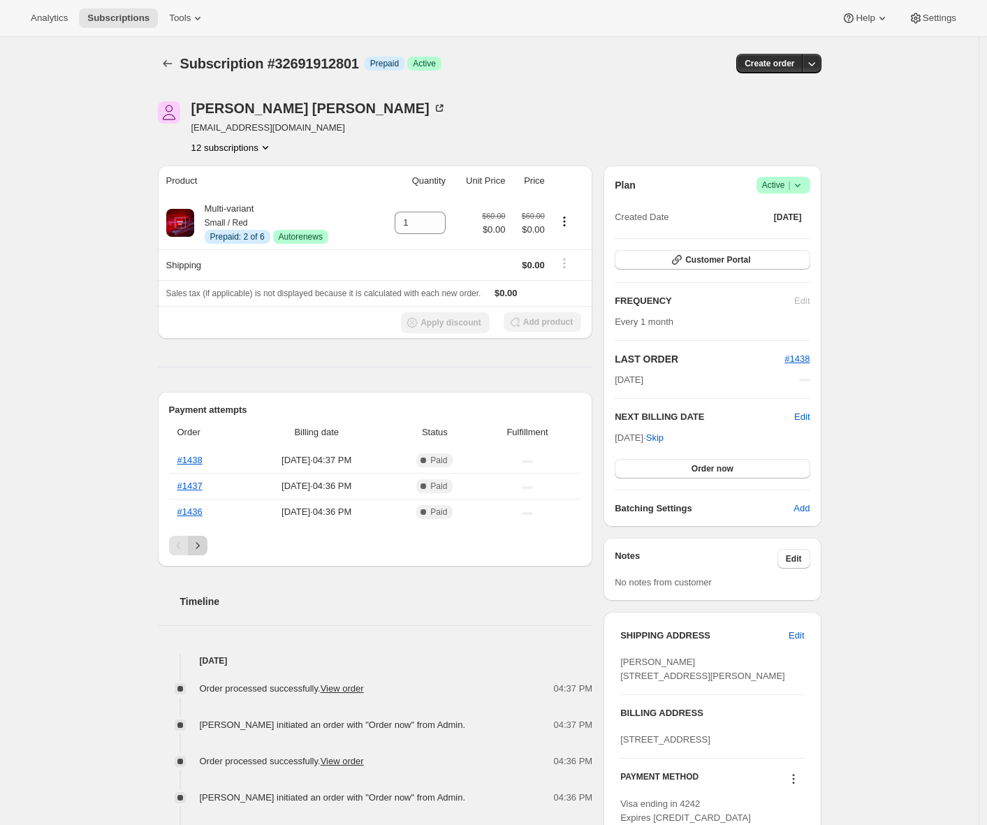
click at [205, 545] on icon "Next" at bounding box center [198, 545] width 14 height 14
click at [198, 546] on icon "Next" at bounding box center [198, 545] width 14 height 14
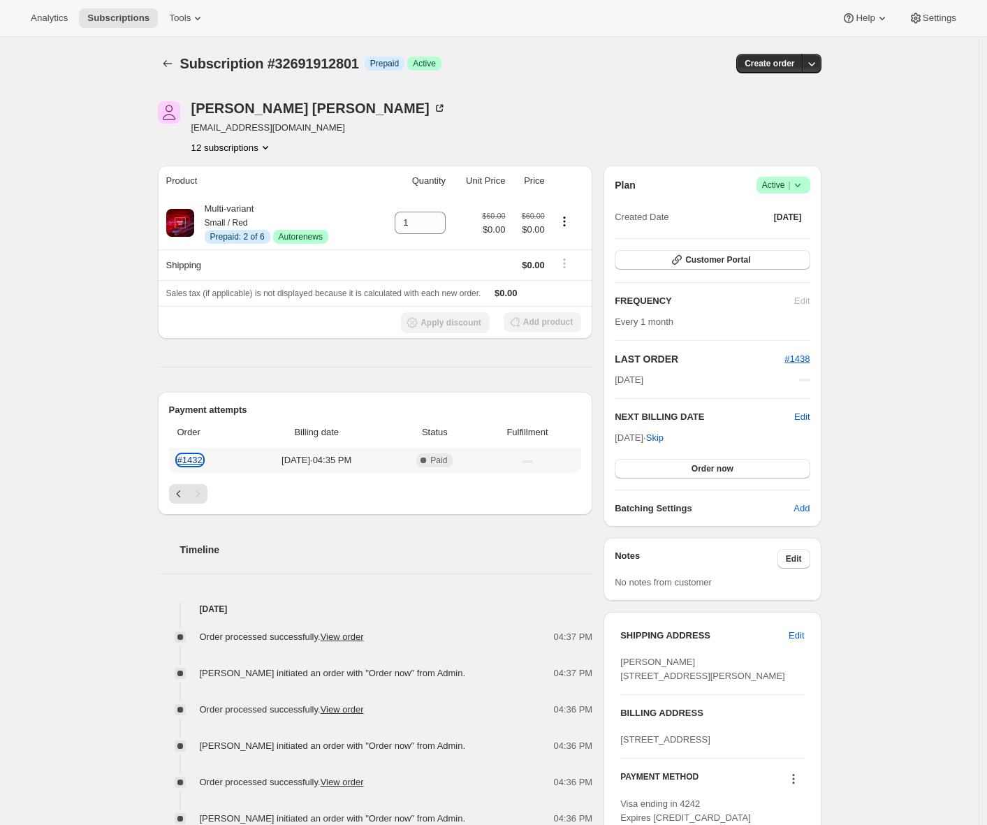
click at [186, 457] on link "#1432" at bounding box center [189, 460] width 25 height 10
click at [124, 23] on span "Subscriptions" at bounding box center [118, 18] width 62 height 11
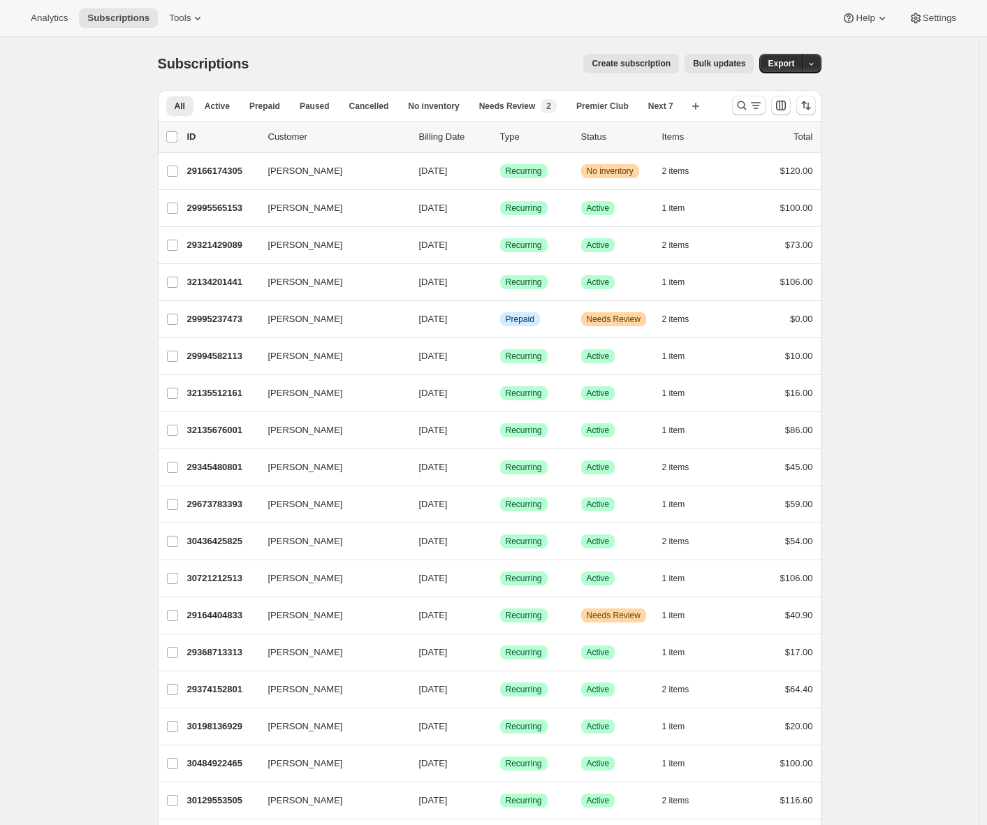
click at [616, 65] on span "Create subscription" at bounding box center [631, 63] width 79 height 11
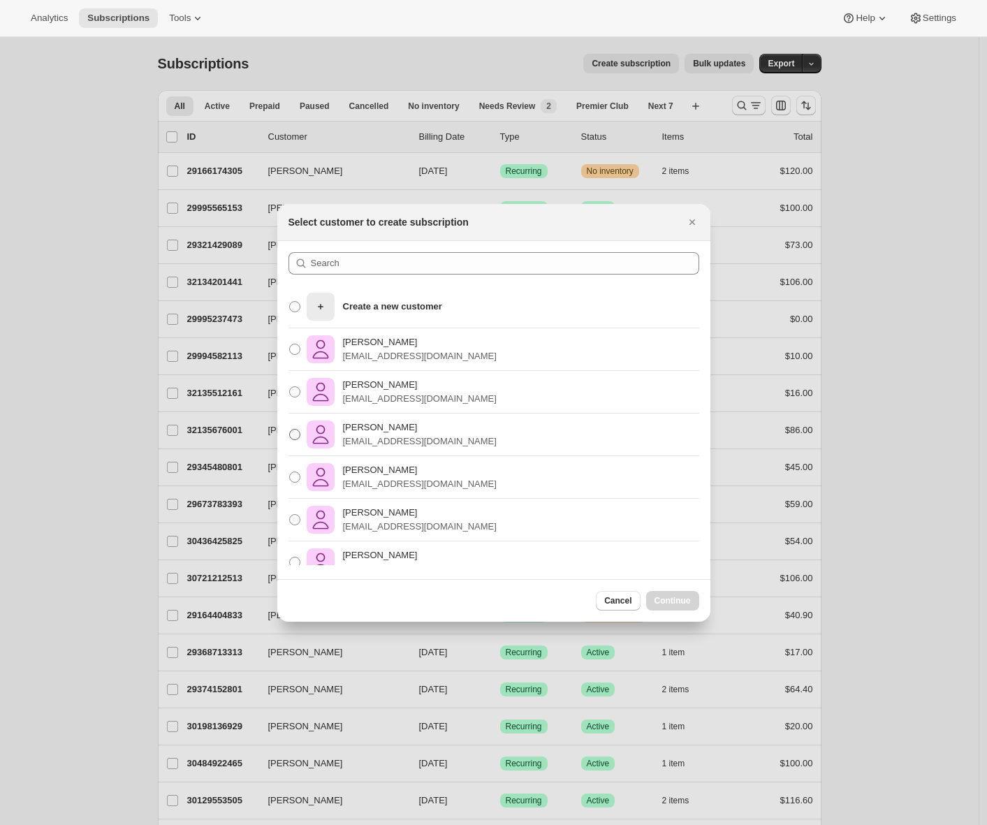
click at [450, 448] on label "[PERSON_NAME] [EMAIL_ADDRESS][DOMAIN_NAME]" at bounding box center [392, 435] width 208 height 34
click at [290, 430] on input "Adrian Andrade awtomictester+3@gmail.com" at bounding box center [289, 429] width 1 height 1
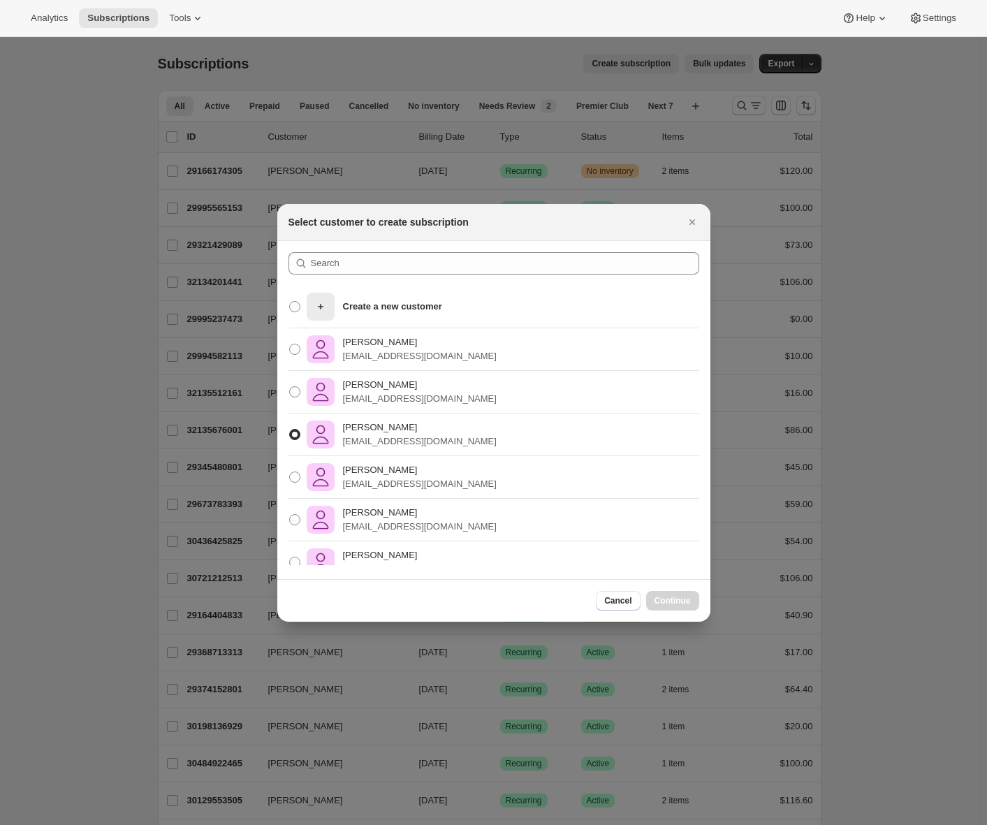
radio input "true"
click at [674, 608] on button "Continue" at bounding box center [672, 601] width 53 height 20
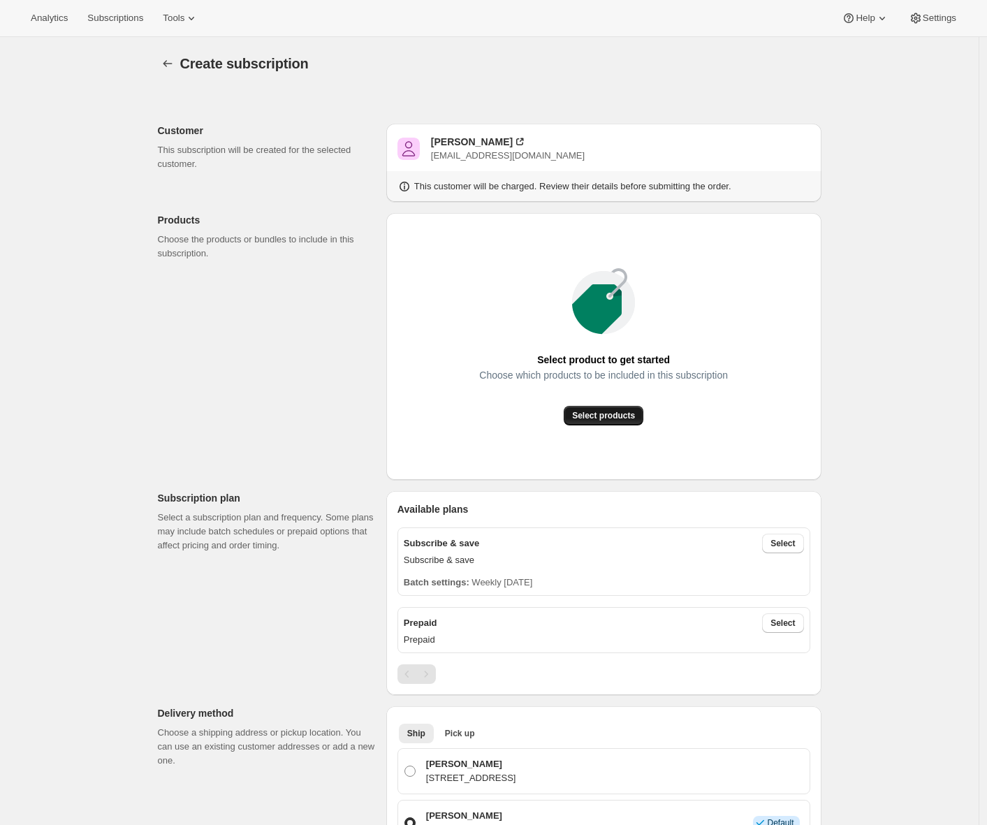
click at [598, 415] on span "Select products" at bounding box center [603, 415] width 63 height 11
click at [198, 20] on icon at bounding box center [191, 18] width 14 height 14
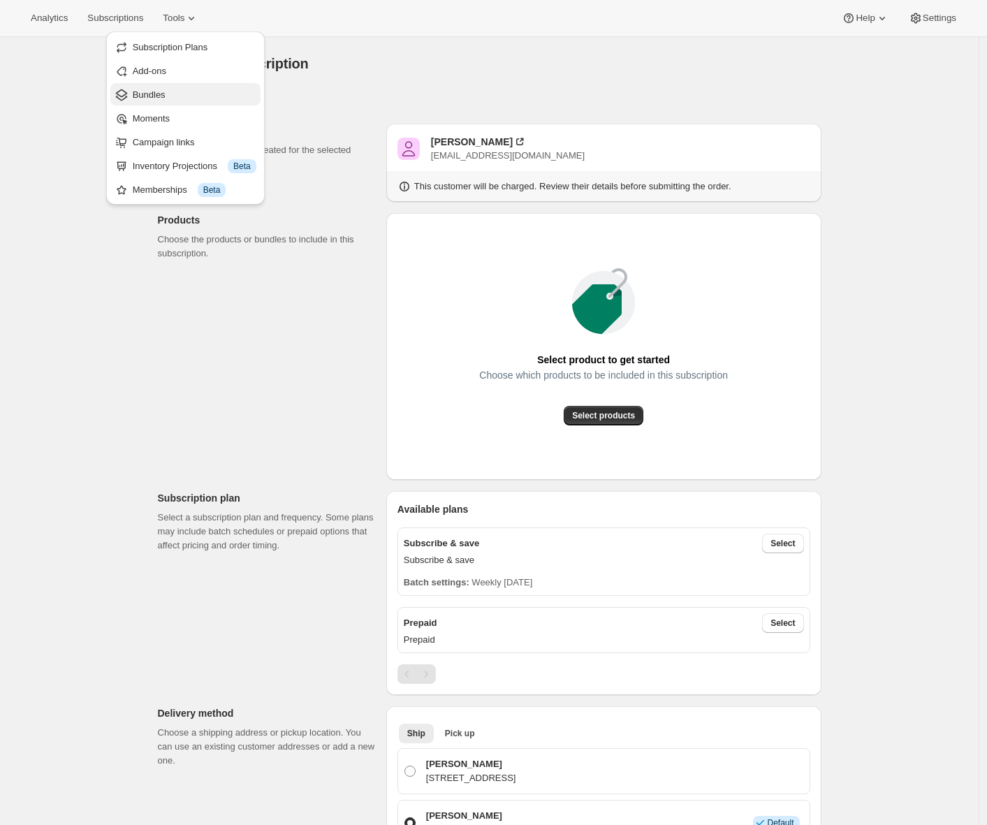
click at [196, 94] on span "Bundles" at bounding box center [195, 95] width 124 height 14
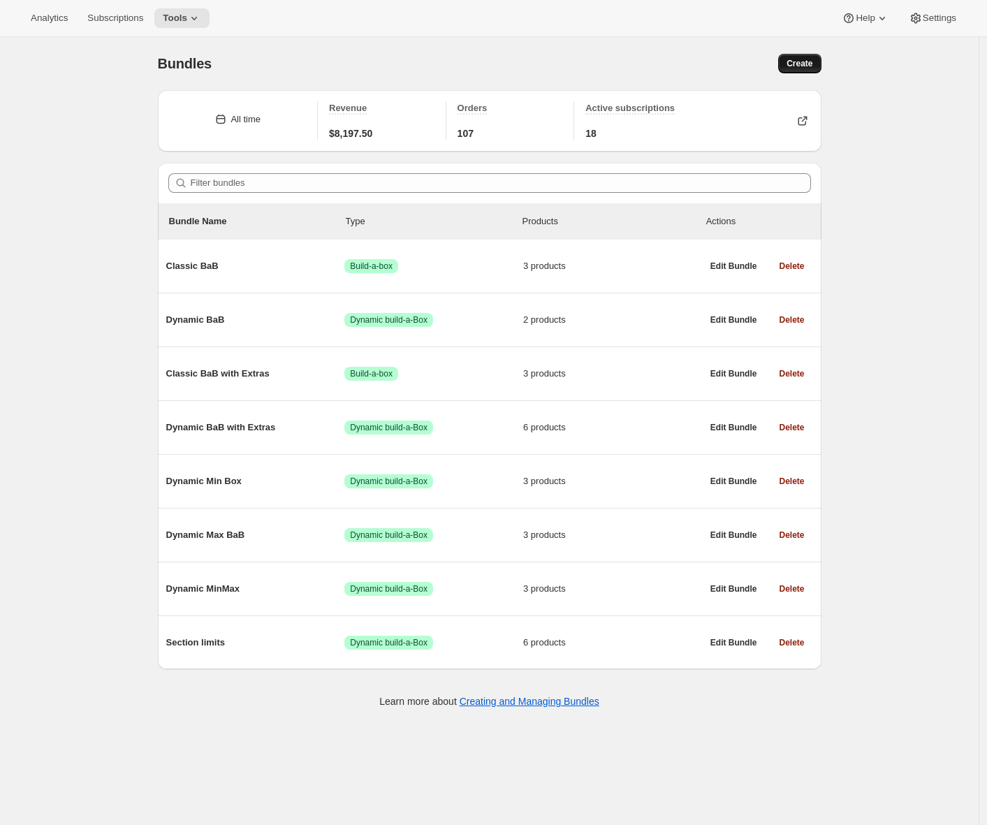
click at [805, 73] on button "Create" at bounding box center [799, 64] width 43 height 20
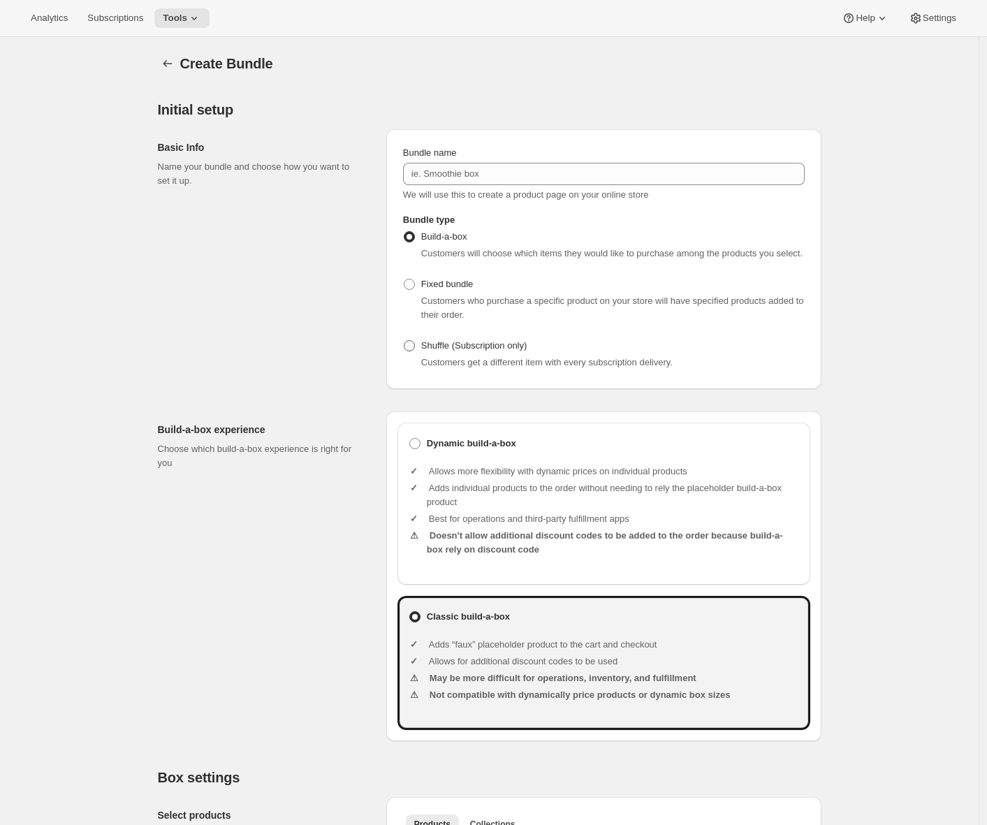
click at [446, 351] on span "Shuffle (Subscription only)" at bounding box center [474, 345] width 106 height 10
click at [404, 341] on input "Shuffle (Subscription only)" at bounding box center [404, 340] width 1 height 1
radio input "true"
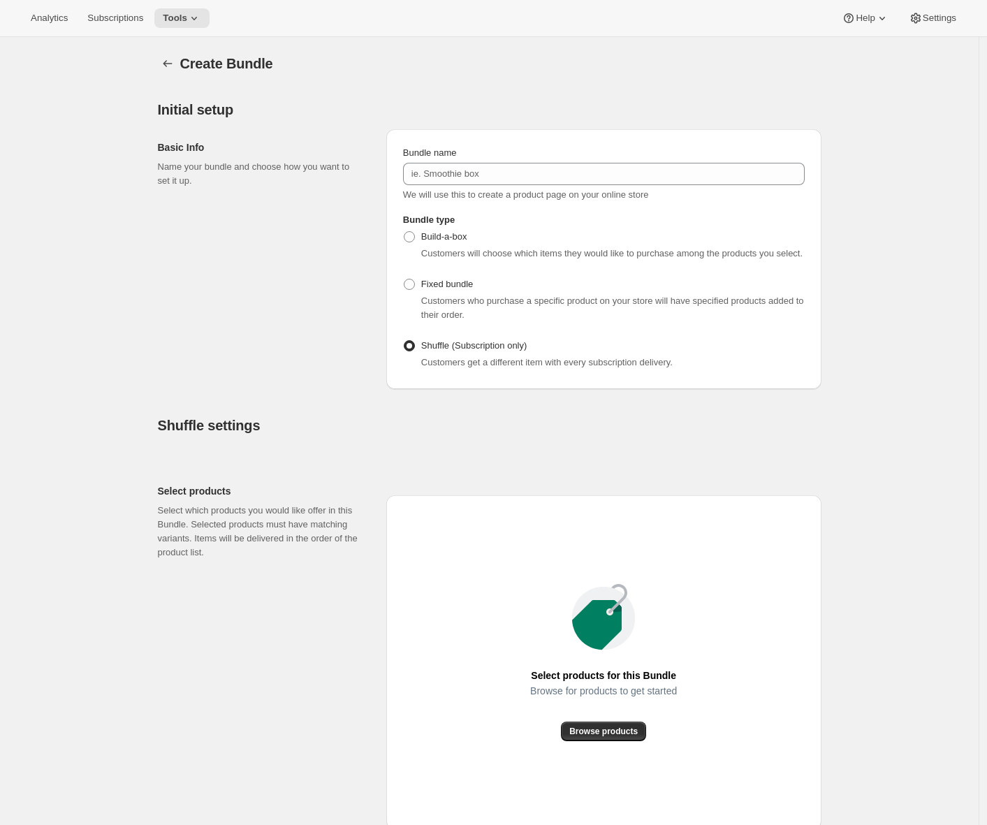
scroll to position [296, 0]
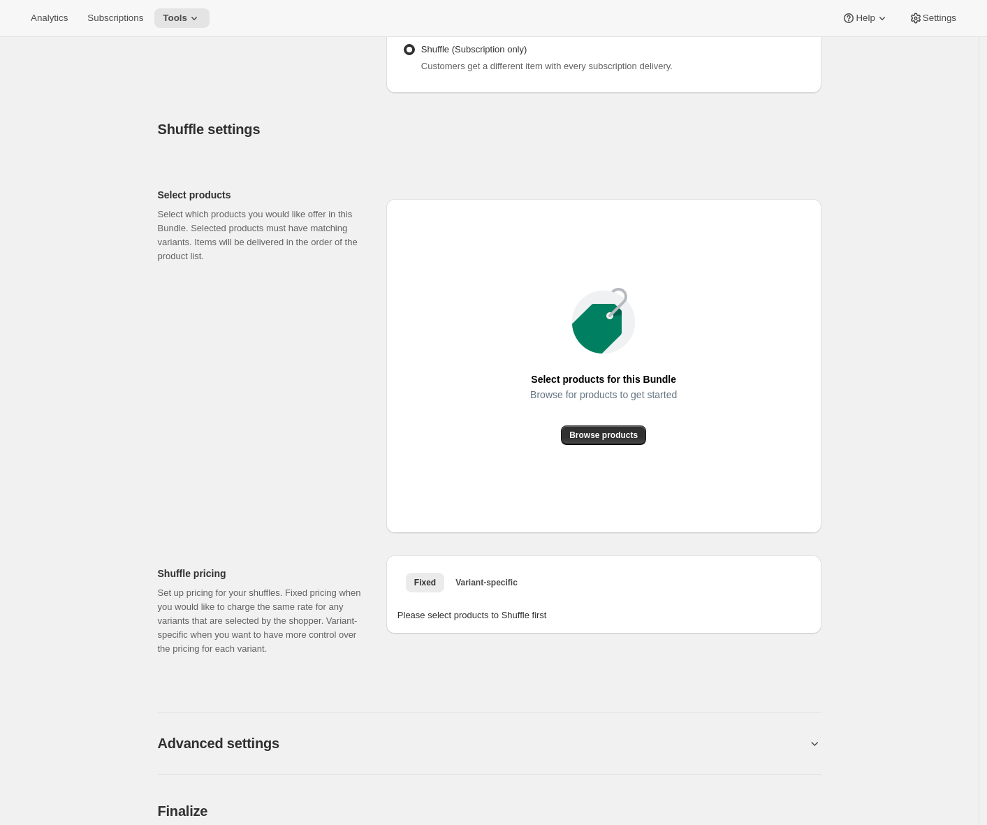
click at [606, 425] on div "Browse for products to get started" at bounding box center [603, 407] width 147 height 36
click at [608, 441] on span "Browse products" at bounding box center [603, 435] width 68 height 11
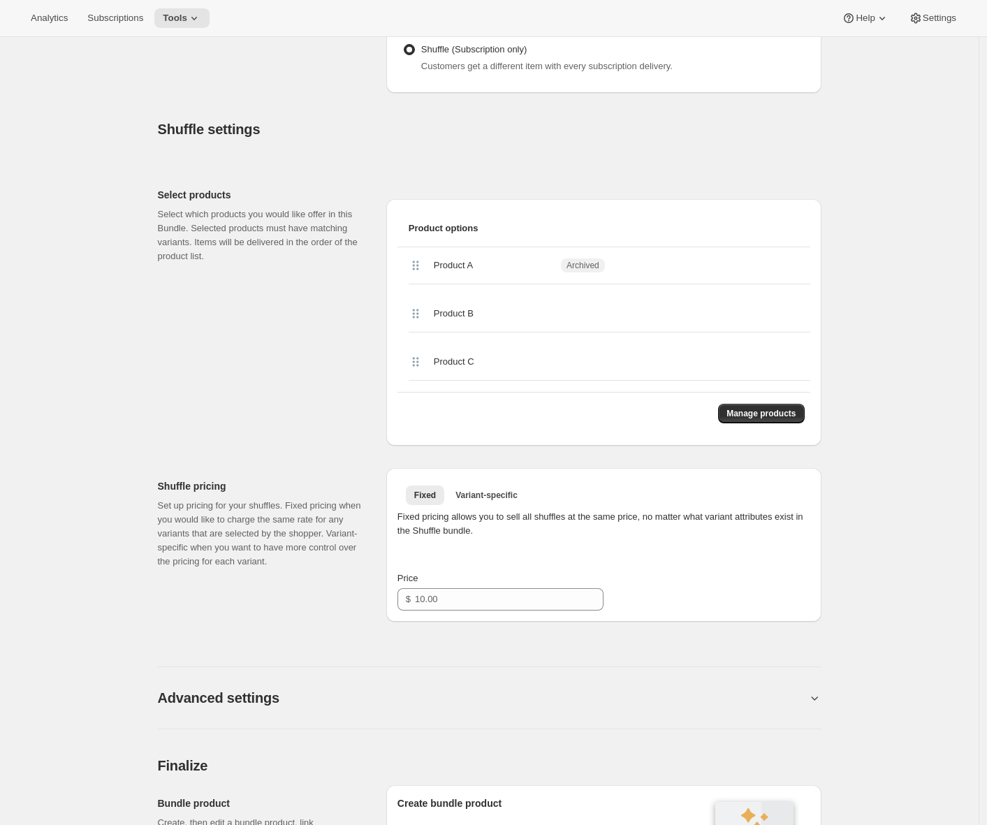
scroll to position [338, 0]
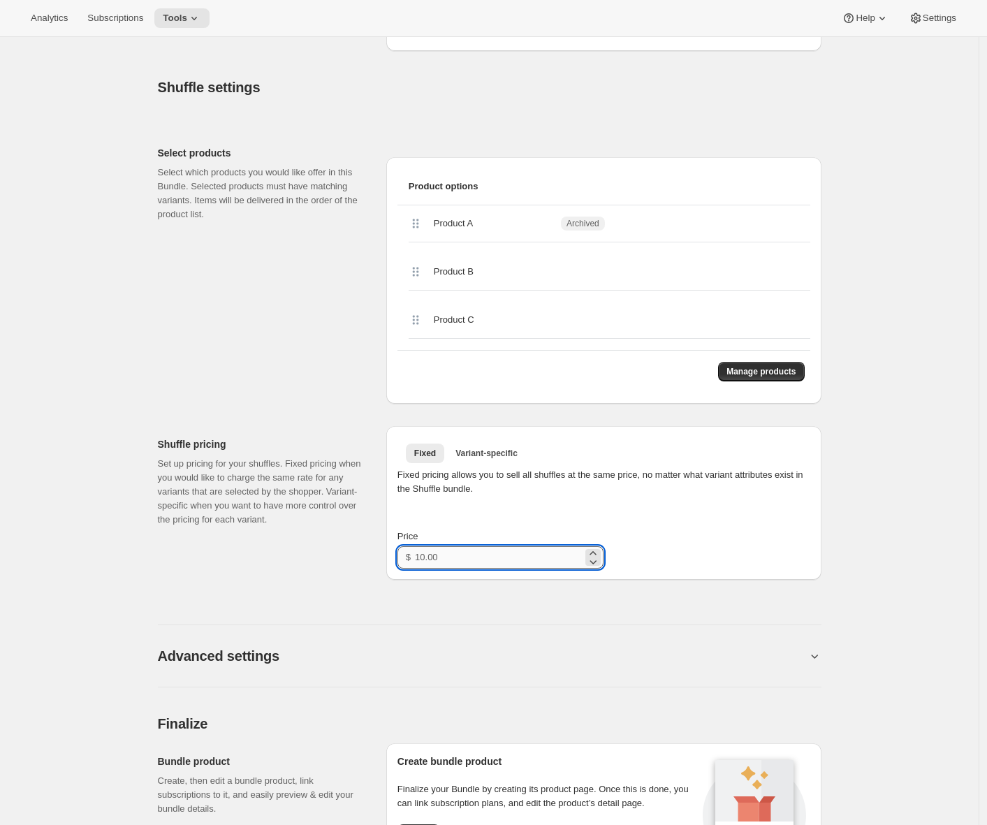
click at [476, 569] on input "Price" at bounding box center [499, 557] width 168 height 22
type input "15"
click at [232, 606] on div "Advanced settings" at bounding box center [490, 639] width 664 height 96
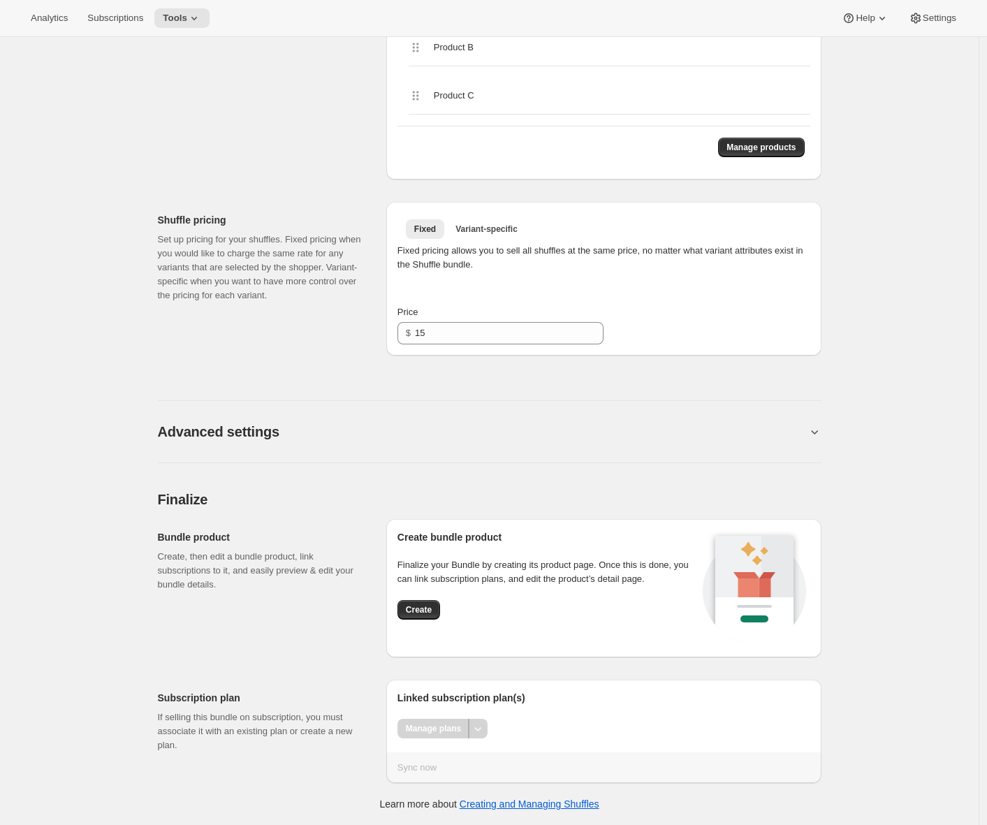
click at [446, 607] on div "Create" at bounding box center [547, 610] width 301 height 20
click at [439, 611] on button "Create" at bounding box center [418, 610] width 43 height 20
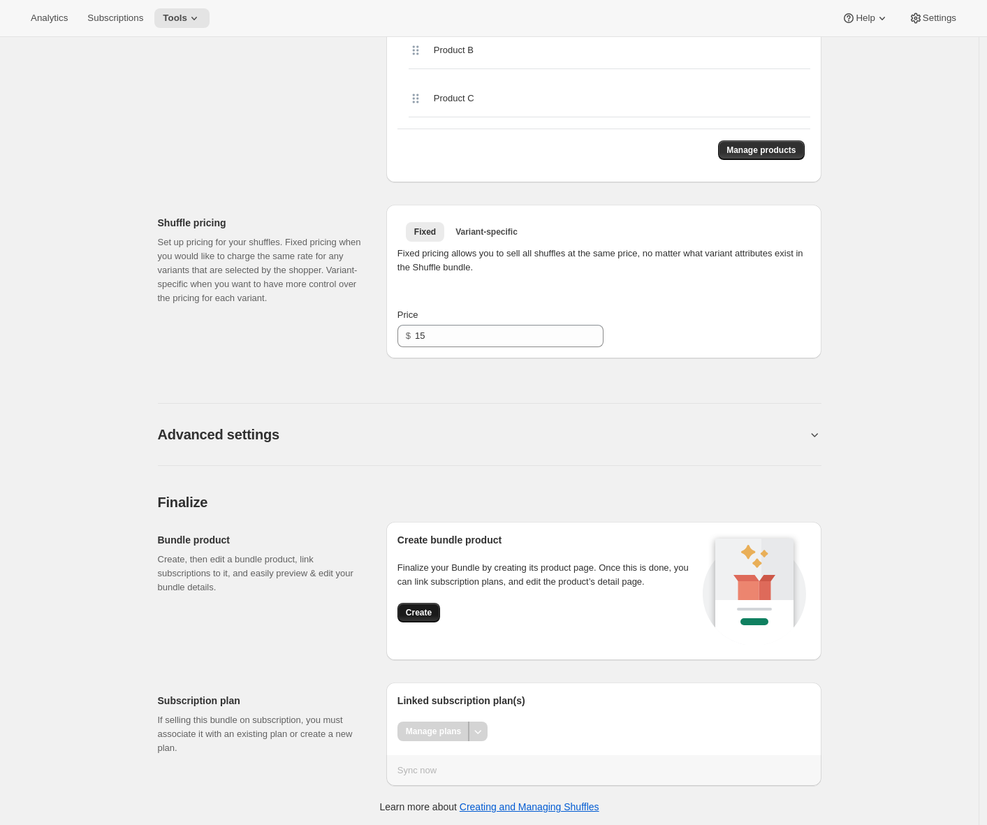
scroll to position [593, 0]
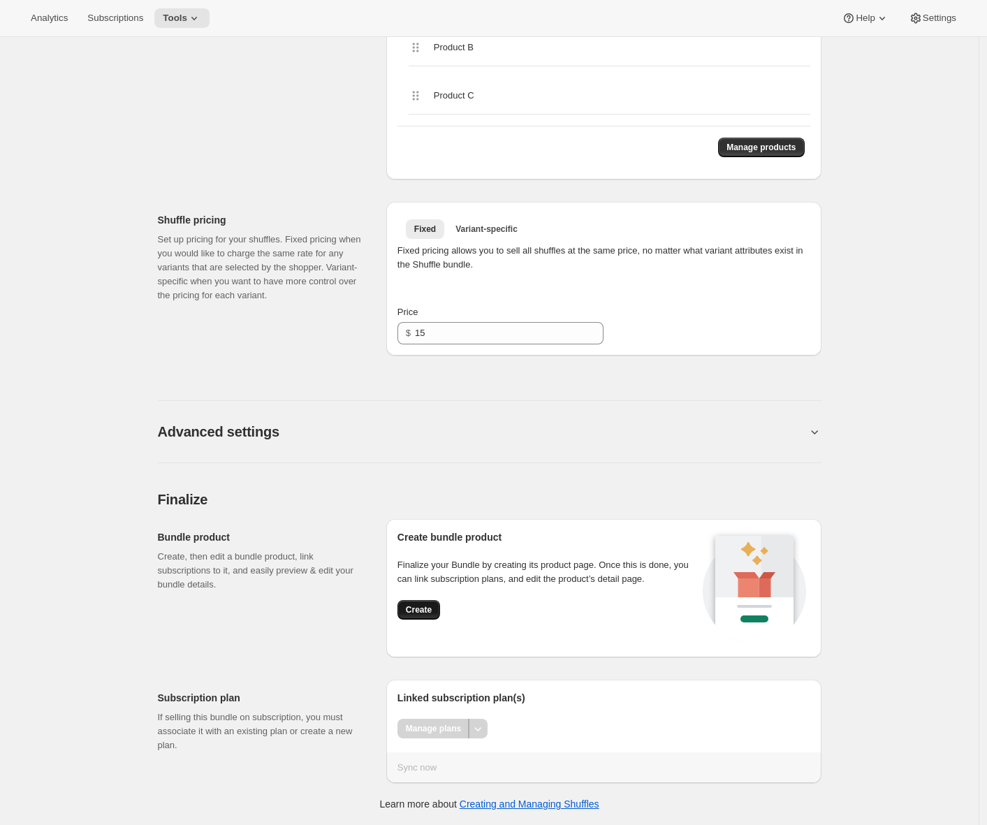
click at [432, 612] on span "Create" at bounding box center [419, 609] width 26 height 11
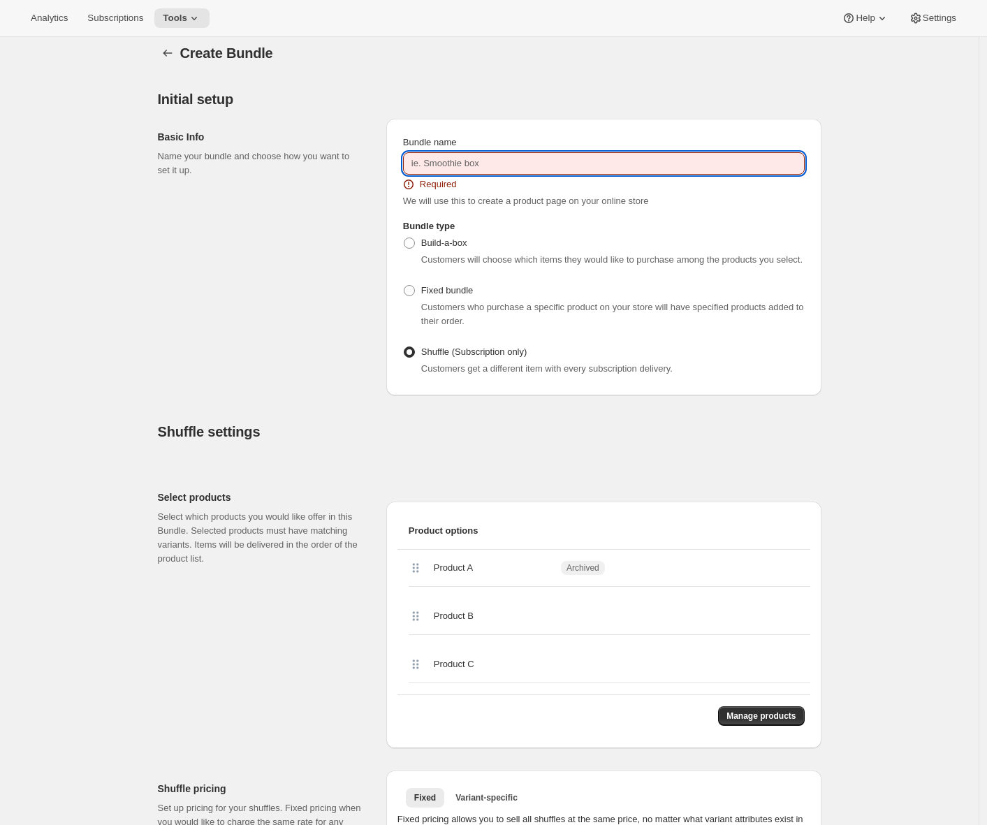
click at [481, 153] on input "Bundle name" at bounding box center [604, 163] width 402 height 22
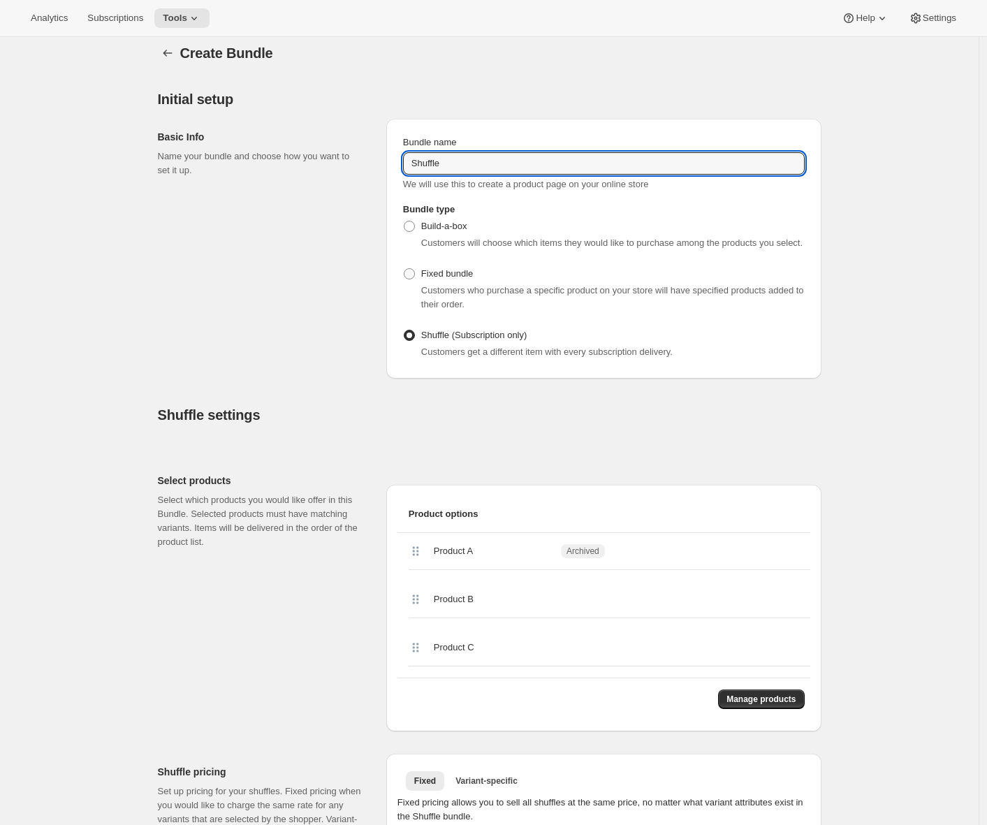
type input "Shuffle"
click at [289, 353] on div "Basic Info Name your bundle and choose how you want to set it up." at bounding box center [266, 249] width 217 height 260
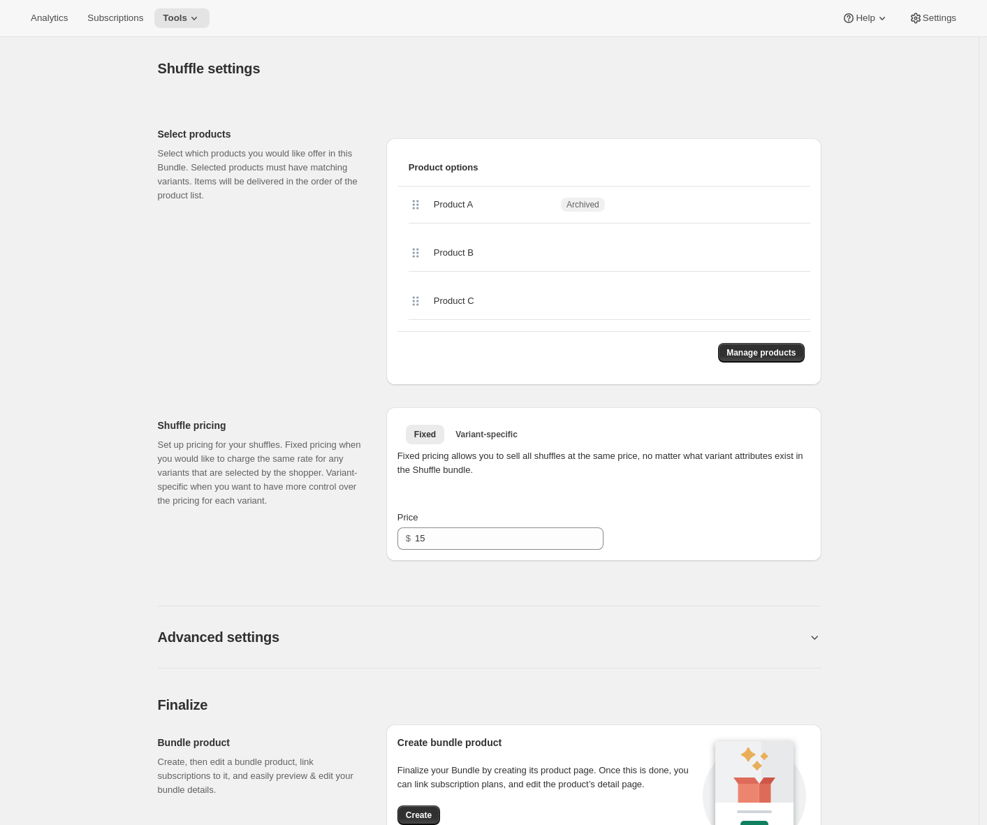
scroll to position [576, 0]
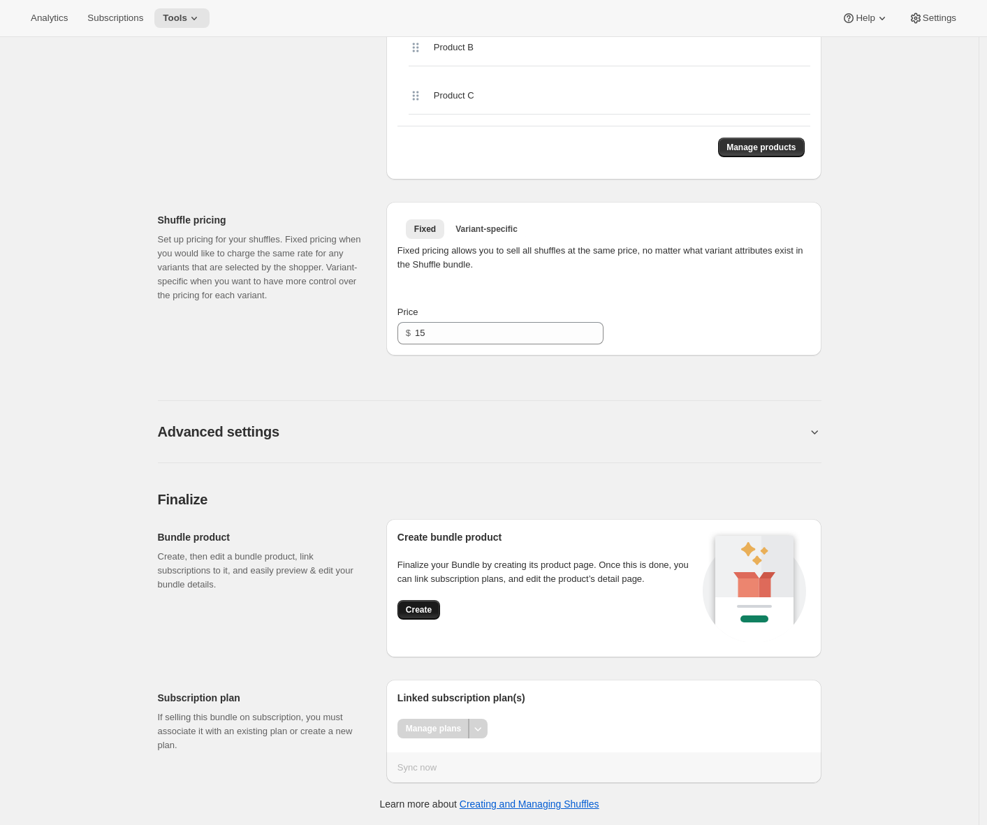
click at [427, 610] on span "Create" at bounding box center [419, 609] width 26 height 11
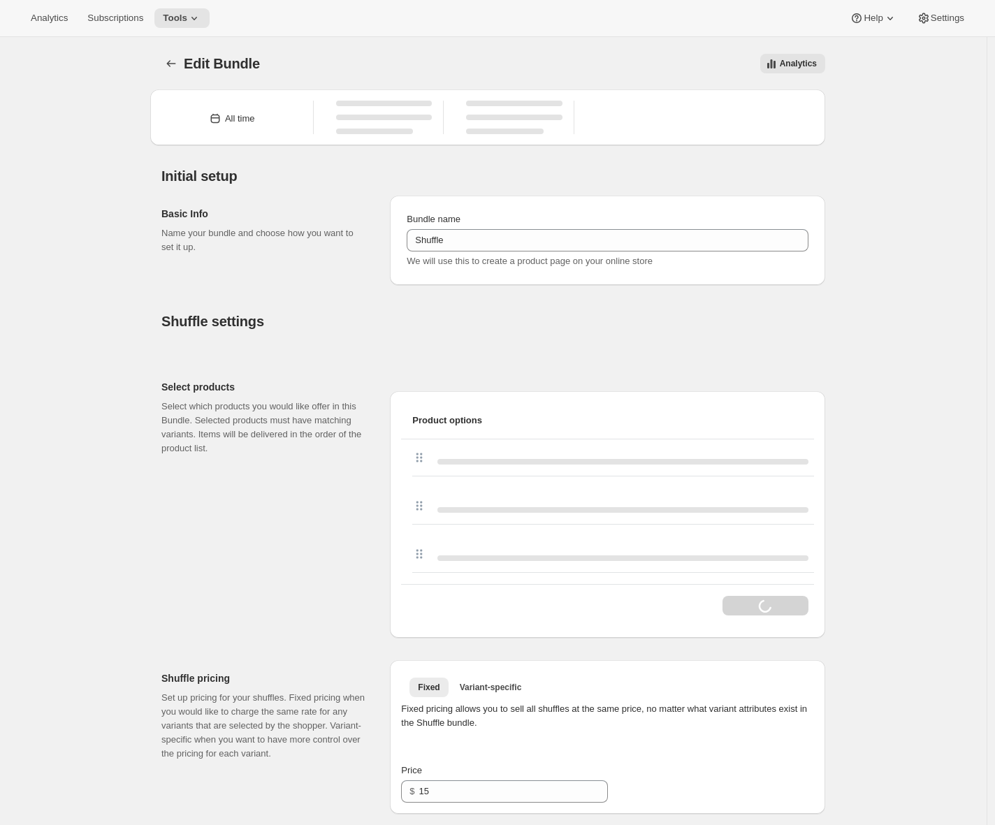
type input "15.00"
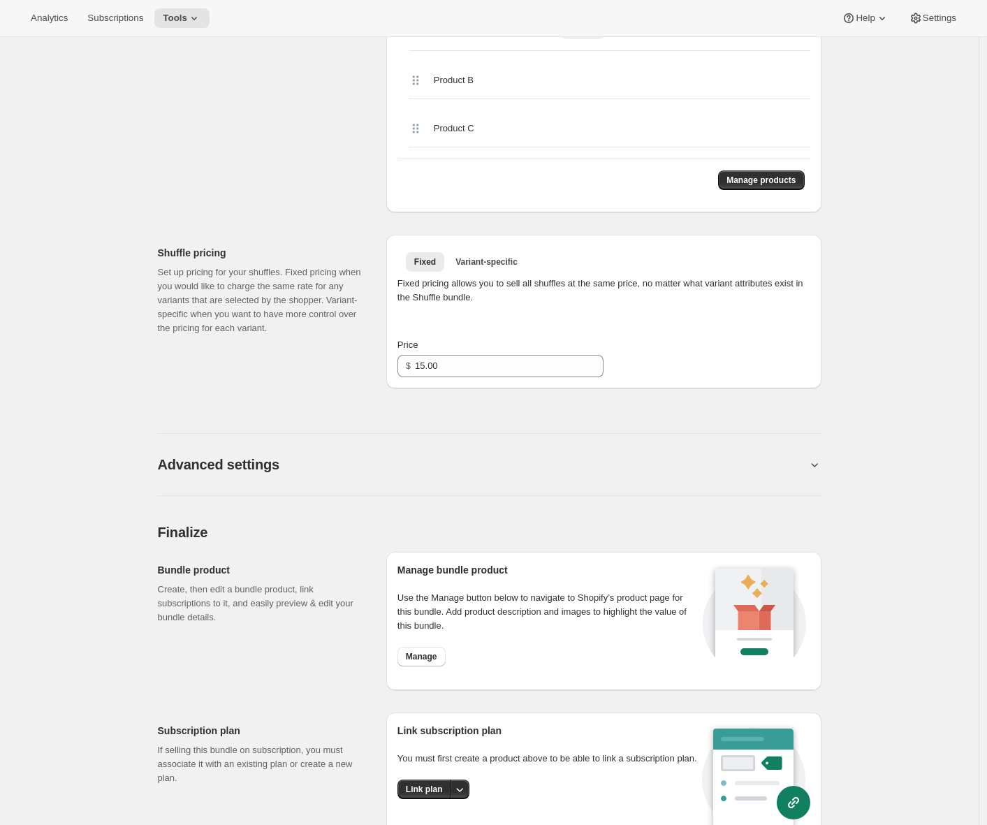
scroll to position [518, 0]
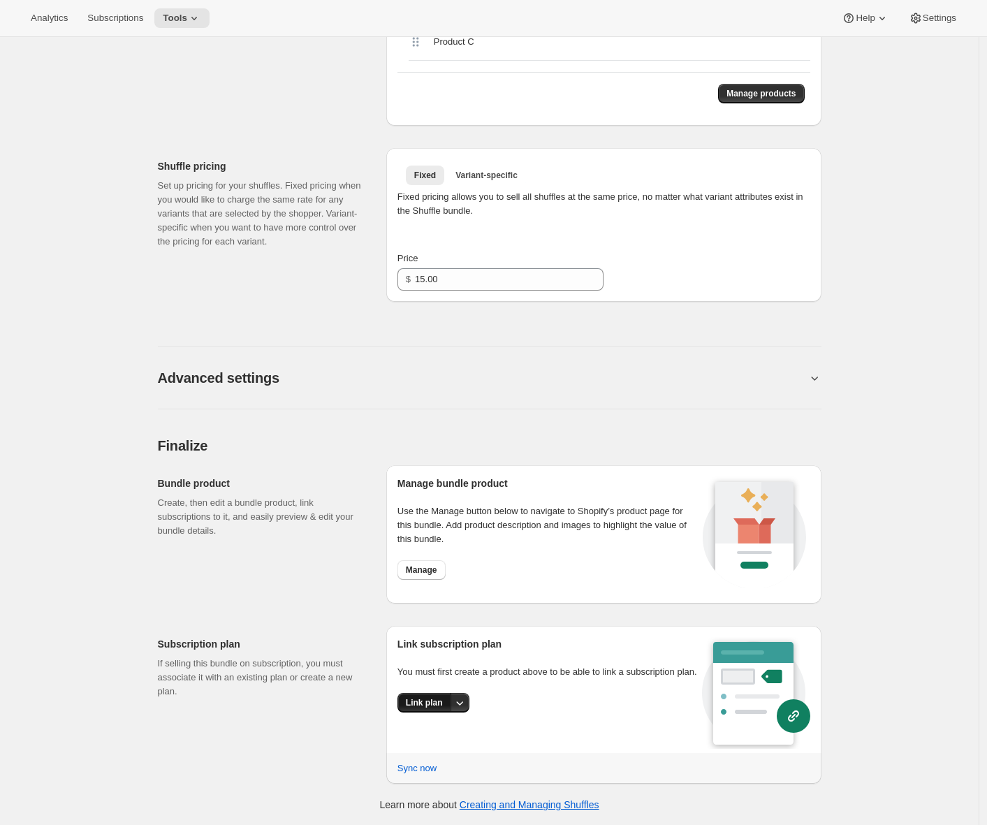
click at [419, 708] on span "Link plan" at bounding box center [424, 702] width 37 height 11
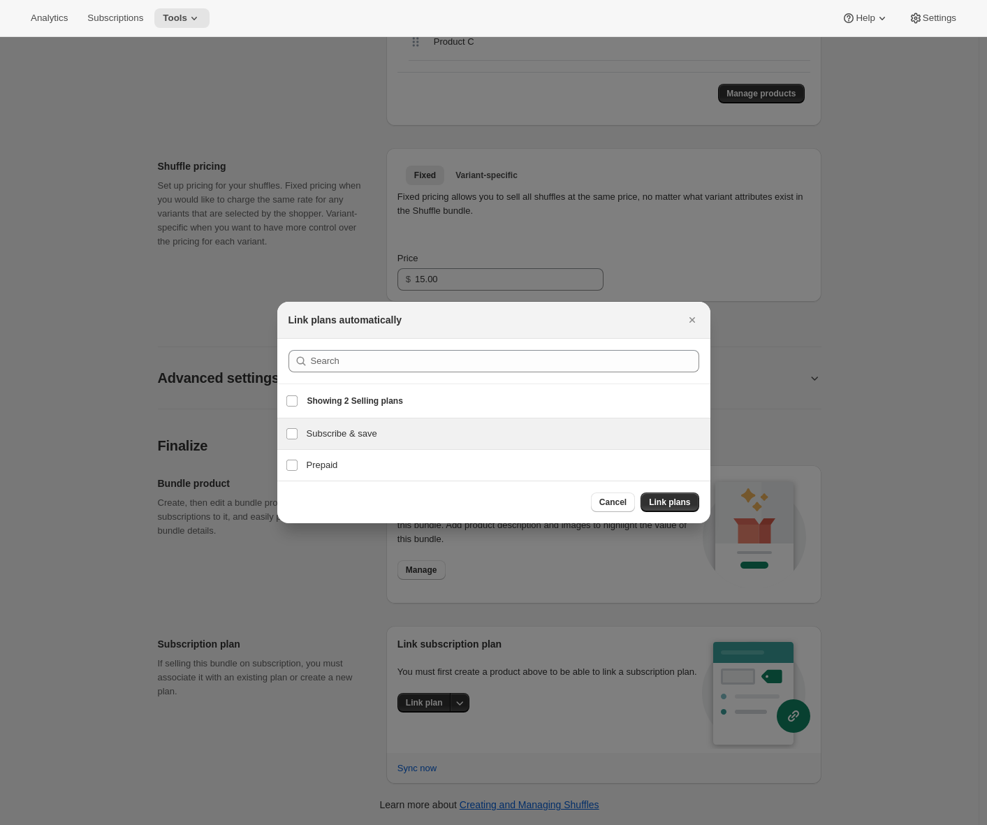
click at [367, 437] on h3 "Subscribe & save" at bounding box center [504, 434] width 395 height 14
checkbox input "true"
click at [682, 497] on span "Link plans" at bounding box center [669, 502] width 41 height 11
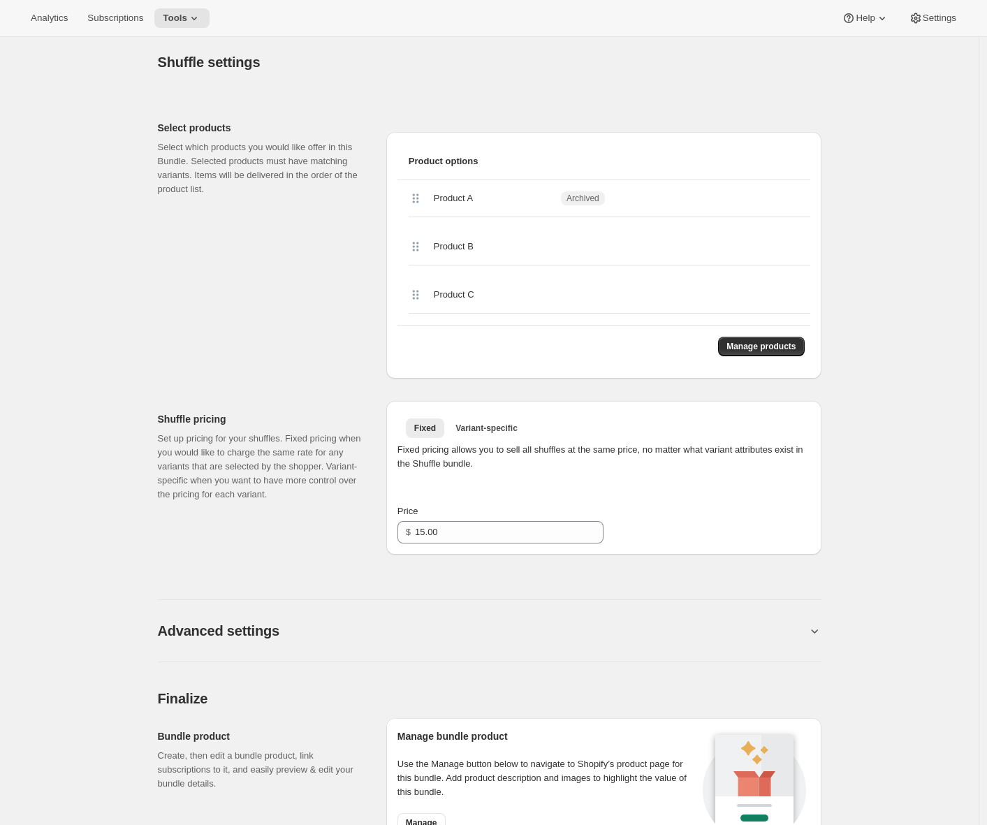
scroll to position [529, 0]
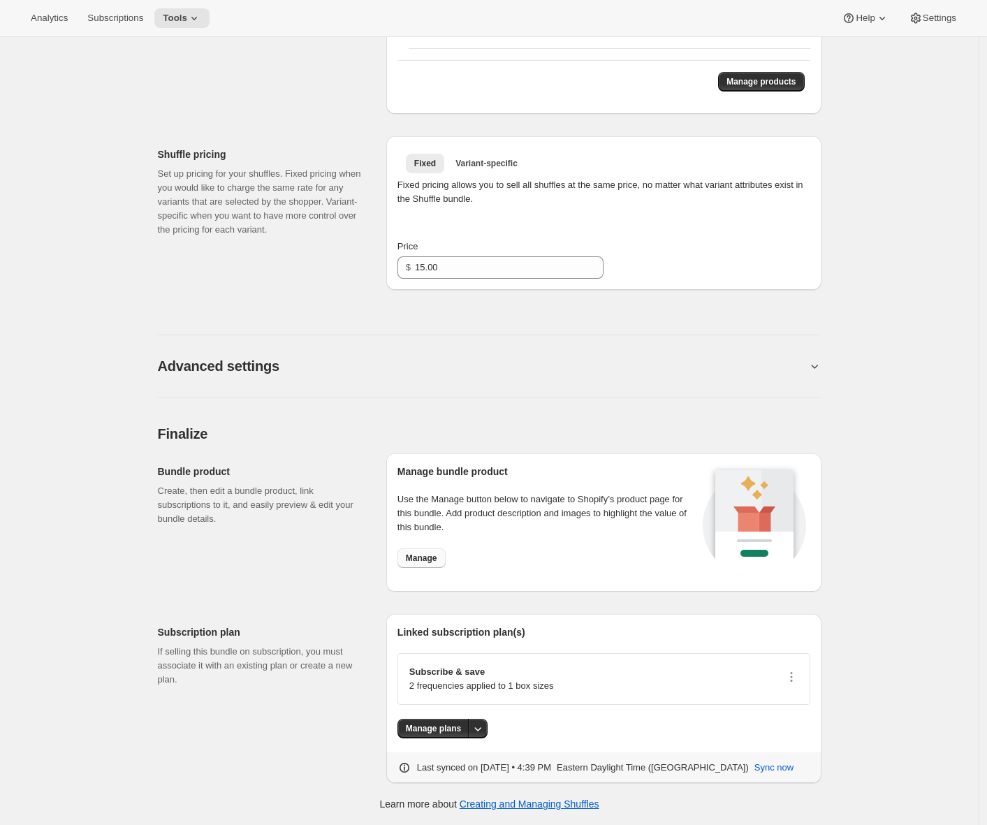
click at [430, 562] on span "Manage" at bounding box center [421, 557] width 31 height 11
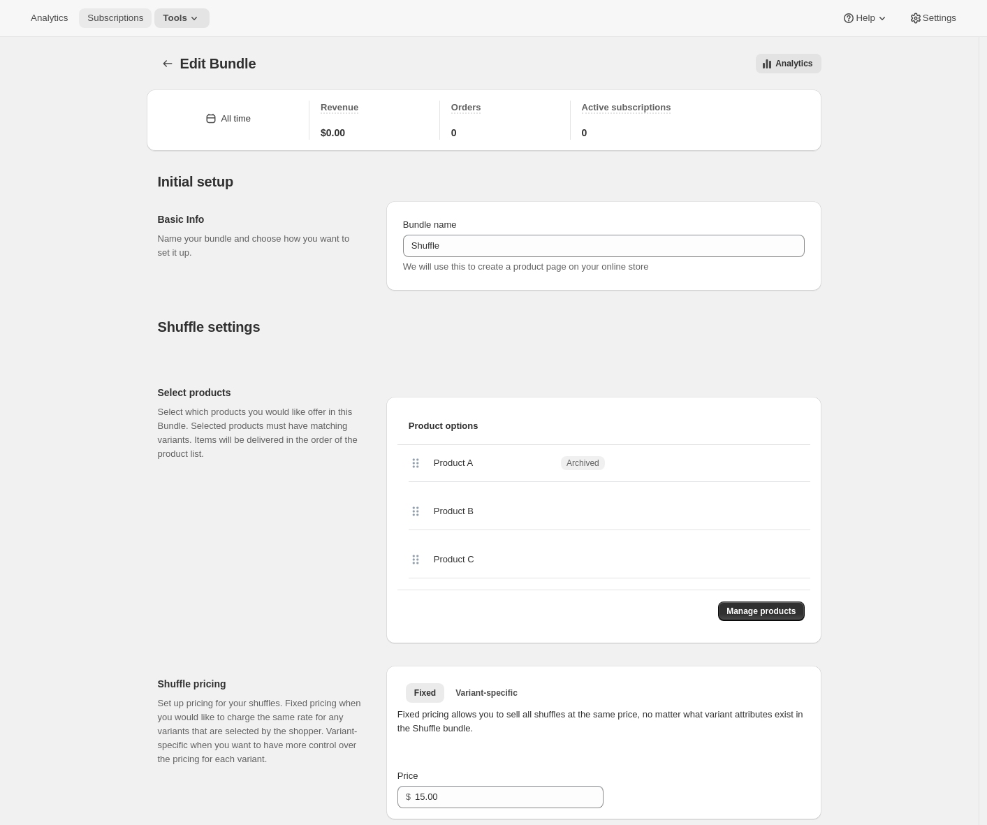
click at [126, 17] on span "Subscriptions" at bounding box center [115, 18] width 56 height 11
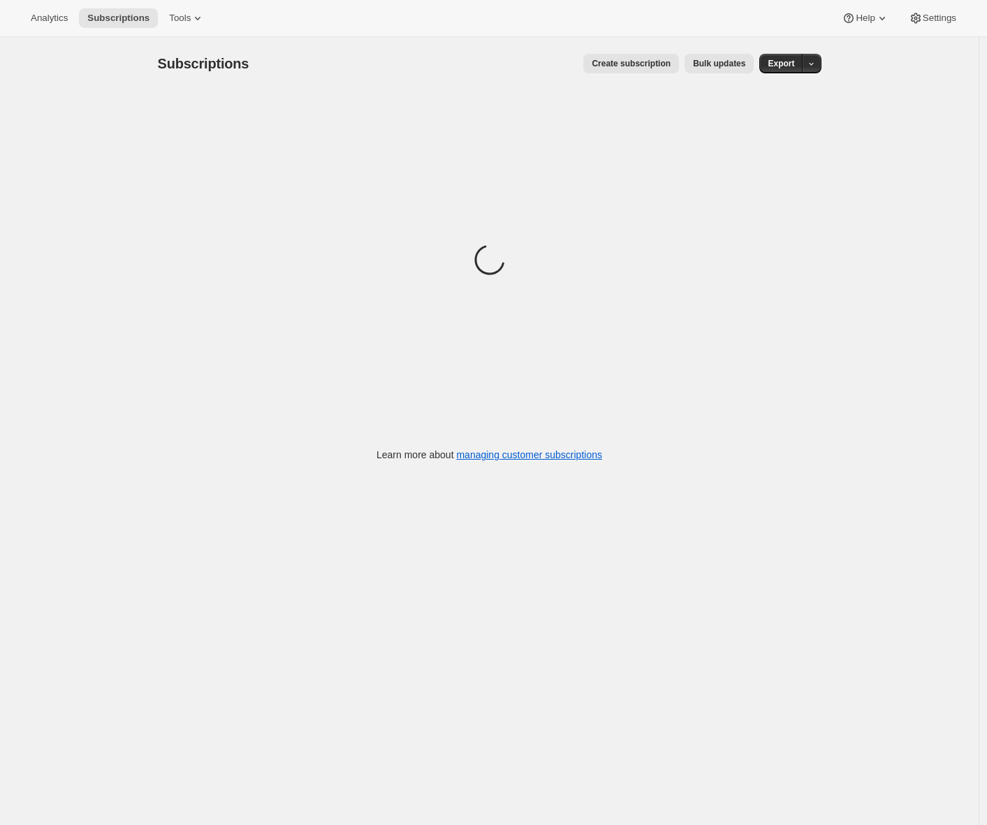
click at [643, 66] on span "Create subscription" at bounding box center [631, 63] width 79 height 11
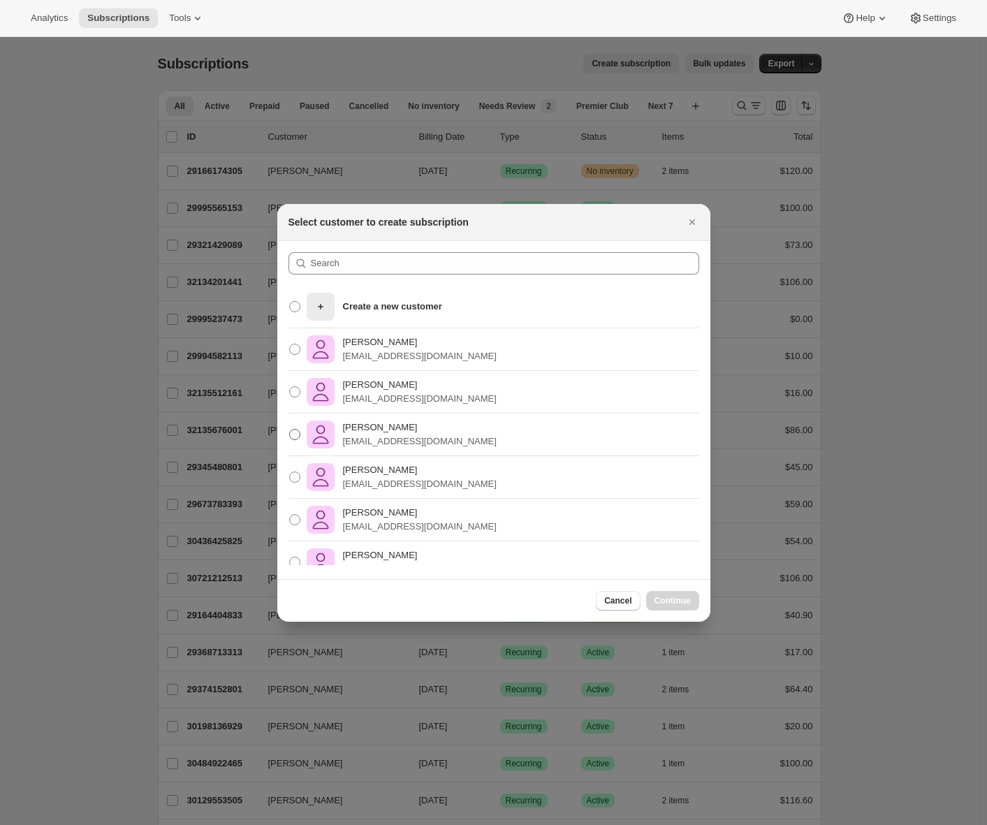
click at [416, 430] on p "[PERSON_NAME]" at bounding box center [420, 427] width 154 height 14
click at [290, 430] on input "Adrian Andrade awtomictester+3@gmail.com" at bounding box center [289, 429] width 1 height 1
radio input "true"
click at [672, 604] on span "Continue" at bounding box center [672, 600] width 36 height 11
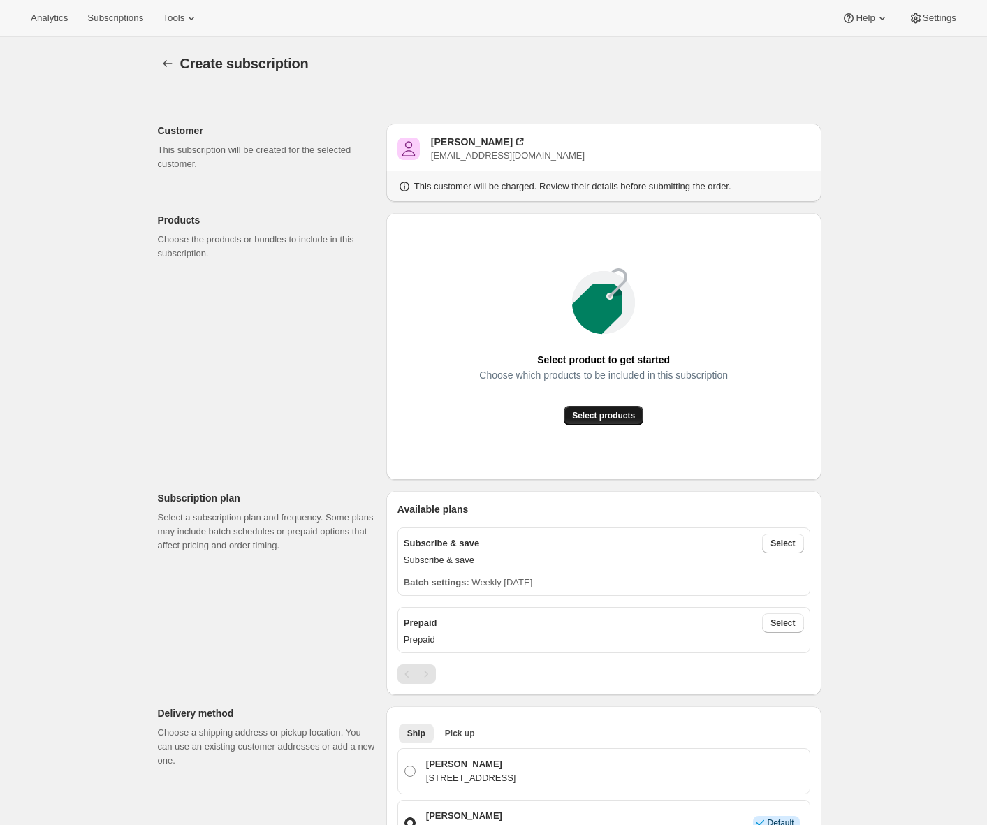
click at [608, 413] on span "Select products" at bounding box center [603, 415] width 63 height 11
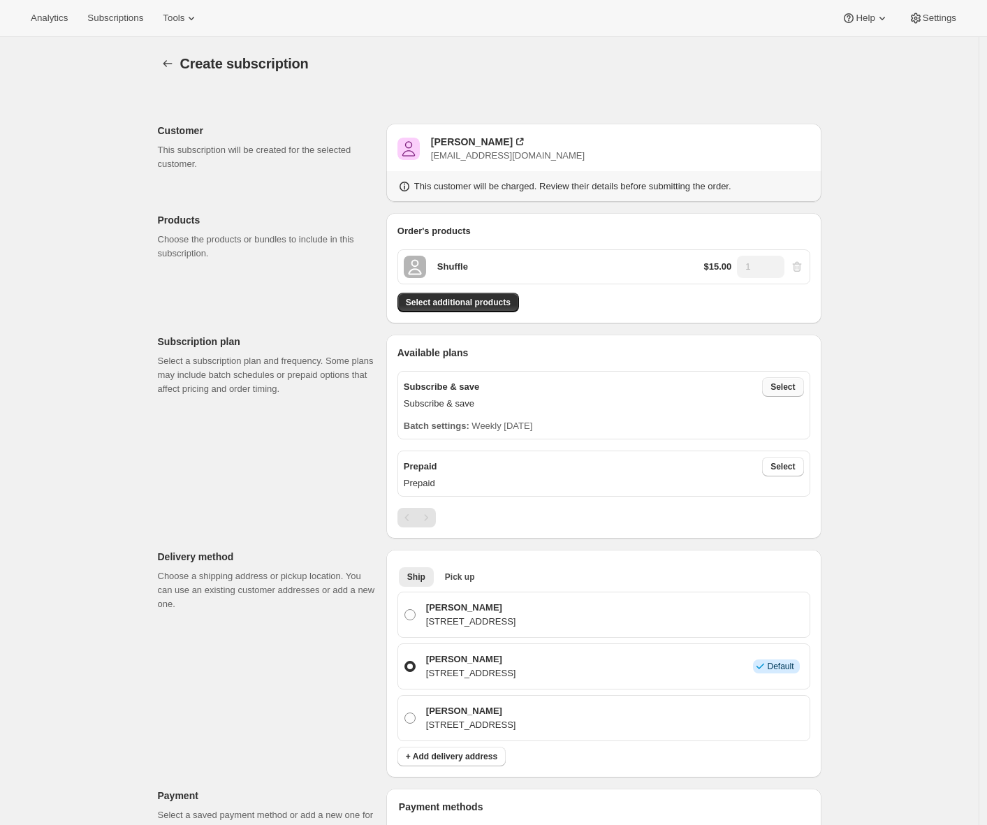
click at [801, 385] on button "Select" at bounding box center [782, 387] width 41 height 20
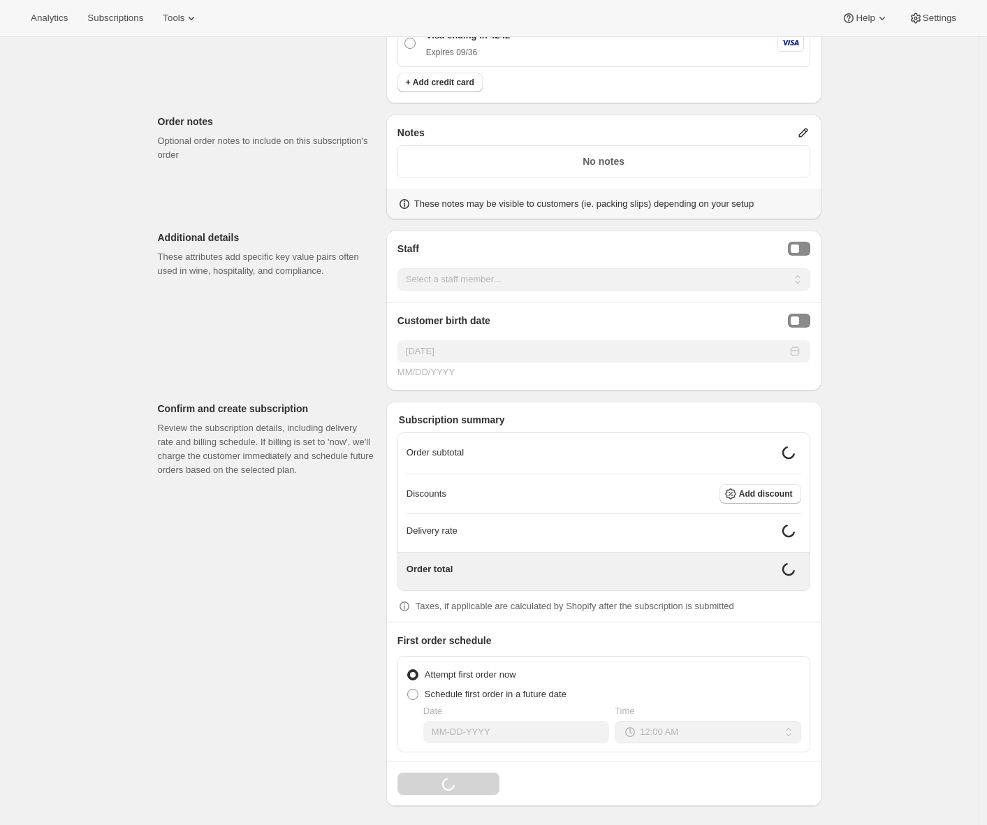
scroll to position [1055, 0]
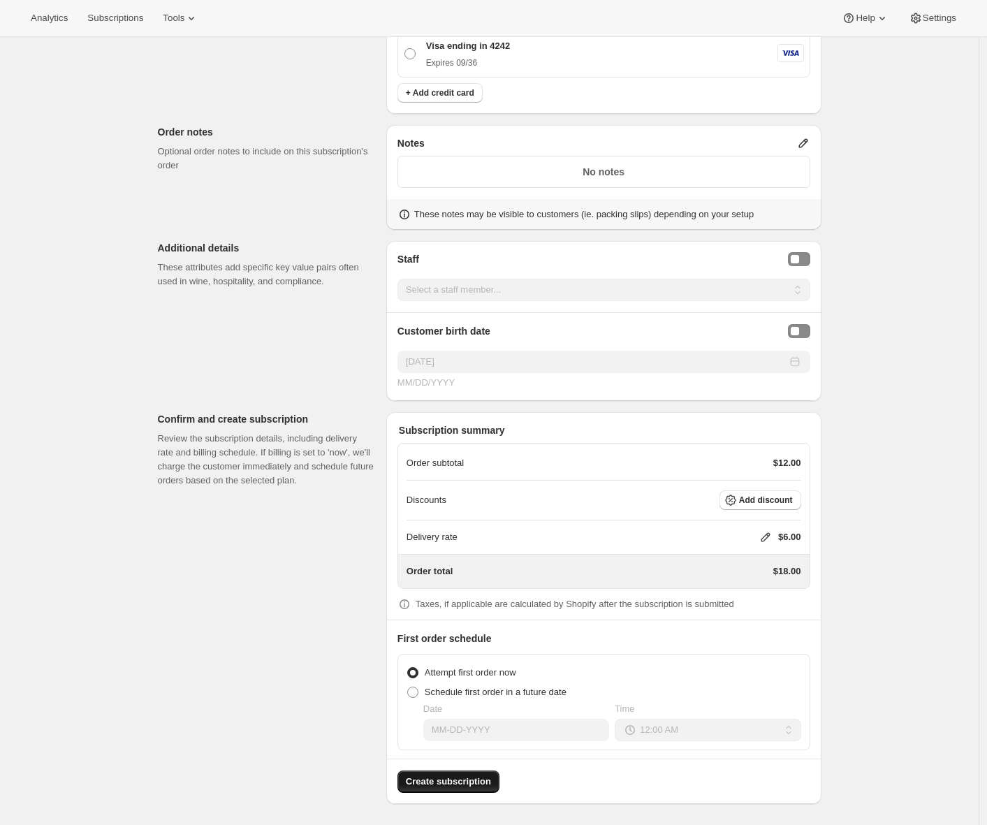
click at [452, 775] on span "Create subscription" at bounding box center [448, 782] width 85 height 14
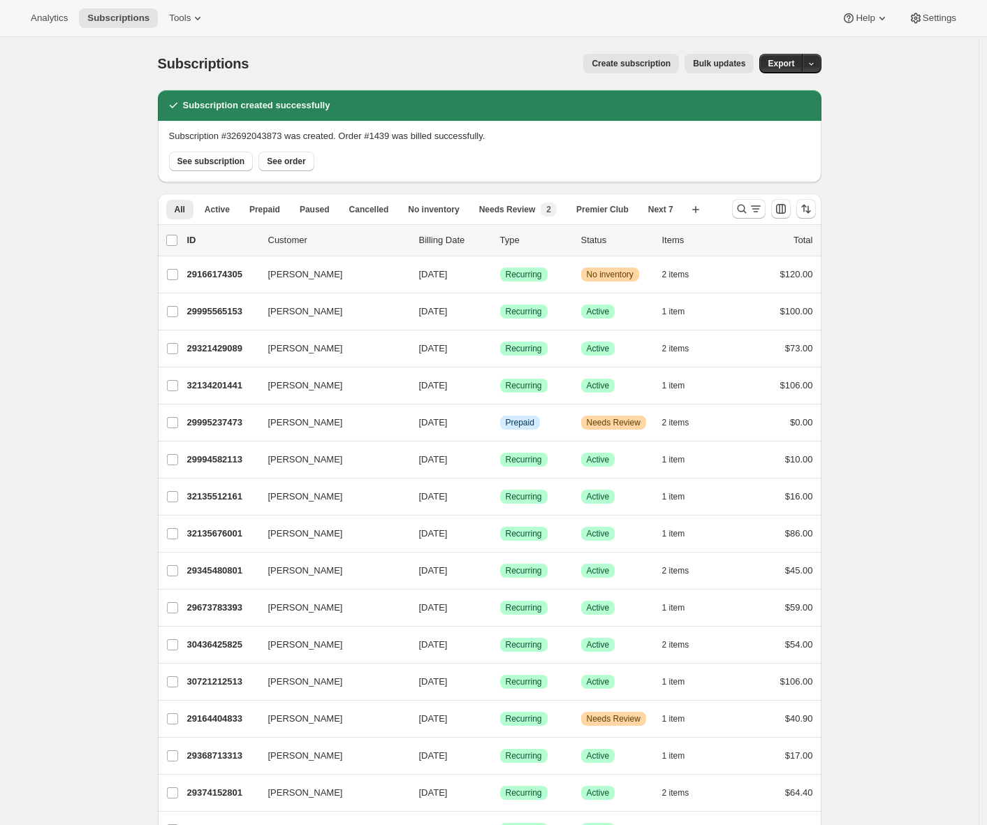
click at [210, 148] on div "See subscription See order" at bounding box center [489, 157] width 641 height 28
click at [212, 154] on button "See subscription" at bounding box center [211, 162] width 85 height 20
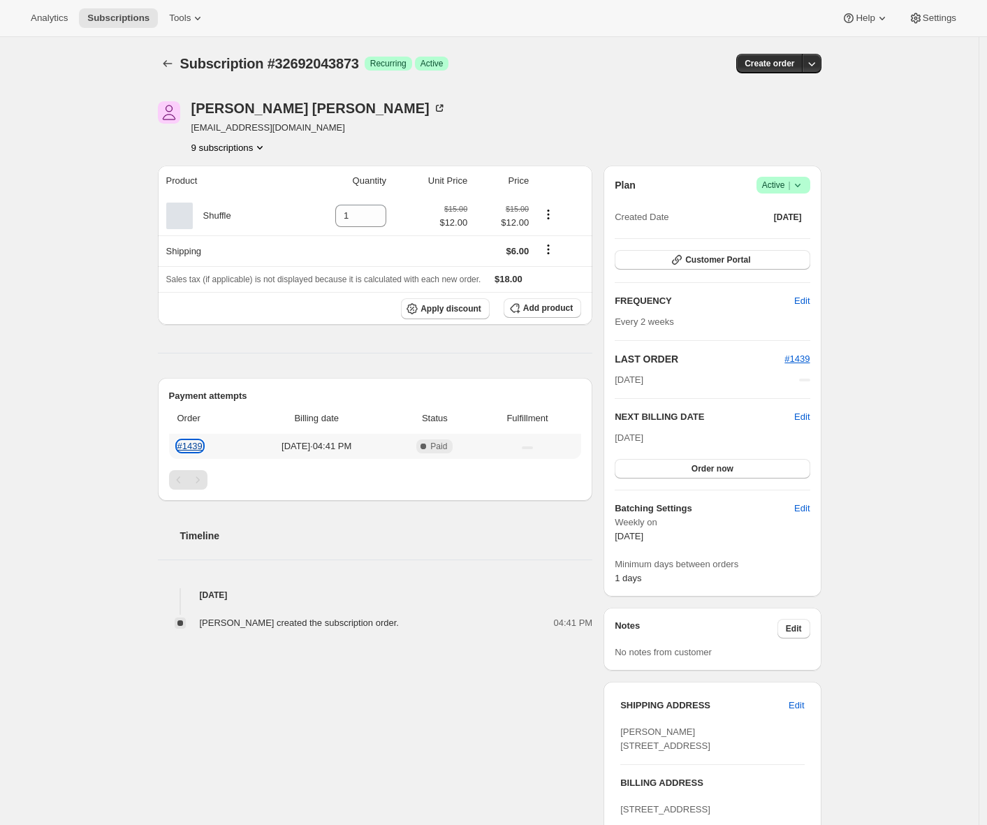
click at [199, 446] on link "#1439" at bounding box center [189, 446] width 25 height 10
click at [193, 449] on link "#1439" at bounding box center [189, 446] width 25 height 10
click at [733, 471] on span "Order now" at bounding box center [712, 468] width 42 height 11
click at [735, 471] on span "Click to confirm" at bounding box center [712, 468] width 64 height 11
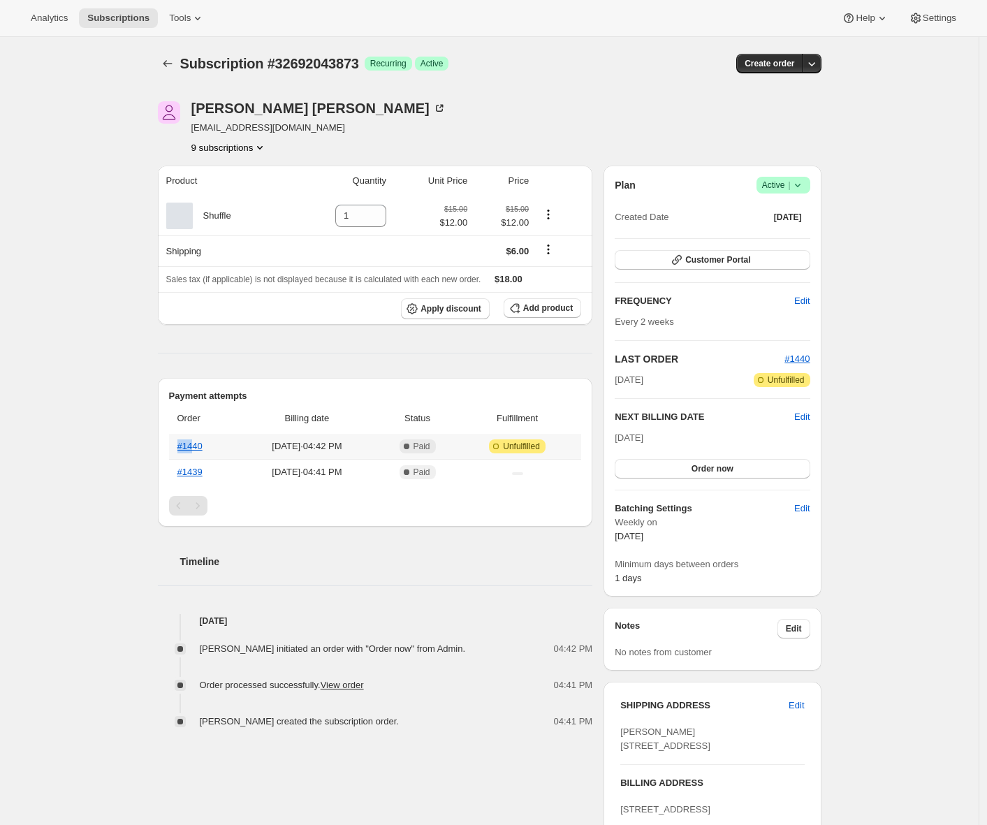
click at [198, 440] on th "#1440" at bounding box center [203, 446] width 68 height 25
click at [196, 445] on link "#1440" at bounding box center [189, 446] width 25 height 10
click at [117, 25] on button "Subscriptions" at bounding box center [118, 18] width 79 height 20
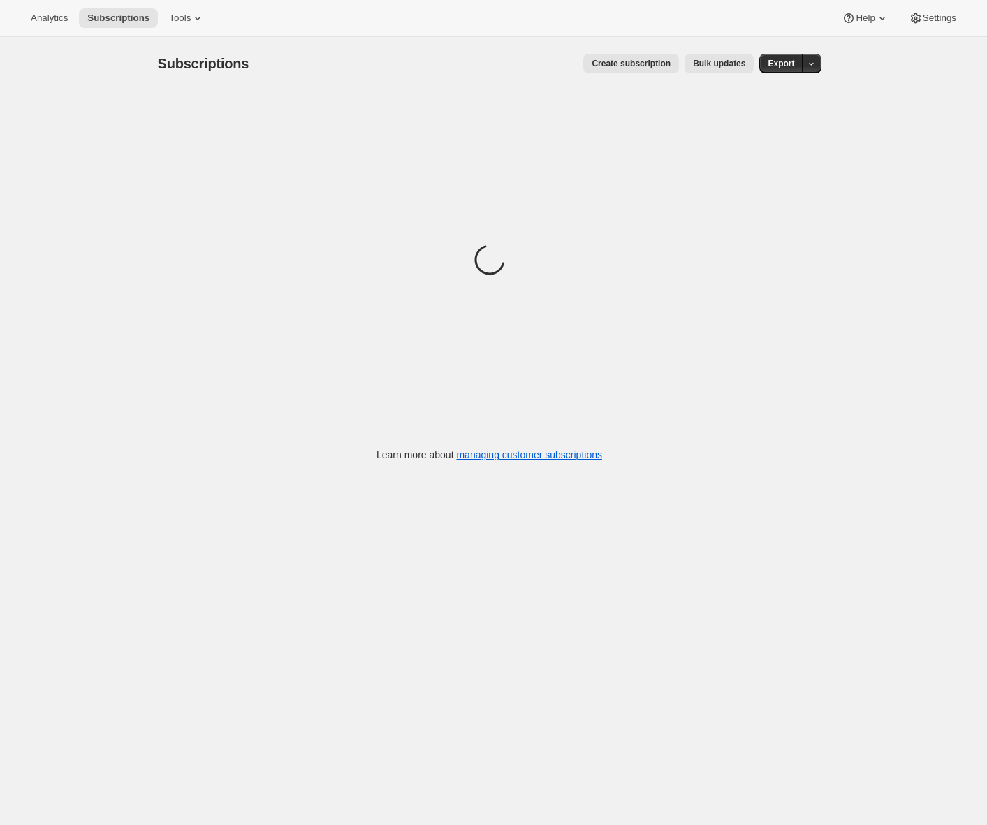
click at [643, 68] on span "Create subscription" at bounding box center [631, 63] width 79 height 11
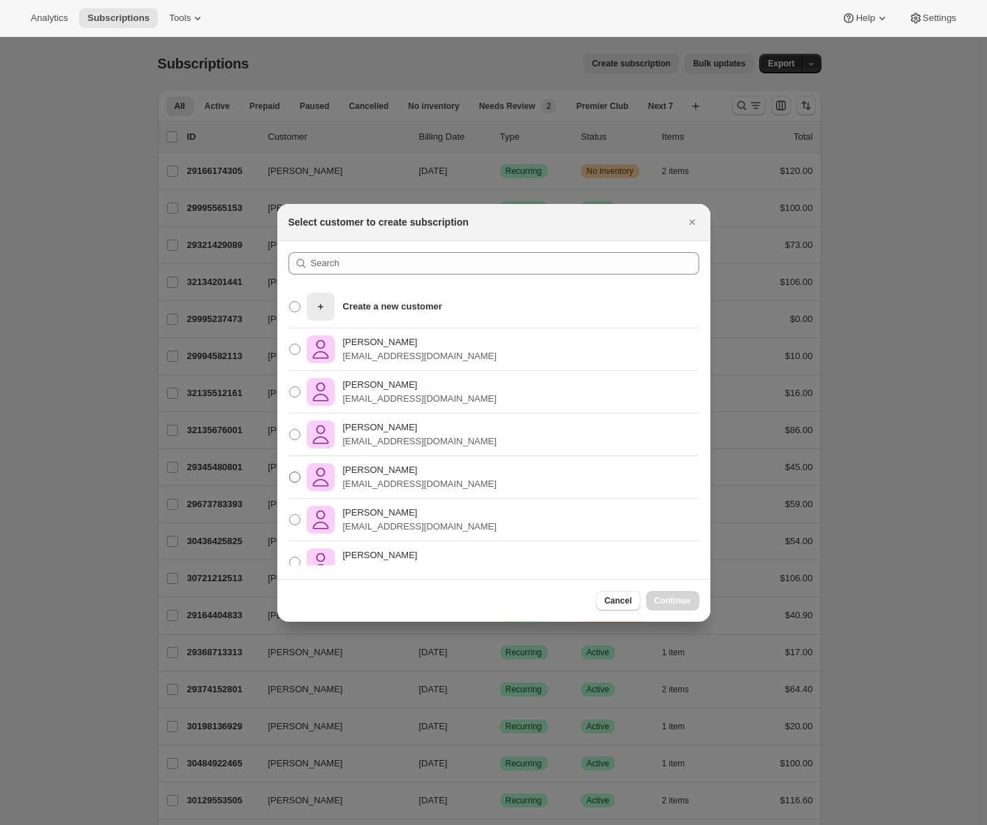
click at [437, 474] on p "[PERSON_NAME]" at bounding box center [420, 470] width 154 height 14
click at [290, 472] on input "[PERSON_NAME] [EMAIL_ADDRESS][DOMAIN_NAME]" at bounding box center [289, 471] width 1 height 1
radio input "true"
click at [660, 599] on span "Continue" at bounding box center [672, 600] width 36 height 11
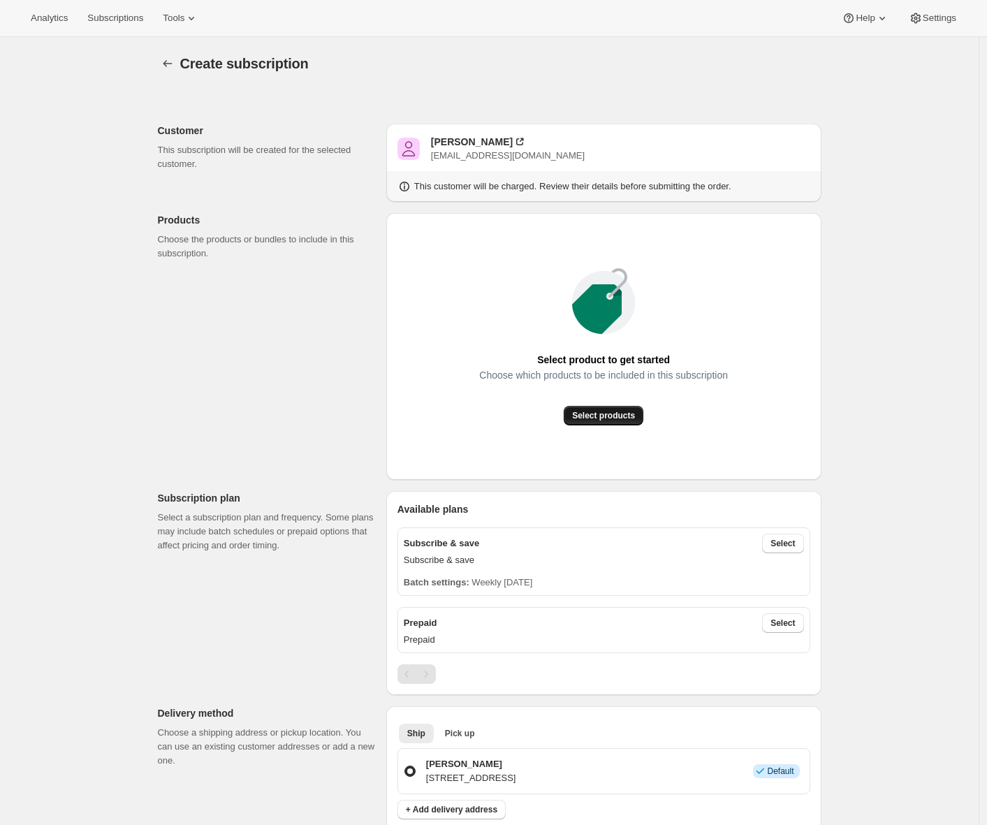
click at [610, 420] on span "Select products" at bounding box center [603, 415] width 63 height 11
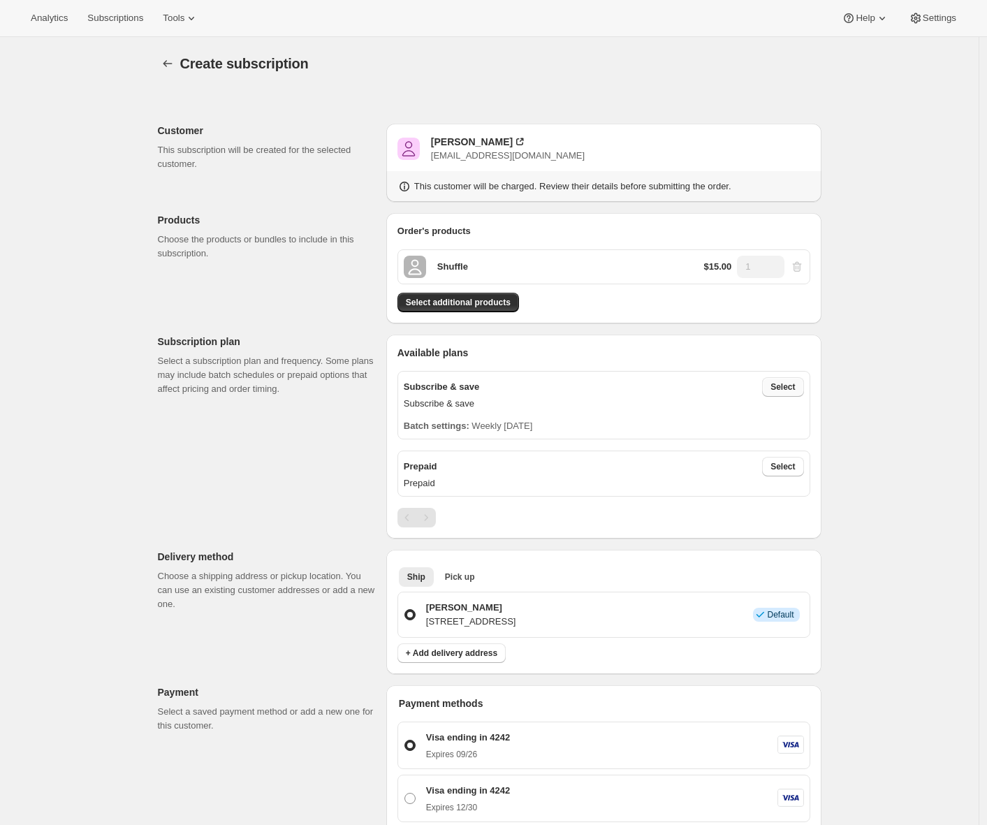
click at [776, 389] on span "Select" at bounding box center [782, 386] width 24 height 11
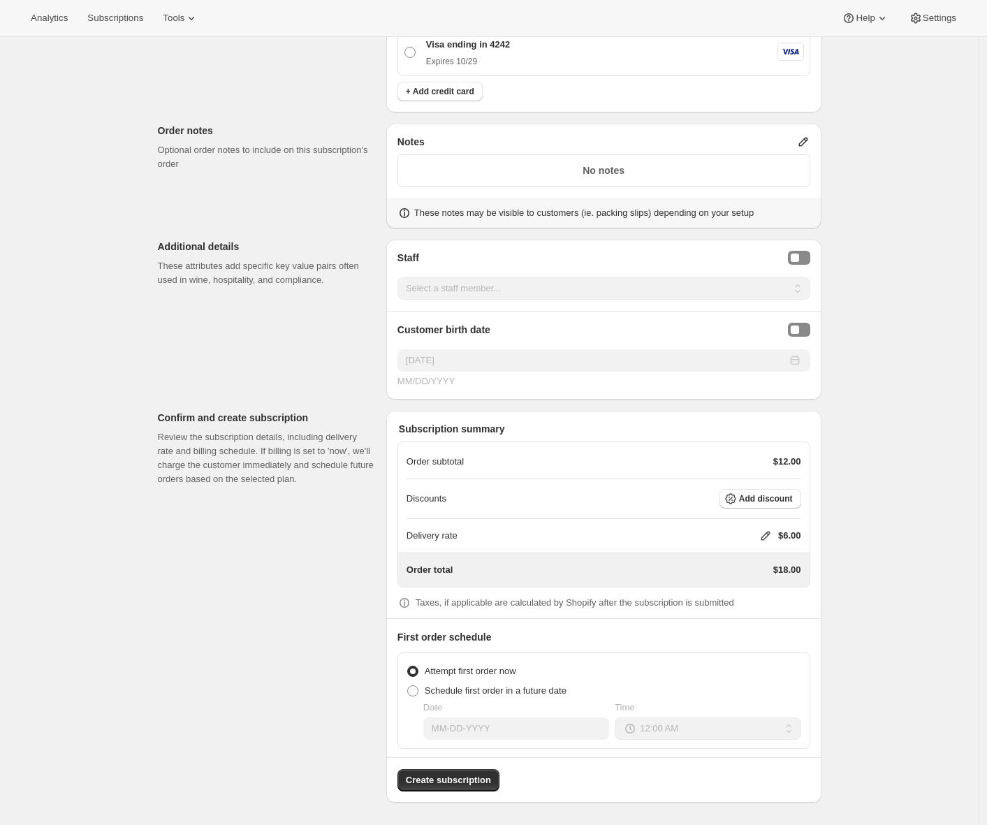
scroll to position [952, 0]
click at [453, 784] on span "Create subscription" at bounding box center [448, 782] width 85 height 14
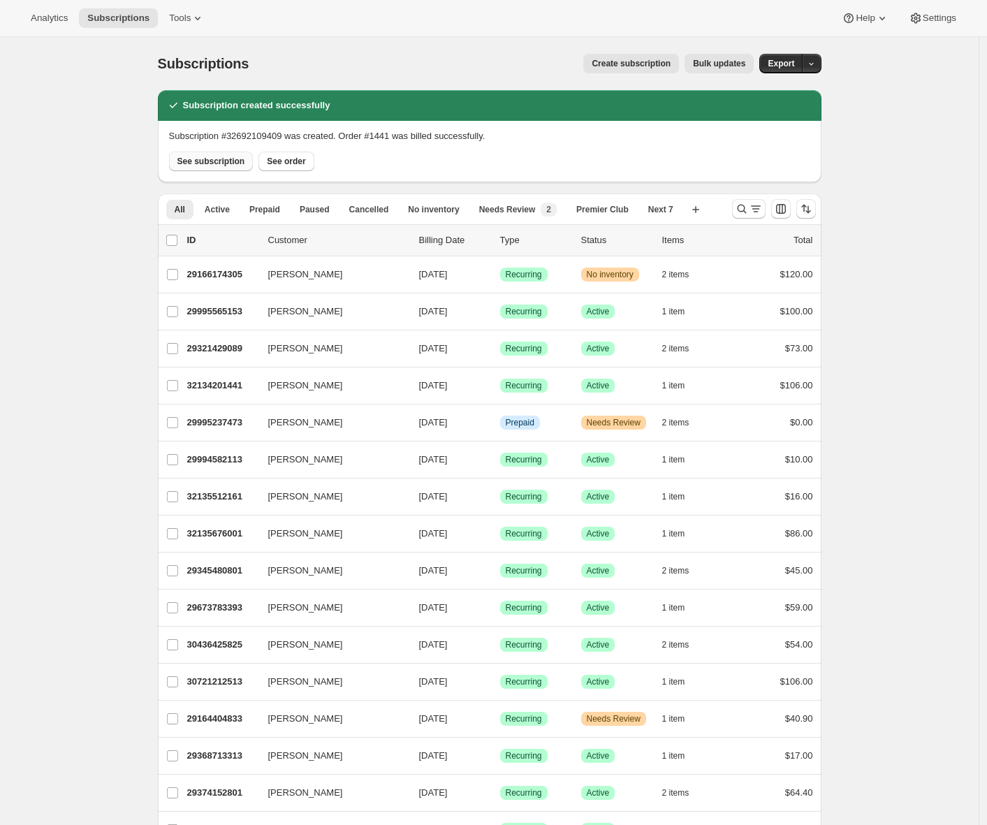
click at [220, 163] on span "See subscription" at bounding box center [211, 161] width 68 height 11
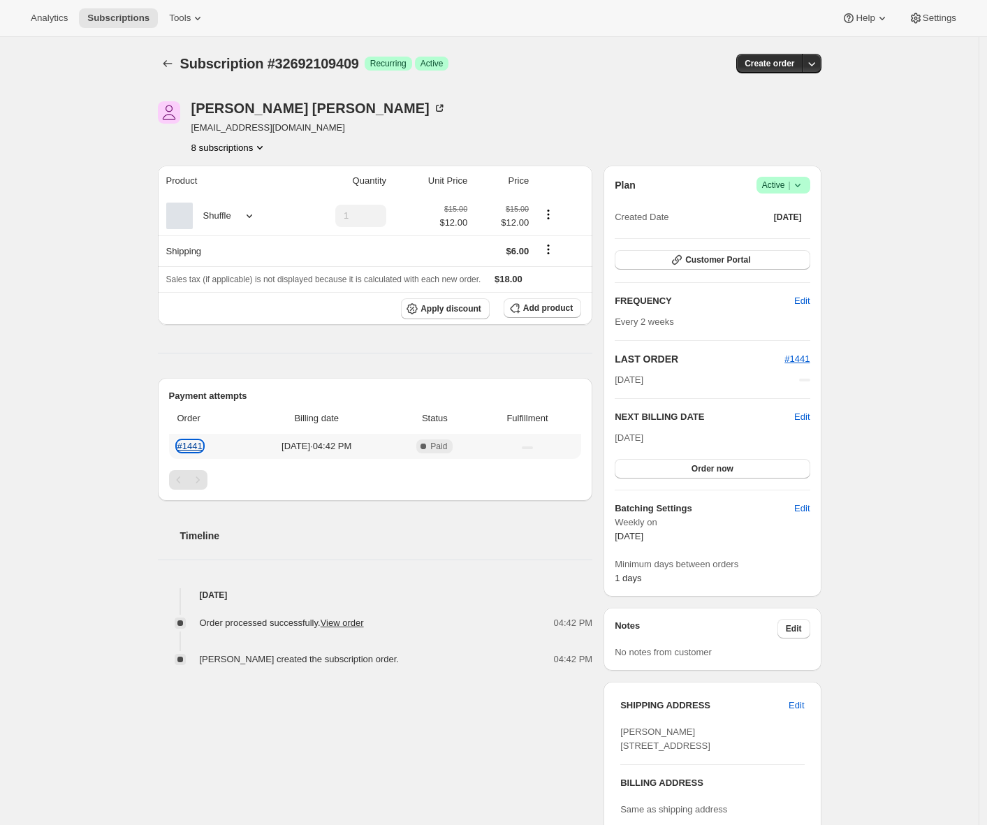
click at [190, 447] on link "#1441" at bounding box center [189, 446] width 25 height 10
click at [249, 206] on div "Shuffle" at bounding box center [225, 216] width 119 height 27
click at [248, 212] on icon at bounding box center [249, 216] width 14 height 14
click at [112, 213] on div "Subscription #32692109409. This page is ready Subscription #32692109409 Success…" at bounding box center [489, 538] width 979 height 1002
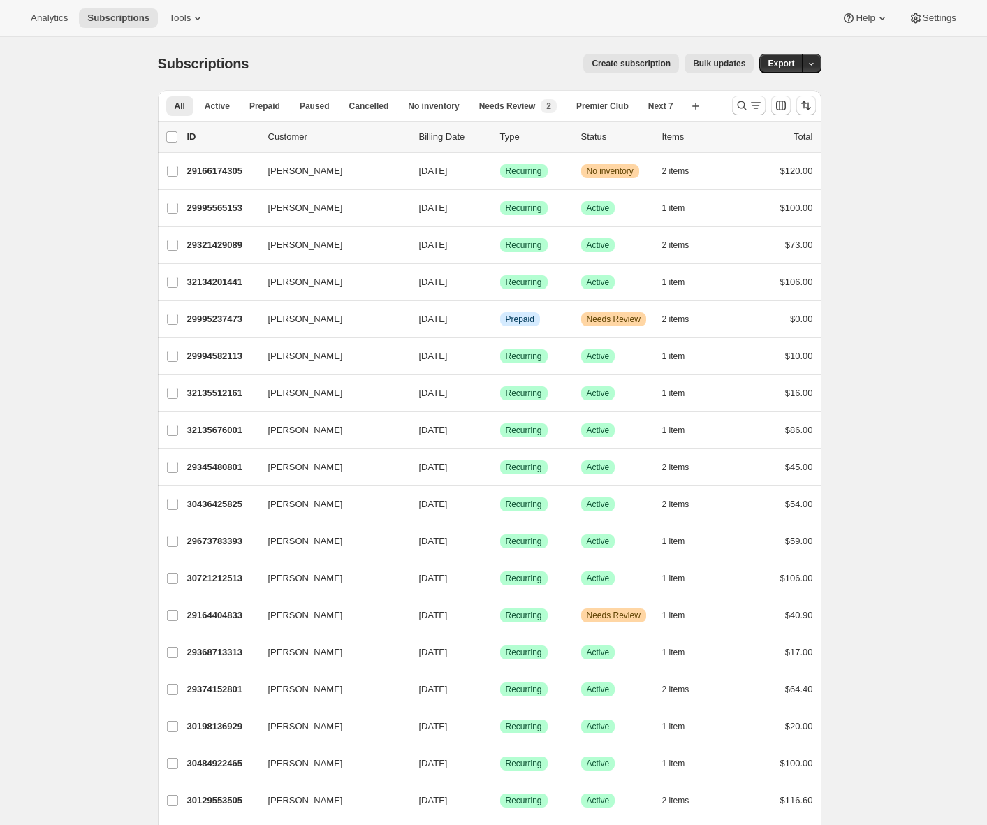
click at [626, 68] on span "Create subscription" at bounding box center [631, 63] width 79 height 11
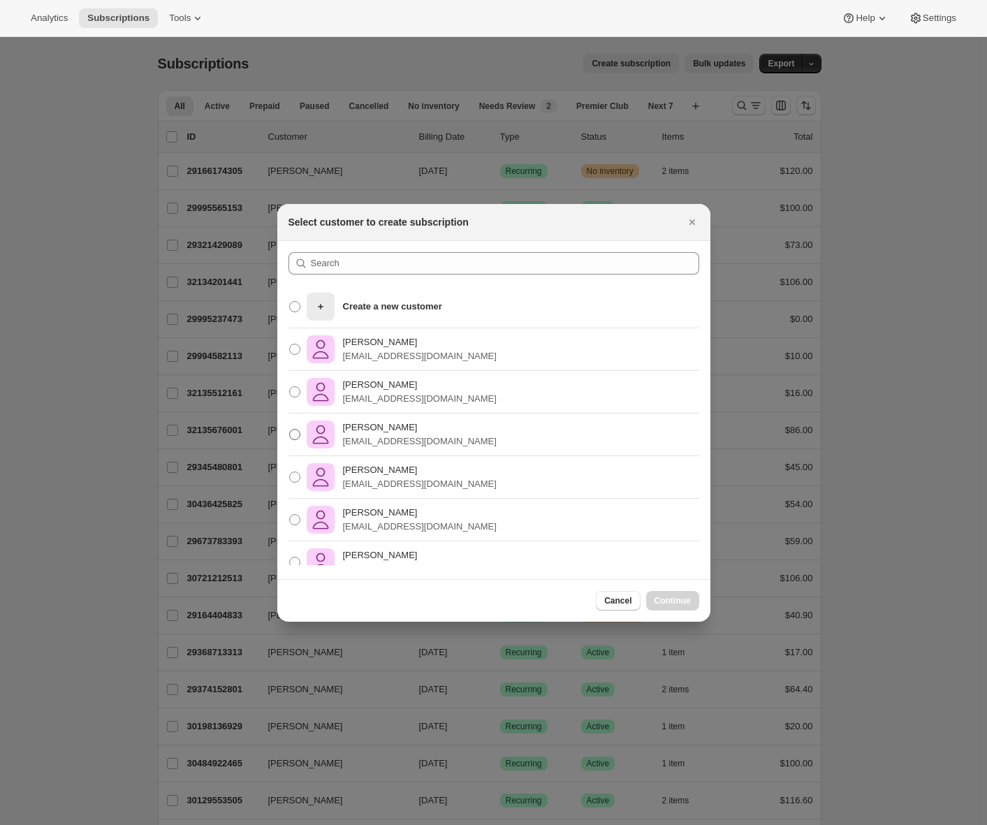
click at [379, 439] on p "awtomictester+3@gmail.com" at bounding box center [420, 441] width 154 height 14
click at [290, 430] on input "Adrian Andrade awtomictester+3@gmail.com" at bounding box center [289, 429] width 1 height 1
radio input "true"
click at [677, 601] on span "Continue" at bounding box center [672, 600] width 36 height 11
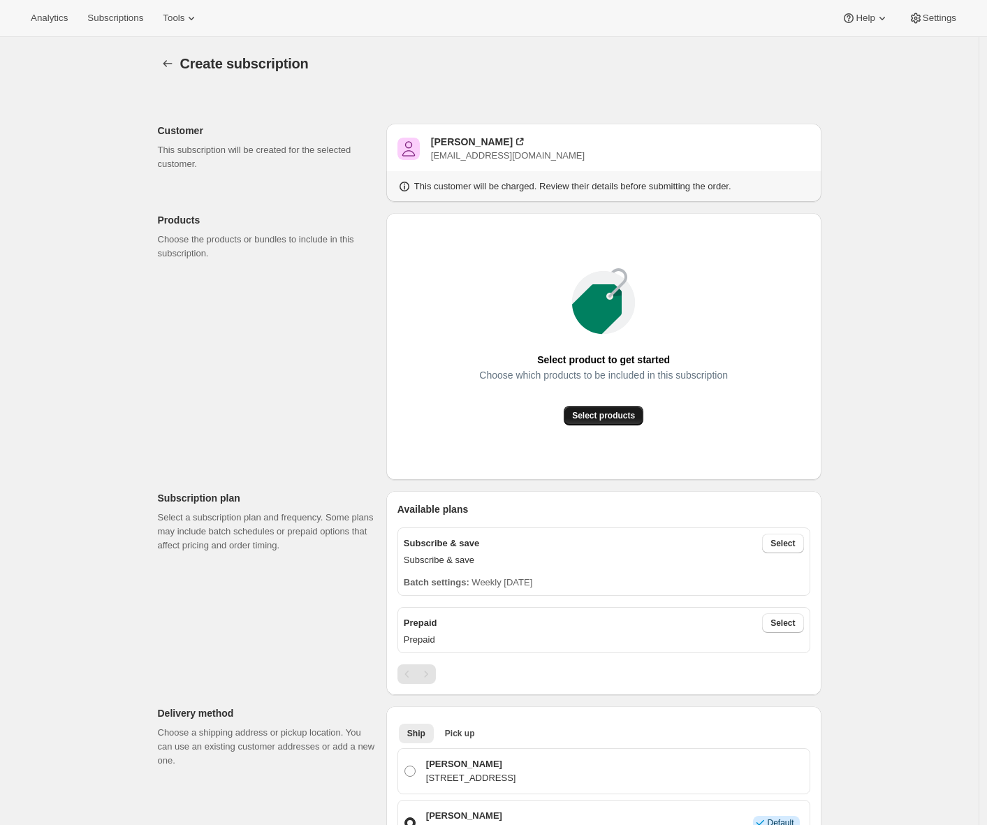
click at [604, 420] on span "Select products" at bounding box center [603, 415] width 63 height 11
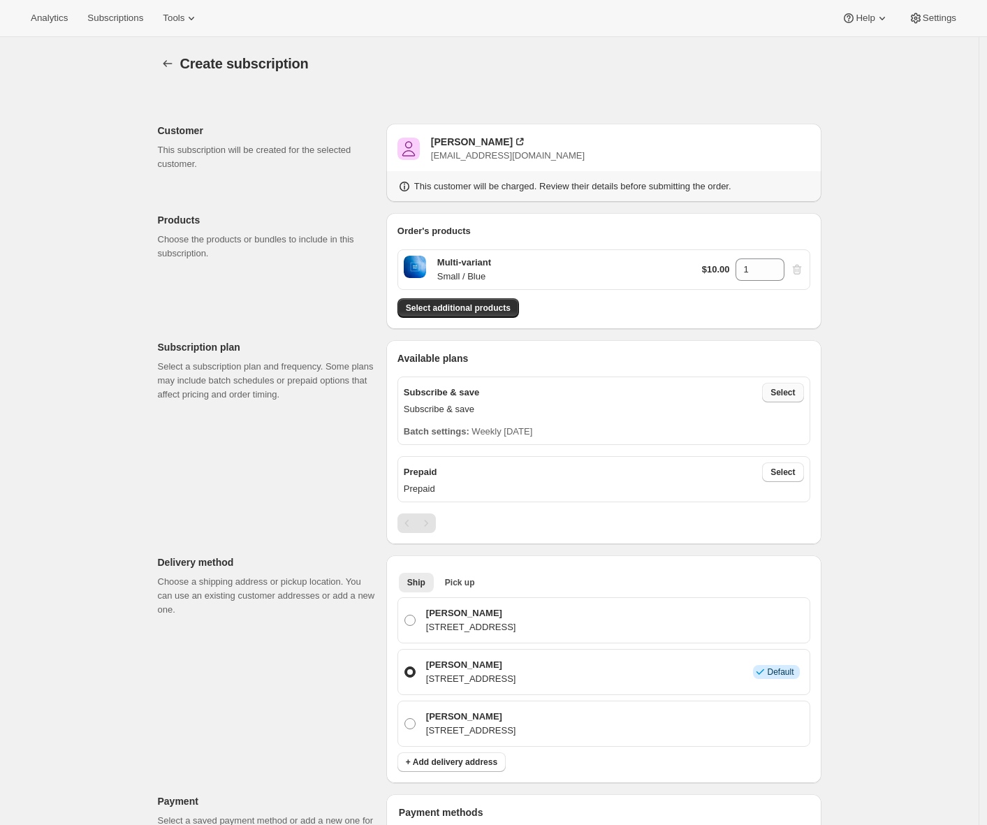
click at [795, 393] on span "Select" at bounding box center [782, 392] width 24 height 11
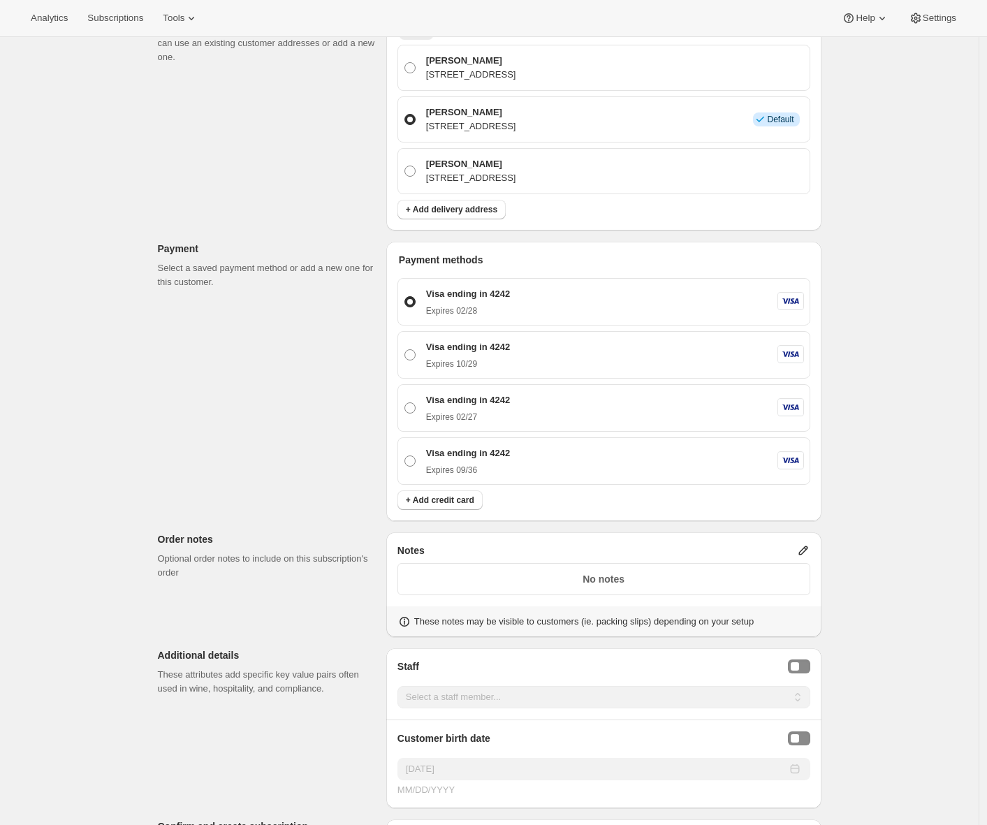
scroll to position [342, 0]
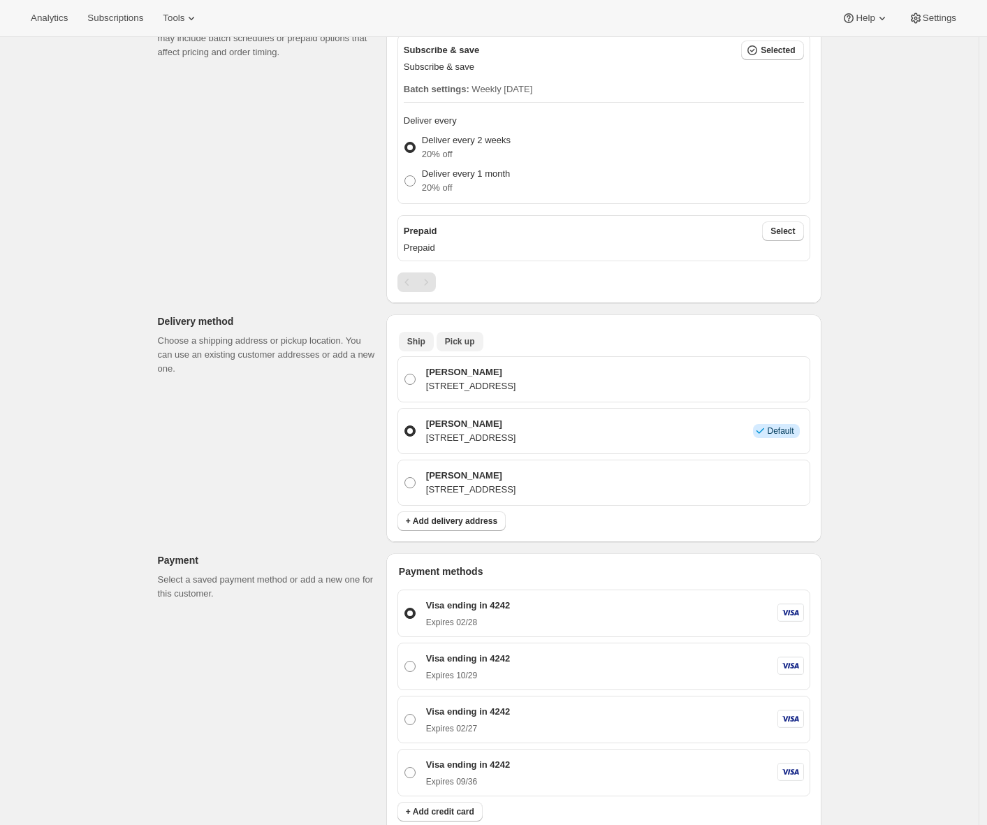
click at [462, 338] on span "Pick up" at bounding box center [460, 341] width 30 height 11
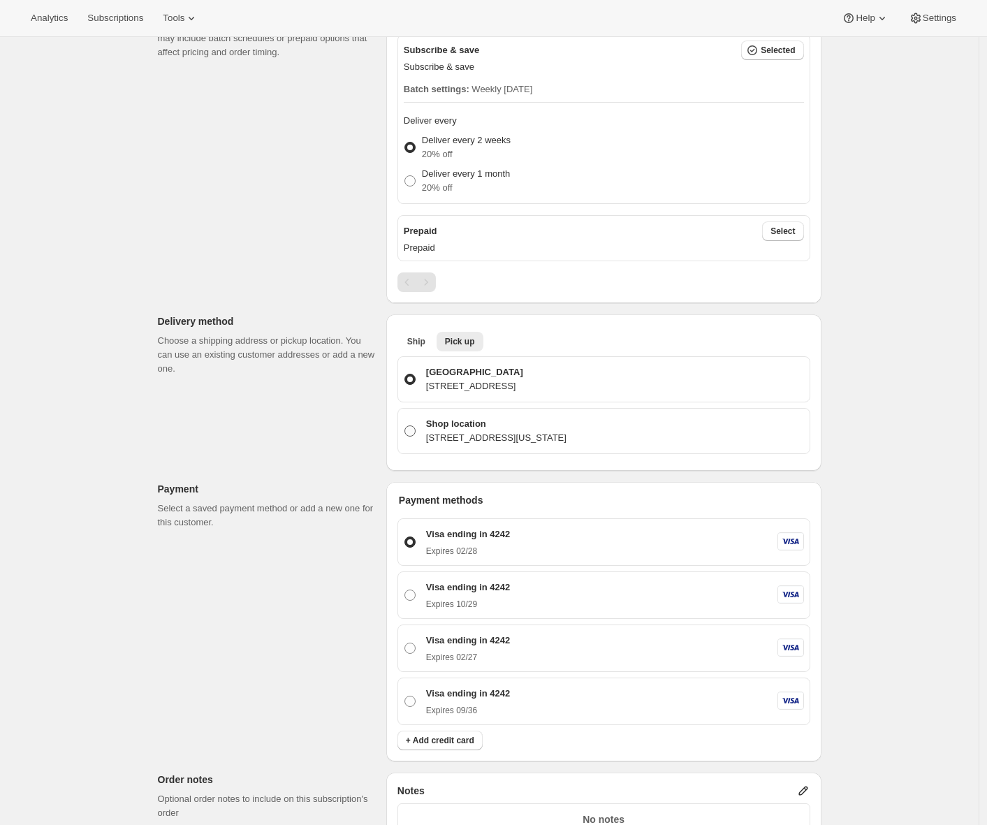
click at [413, 440] on label "Shop location 1030 Topsail Drive, Vallejo, California, 94591, United States" at bounding box center [604, 431] width 400 height 34
click at [405, 426] on input "Shop location 1030 Topsail Drive, Vallejo, California, 94591, United States" at bounding box center [404, 425] width 1 height 1
radio input "true"
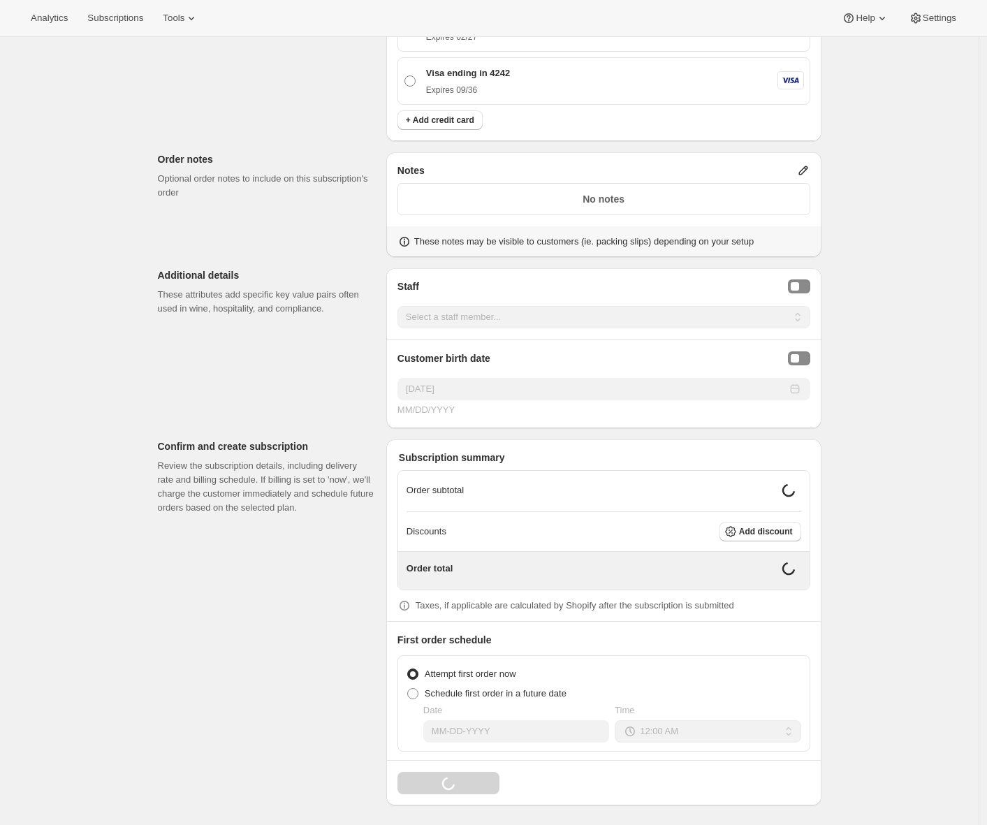
scroll to position [955, 0]
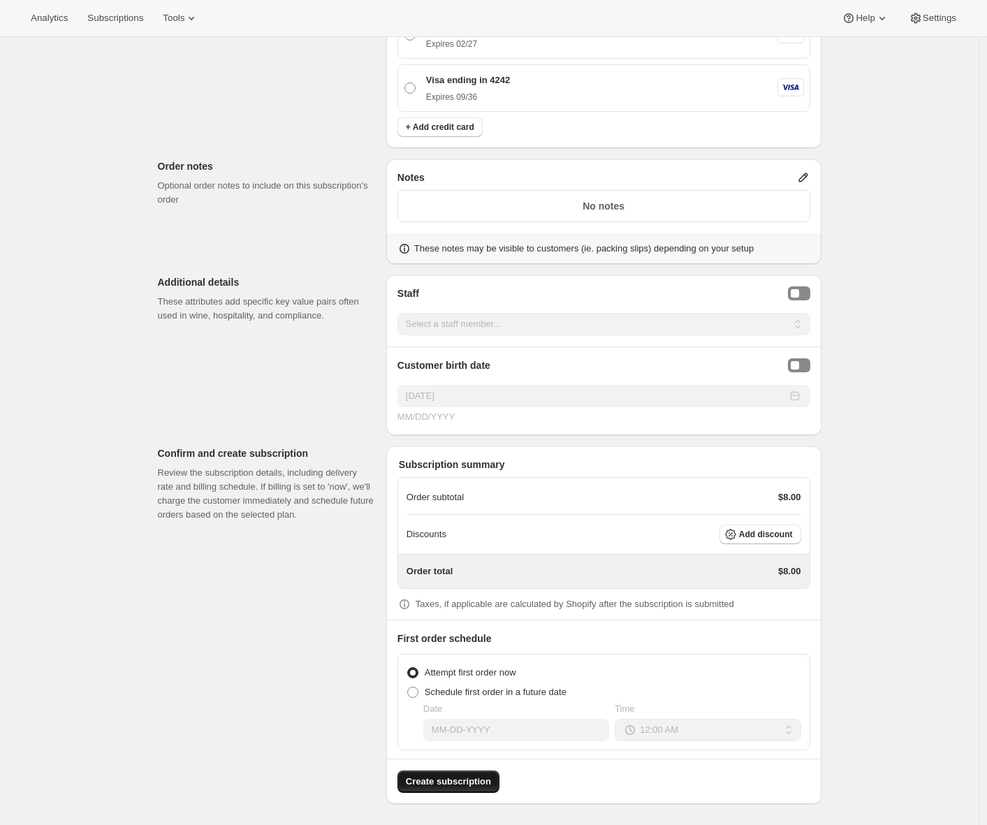
click at [427, 784] on span "Create subscription" at bounding box center [448, 782] width 85 height 14
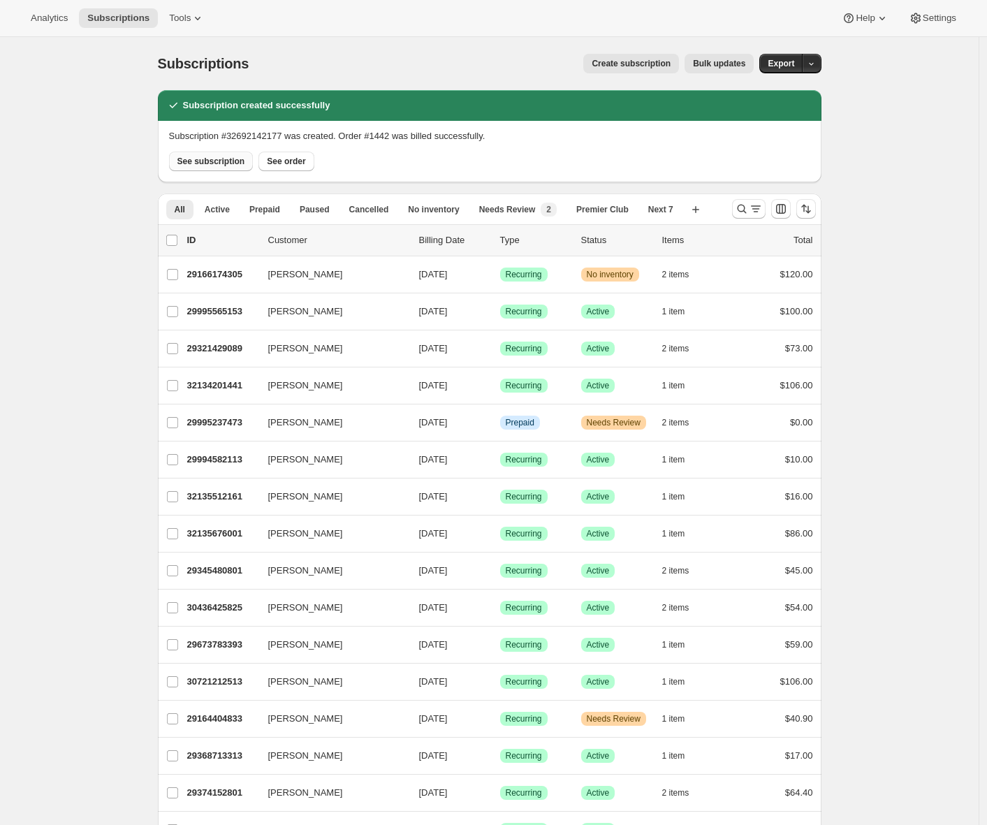
click at [230, 161] on span "See subscription" at bounding box center [211, 161] width 68 height 11
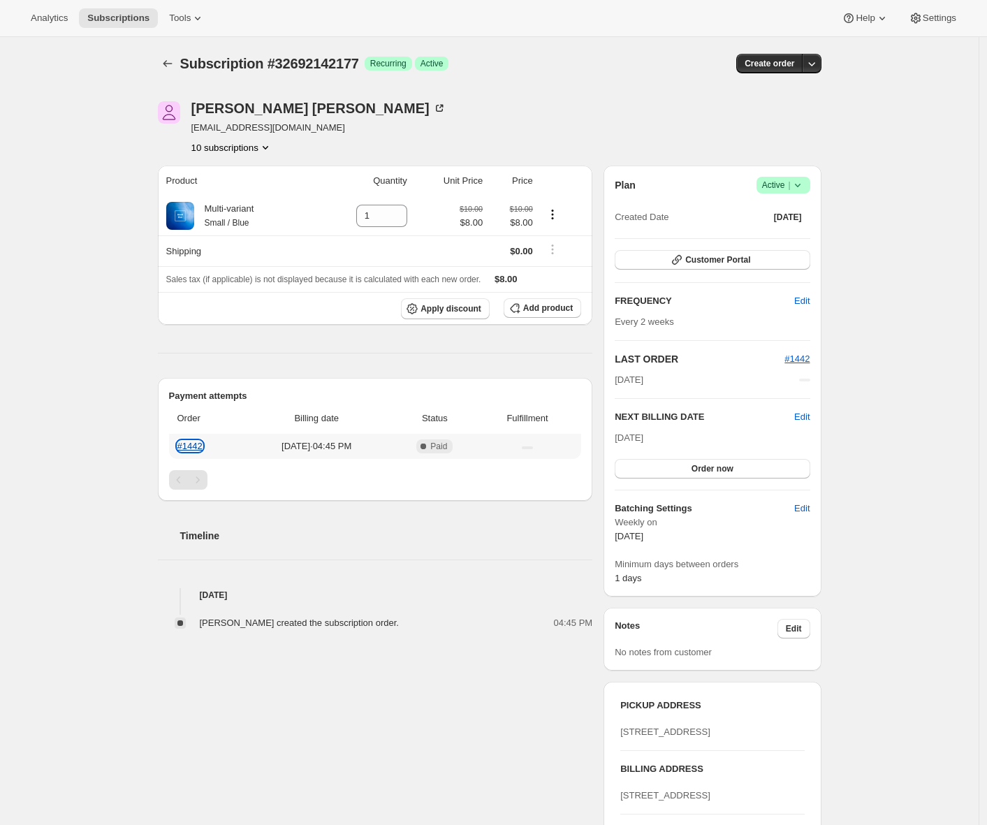
click at [197, 446] on link "#1442" at bounding box center [189, 446] width 25 height 10
click at [126, 23] on span "Subscriptions" at bounding box center [118, 18] width 62 height 11
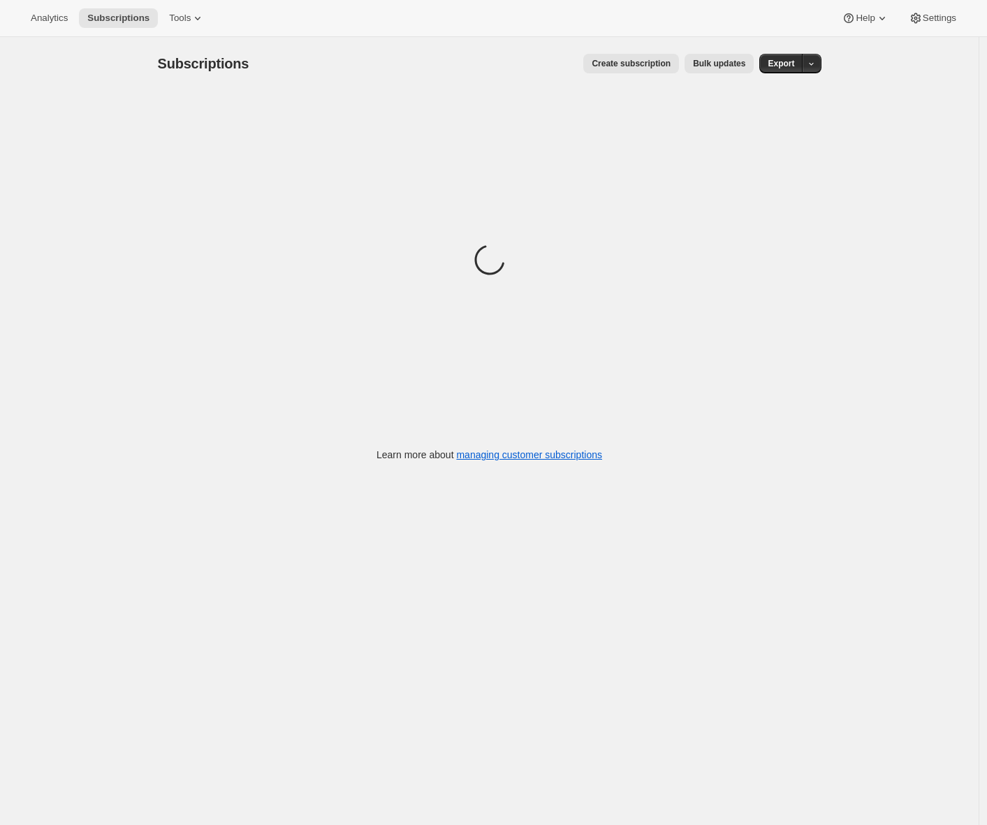
click at [658, 63] on span "Create subscription" at bounding box center [631, 63] width 79 height 11
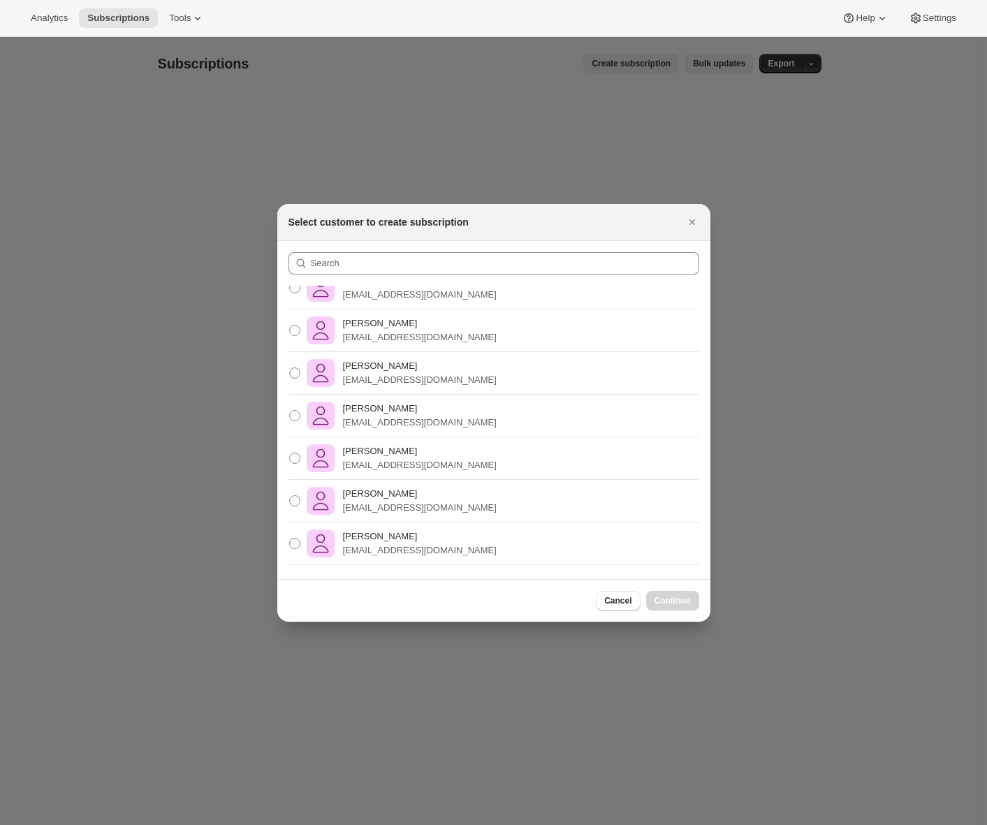
scroll to position [576, 0]
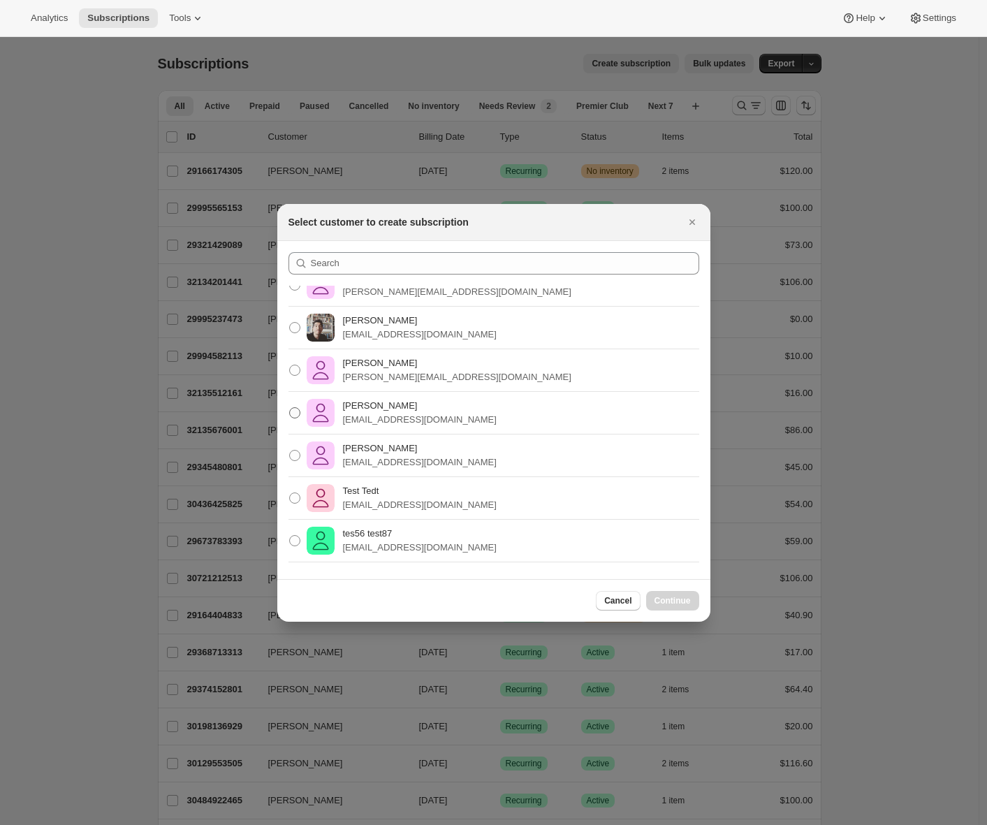
click at [367, 411] on p "Adrian Andrade" at bounding box center [420, 406] width 154 height 14
click at [290, 408] on input "Adrian Andrade awtomictester+99@gmail.com" at bounding box center [289, 407] width 1 height 1
radio input "true"
click at [675, 597] on span "Continue" at bounding box center [672, 600] width 36 height 11
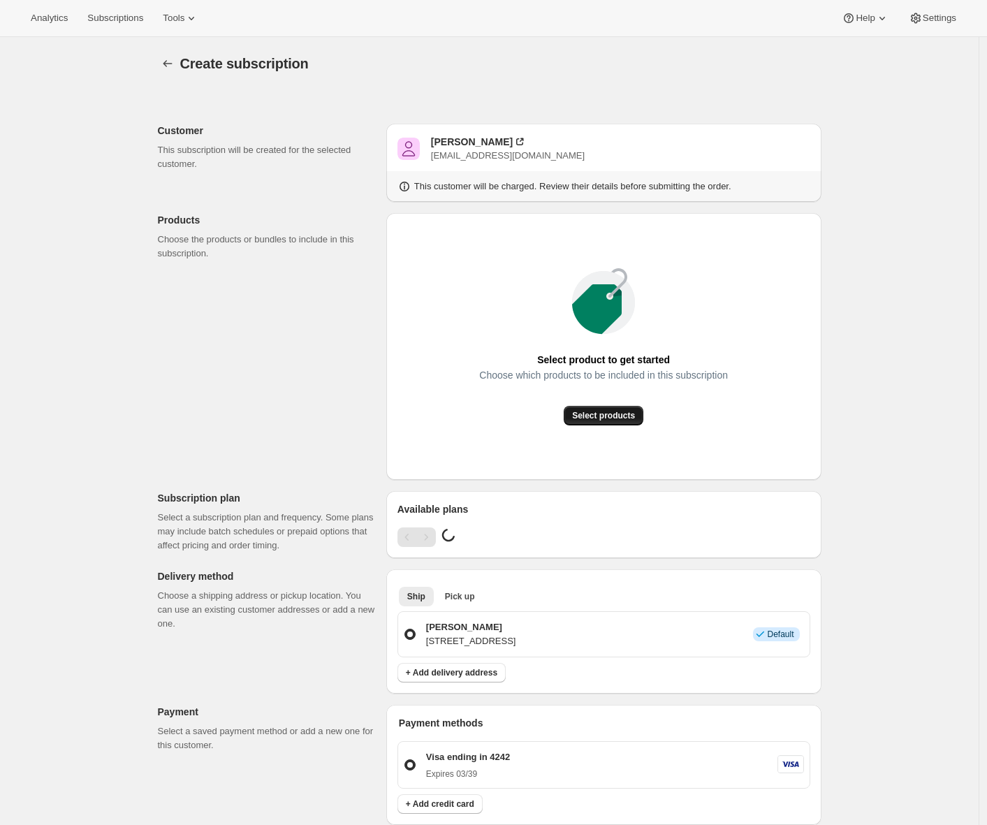
click at [610, 419] on span "Select products" at bounding box center [603, 415] width 63 height 11
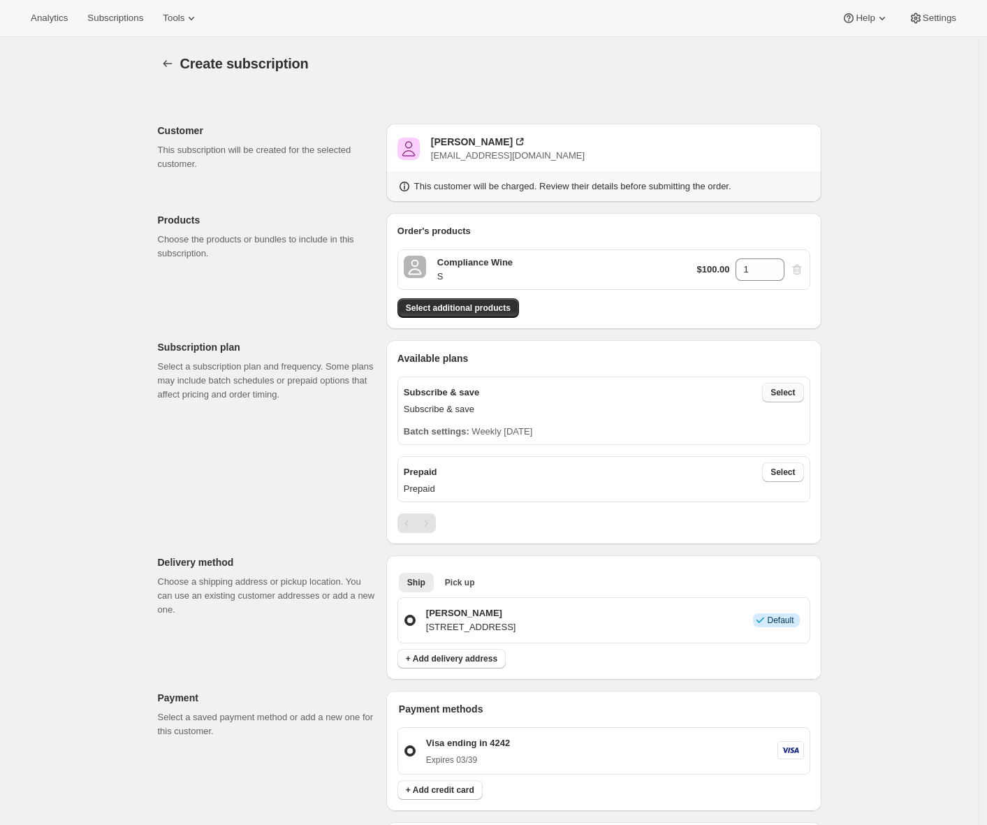
click at [793, 394] on span "Select" at bounding box center [782, 392] width 24 height 11
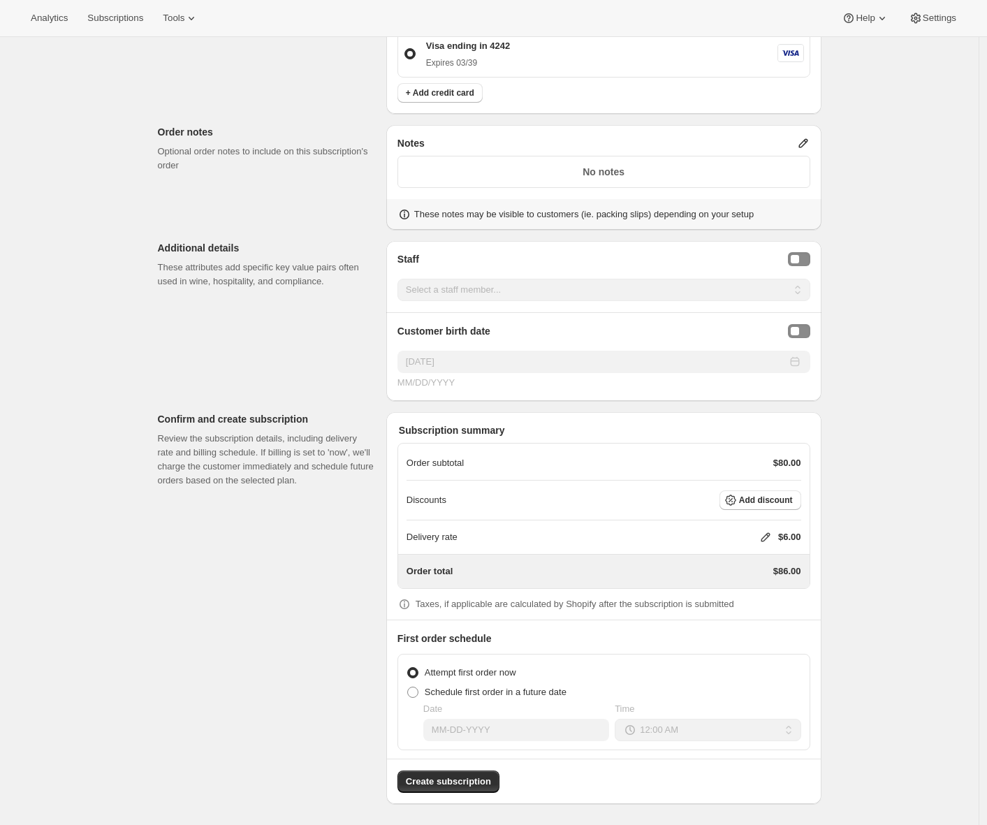
scroll to position [431, 0]
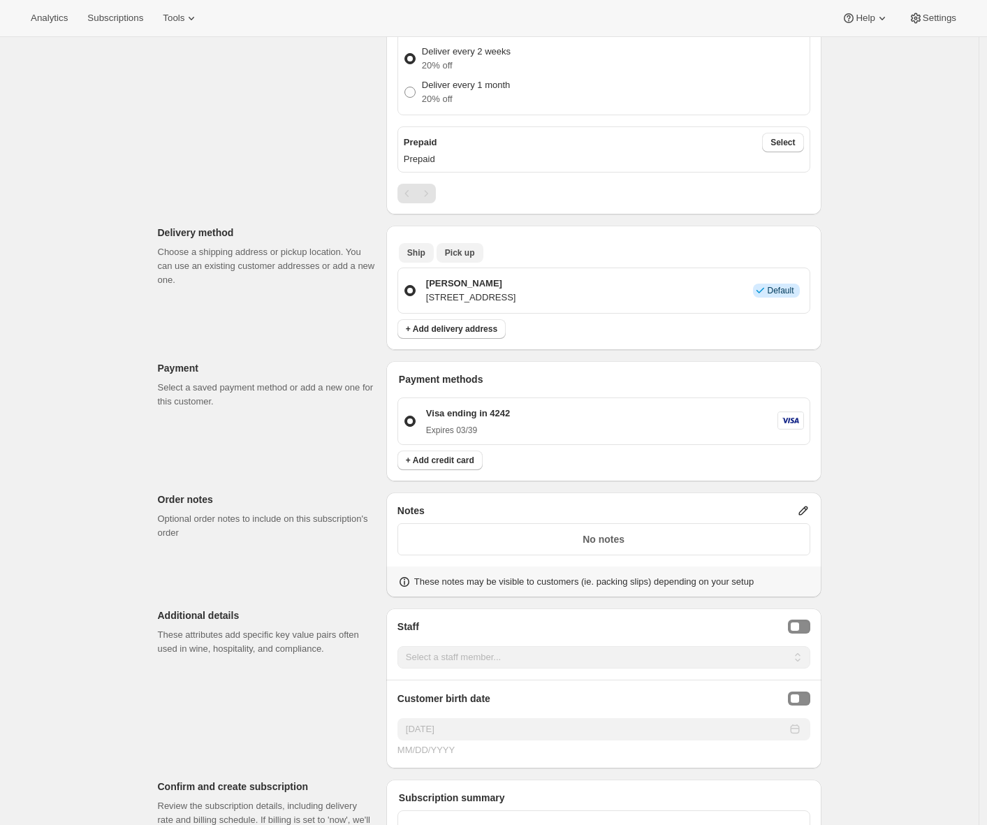
click at [480, 254] on button "Pick up" at bounding box center [460, 253] width 47 height 20
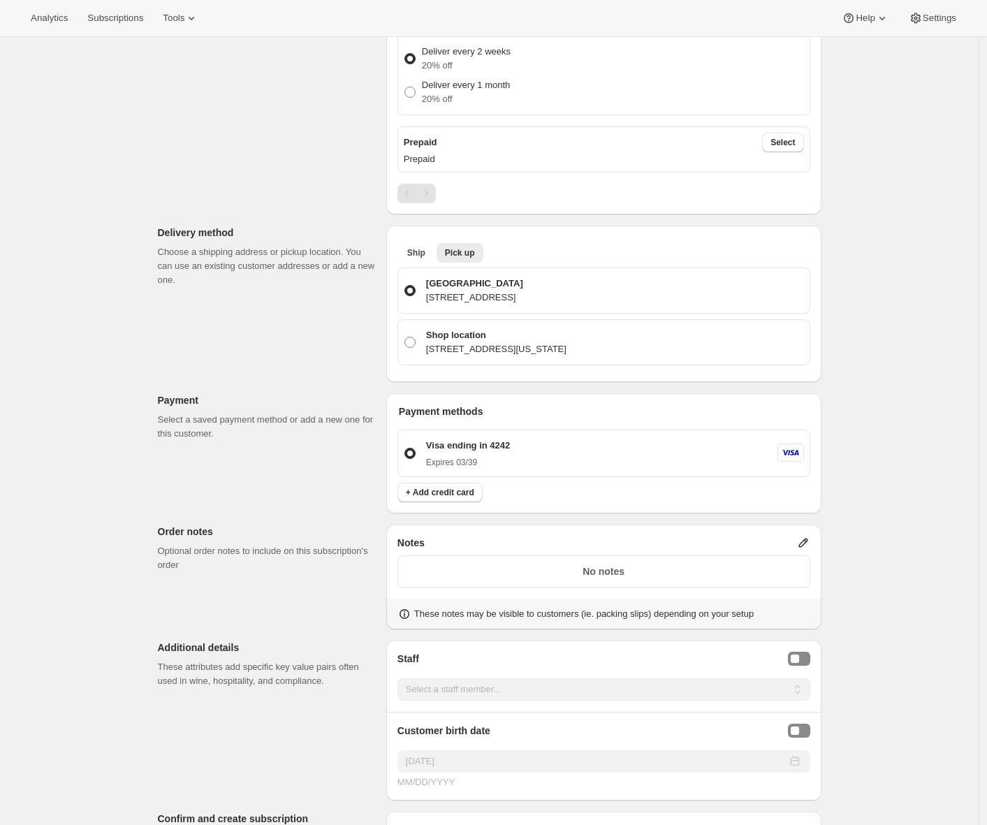
click at [515, 323] on div "Shop location 1030 Topsail Drive, Vallejo, California, 94591, United States" at bounding box center [603, 342] width 413 height 46
click at [515, 344] on p "1030 Topsail Drive, Vallejo, California, 94591, United States" at bounding box center [496, 349] width 140 height 14
click at [405, 337] on input "Shop location 1030 Topsail Drive, Vallejo, California, 94591, United States" at bounding box center [404, 337] width 1 height 1
radio input "true"
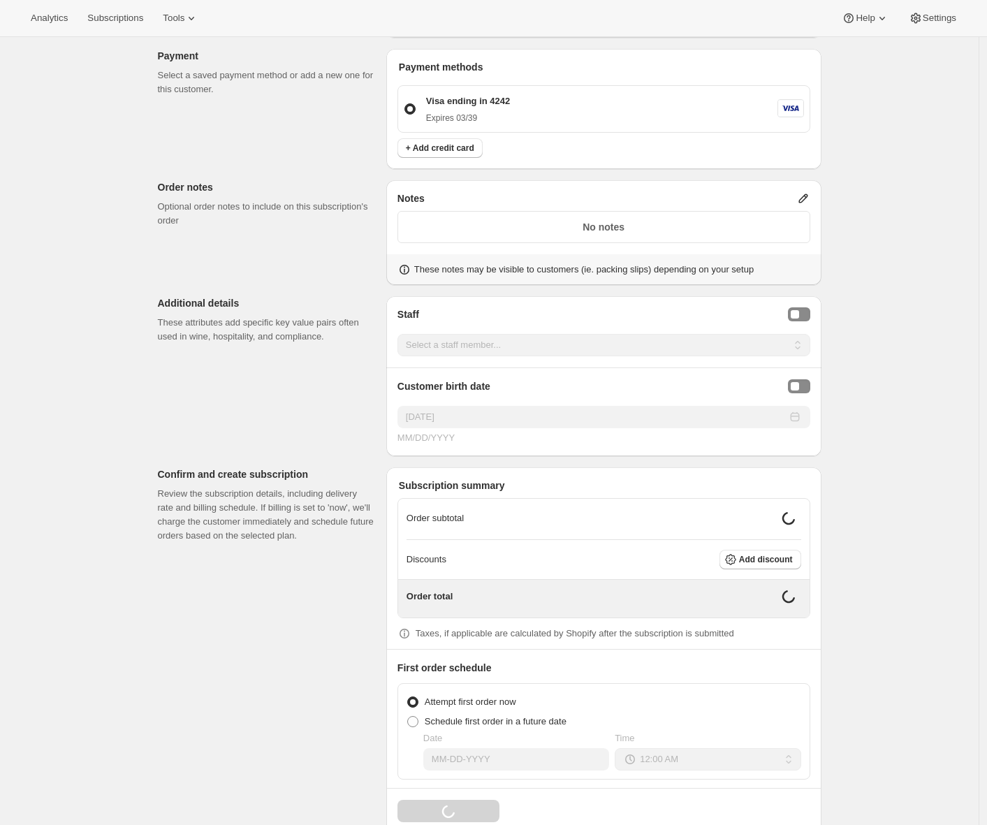
scroll to position [784, 0]
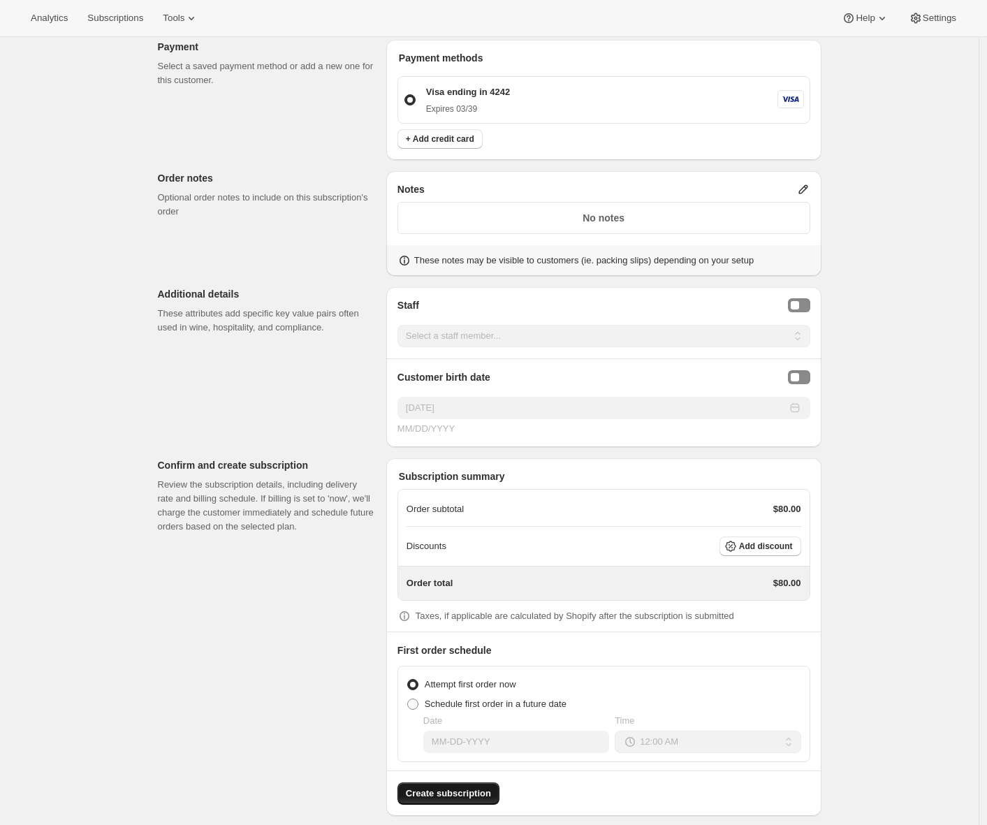
click at [455, 797] on span "Create subscription" at bounding box center [448, 793] width 85 height 14
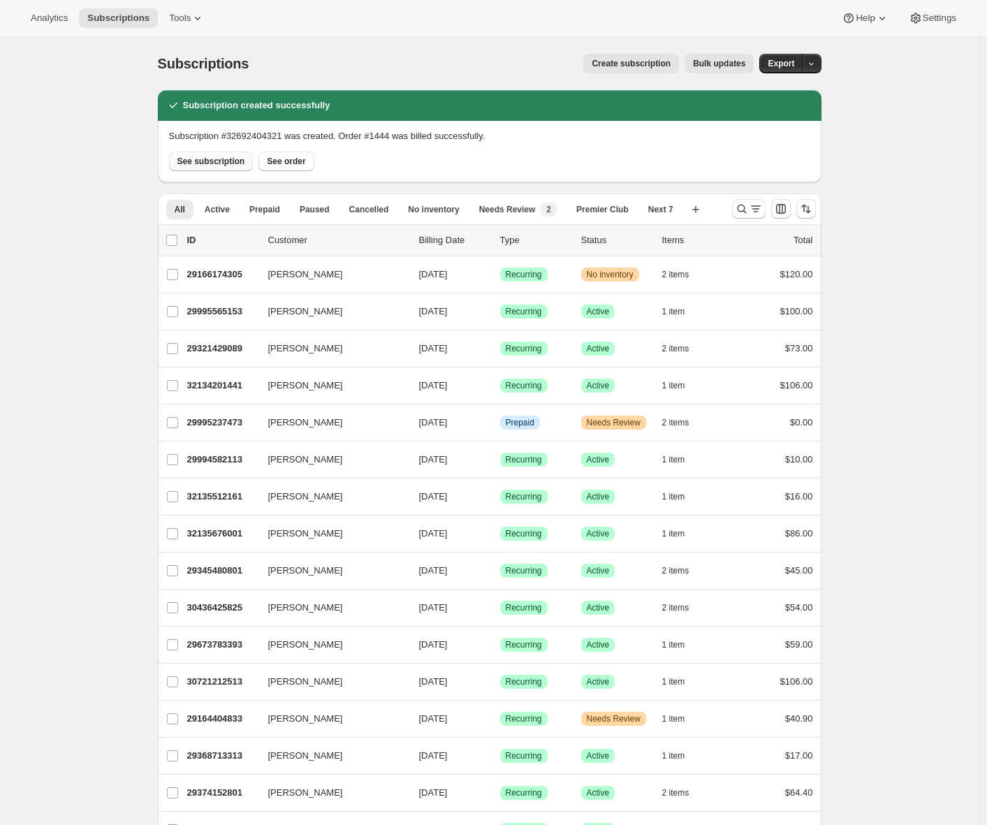
click at [214, 166] on span "See subscription" at bounding box center [211, 161] width 68 height 11
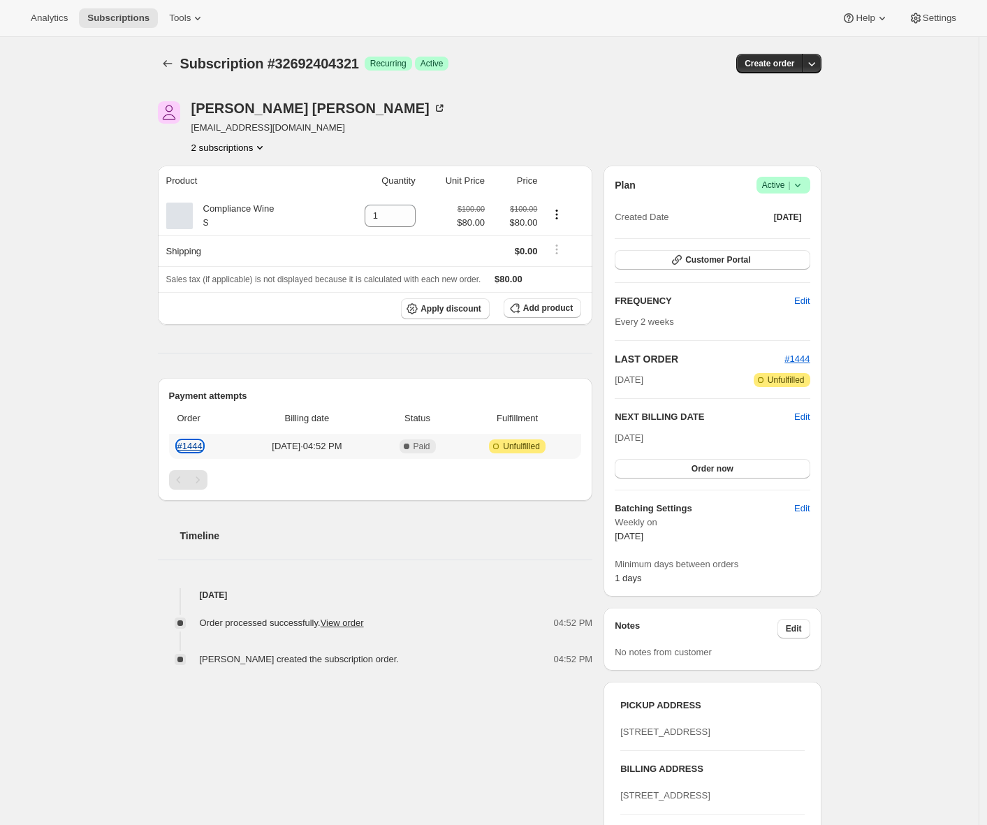
click at [198, 444] on link "#1444" at bounding box center [189, 446] width 25 height 10
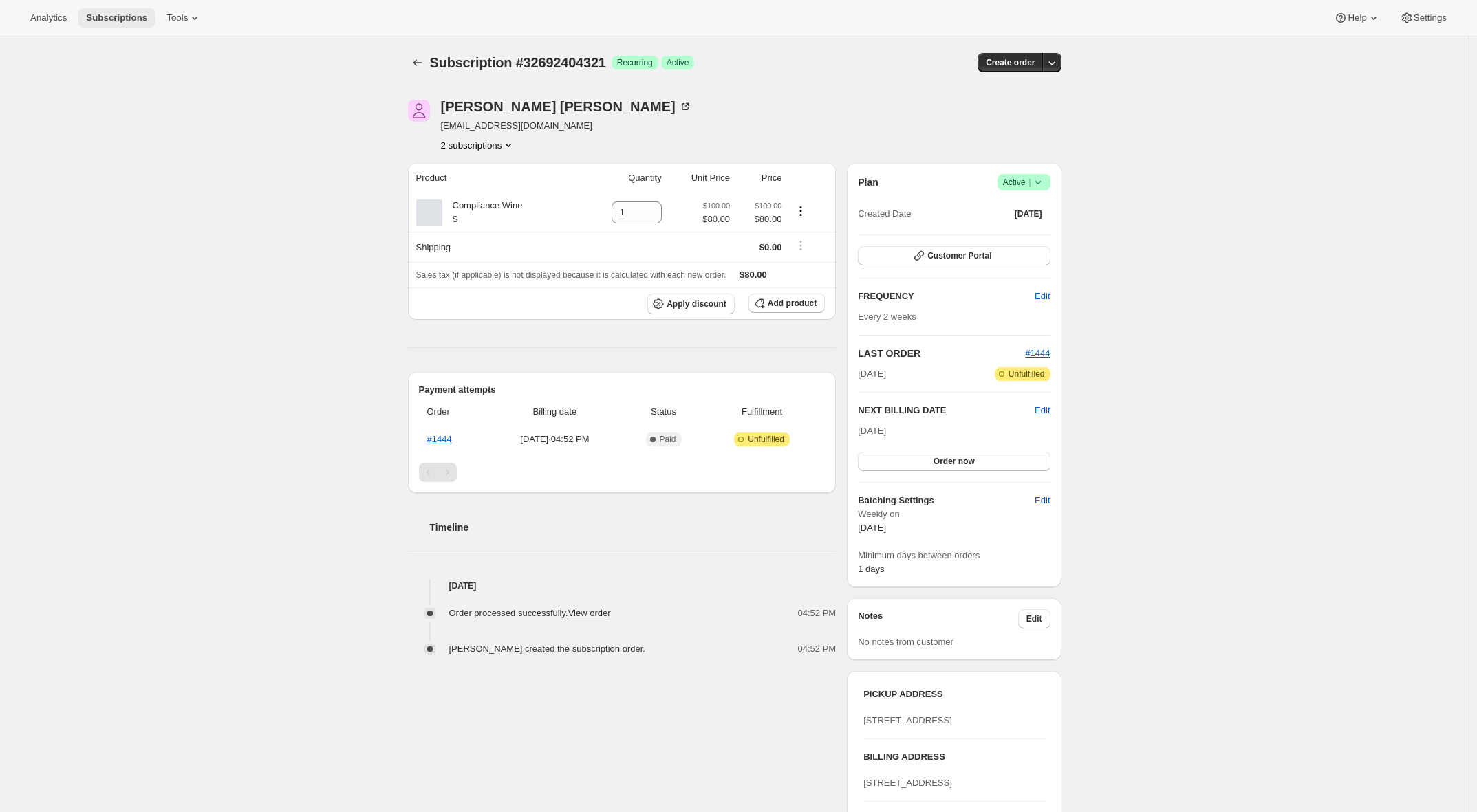
click at [93, 22] on span "Subscriptions" at bounding box center [116, 18] width 61 height 11
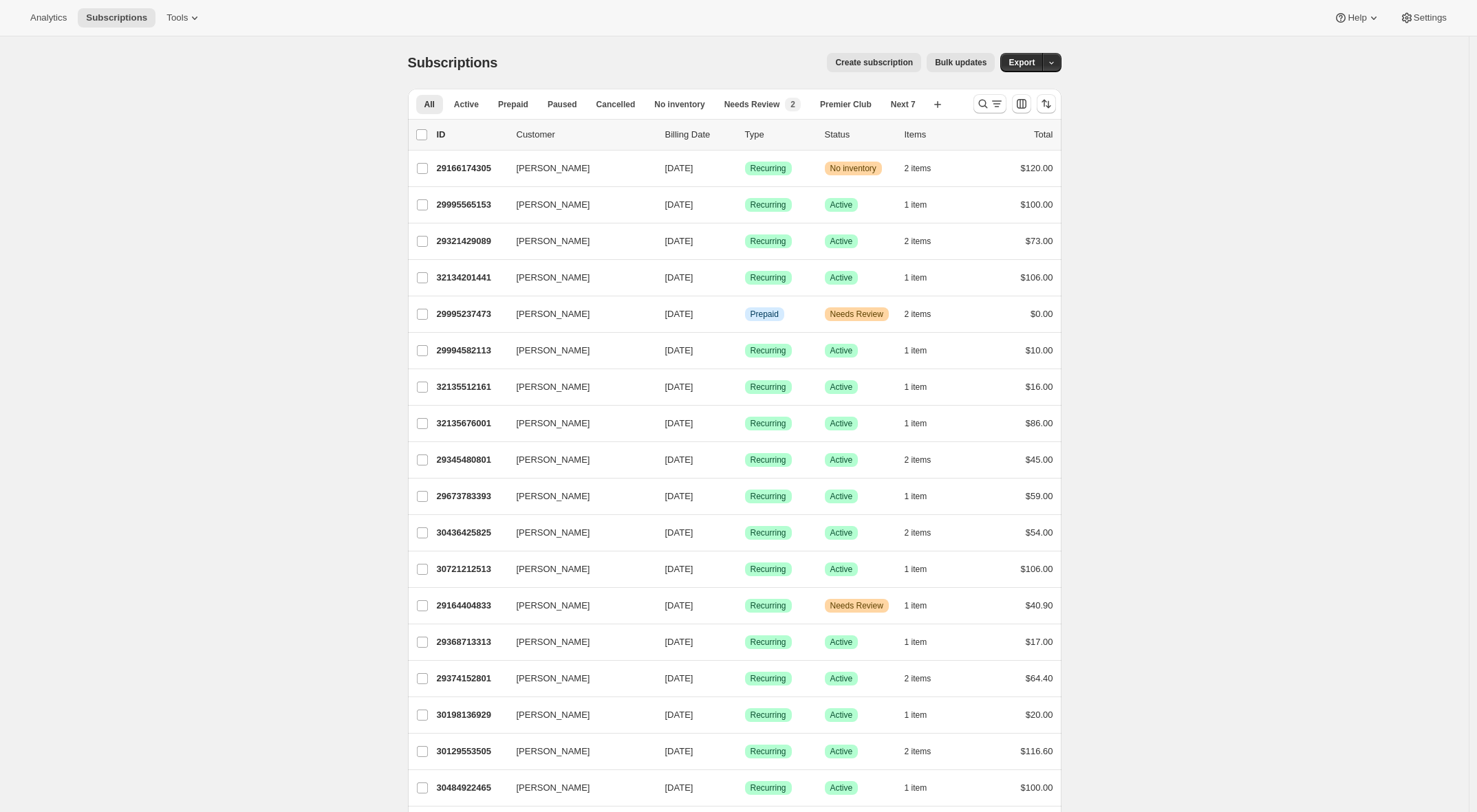
click at [874, 64] on span "Create subscription" at bounding box center [873, 62] width 78 height 11
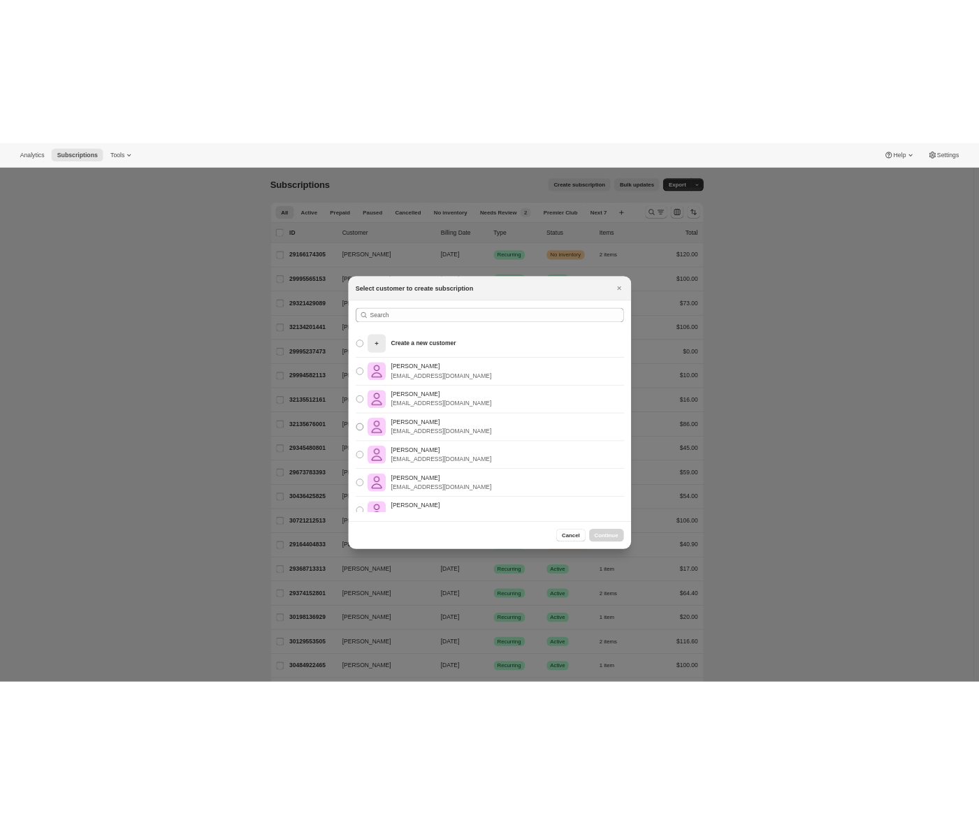
scroll to position [189, 0]
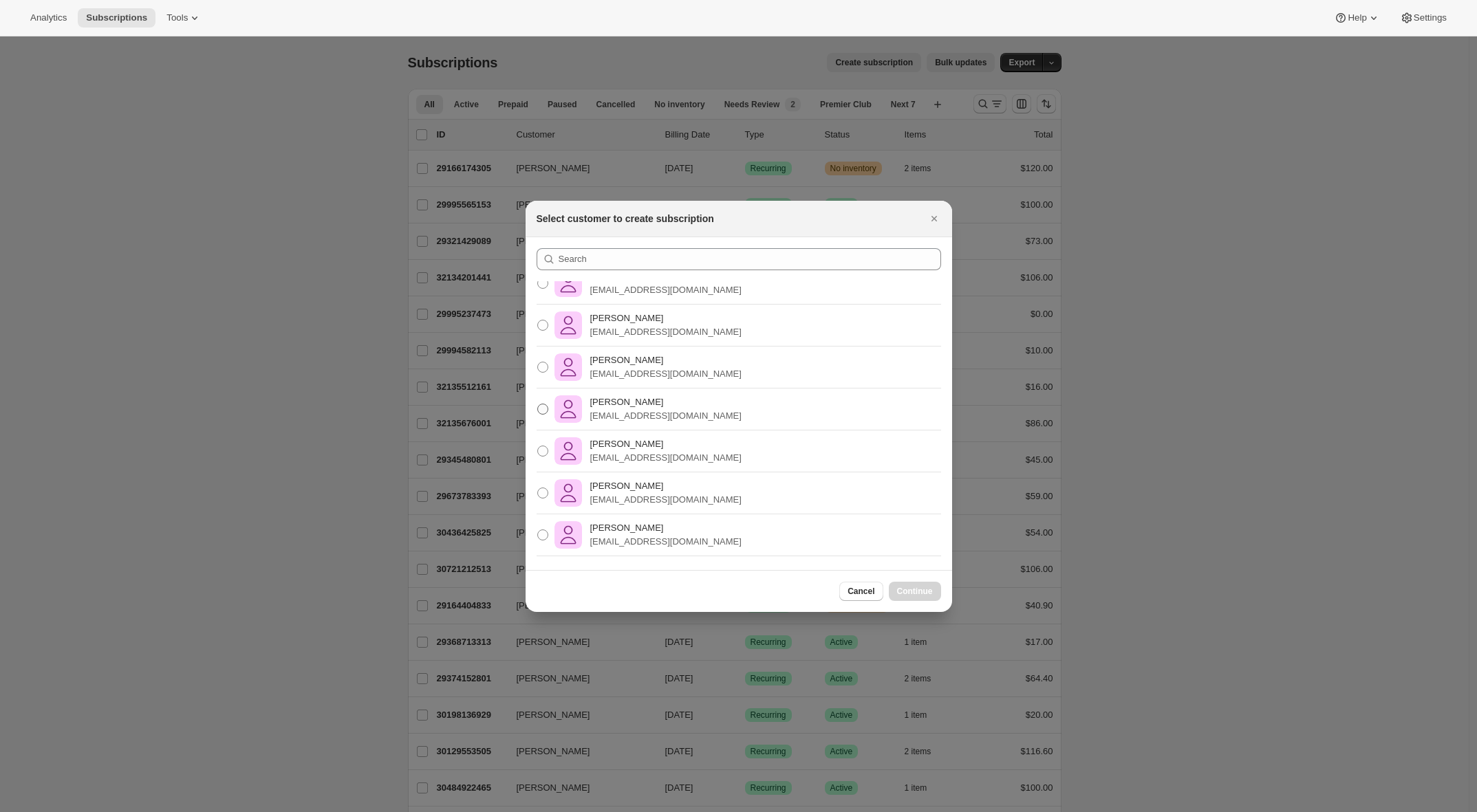
click at [695, 424] on label "Adrian Andrade awtomictester+6@gmail.com" at bounding box center [639, 409] width 205 height 33
click at [538, 405] on input "Adrian Andrade awtomictester+6@gmail.com" at bounding box center [537, 404] width 1 height 1
radio input "true"
click at [911, 587] on span "Continue" at bounding box center [915, 591] width 35 height 11
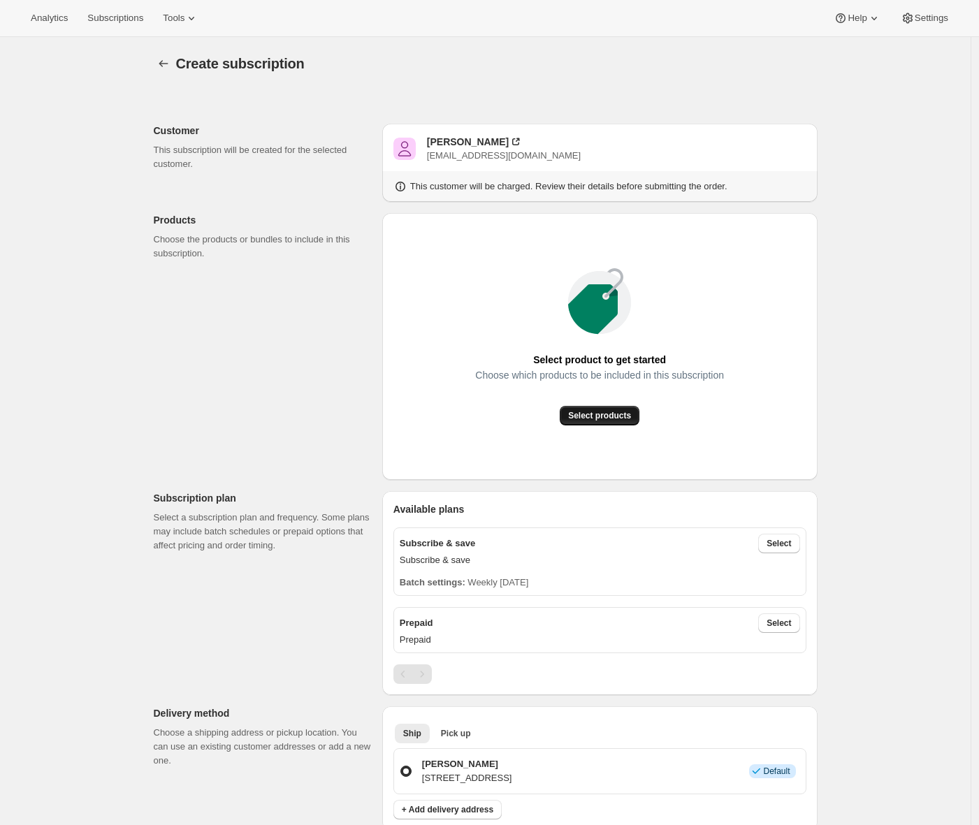
click at [608, 415] on span "Select products" at bounding box center [599, 415] width 63 height 11
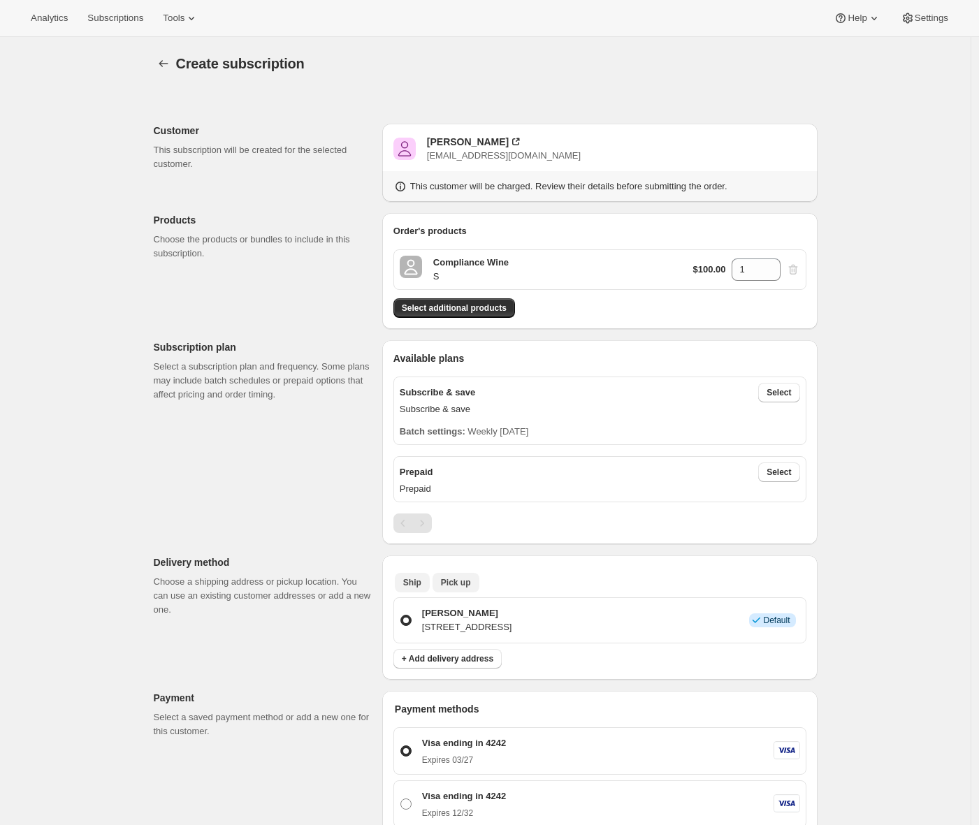
click at [469, 573] on button "Pick up" at bounding box center [455, 583] width 47 height 20
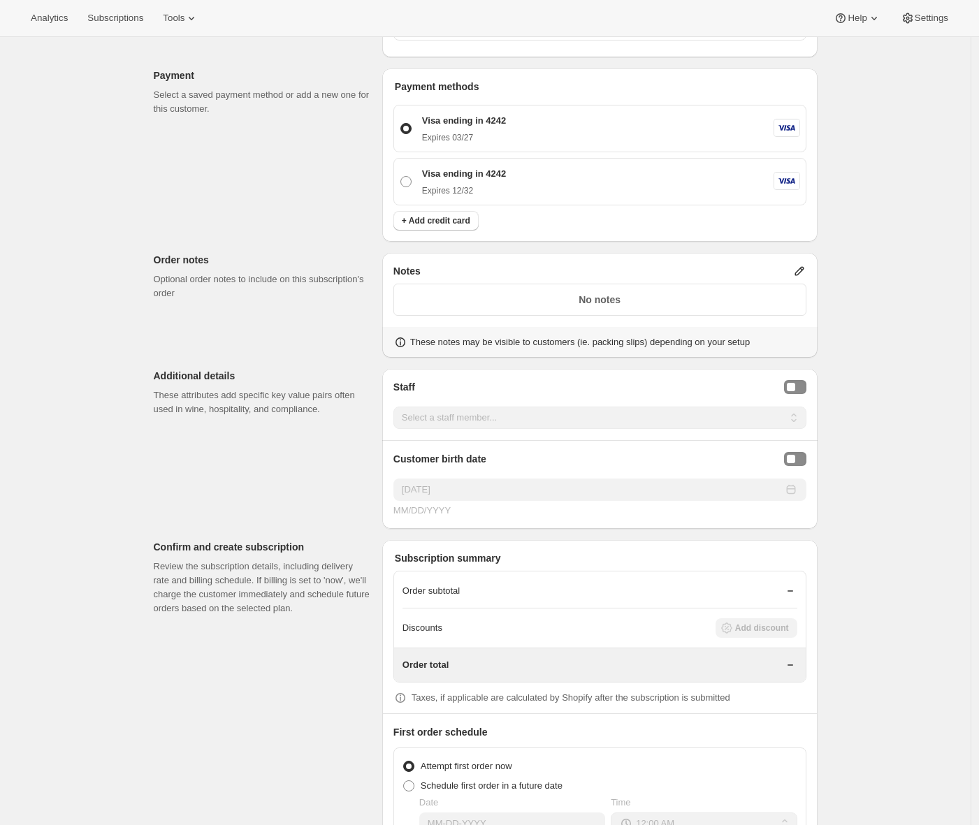
scroll to position [748, 0]
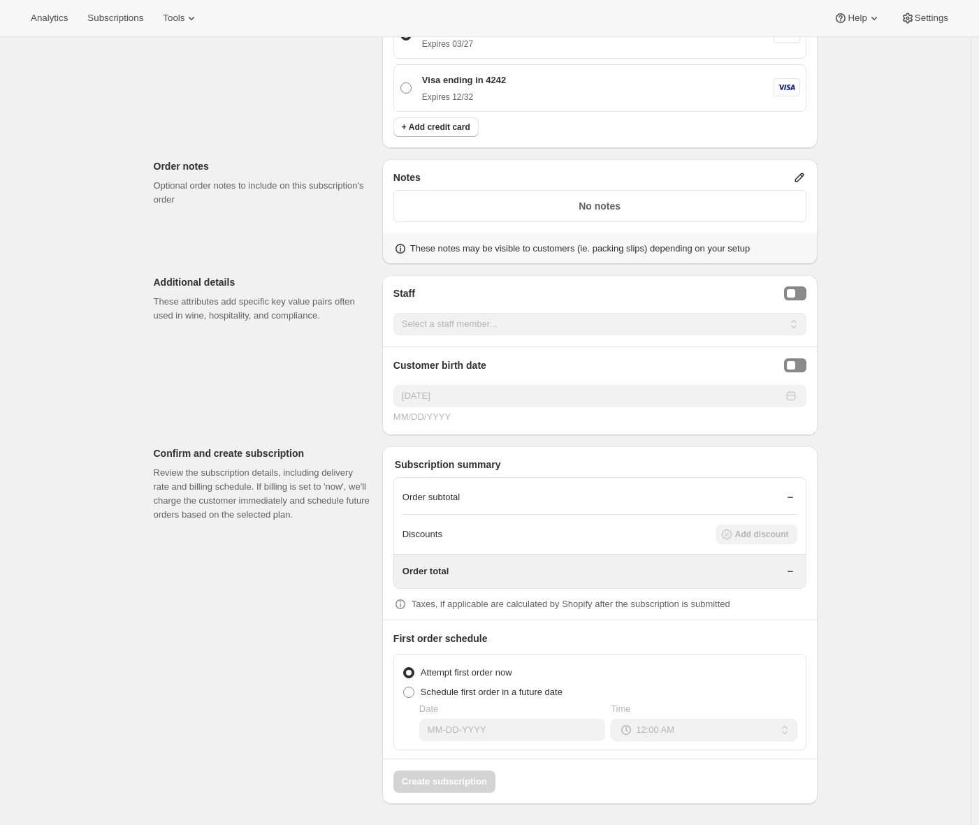
click at [333, 740] on div "Customer This subscription will be created for the selected customer. Adrian An…" at bounding box center [479, 73] width 675 height 1462
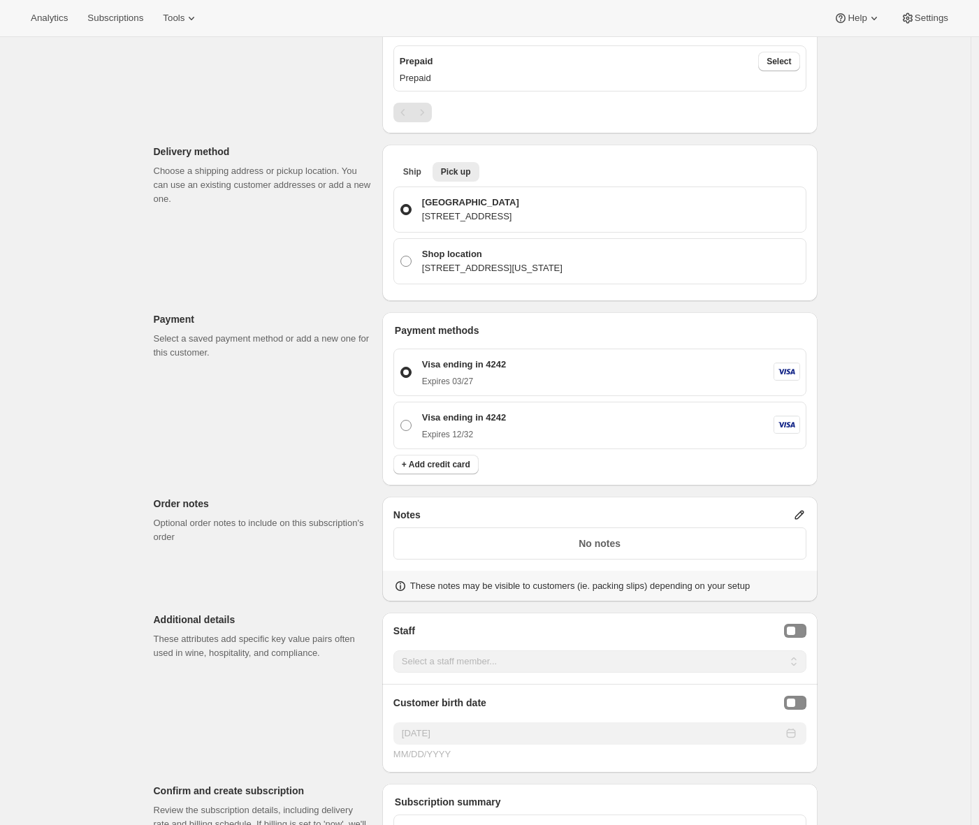
scroll to position [0, 0]
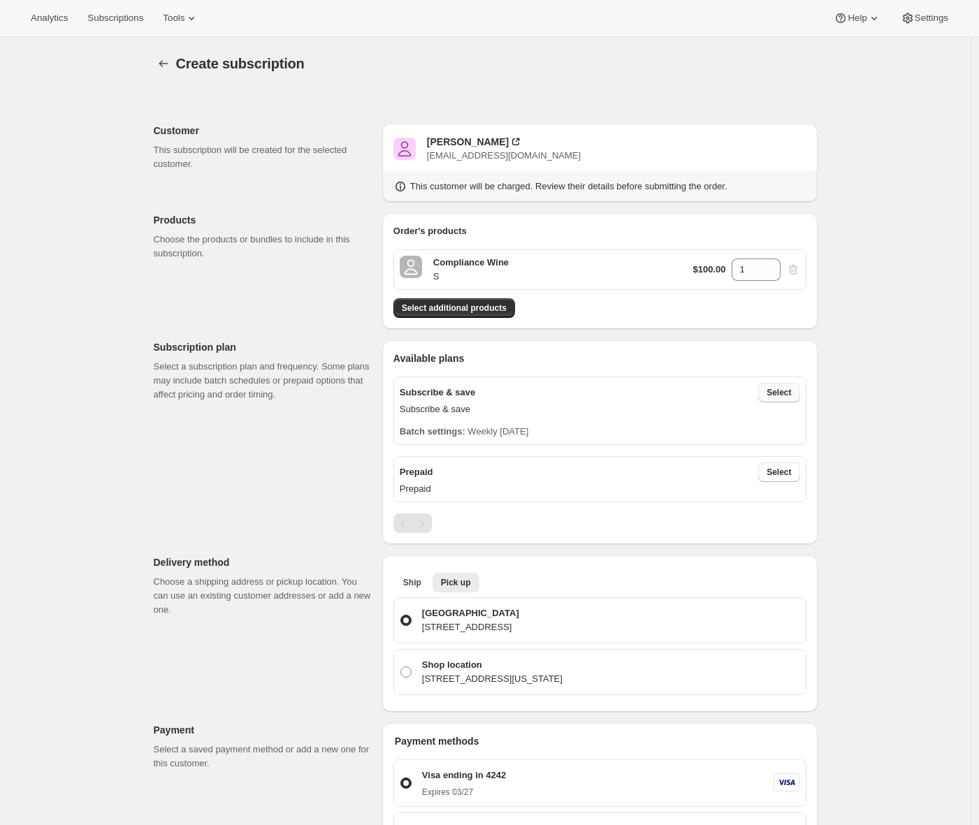
click at [785, 396] on span "Select" at bounding box center [778, 392] width 24 height 11
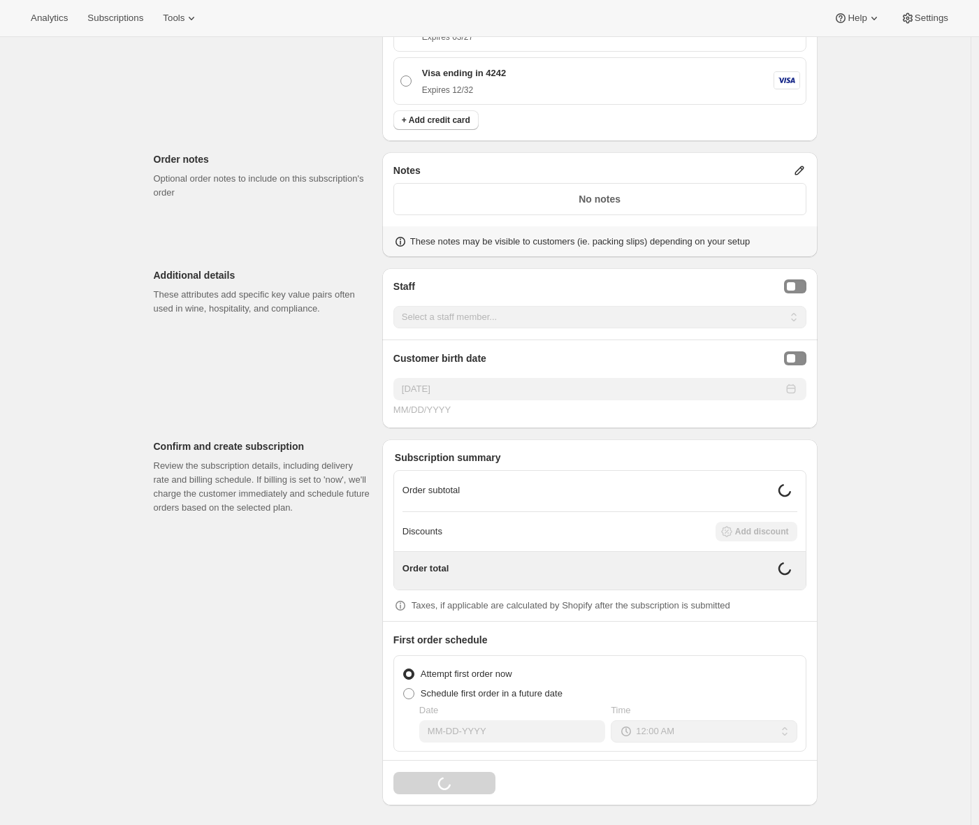
scroll to position [849, 0]
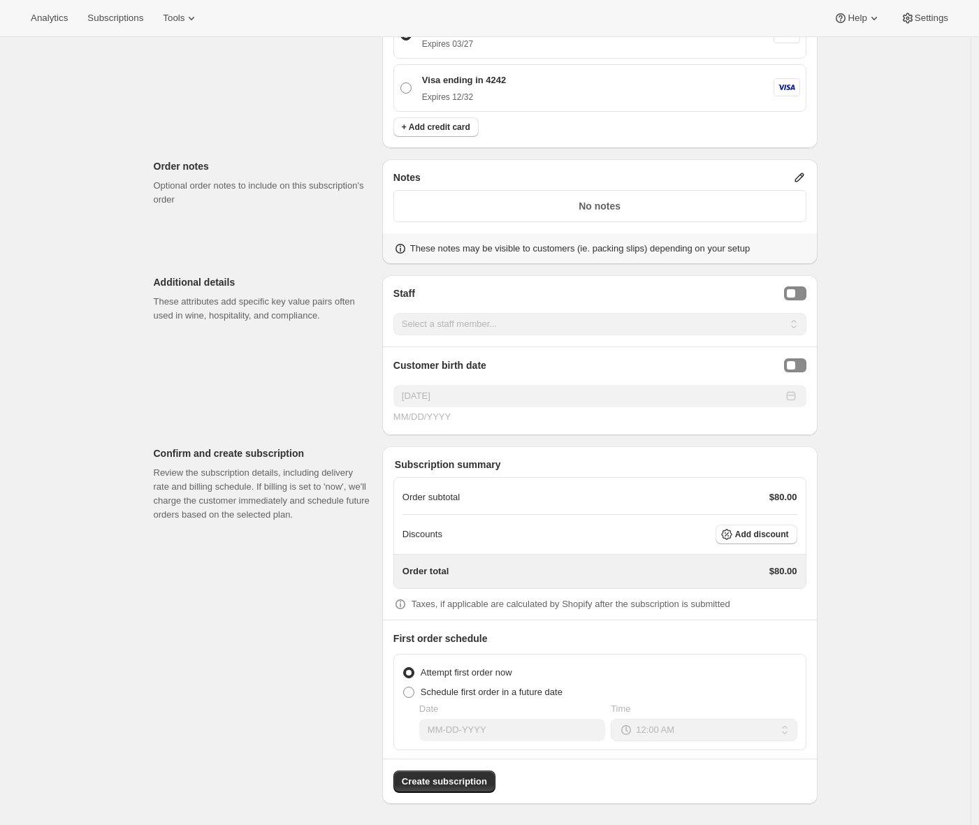
click at [349, 745] on div "Customer This subscription will be created for the selected customer. Adrian An…" at bounding box center [479, 22] width 675 height 1563
click at [425, 775] on span "Create subscription" at bounding box center [444, 782] width 85 height 14
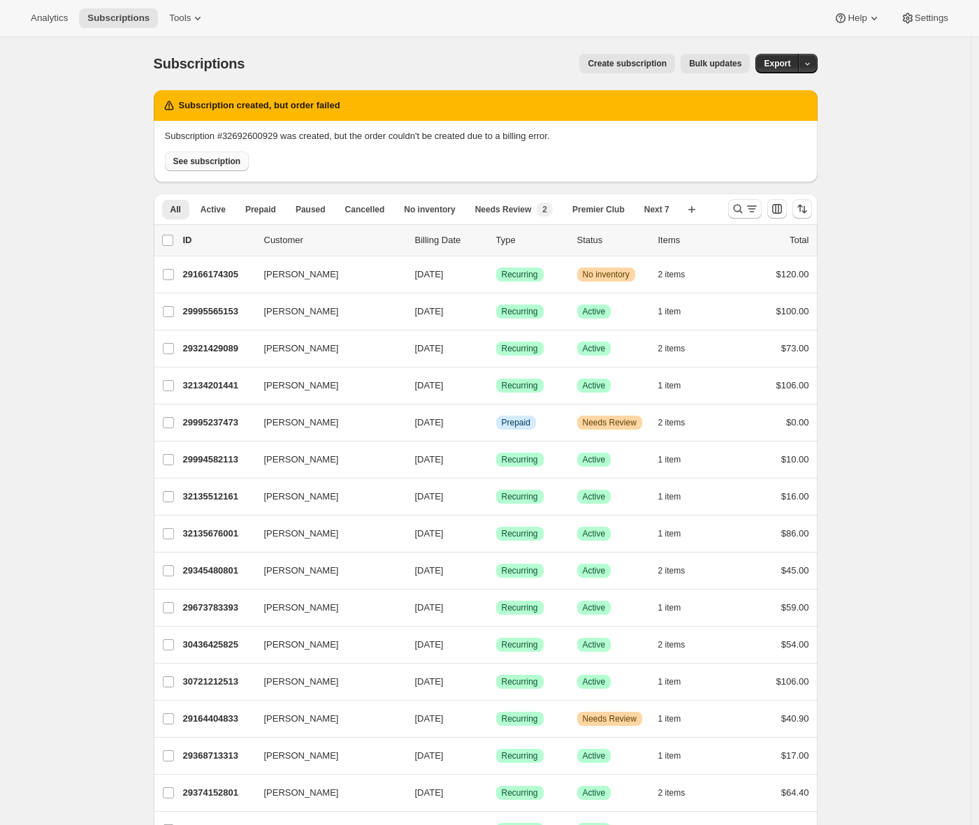
click at [193, 166] on span "See subscription" at bounding box center [207, 161] width 68 height 11
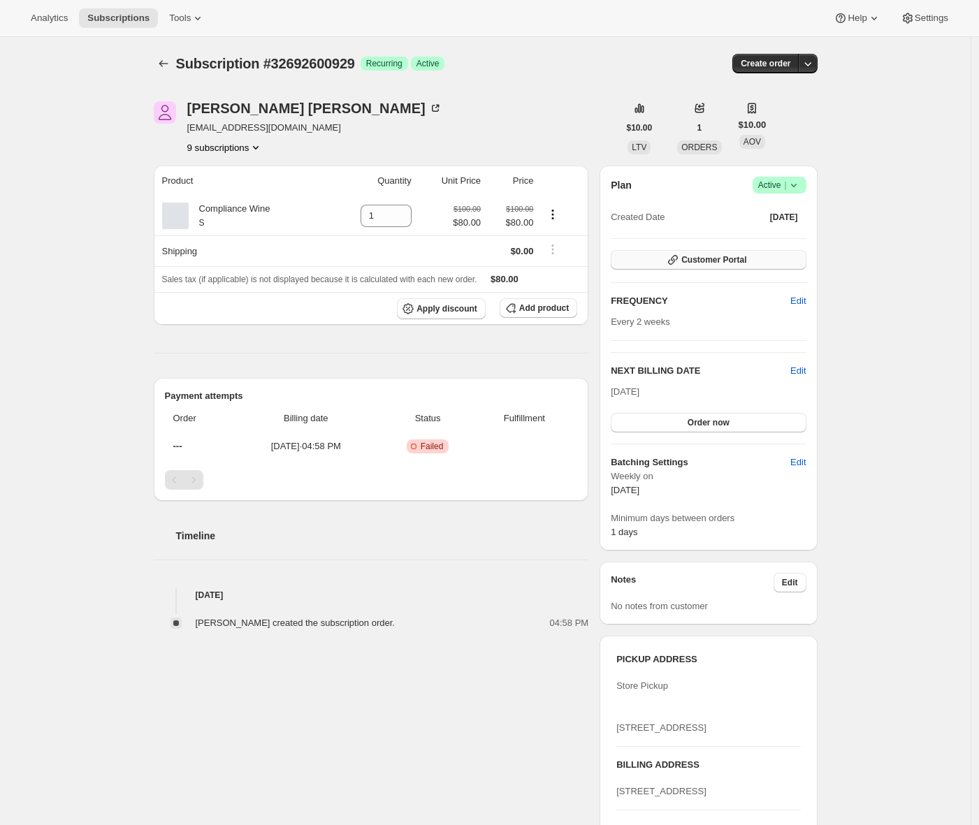
click at [733, 262] on span "Customer Portal" at bounding box center [713, 259] width 65 height 11
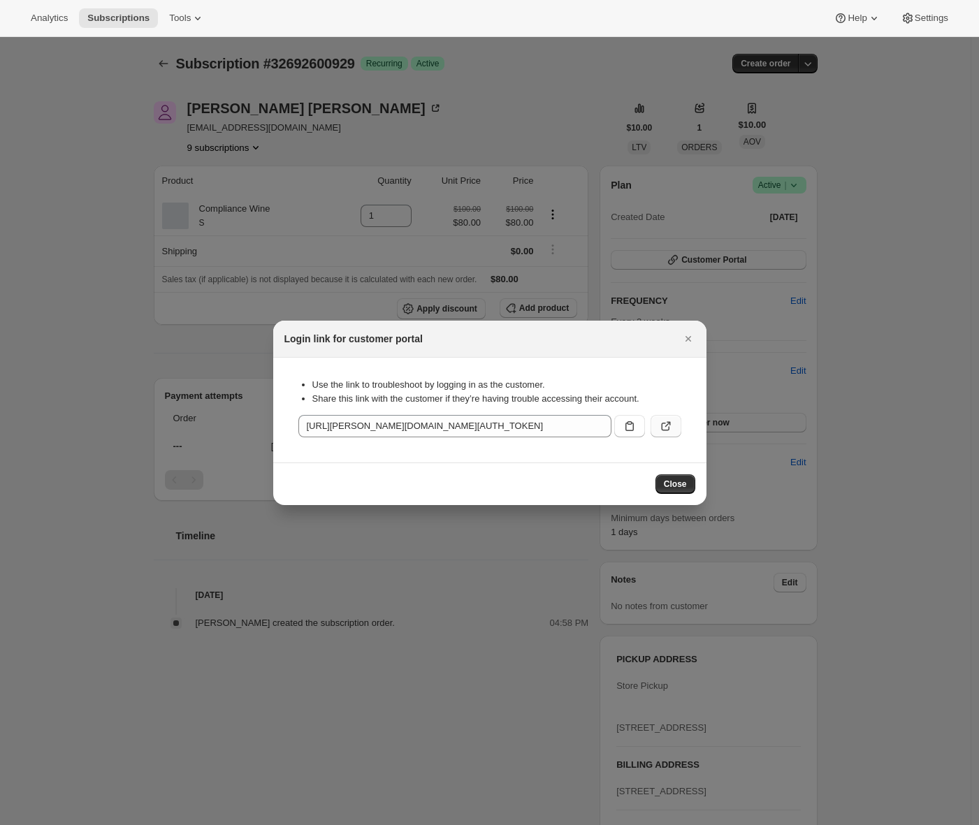
click at [664, 433] on button ":r2a0:" at bounding box center [665, 426] width 31 height 22
click at [667, 430] on icon ":r2a0:" at bounding box center [666, 426] width 14 height 14
click at [689, 339] on icon "Close" at bounding box center [688, 339] width 14 height 14
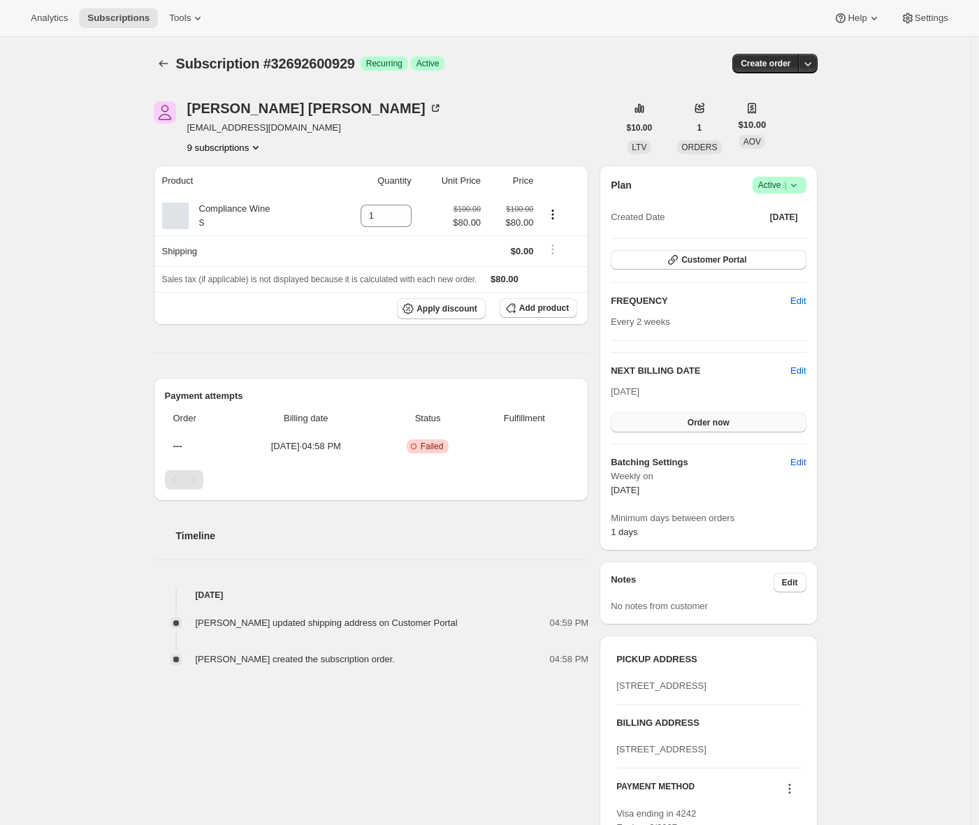
click at [727, 418] on span "Order now" at bounding box center [708, 422] width 42 height 11
click at [727, 418] on span "Click to confirm" at bounding box center [708, 422] width 64 height 11
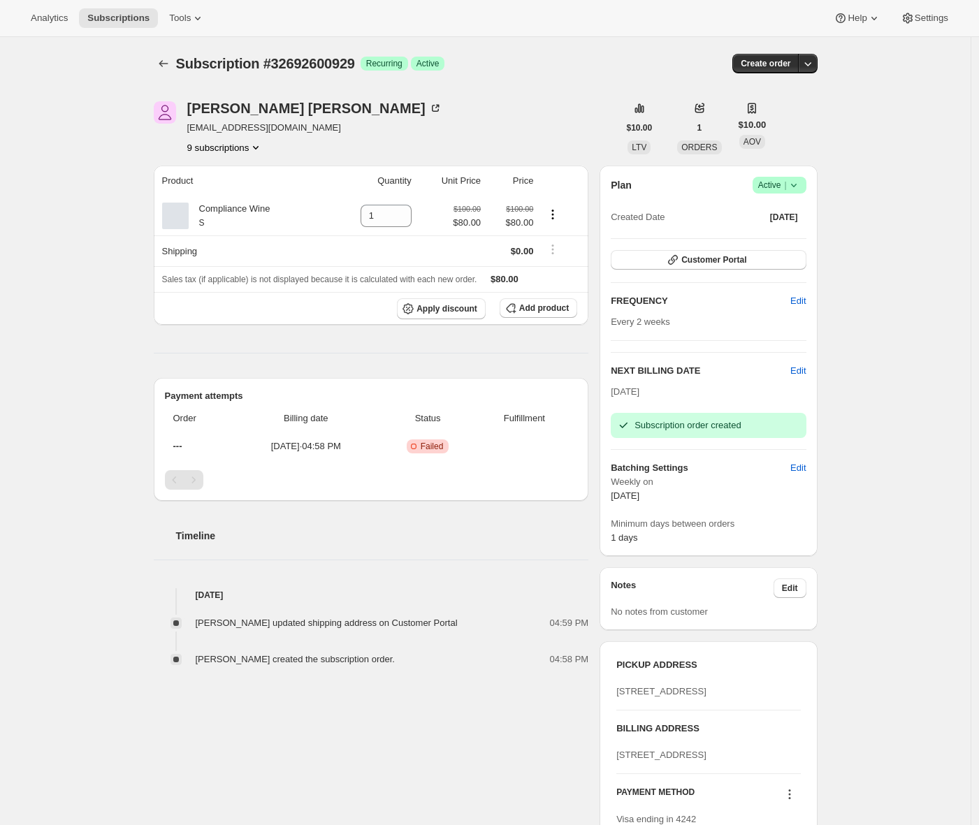
click at [121, 470] on div "Subscription #32692600929. This page is ready Subscription #32692600929 Success…" at bounding box center [485, 510] width 970 height 947
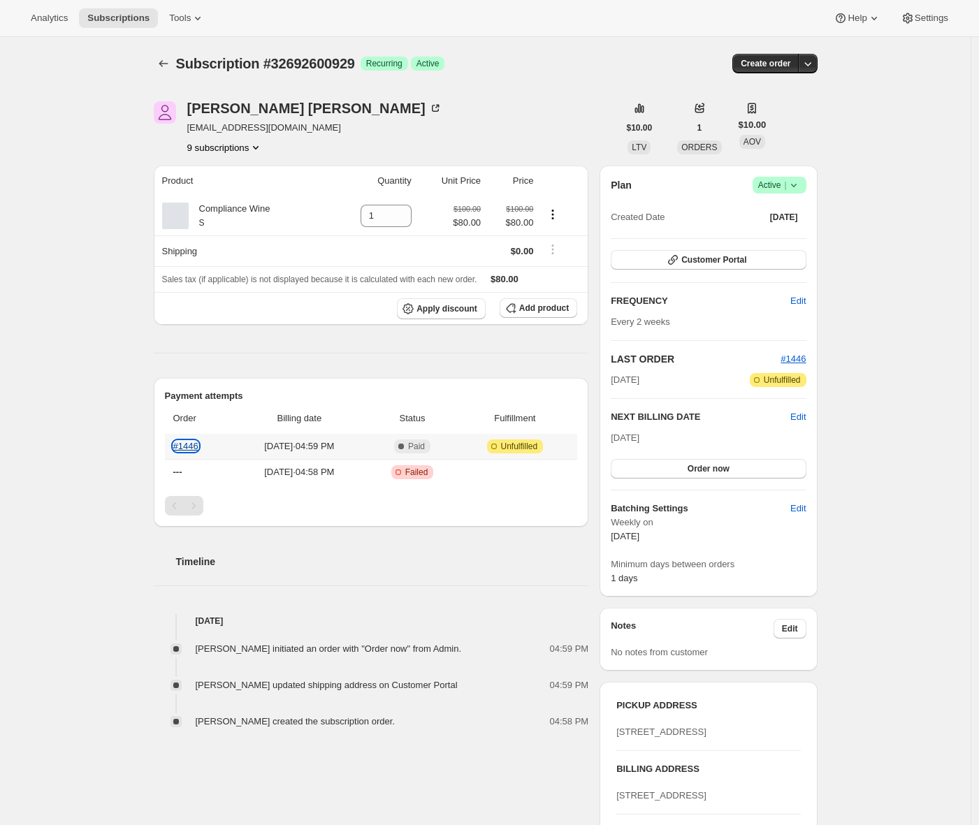
click at [189, 447] on link "#1446" at bounding box center [185, 446] width 25 height 10
